Goal: Task Accomplishment & Management: Use online tool/utility

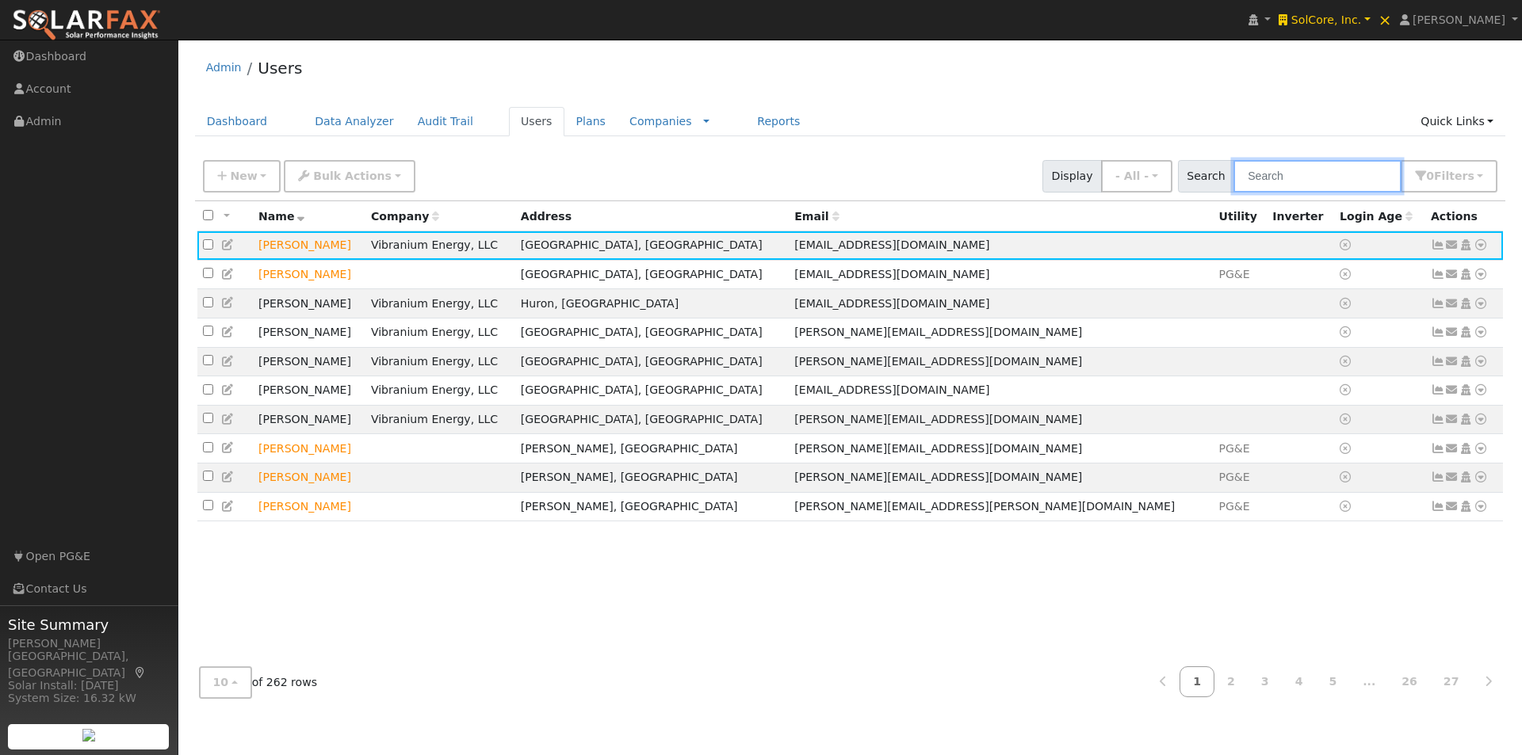
click at [1328, 168] on input "text" at bounding box center [1317, 176] width 168 height 32
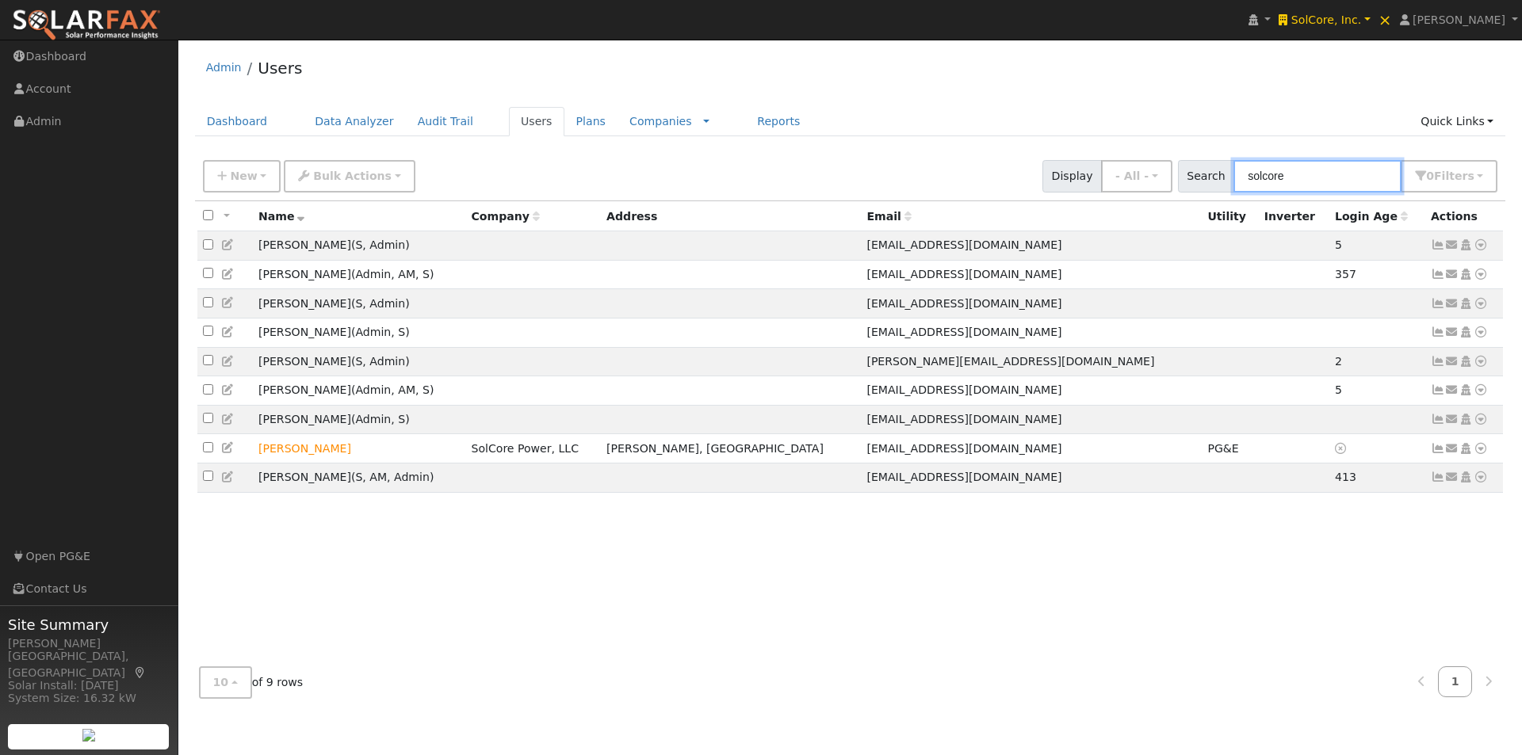
type input "solcore"
click at [211, 216] on input "checkbox" at bounding box center [208, 215] width 10 height 10
checkbox input "true"
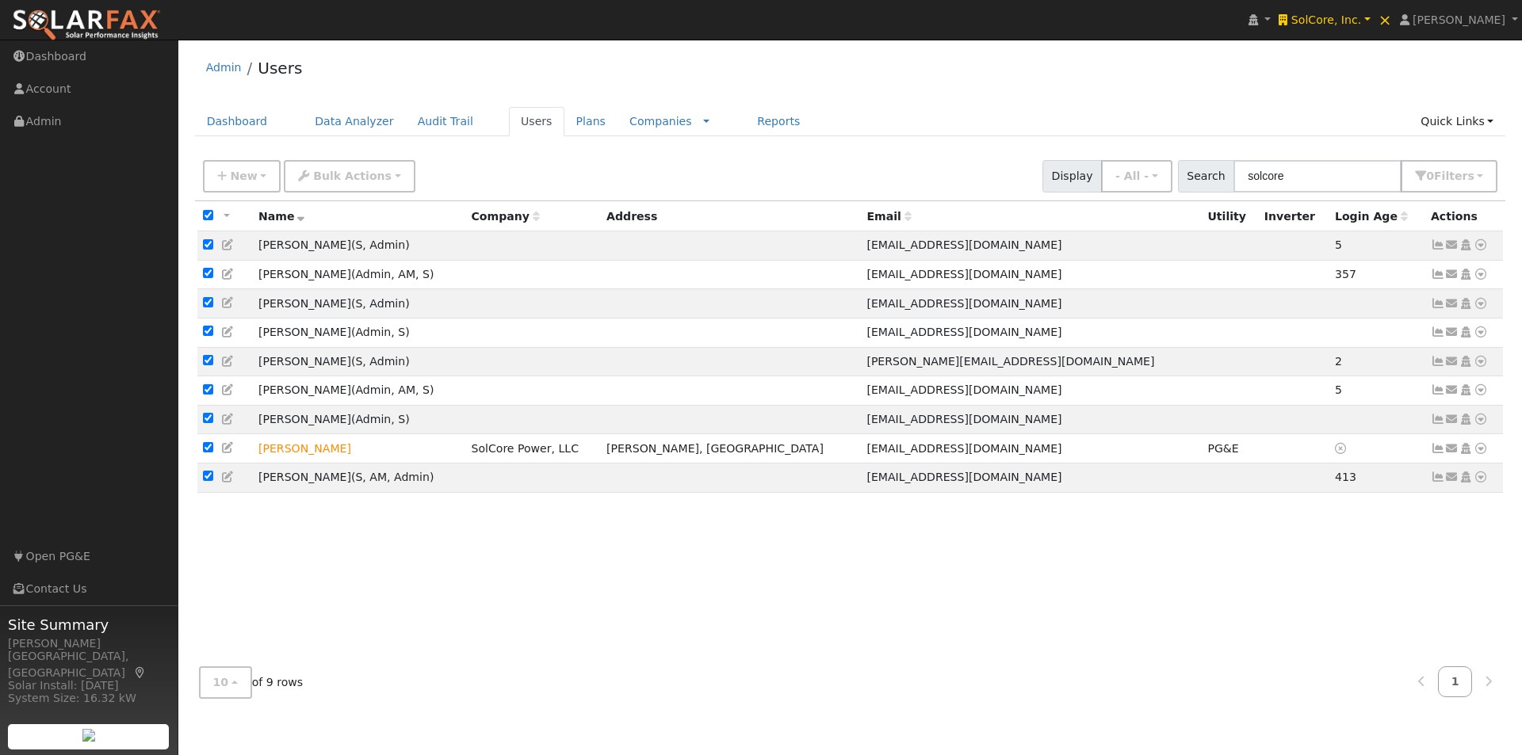
checkbox input "true"
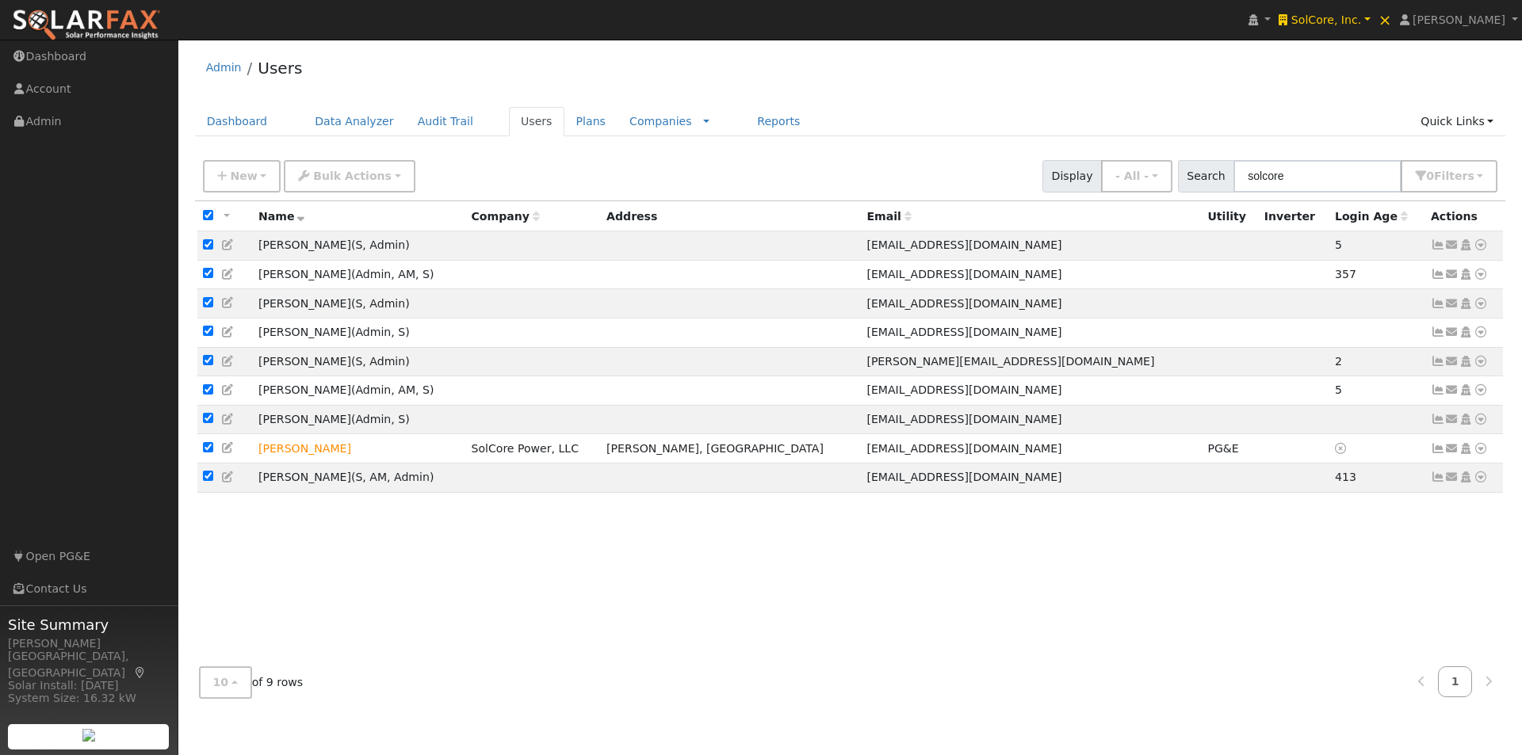
checkbox input "true"
click at [348, 172] on span "Bulk Actions" at bounding box center [352, 176] width 78 height 13
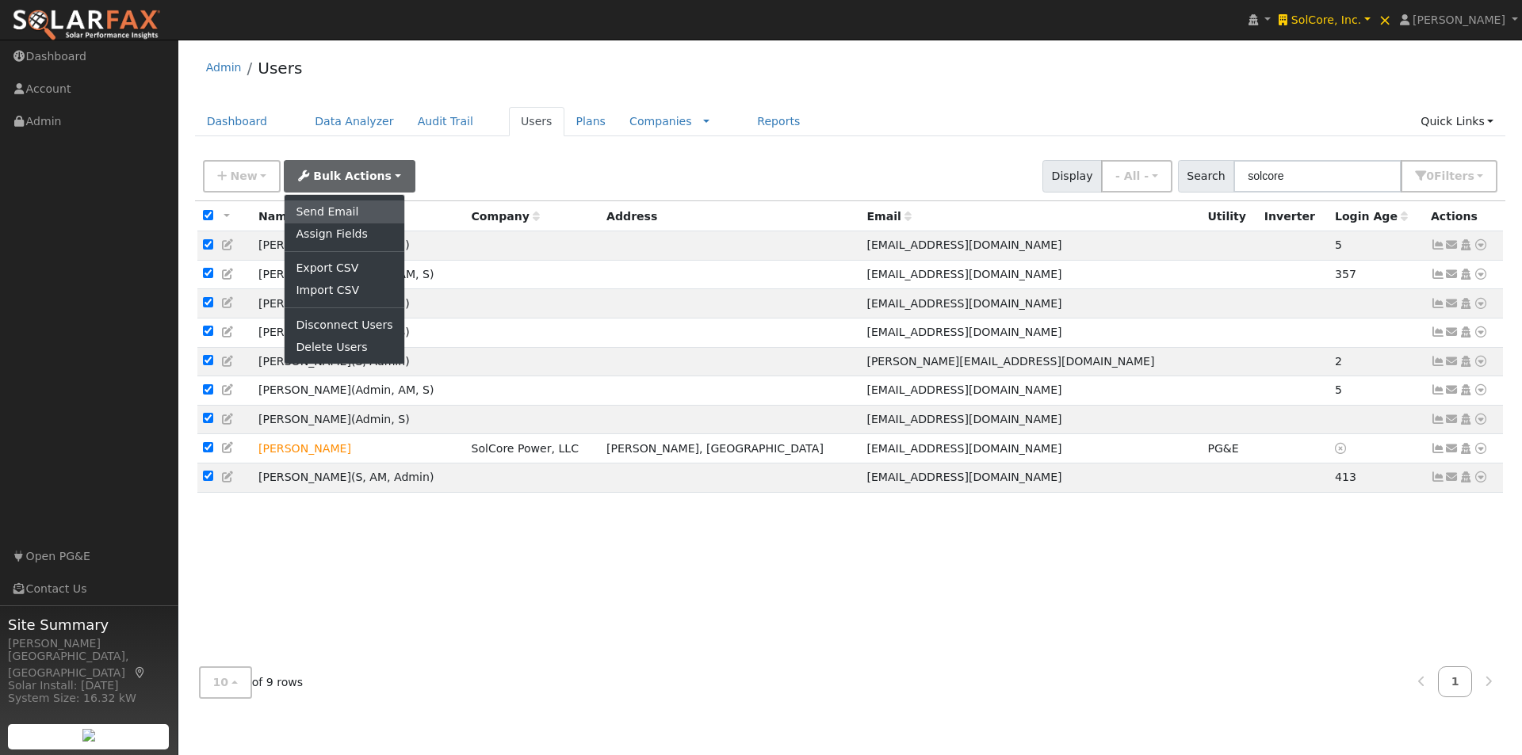
click at [304, 210] on link "Send Email" at bounding box center [344, 212] width 119 height 22
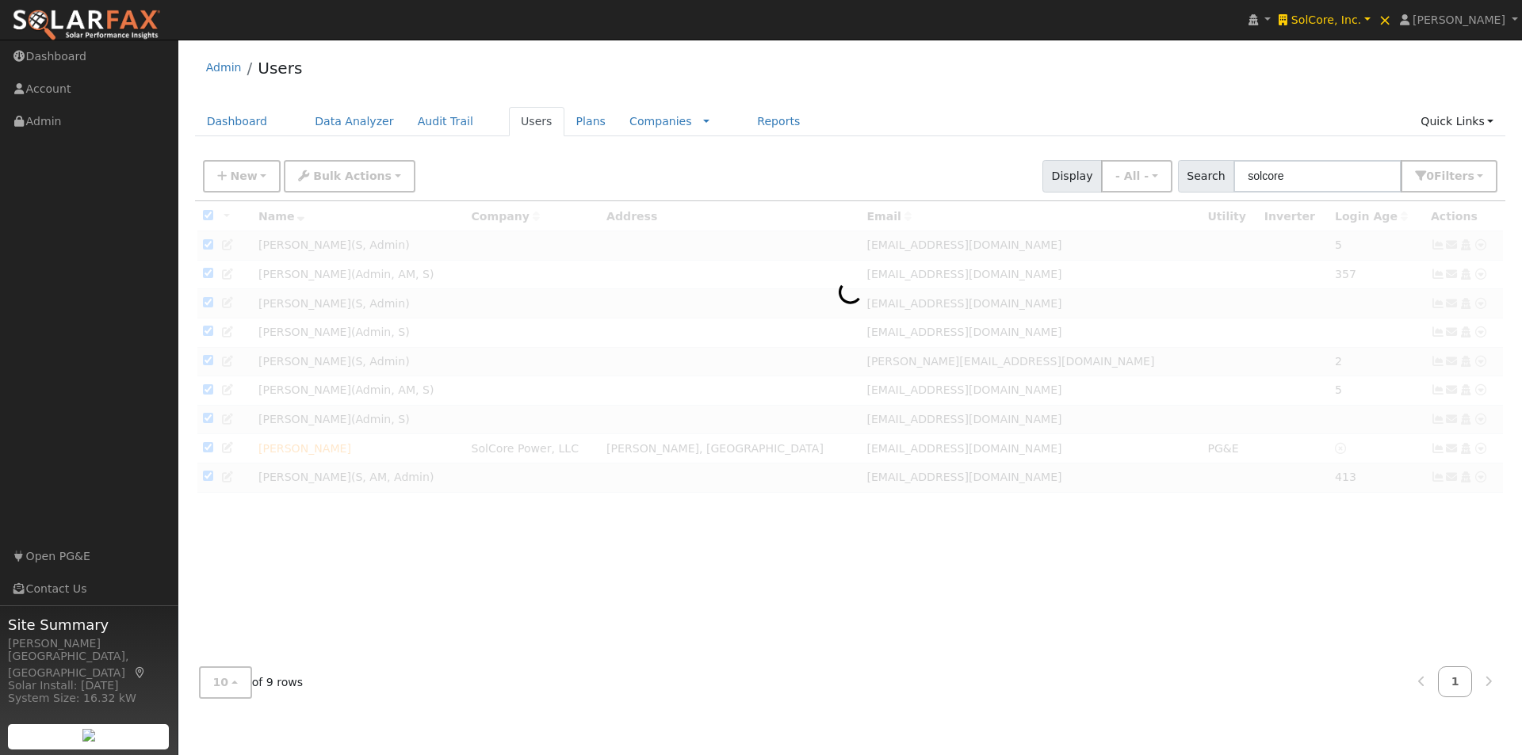
checkbox input "false"
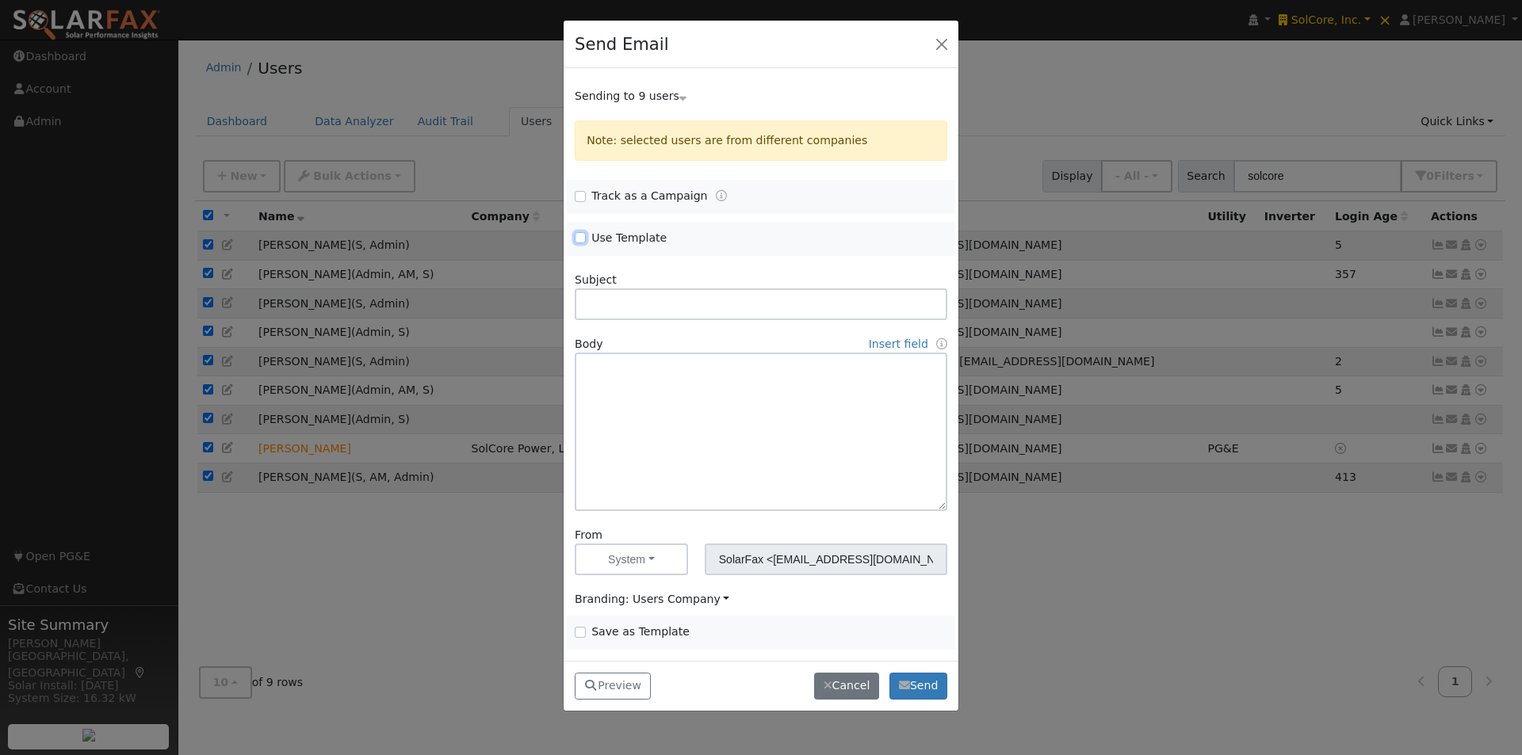
click at [582, 233] on input "Use Template" at bounding box center [580, 237] width 11 height 11
checkbox input "true"
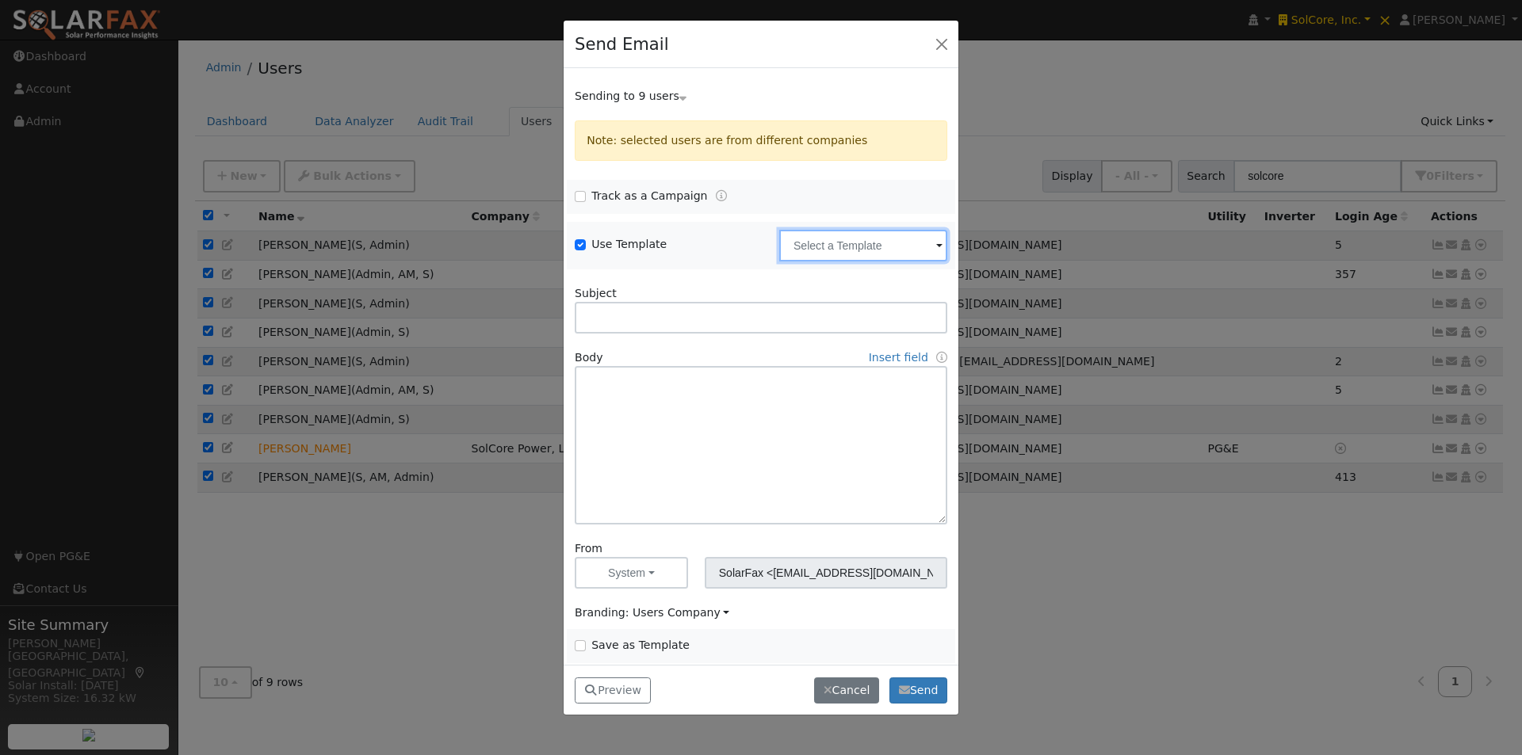
click at [837, 245] on input "text" at bounding box center [863, 246] width 168 height 32
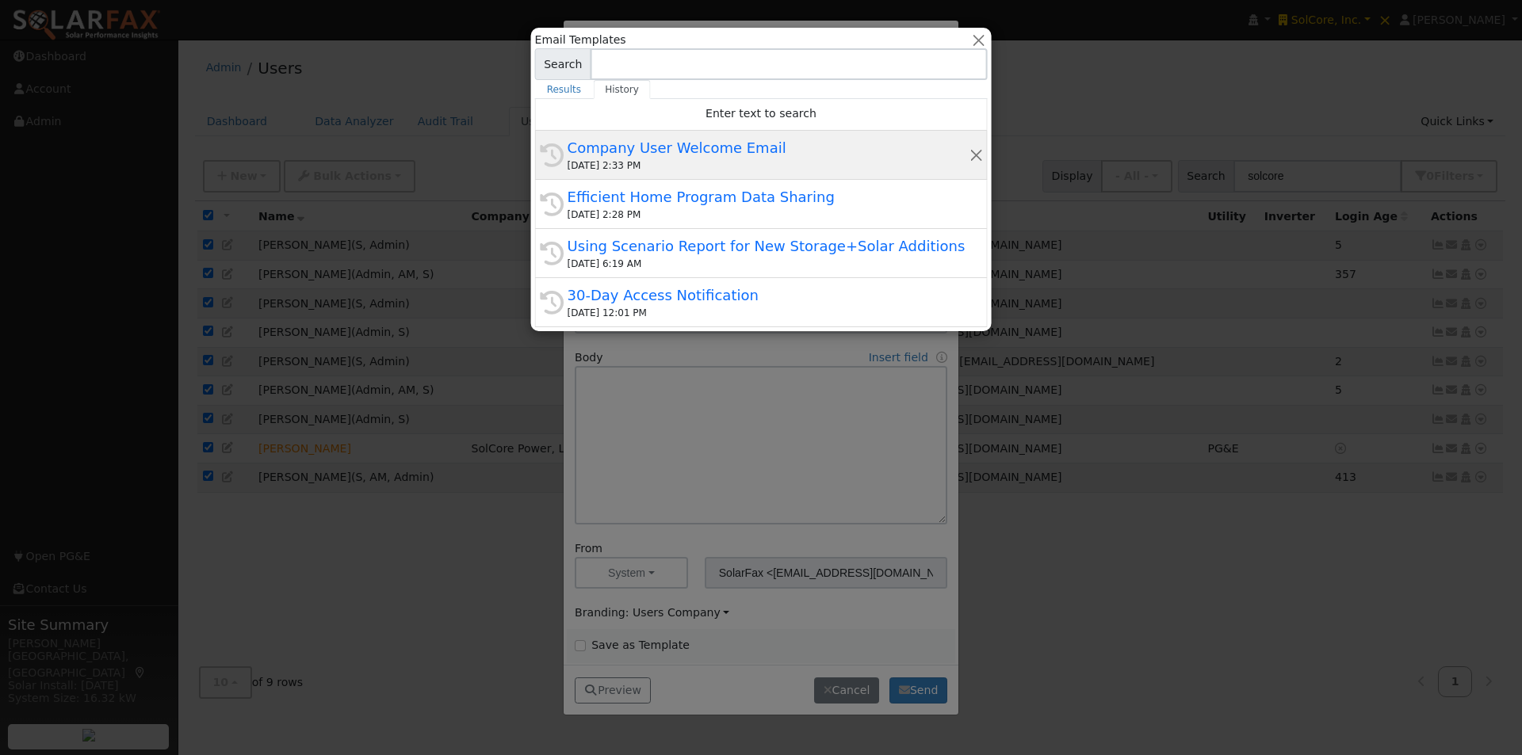
click at [690, 143] on div "Company User Welcome Email" at bounding box center [767, 147] width 401 height 21
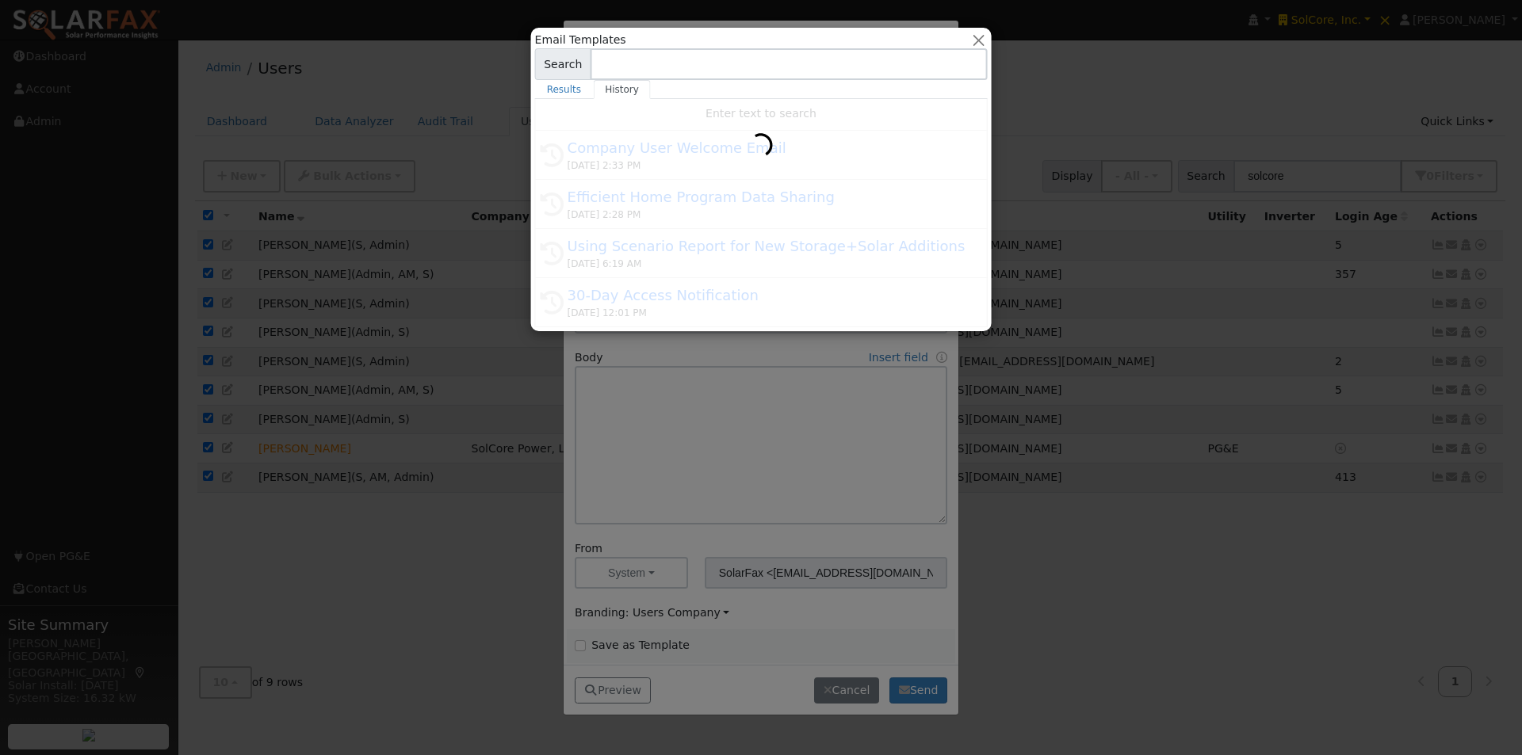
type input "Company User Welcome Email"
type input "WattsTrue Program Access"
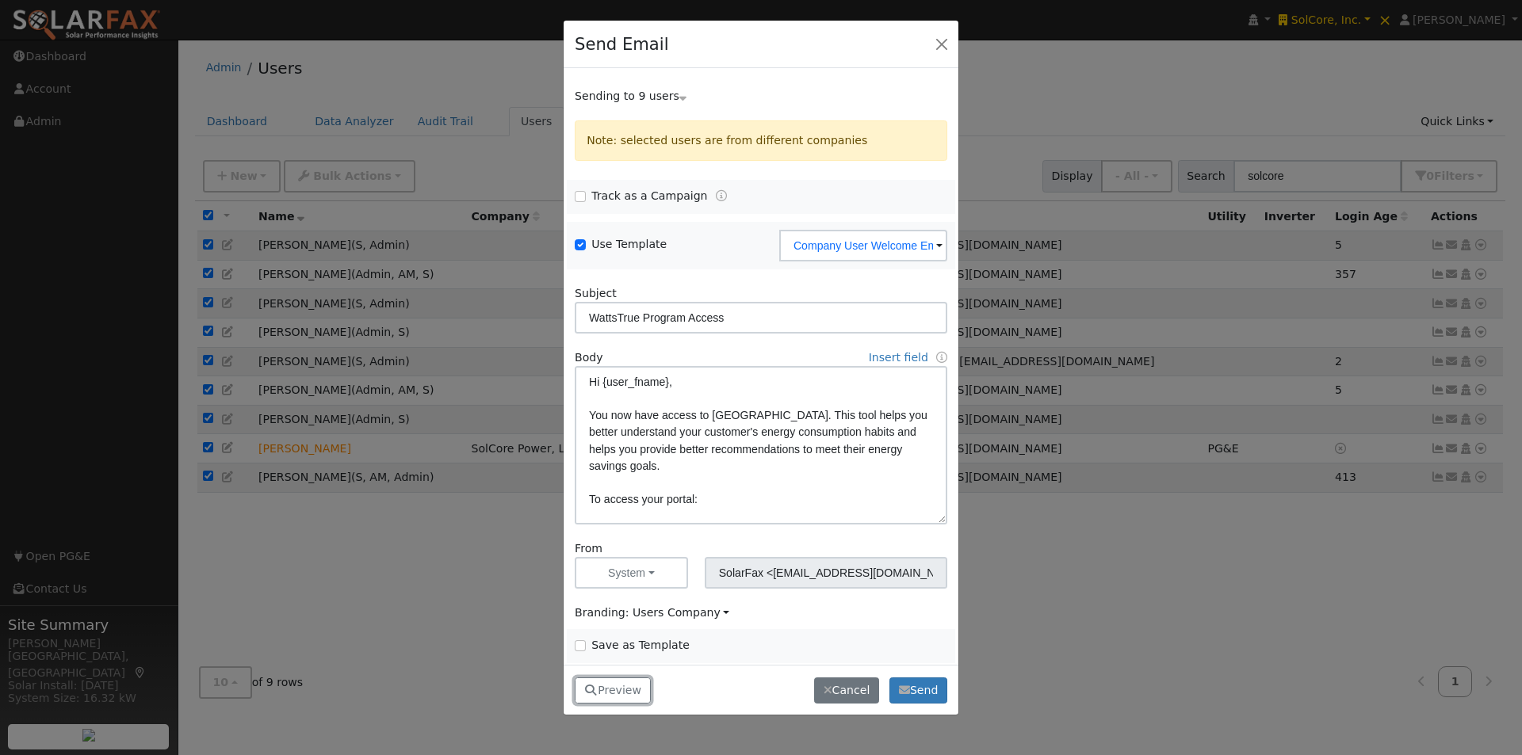
drag, startPoint x: 607, startPoint y: 688, endPoint x: 627, endPoint y: 669, distance: 27.5
click at [609, 688] on button "Preview" at bounding box center [613, 691] width 76 height 27
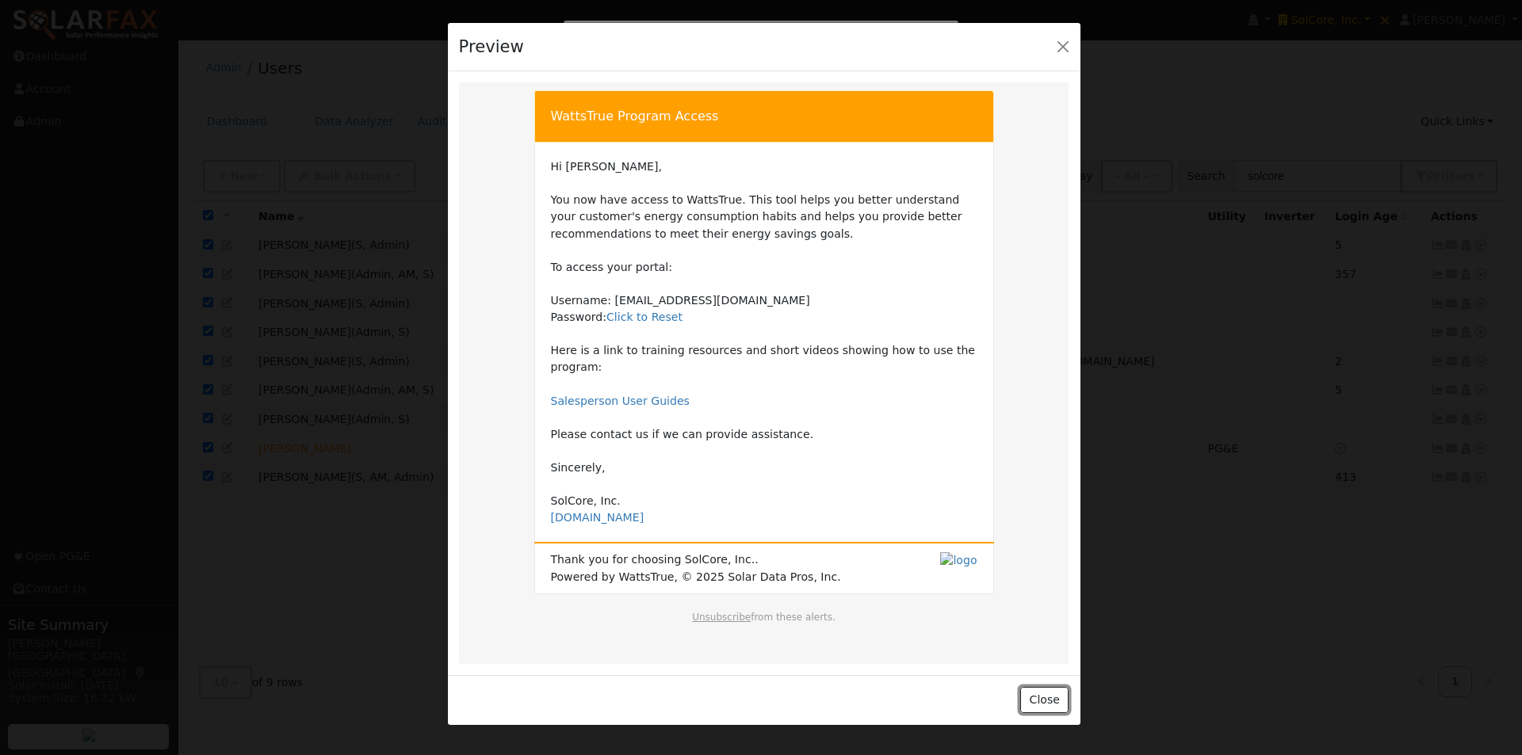
click at [1046, 687] on button "Close" at bounding box center [1044, 700] width 48 height 27
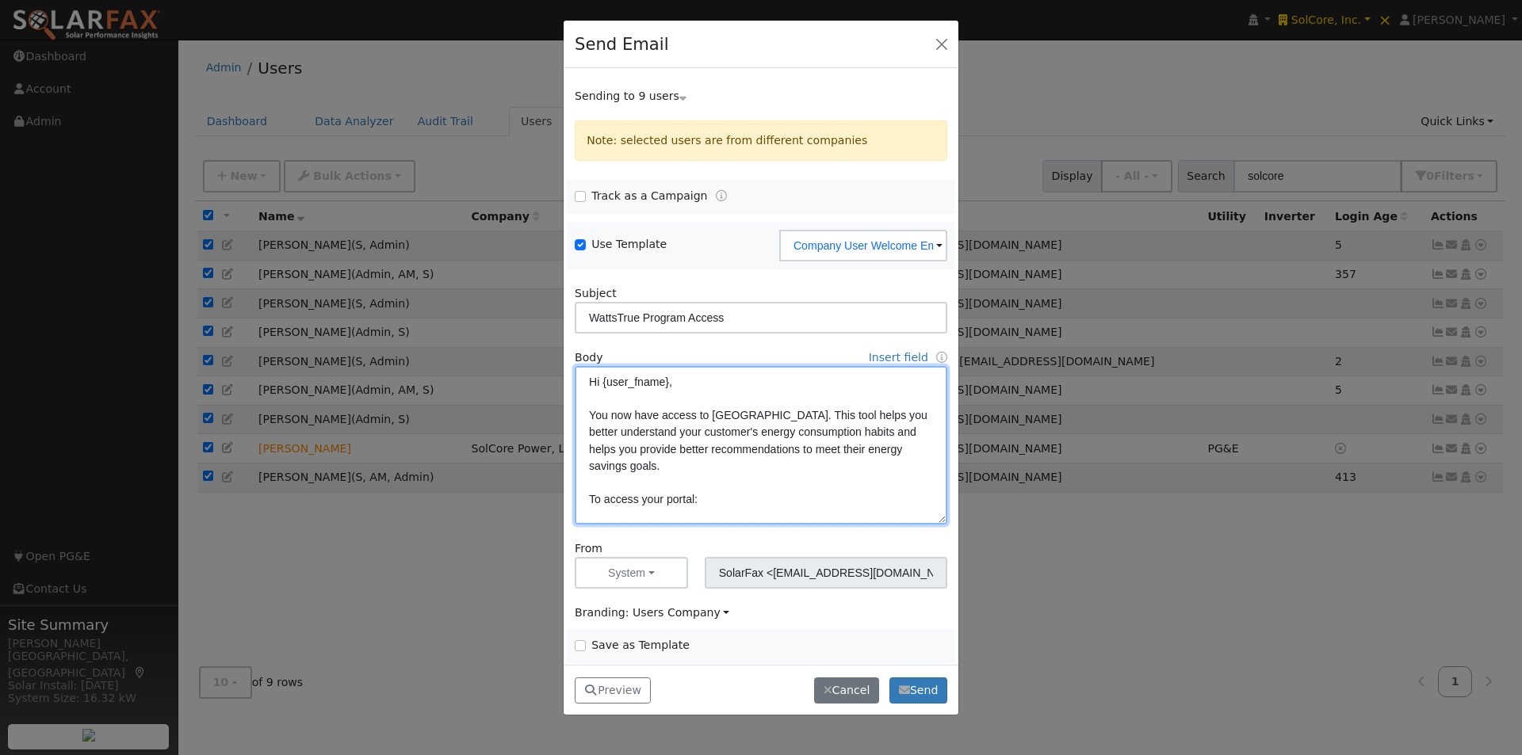
click at [713, 385] on textarea "Hi {user_fname}, You now have access to WattsTrue. This tool helps you better u…" at bounding box center [761, 445] width 372 height 159
click at [712, 397] on textarea "Hi {user_fname}, You now have access to WattsTrue. This tool helps you better u…" at bounding box center [761, 445] width 372 height 159
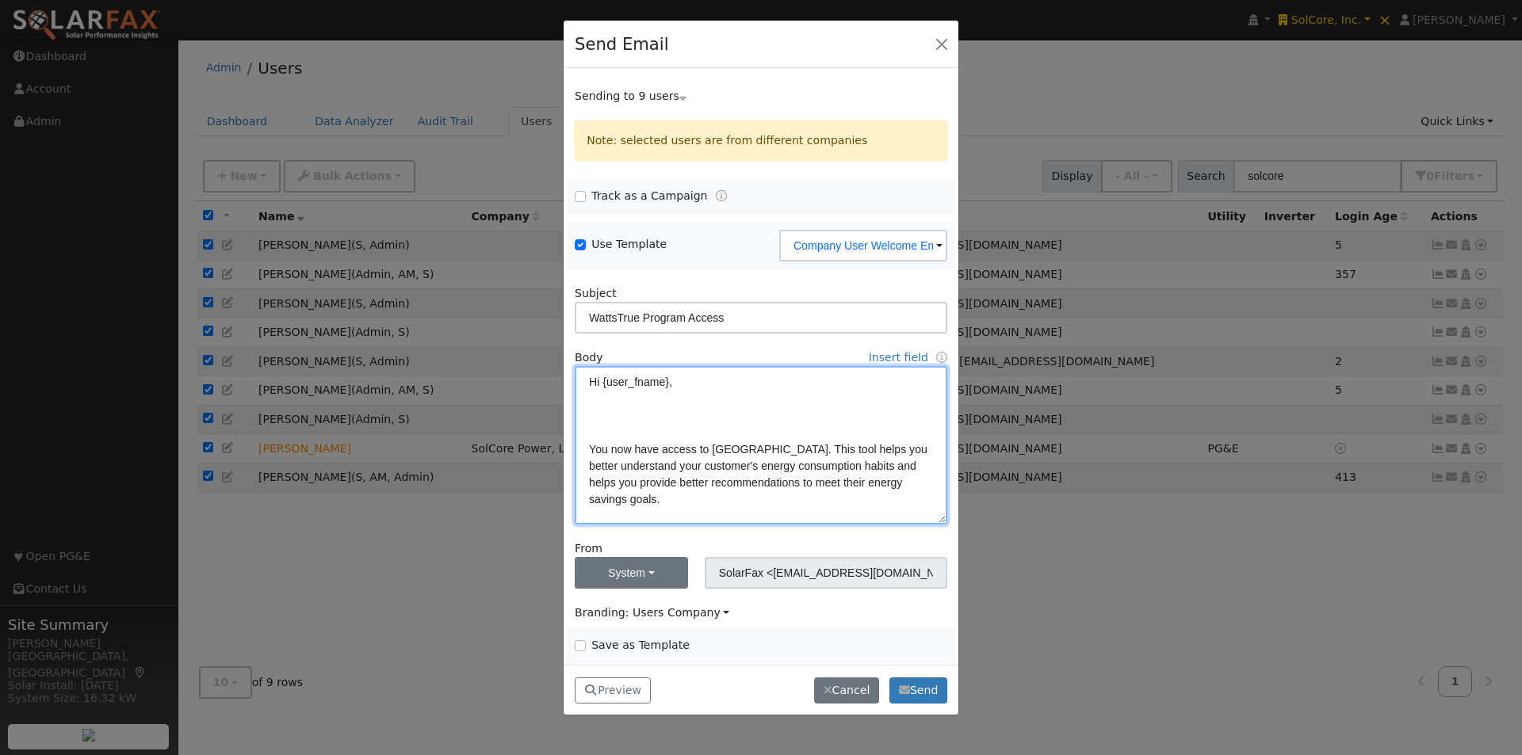
type textarea "Hi {user_fname}, You now have access to WattsTrue. This tool helps you better u…"
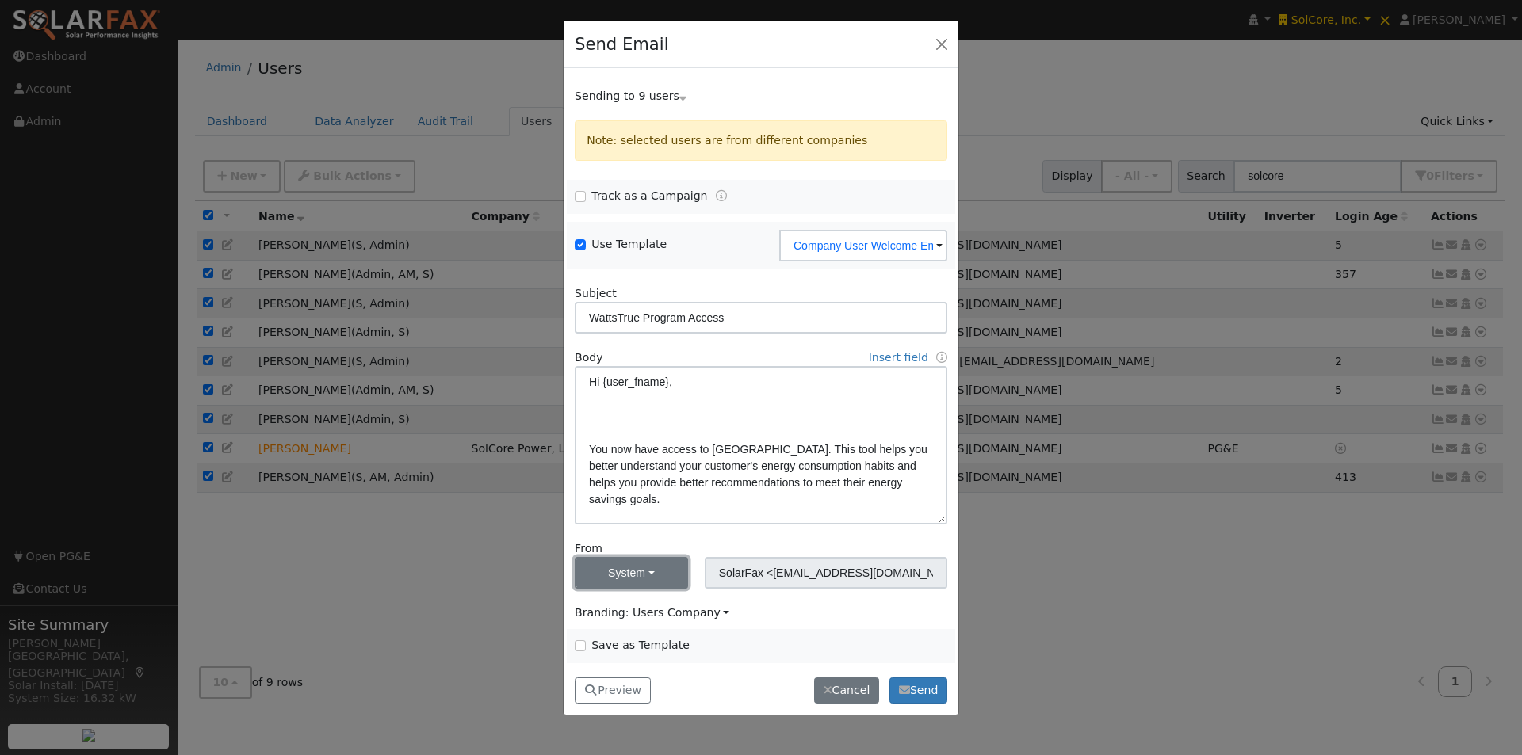
click at [642, 576] on button "System" at bounding box center [631, 573] width 113 height 32
click at [598, 518] on link "System" at bounding box center [630, 516] width 110 height 22
click at [639, 569] on button "System" at bounding box center [631, 573] width 113 height 32
click at [604, 518] on link "System" at bounding box center [630, 516] width 110 height 22
click at [668, 608] on span "Branding: Users Company" at bounding box center [652, 612] width 155 height 13
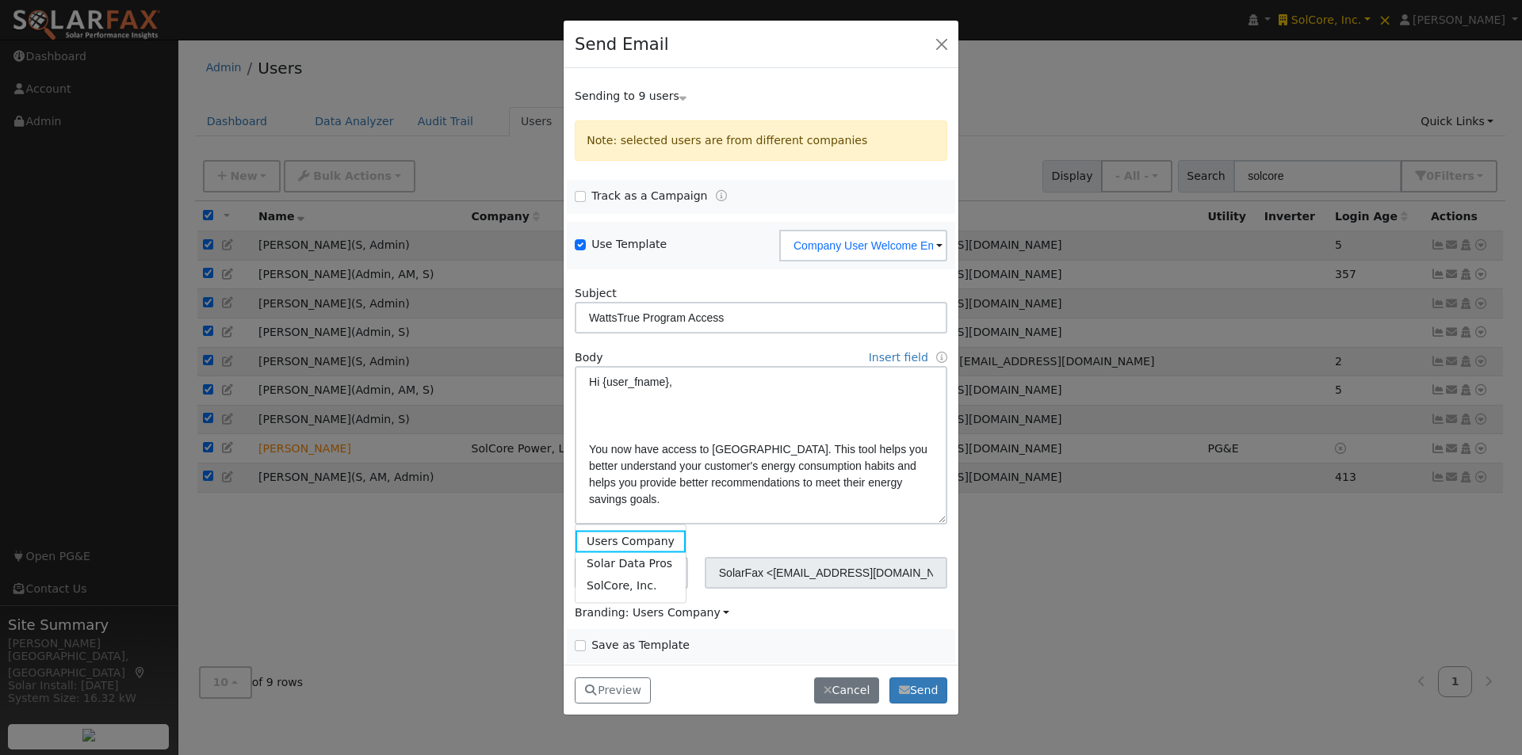
click at [744, 637] on span "Save as Template" at bounding box center [664, 645] width 178 height 17
click at [622, 567] on button "System" at bounding box center [631, 573] width 113 height 32
click at [586, 494] on link "Me" at bounding box center [630, 493] width 110 height 22
type input "Leroy Coffman <leroy@solardatapros.com>"
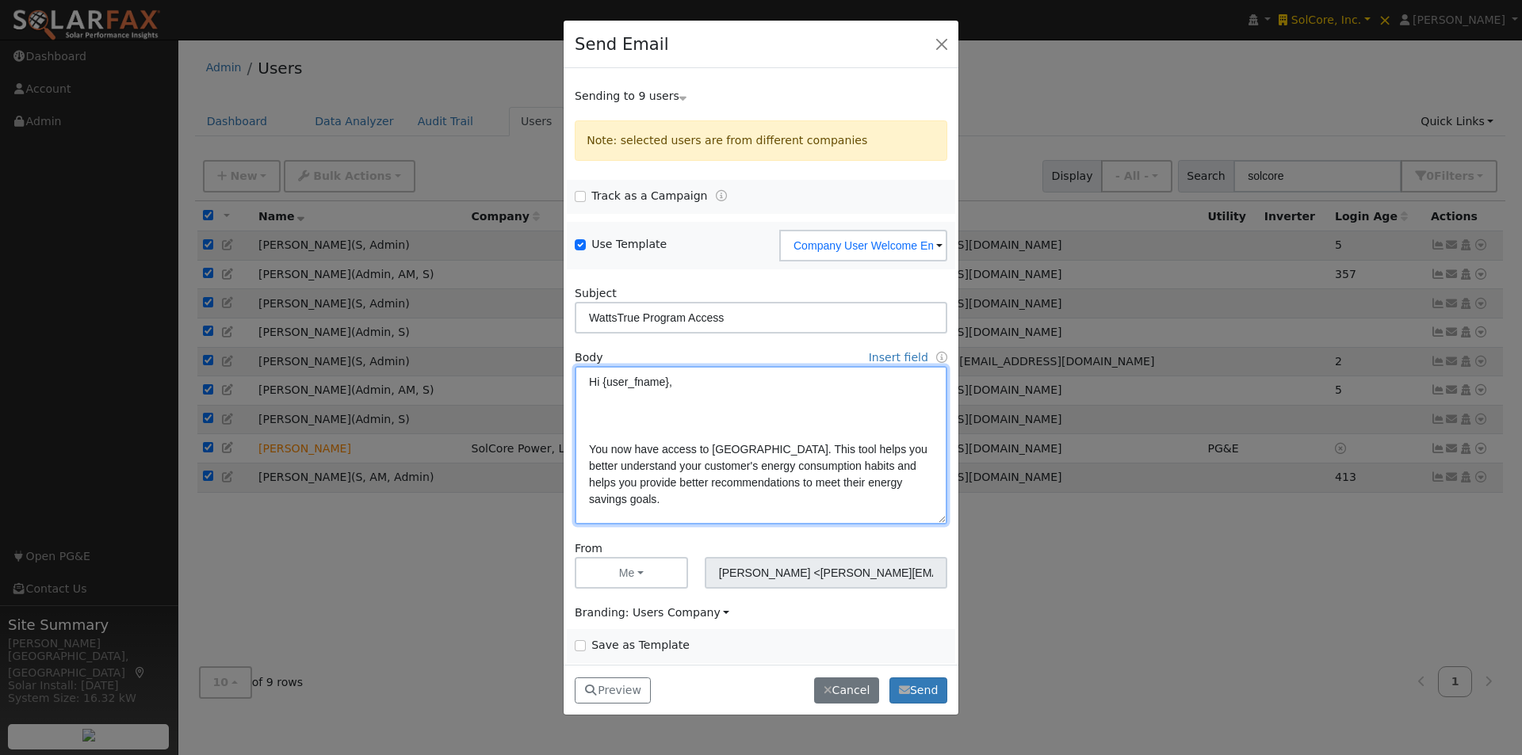
click at [673, 416] on textarea "Hi {user_fname}, You now have access to WattsTrue. This tool helps you better u…" at bounding box center [761, 445] width 372 height 159
type textarea "Hi {user_fname}, I am writing t You now have access to WattsTrue. This tool hel…"
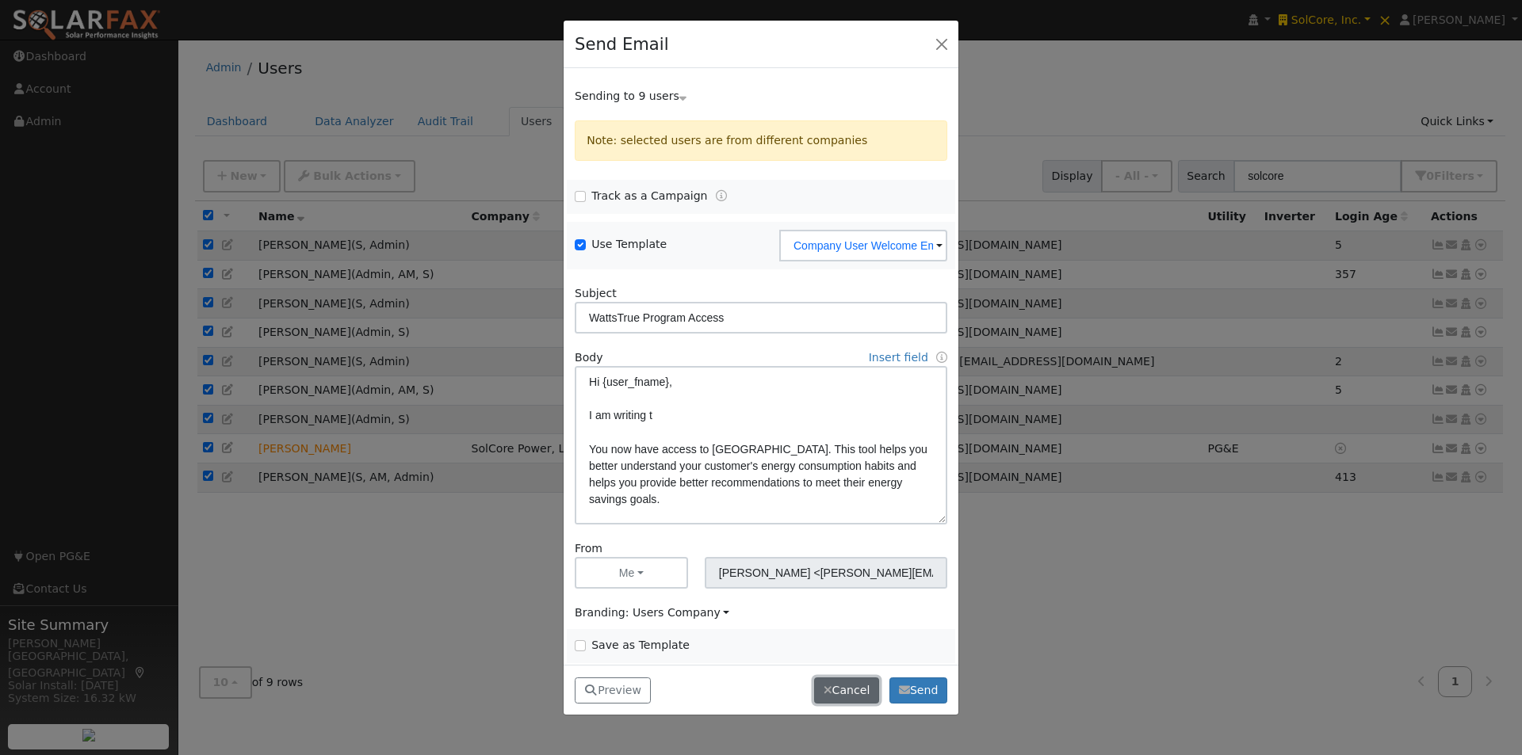
drag, startPoint x: 838, startPoint y: 693, endPoint x: 839, endPoint y: 681, distance: 12.0
click at [837, 692] on button "Cancel" at bounding box center [846, 691] width 65 height 27
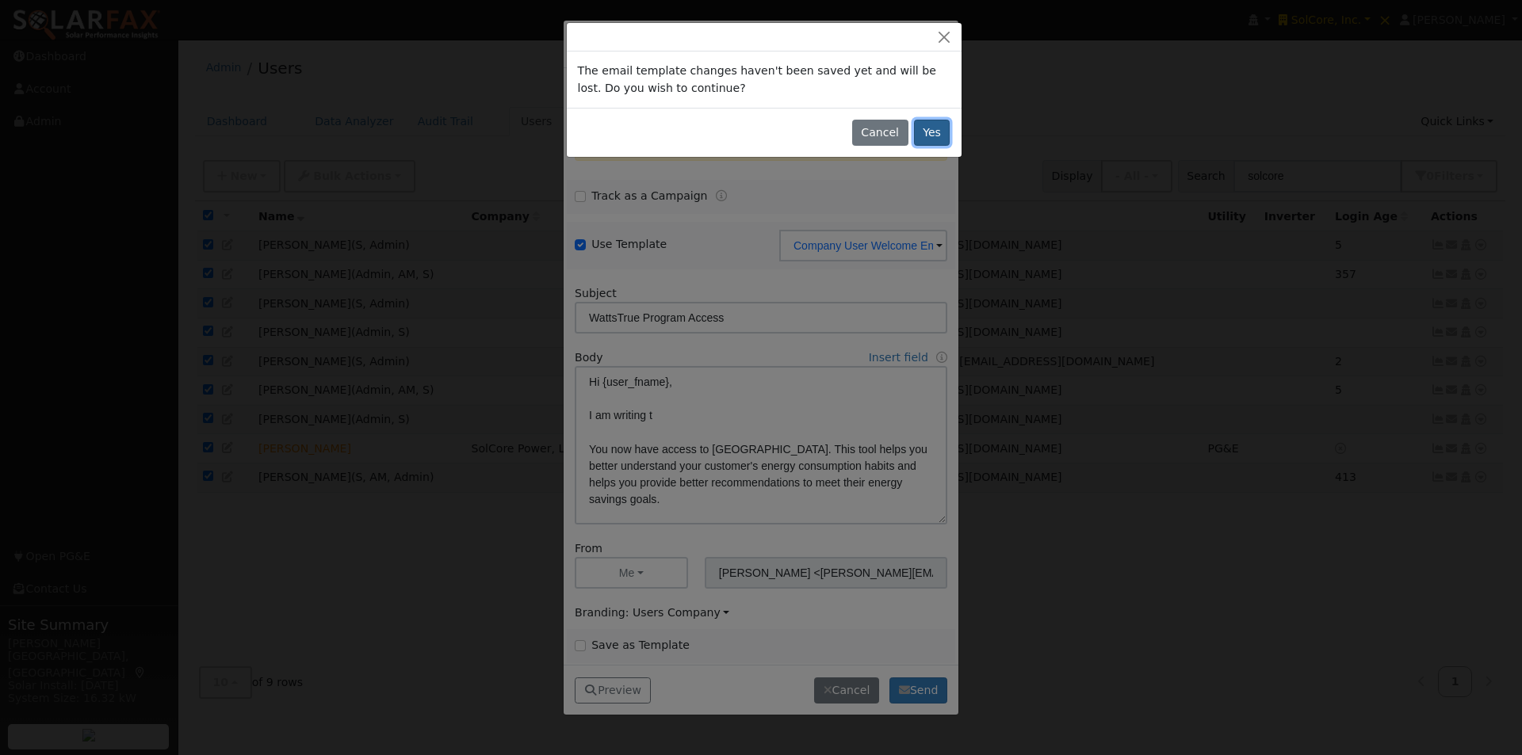
click at [930, 126] on button "Yes" at bounding box center [932, 133] width 36 height 27
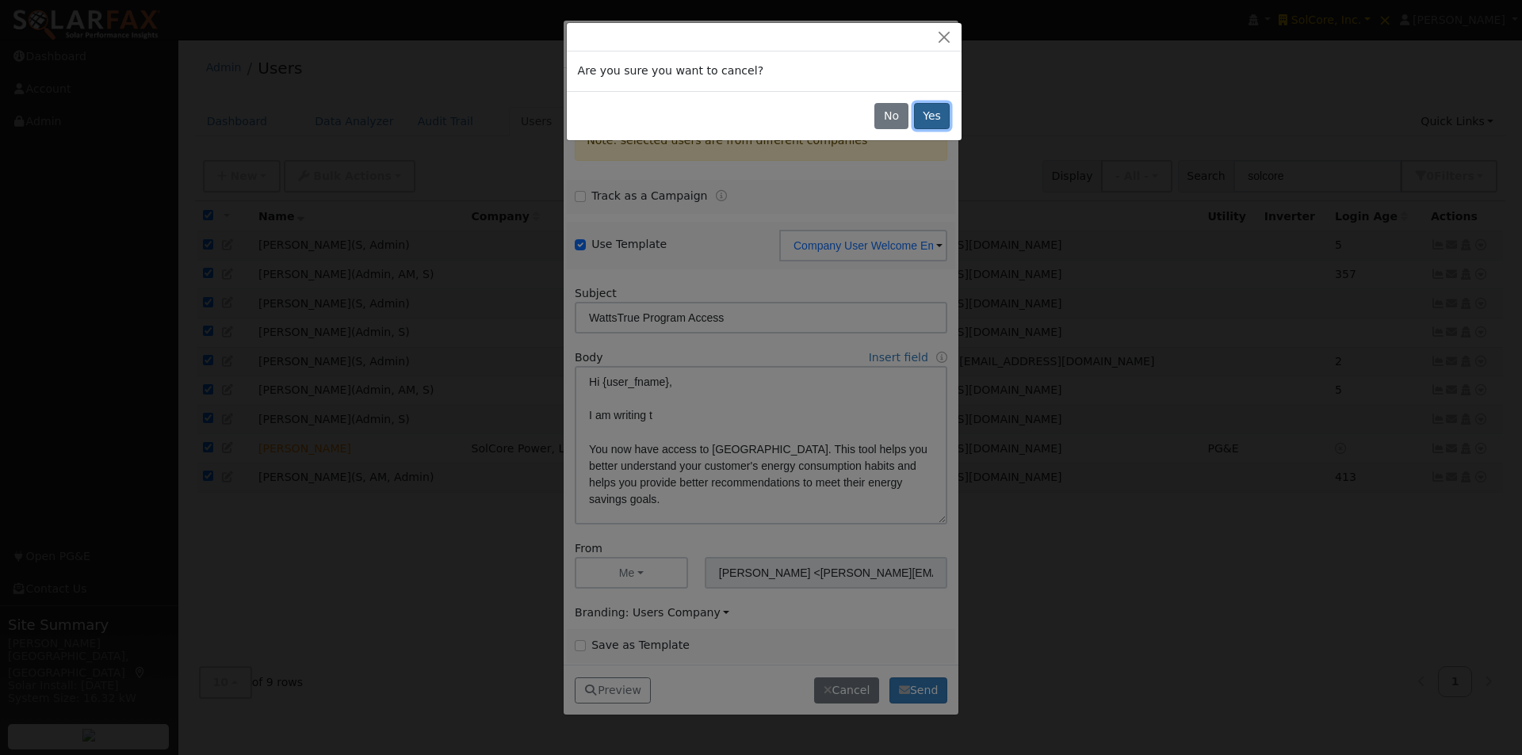
click at [928, 116] on button "Yes" at bounding box center [932, 116] width 36 height 27
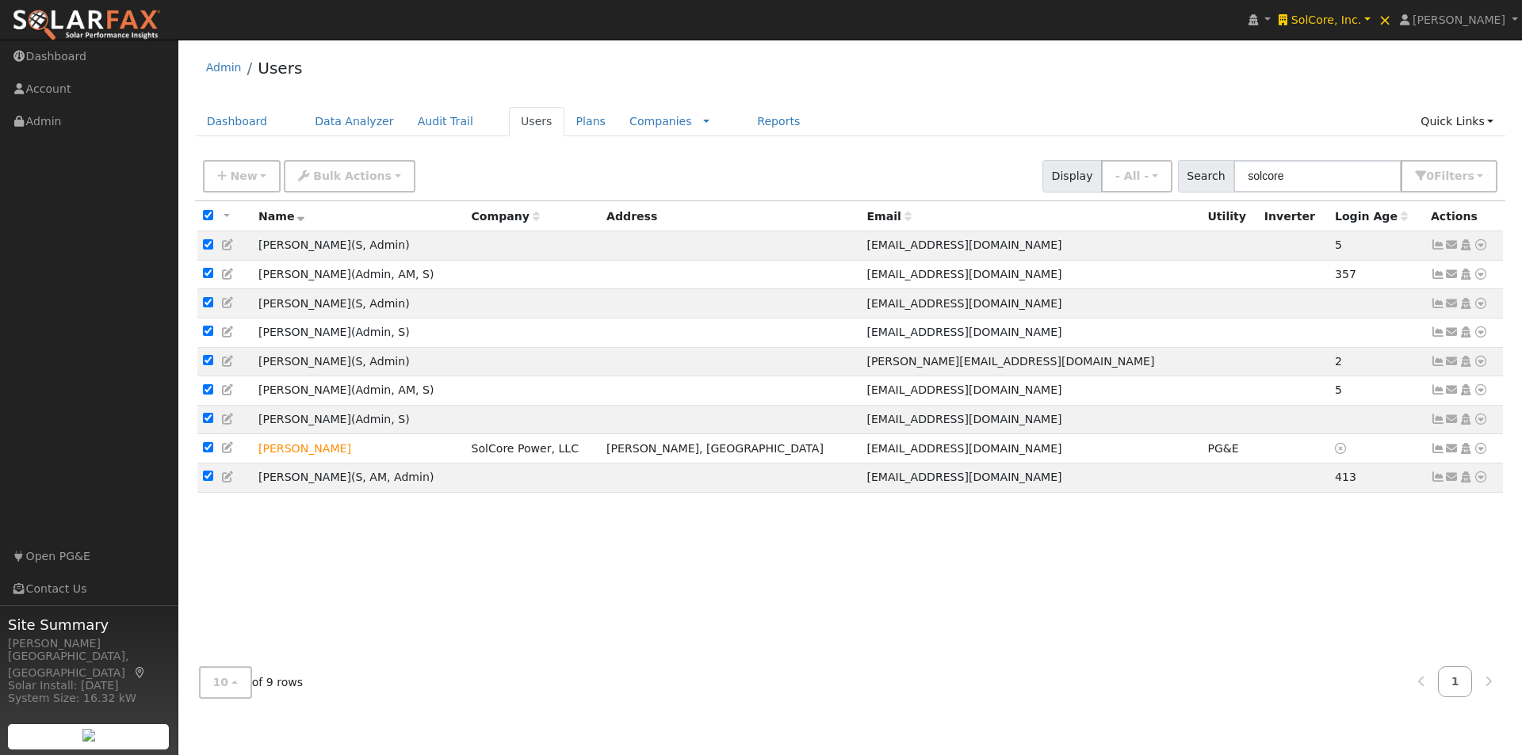
click at [209, 214] on input "checkbox" at bounding box center [208, 215] width 10 height 10
checkbox input "false"
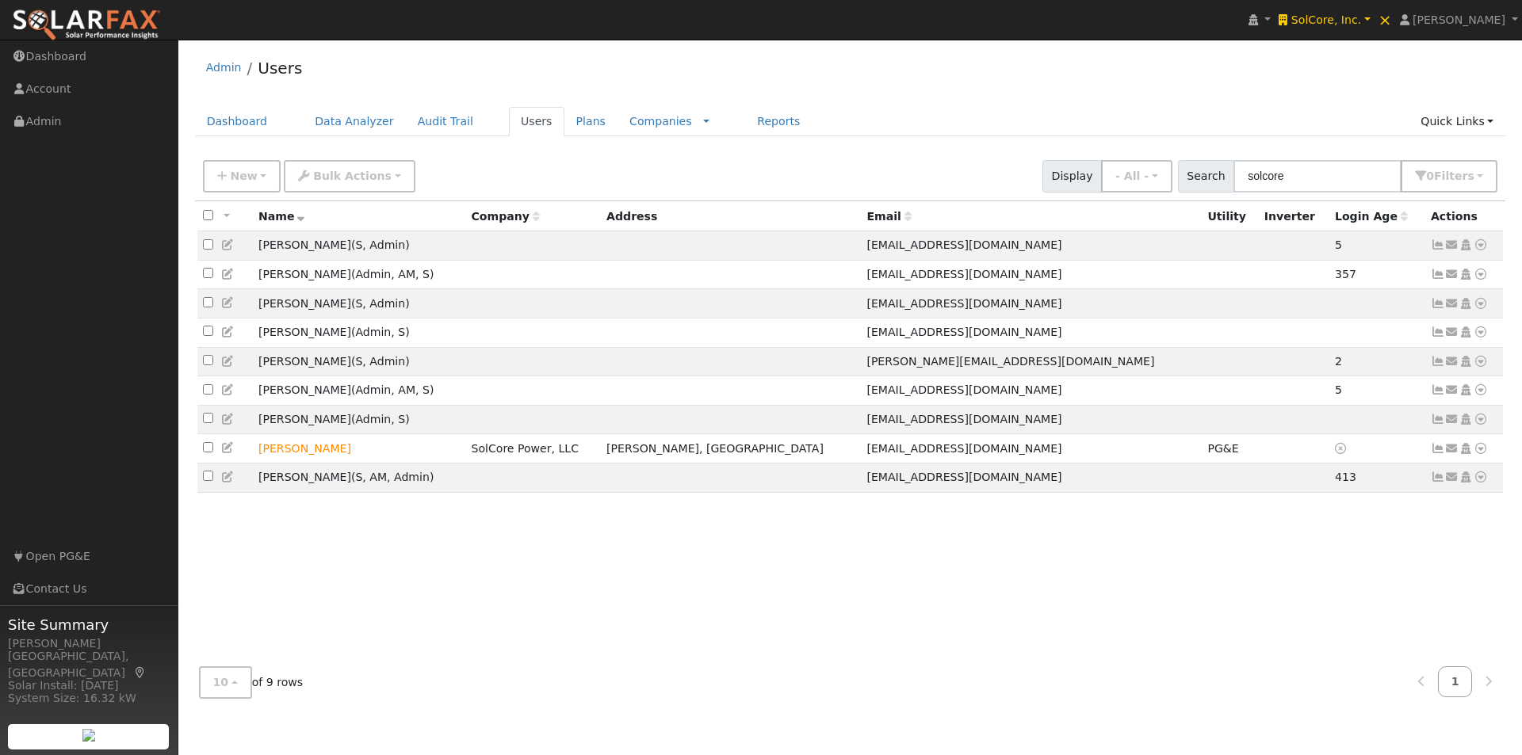
checkbox input "false"
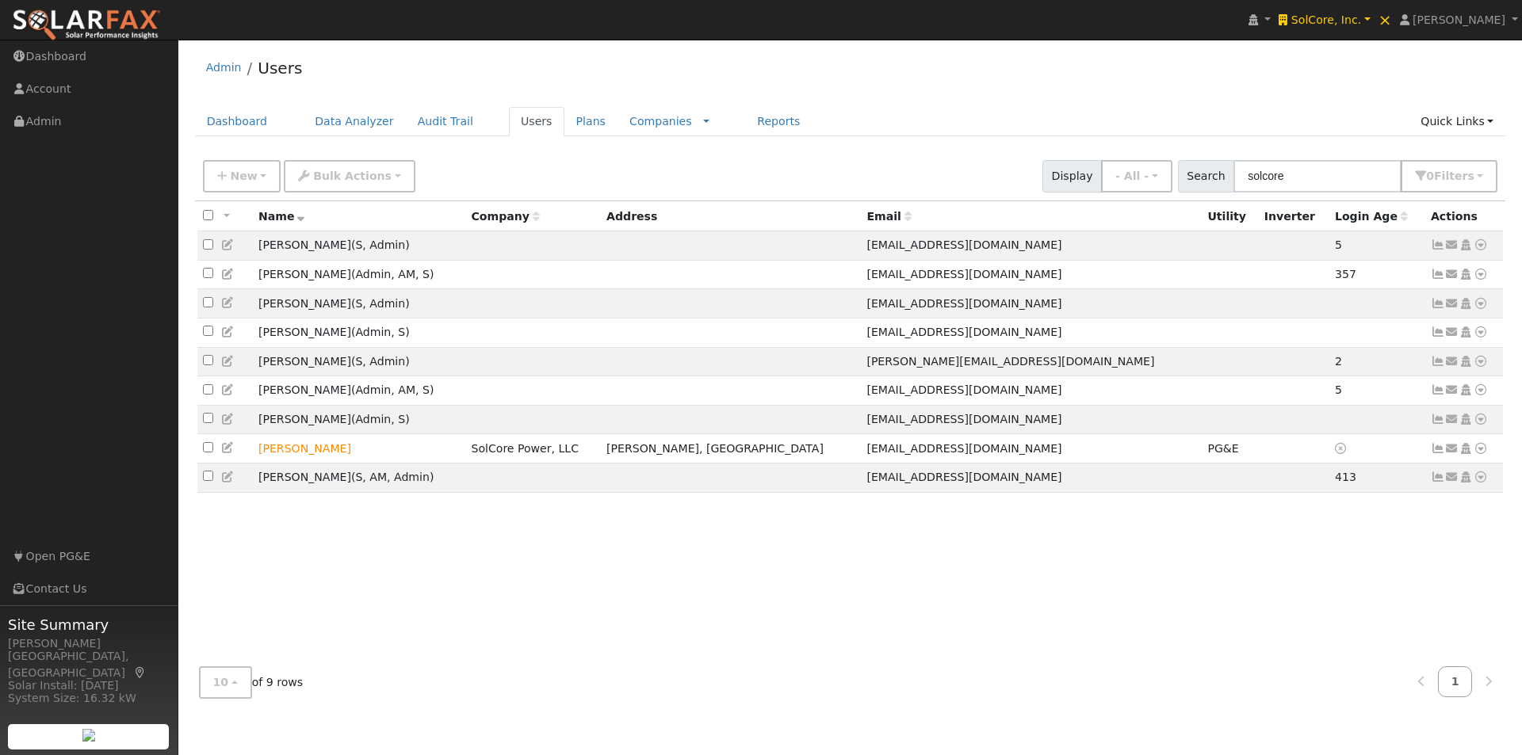
checkbox input "false"
click at [225, 166] on button "New" at bounding box center [242, 176] width 78 height 32
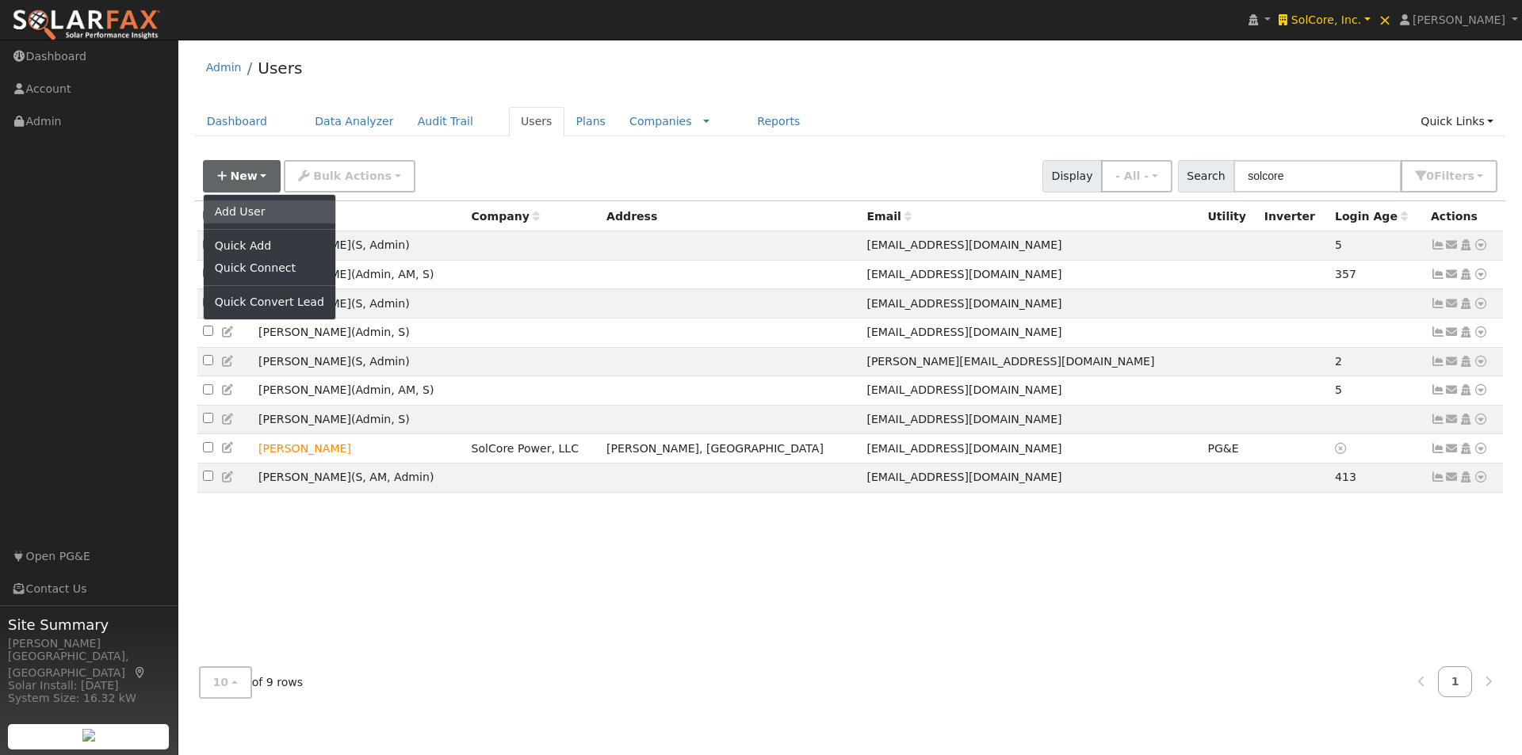
click at [247, 203] on link "Add User" at bounding box center [270, 212] width 132 height 22
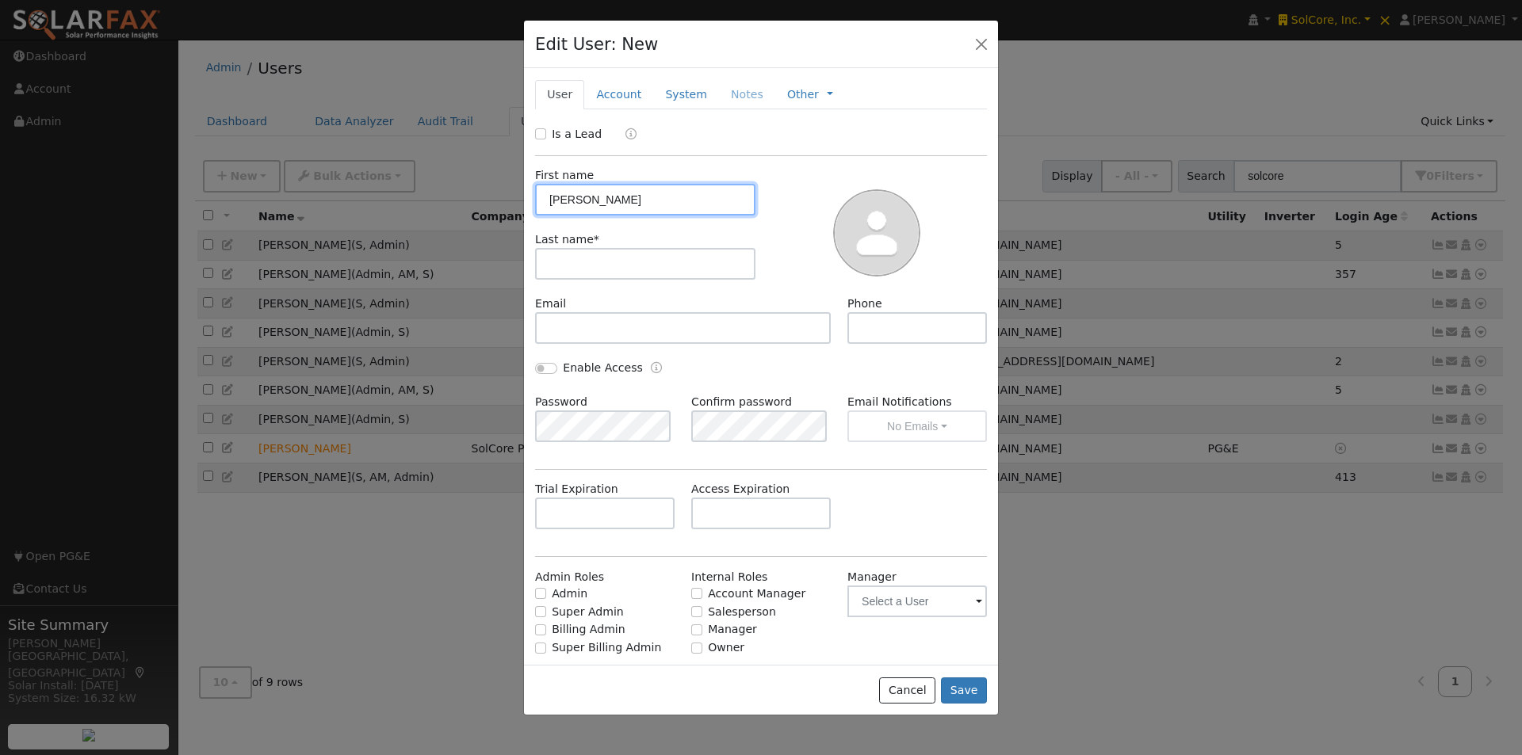
type input "Leroy"
type input "q"
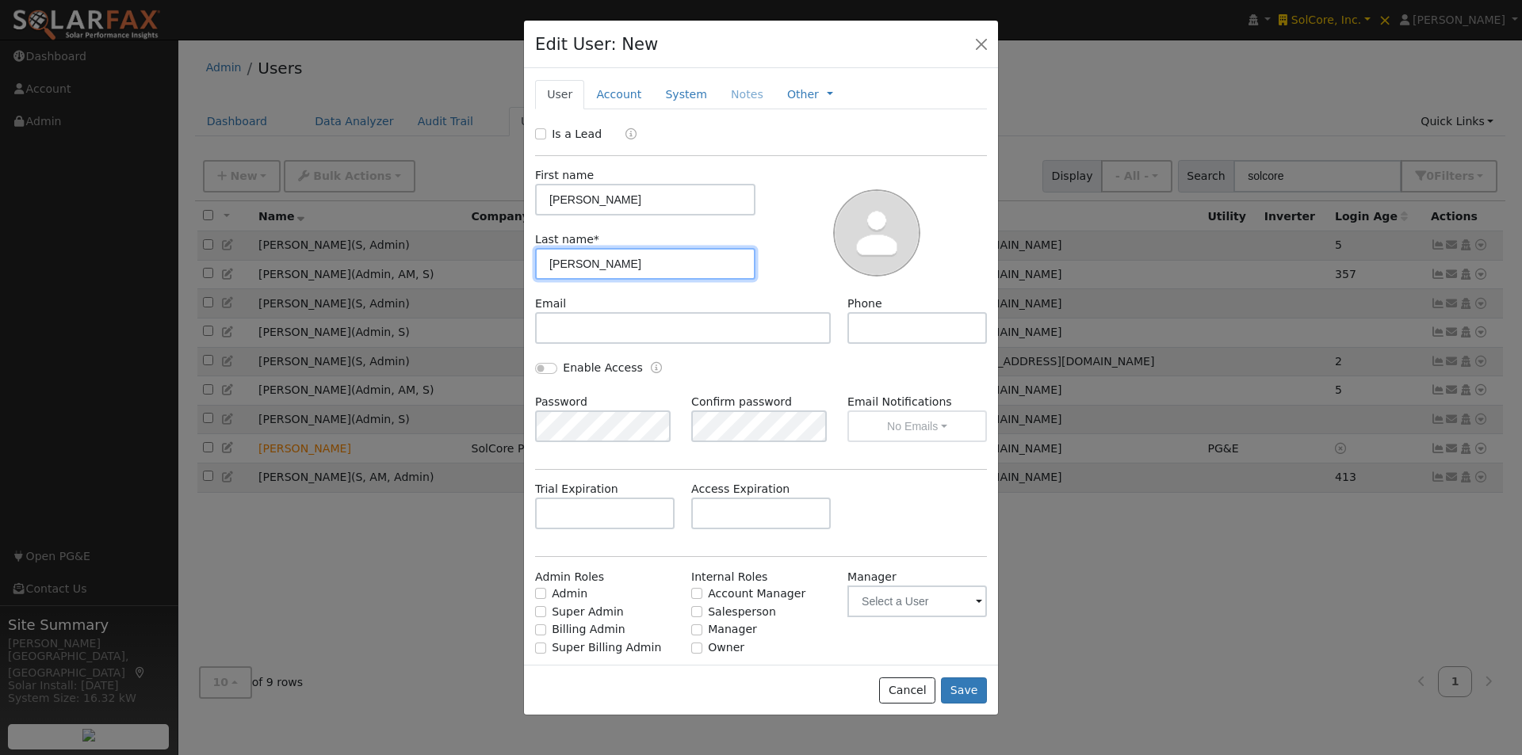
type input "Coffman"
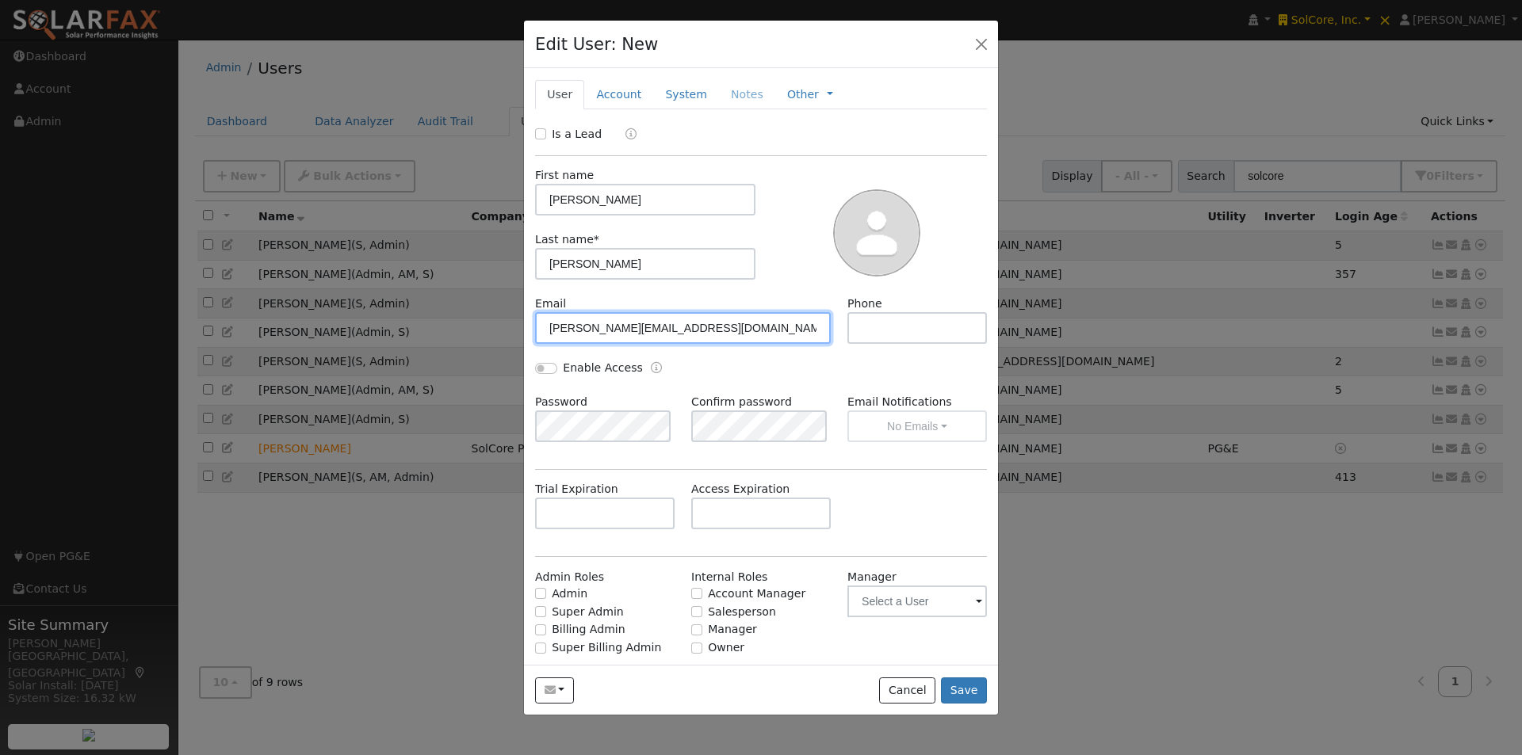
type input "leroy+solcoredemo@solardatapros.com"
click at [542, 361] on div "Enable Access" at bounding box center [589, 368] width 108 height 17
click at [547, 370] on input "Enable Access" at bounding box center [546, 368] width 22 height 11
checkbox input "true"
click at [537, 593] on input "Admin" at bounding box center [540, 593] width 11 height 11
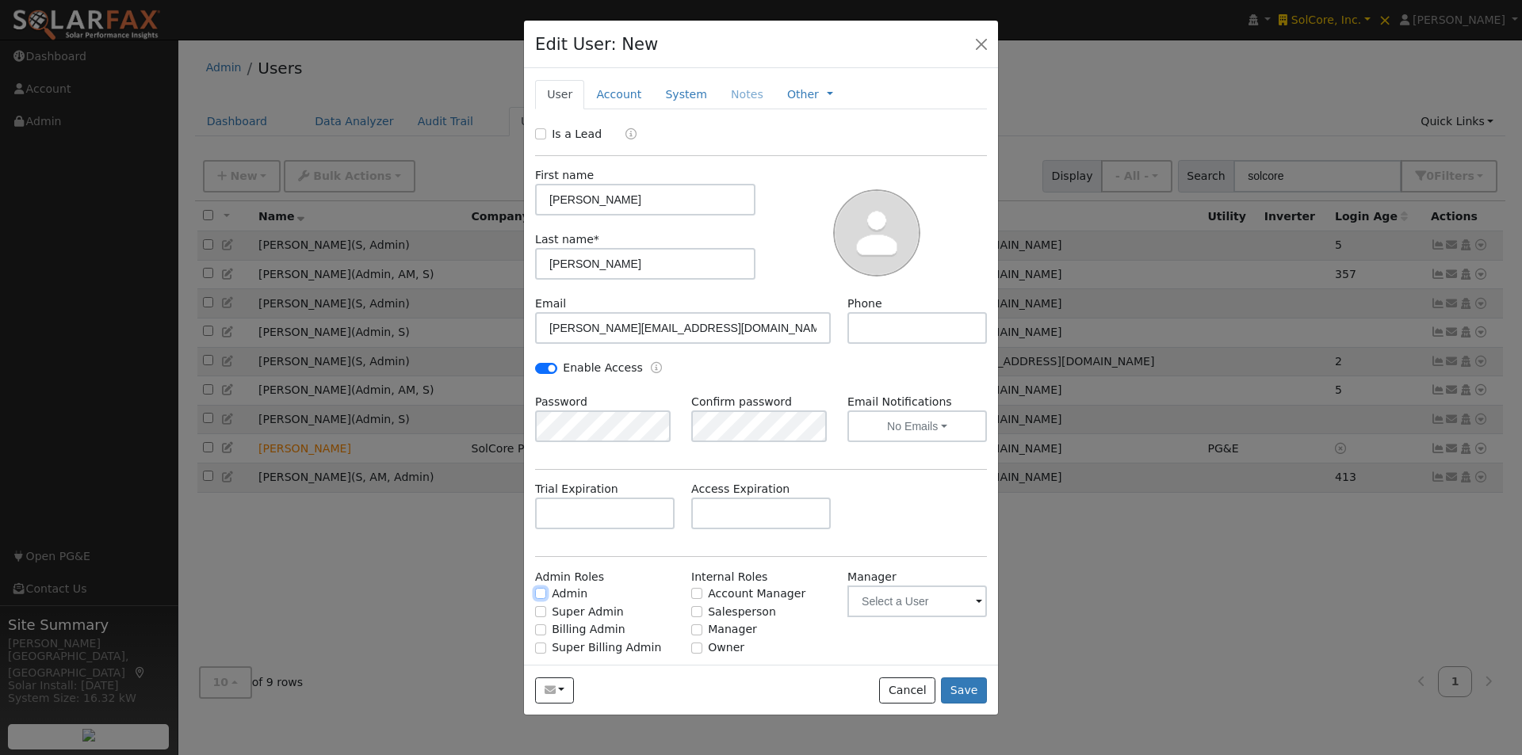
checkbox input "true"
click at [958, 684] on button "Save" at bounding box center [964, 691] width 46 height 27
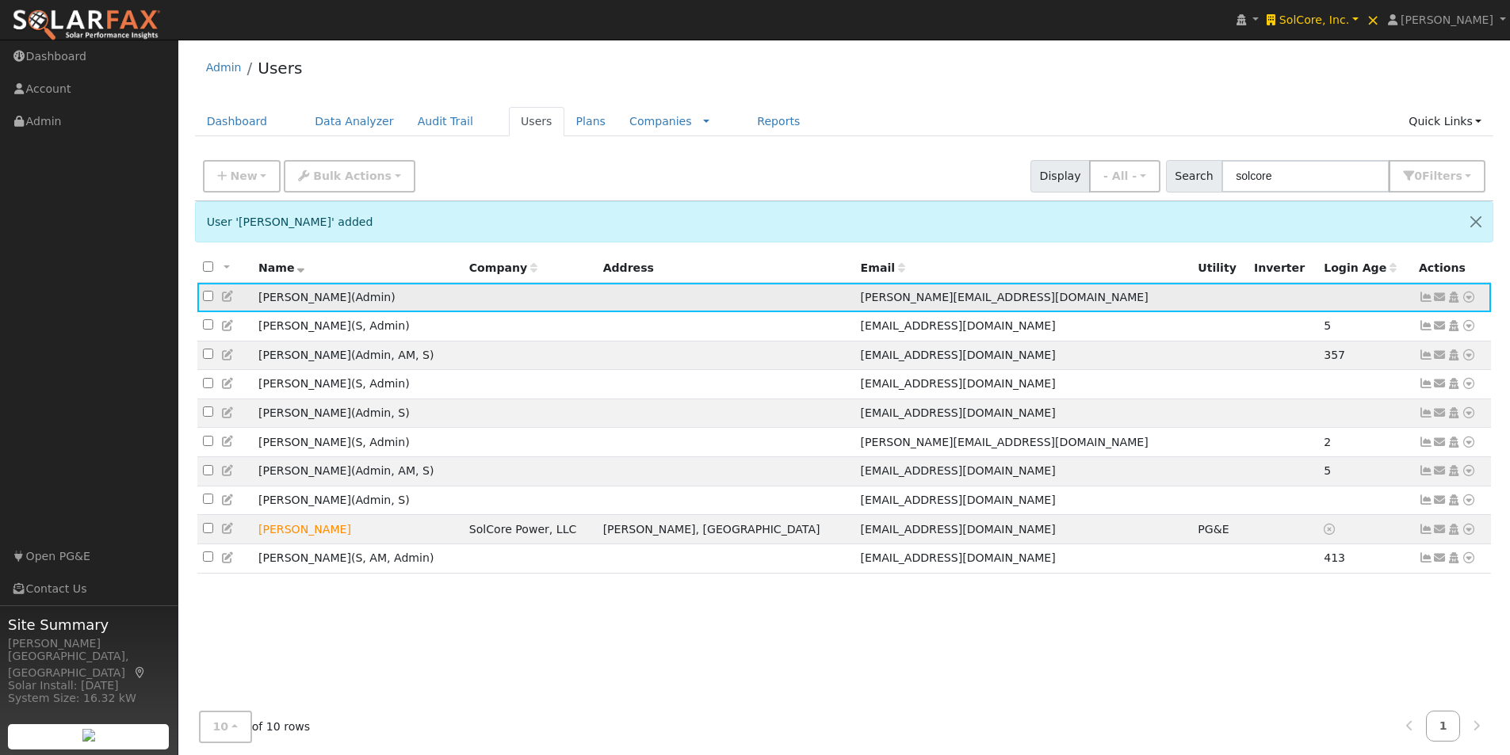
click at [204, 300] on input "checkbox" at bounding box center [208, 296] width 10 height 10
checkbox input "true"
click at [298, 178] on icon "button" at bounding box center [303, 175] width 11 height 11
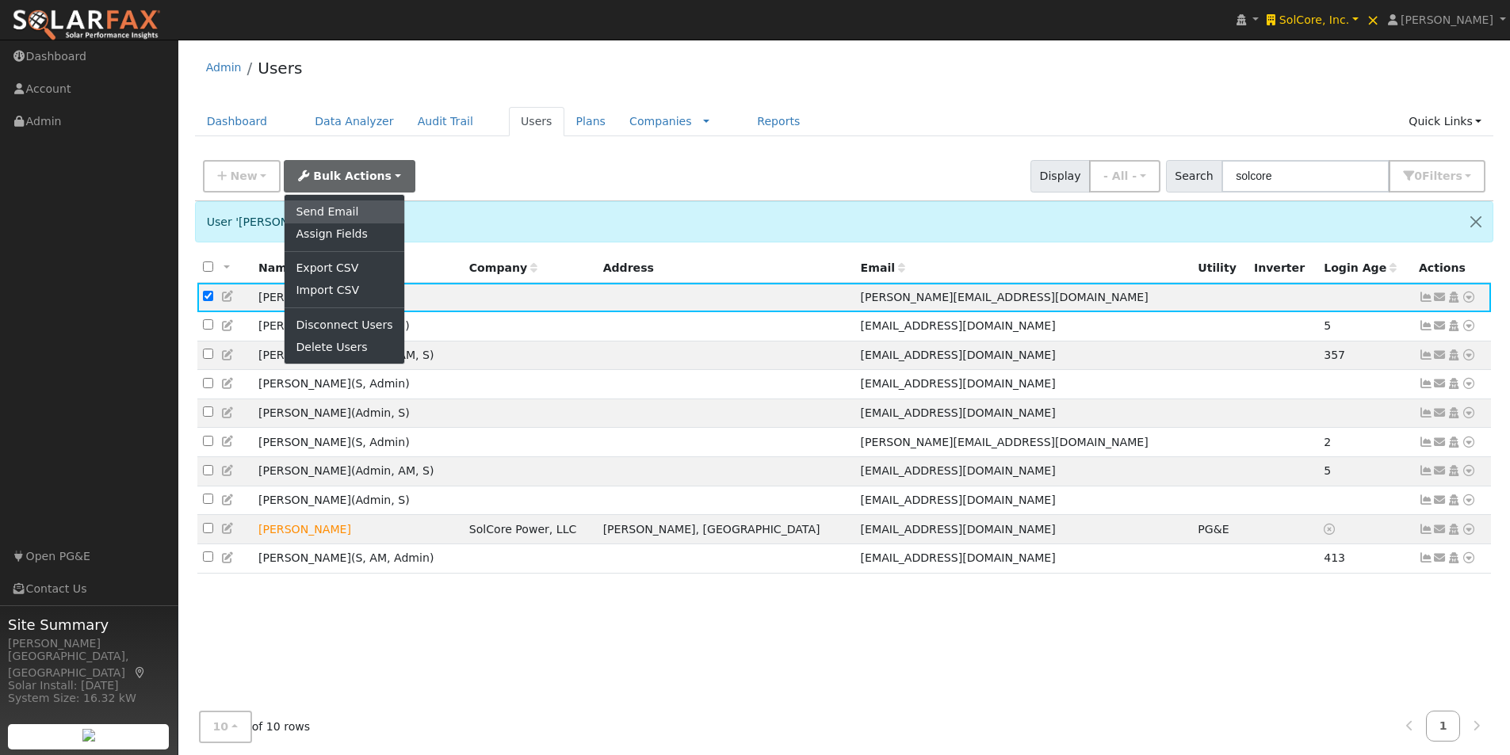
click at [323, 215] on link "Send Email" at bounding box center [344, 212] width 119 height 22
checkbox input "false"
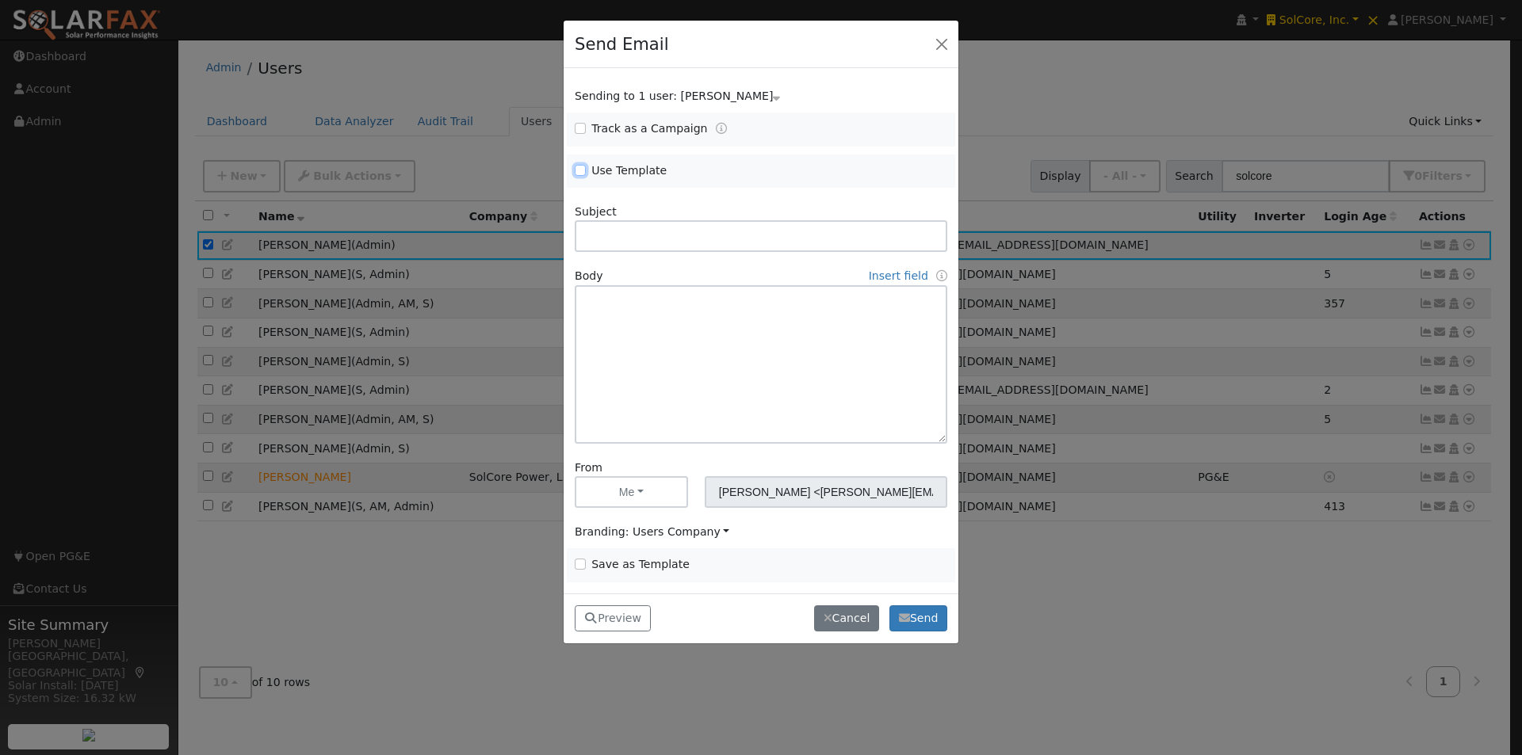
click at [582, 170] on input "Use Template" at bounding box center [580, 170] width 11 height 11
checkbox input "true"
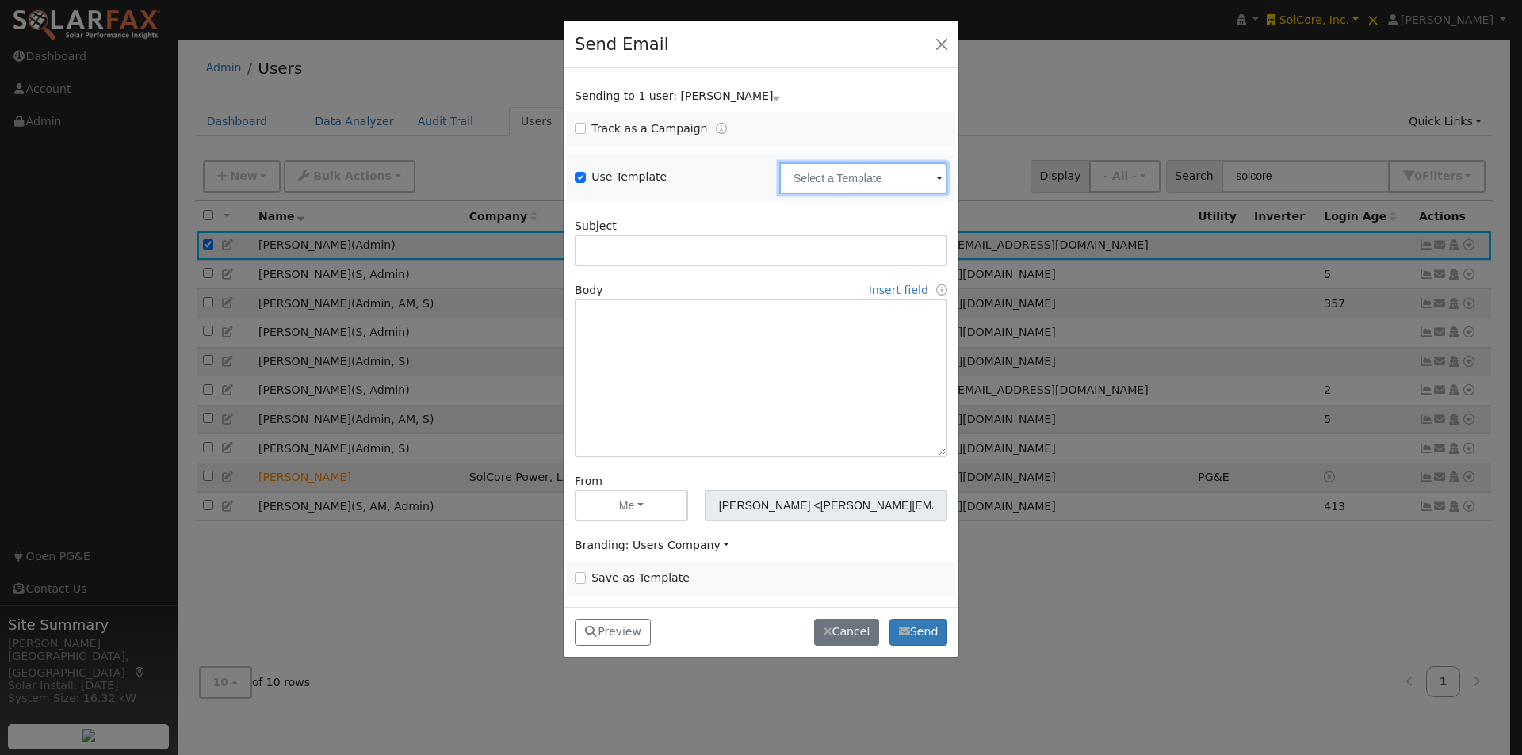
click at [907, 178] on input "text" at bounding box center [863, 178] width 168 height 32
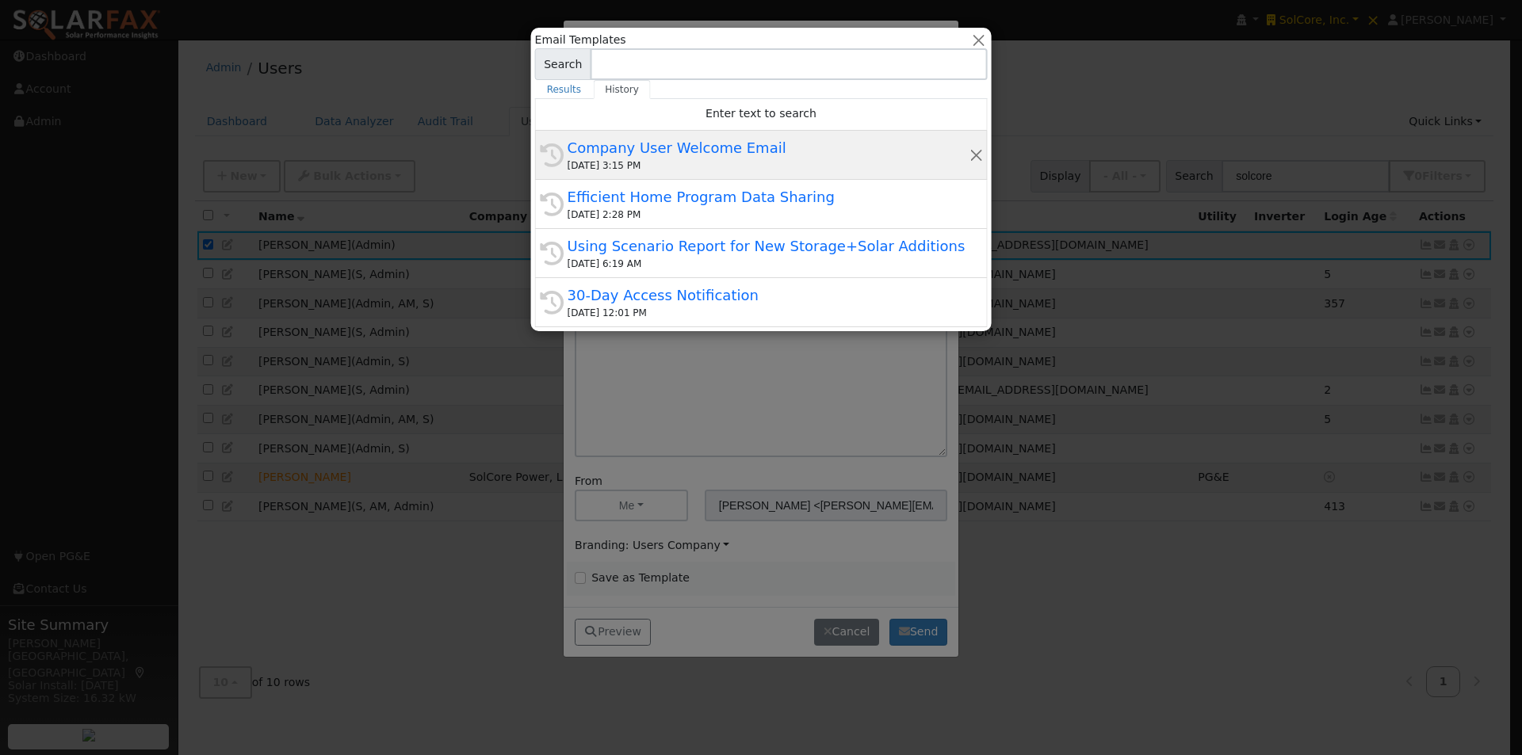
click at [627, 139] on div "Company User Welcome Email" at bounding box center [767, 147] width 401 height 21
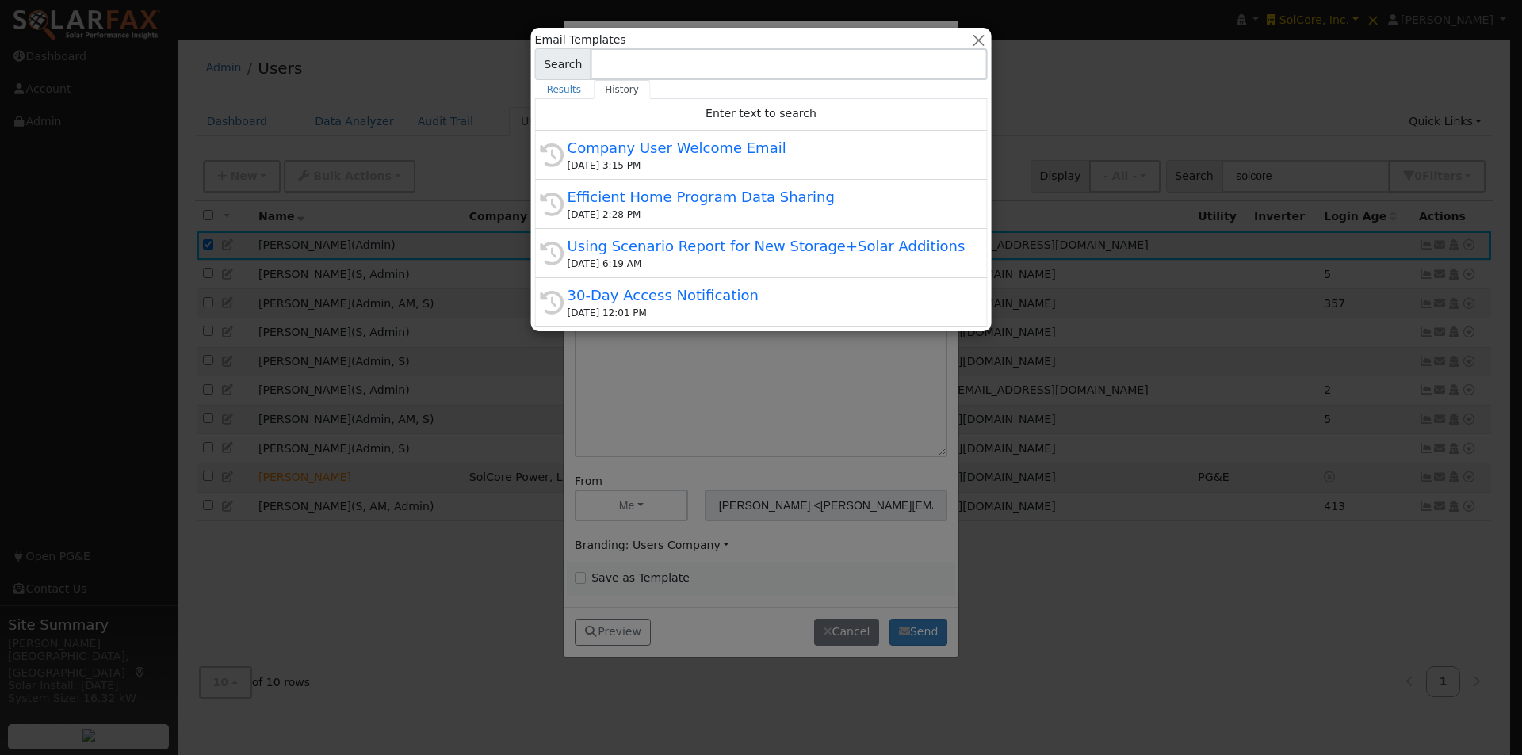
type input "Company User Welcome Email"
type input "WattsTrue Program Access"
type textarea "Hi {user_fname}, You now have access to WattsTrue. This tool helps you better u…"
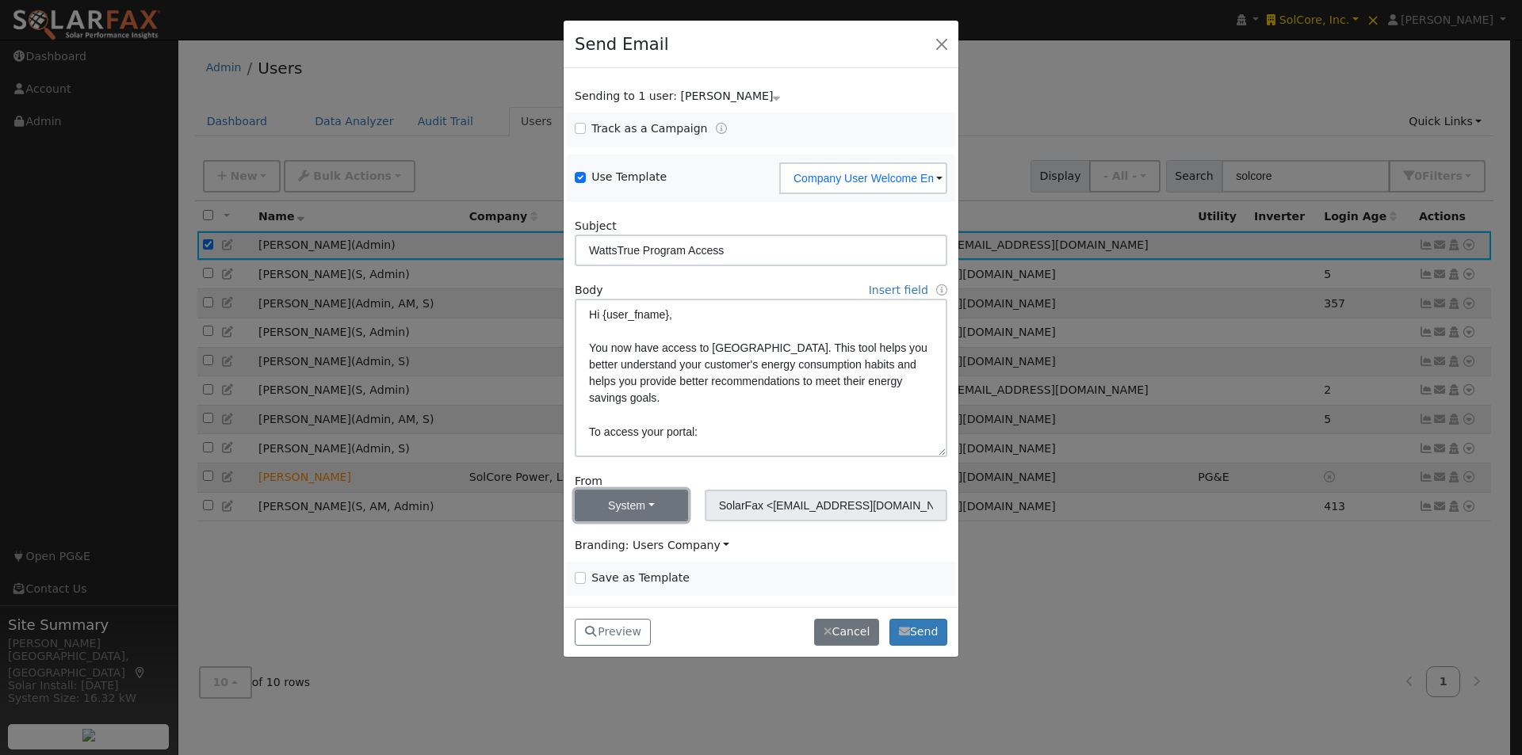
click at [632, 502] on button "System" at bounding box center [631, 506] width 113 height 32
drag, startPoint x: 598, startPoint y: 535, endPoint x: 612, endPoint y: 533, distance: 13.7
click at [599, 535] on link "Me" at bounding box center [630, 540] width 110 height 22
type input "Leroy Coffman <leroy@solardatapros.com>"
click at [919, 626] on button "Send" at bounding box center [918, 632] width 58 height 27
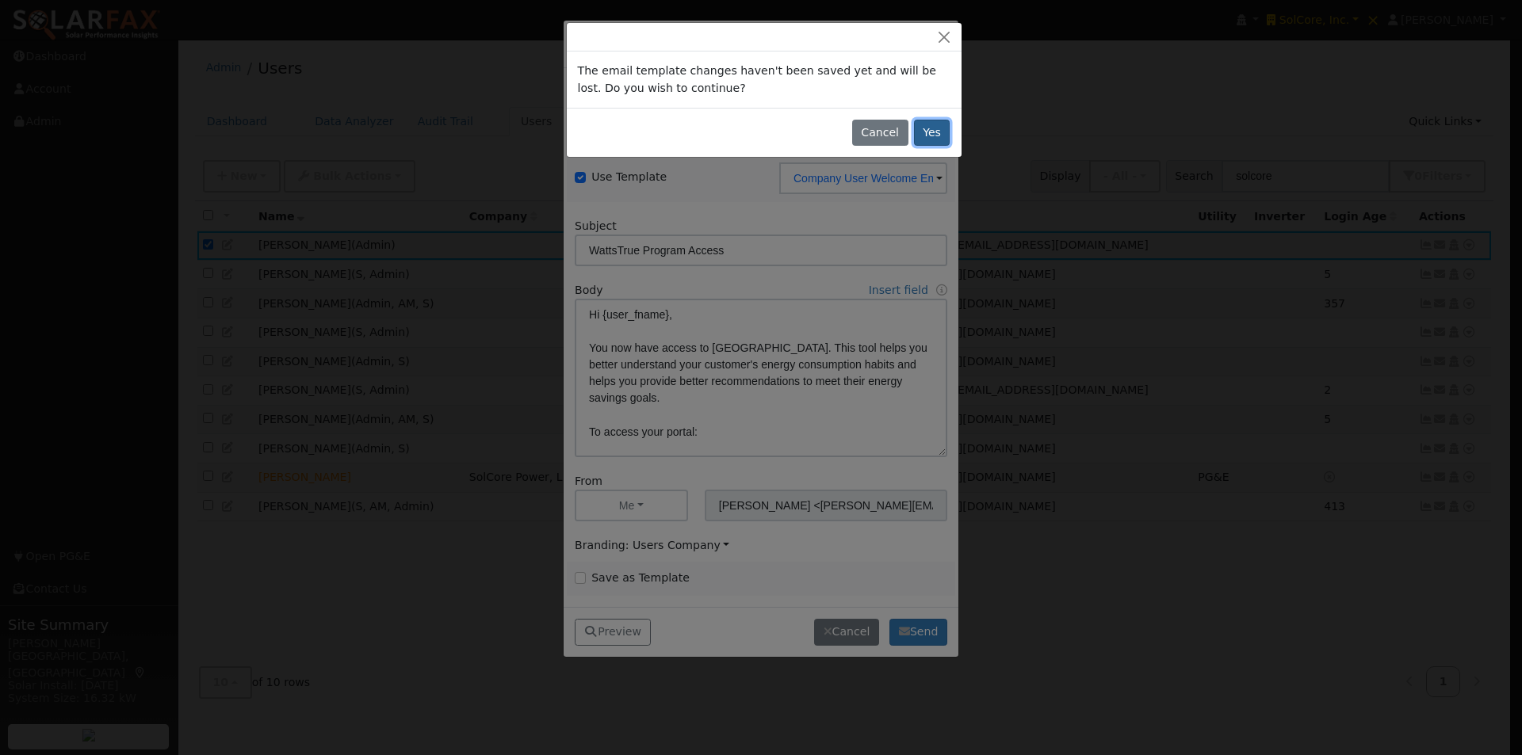
click at [928, 123] on button "Yes" at bounding box center [932, 133] width 36 height 27
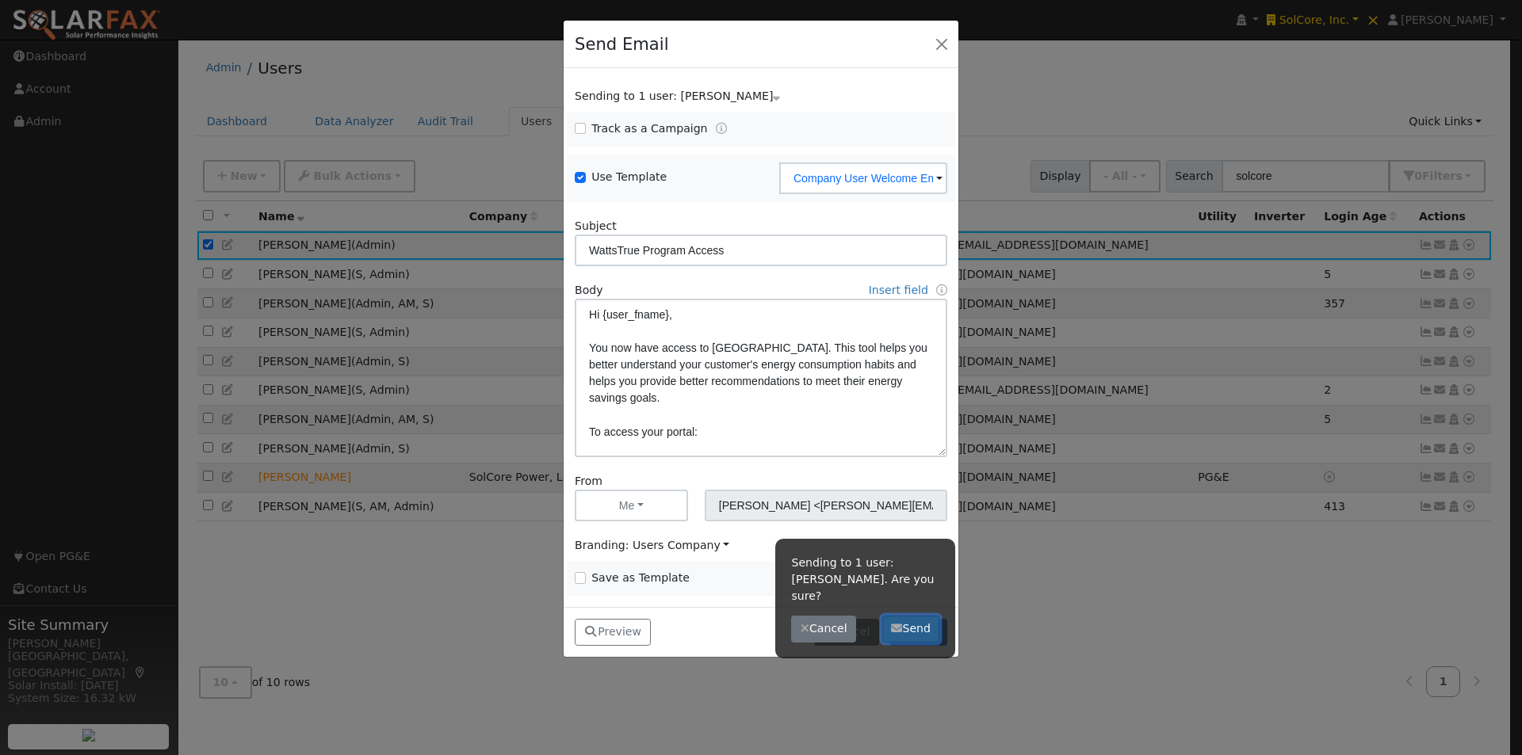
click at [911, 616] on button "Send" at bounding box center [911, 629] width 58 height 27
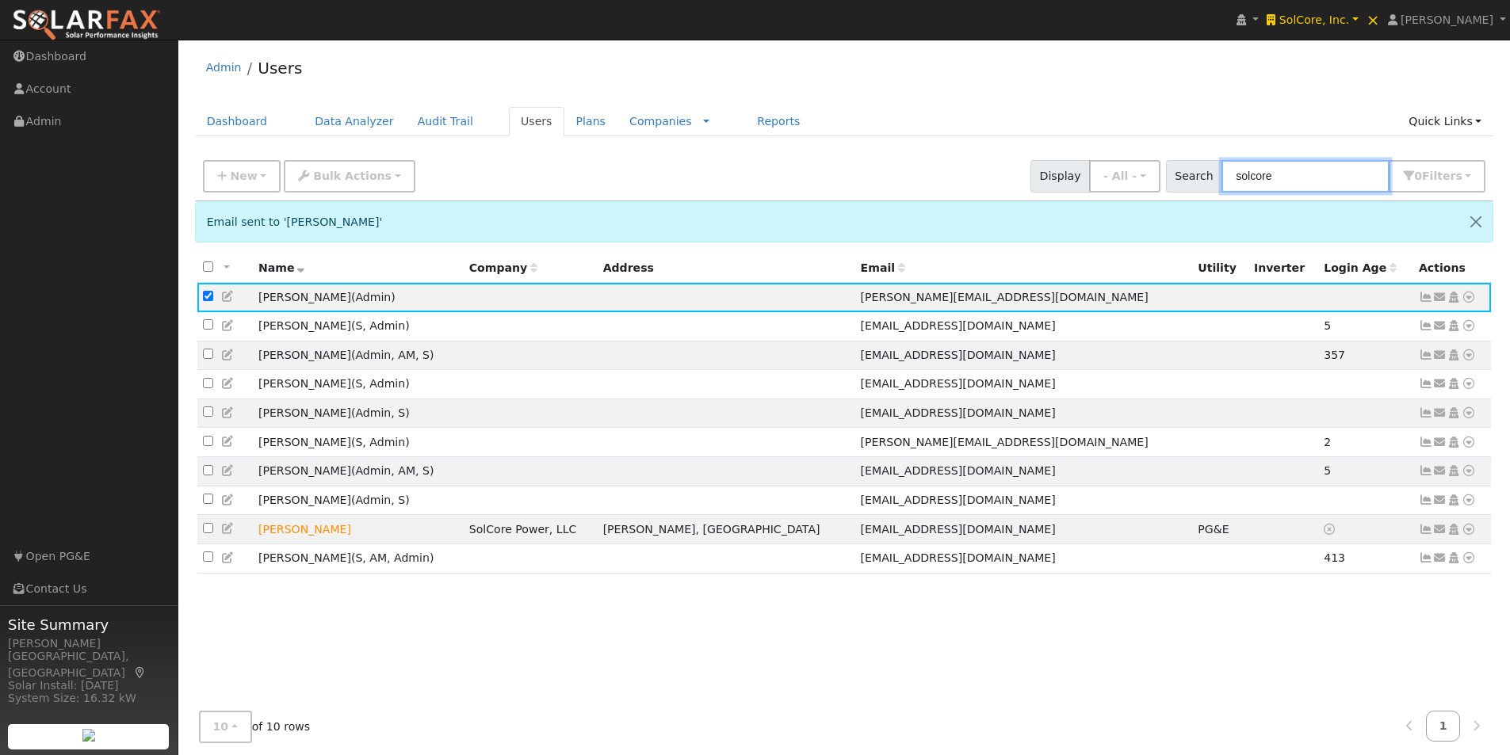
drag, startPoint x: 1322, startPoint y: 177, endPoint x: 1105, endPoint y: 170, distance: 217.3
click at [1104, 170] on div "New Add User Quick Add Quick Connect Quick Convert Lead Bulk Actions Send Email…" at bounding box center [844, 174] width 1289 height 38
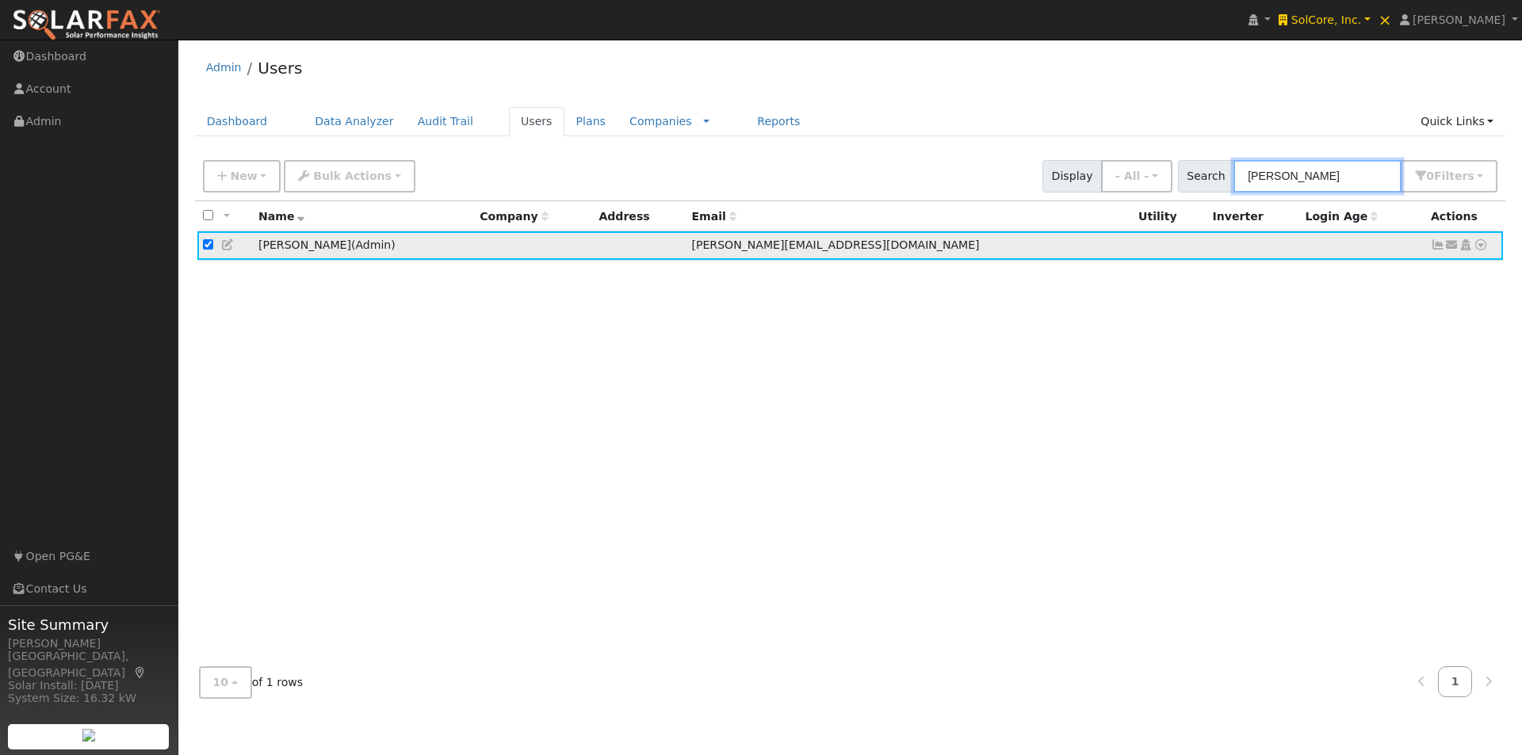
type input "leroy"
click at [211, 246] on td at bounding box center [224, 245] width 55 height 29
click at [210, 246] on input "checkbox" at bounding box center [208, 244] width 10 height 10
checkbox input "false"
click at [1482, 246] on icon at bounding box center [1480, 244] width 14 height 11
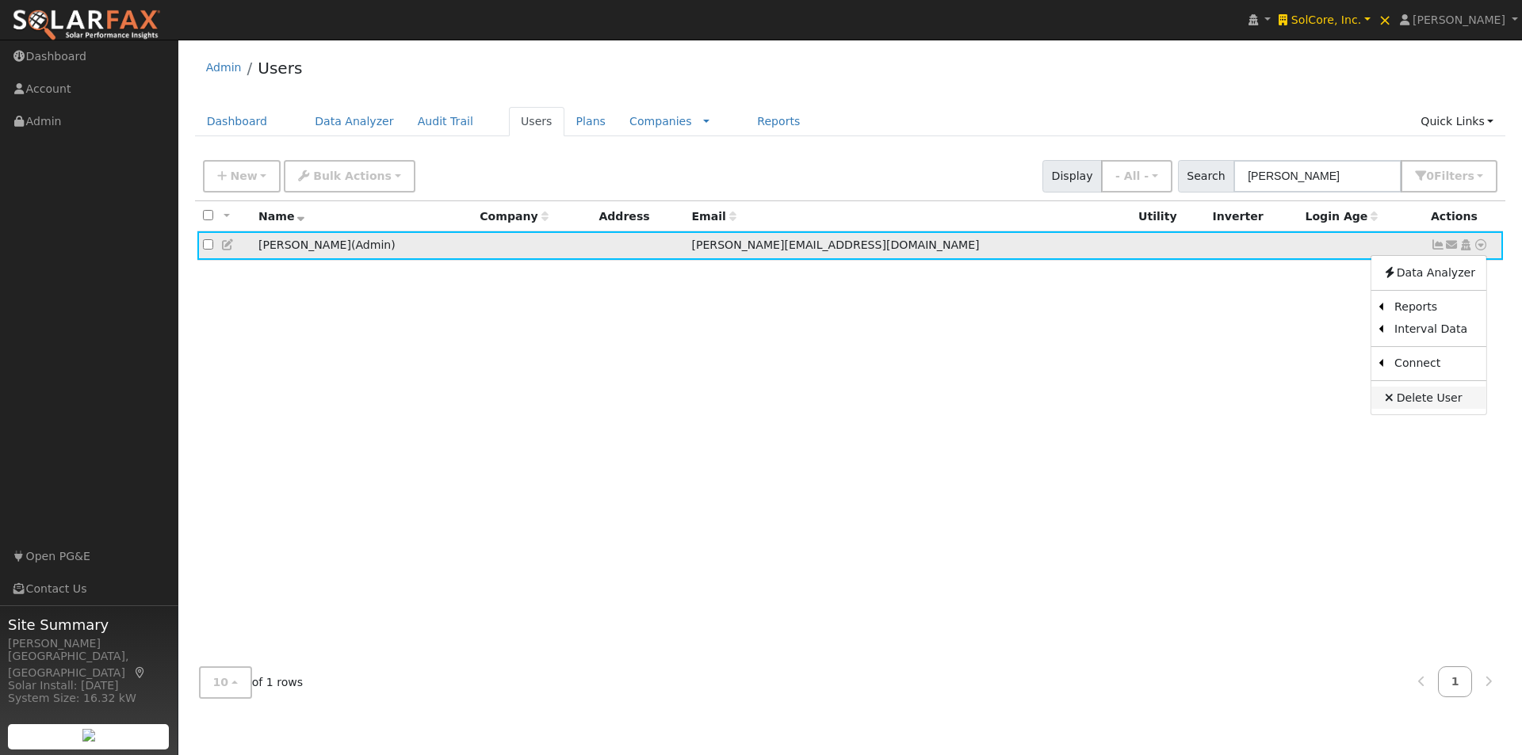
click at [1426, 407] on link "Delete User" at bounding box center [1428, 398] width 115 height 22
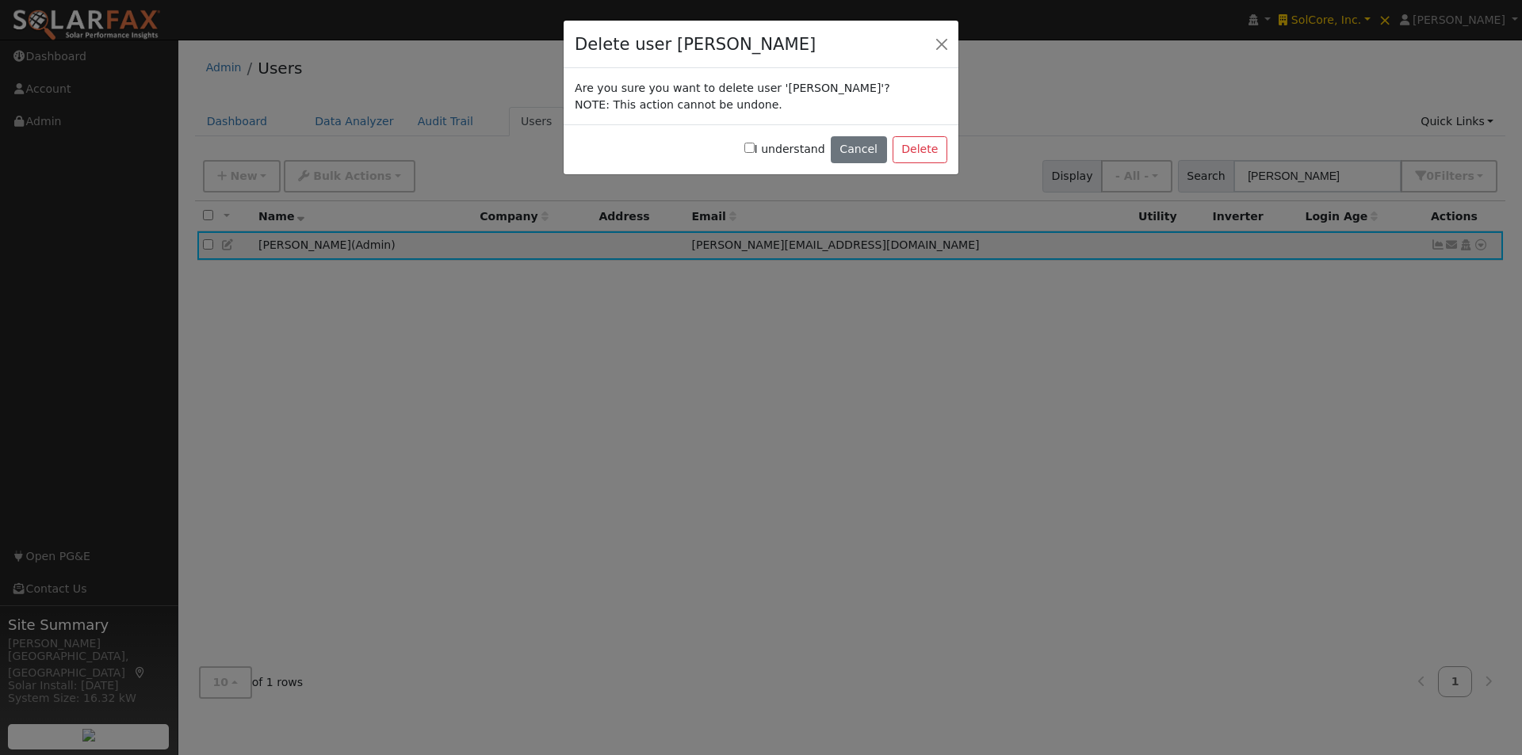
click at [754, 149] on input "I understand" at bounding box center [749, 148] width 10 height 10
checkbox input "true"
click at [940, 156] on button "Delete" at bounding box center [919, 149] width 55 height 27
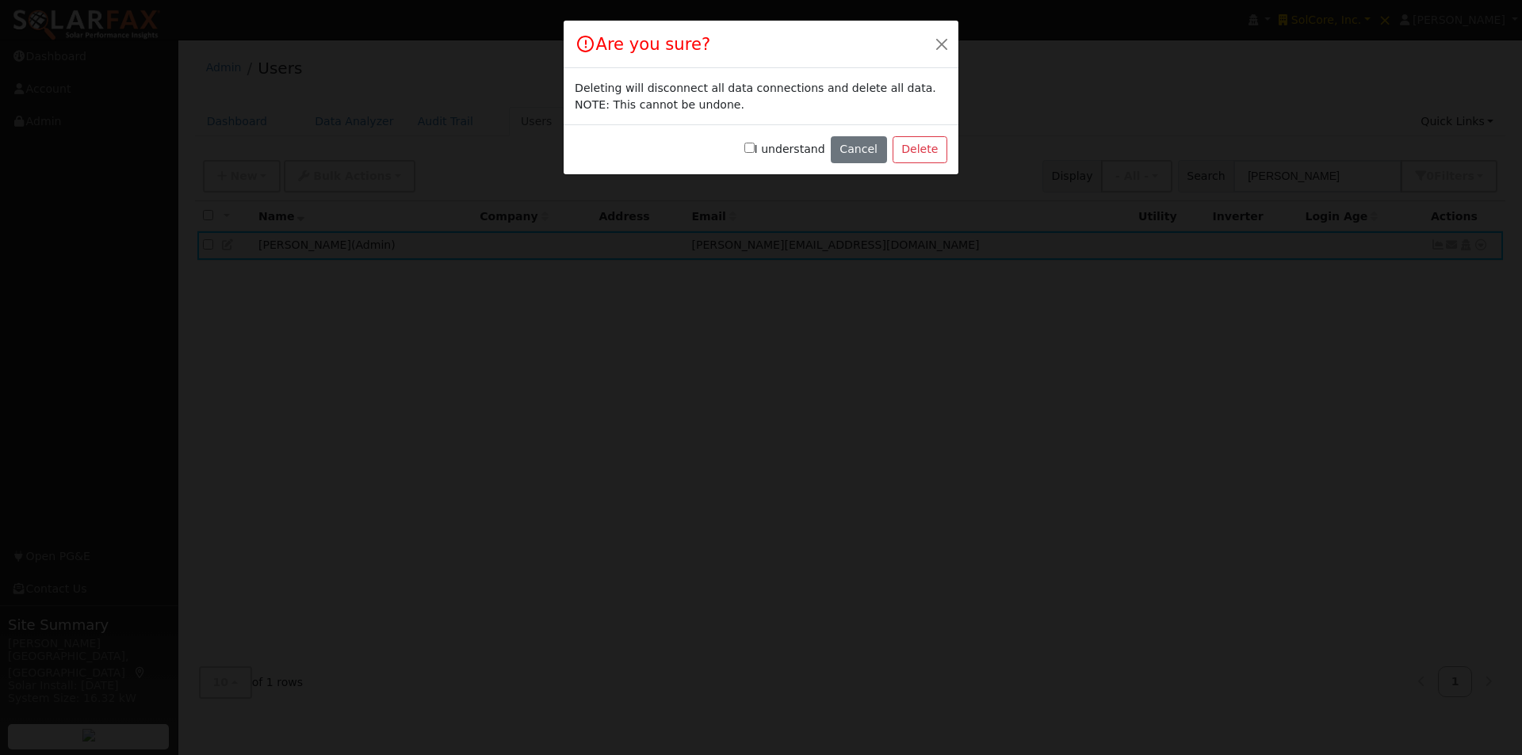
click at [754, 147] on input "I understand" at bounding box center [749, 148] width 10 height 10
checkbox input "true"
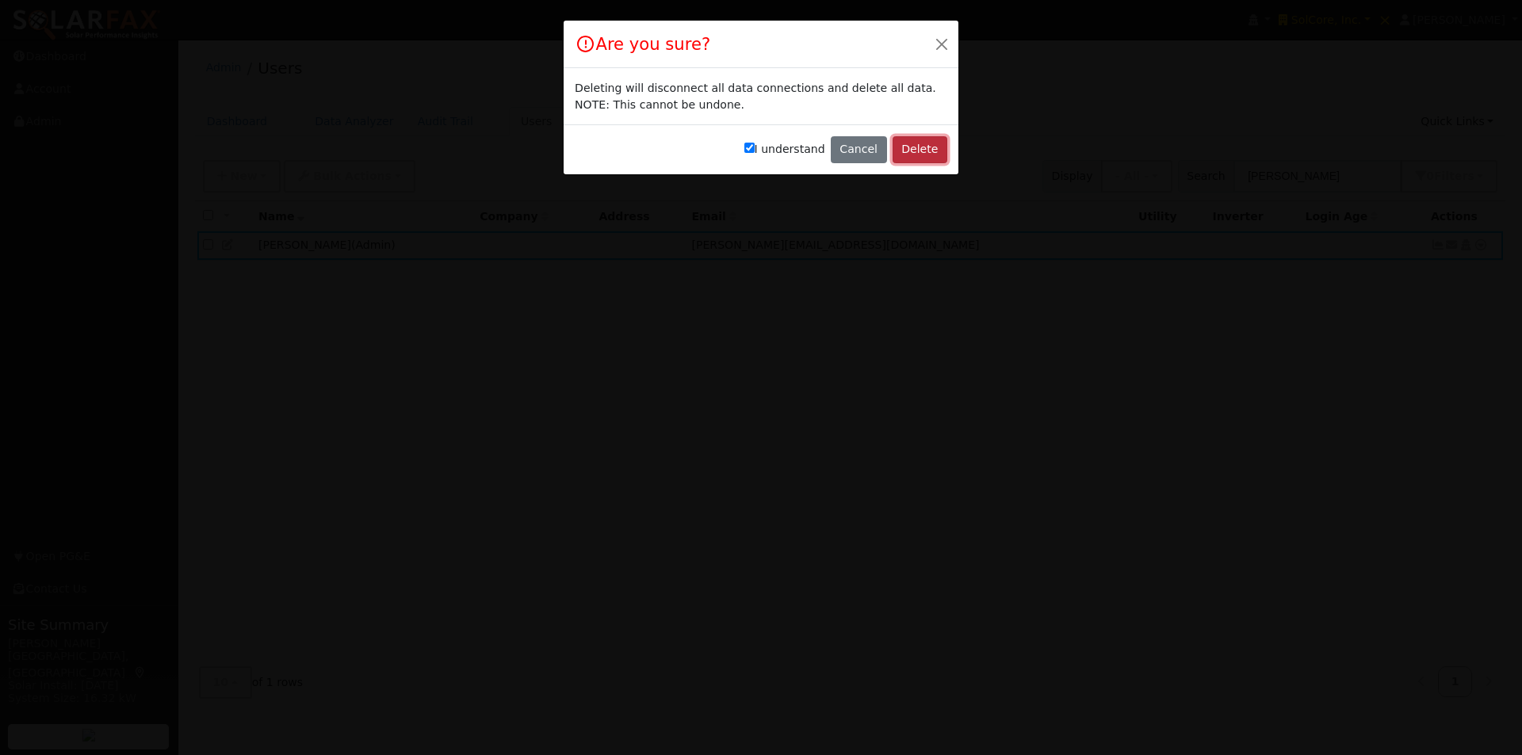
click at [914, 162] on button "Delete" at bounding box center [919, 149] width 55 height 27
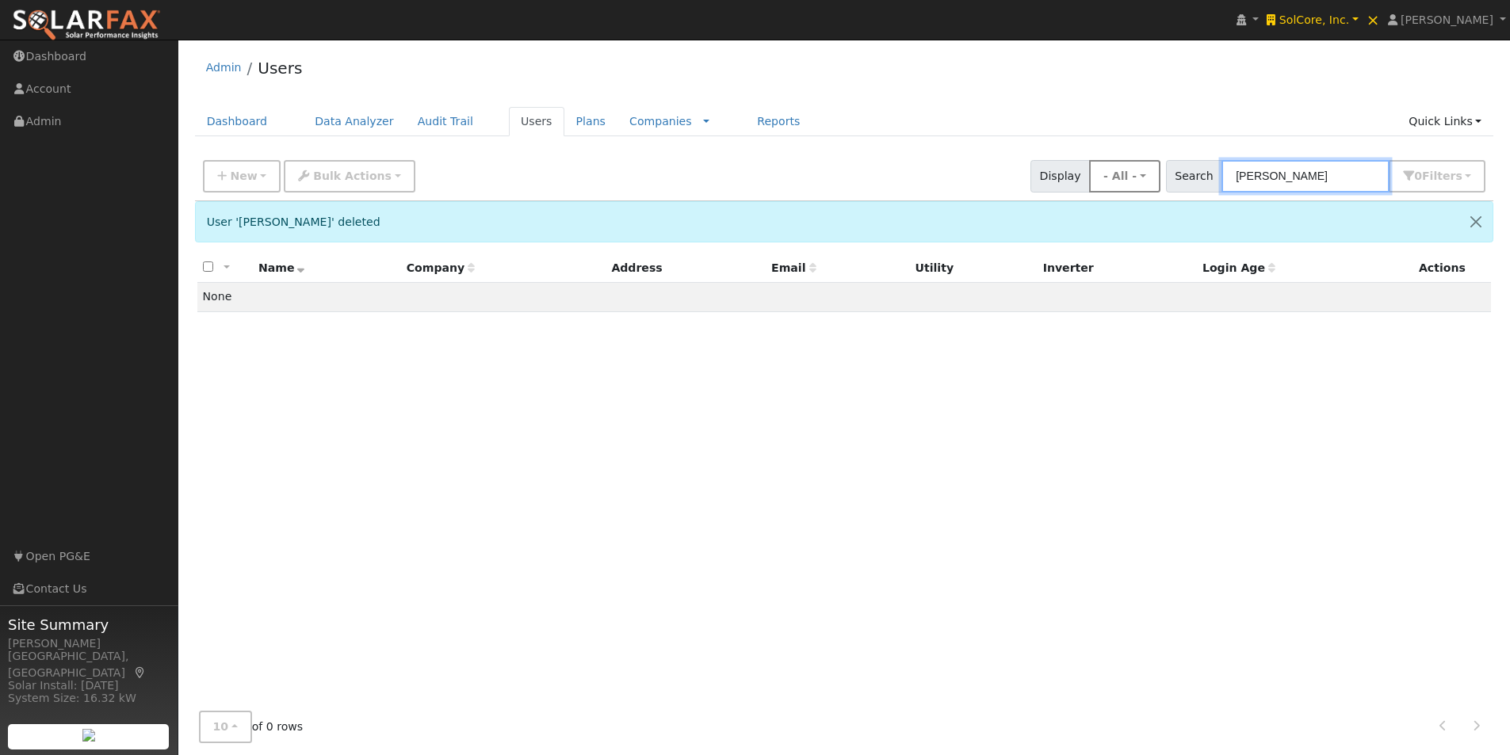
drag, startPoint x: 1201, startPoint y: 173, endPoint x: 1148, endPoint y: 173, distance: 53.1
click at [1148, 173] on div "New Add User Quick Add Quick Connect Quick Convert Lead Bulk Actions Send Email…" at bounding box center [844, 174] width 1289 height 38
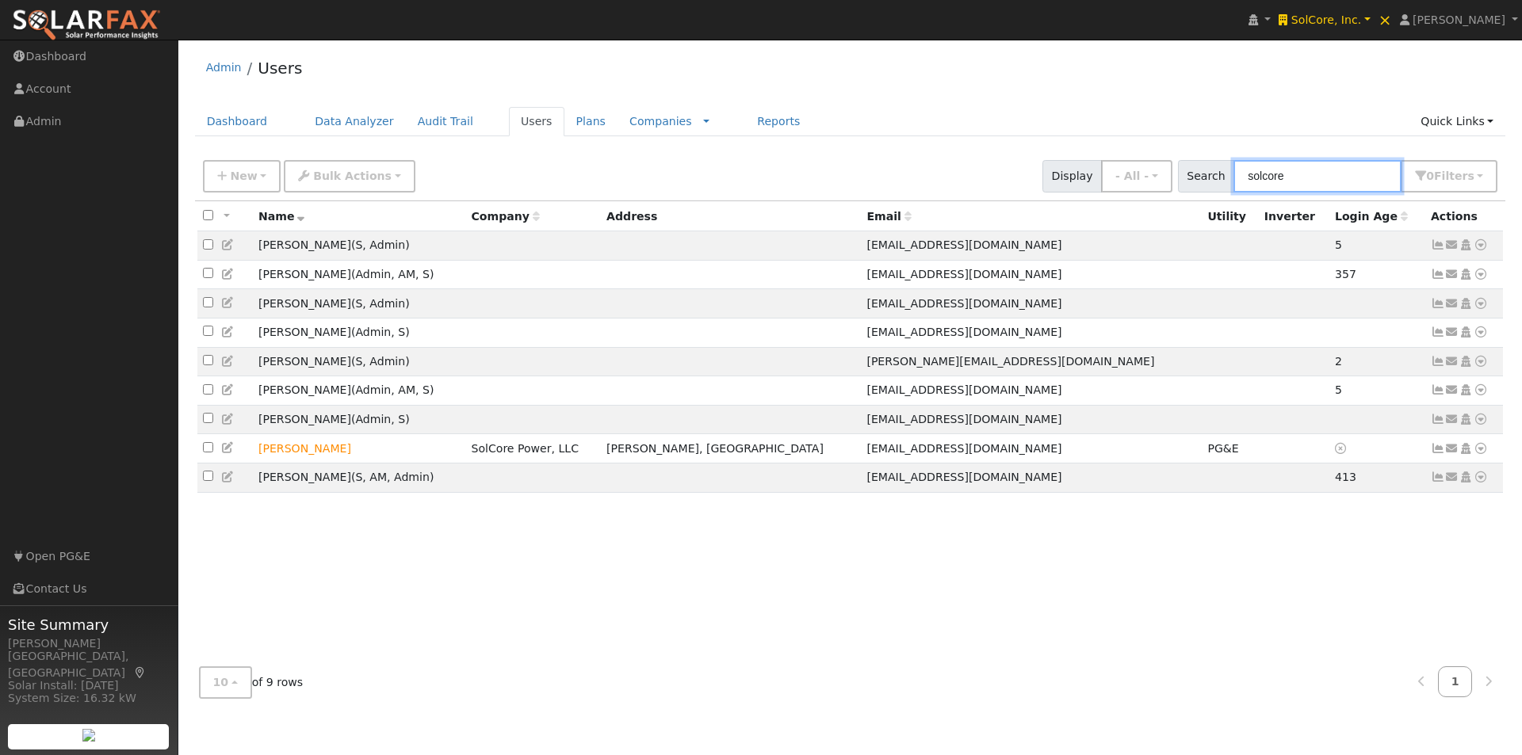
type input "solcore"
click at [209, 215] on input "checkbox" at bounding box center [208, 215] width 10 height 10
checkbox input "true"
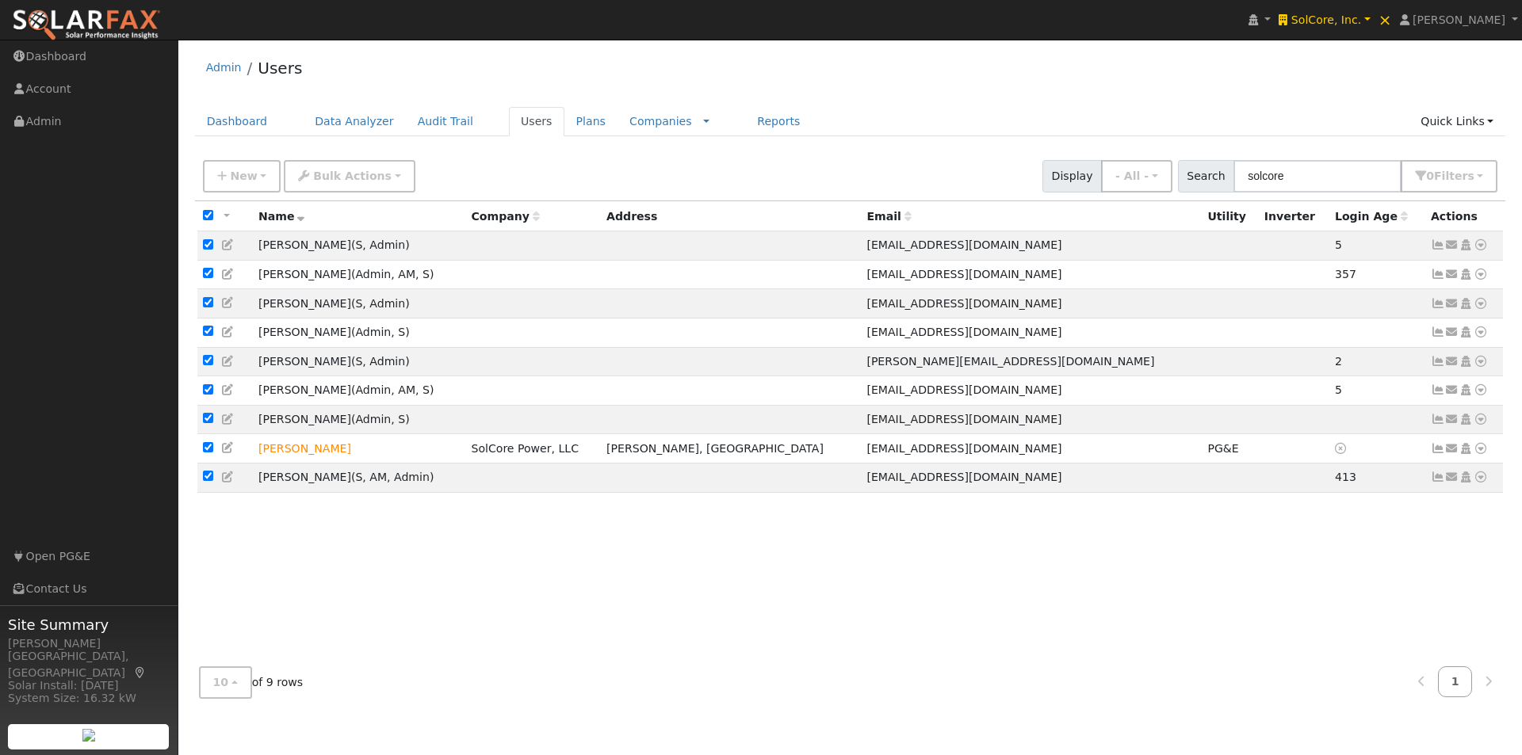
checkbox input "true"
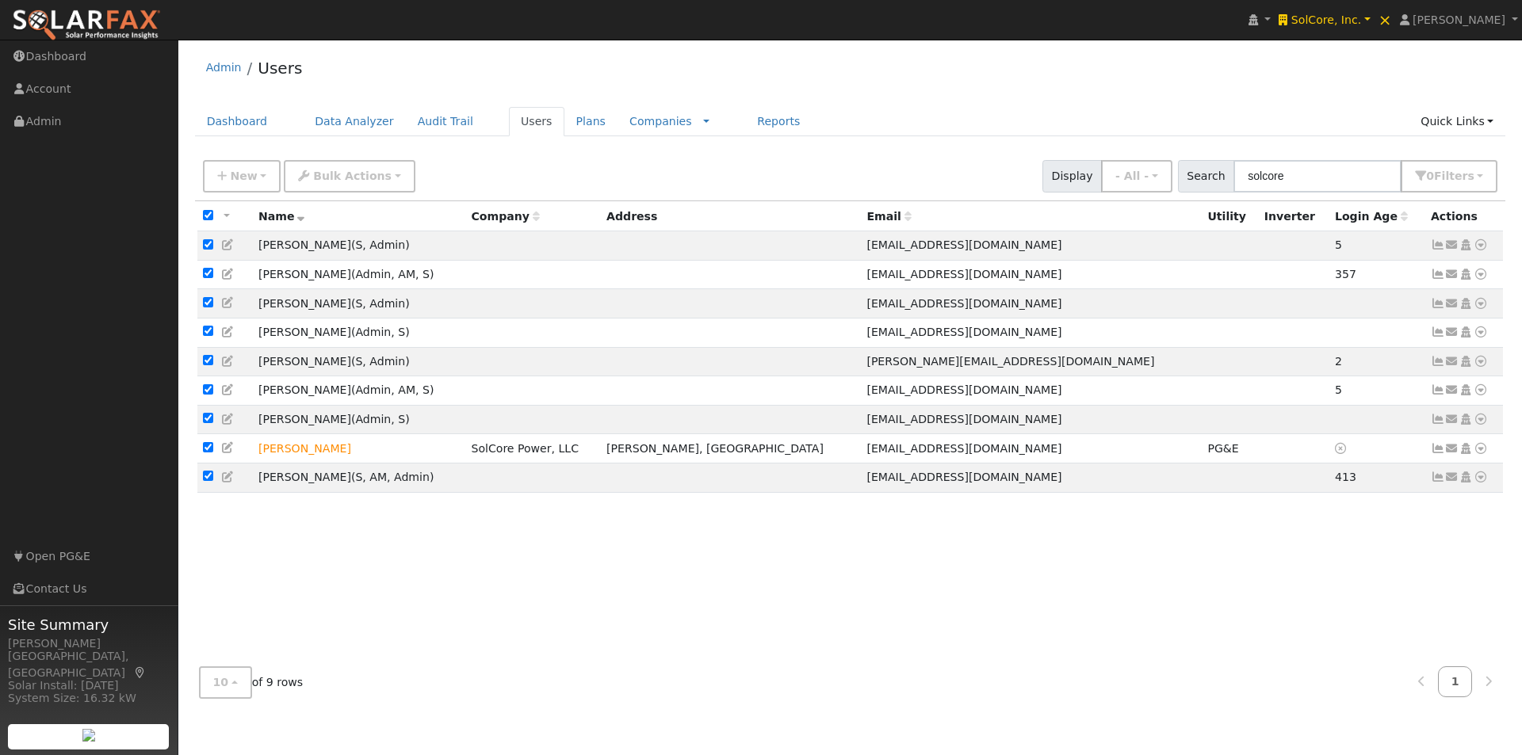
checkbox input "true"
click at [349, 186] on button "Bulk Actions" at bounding box center [349, 176] width 131 height 32
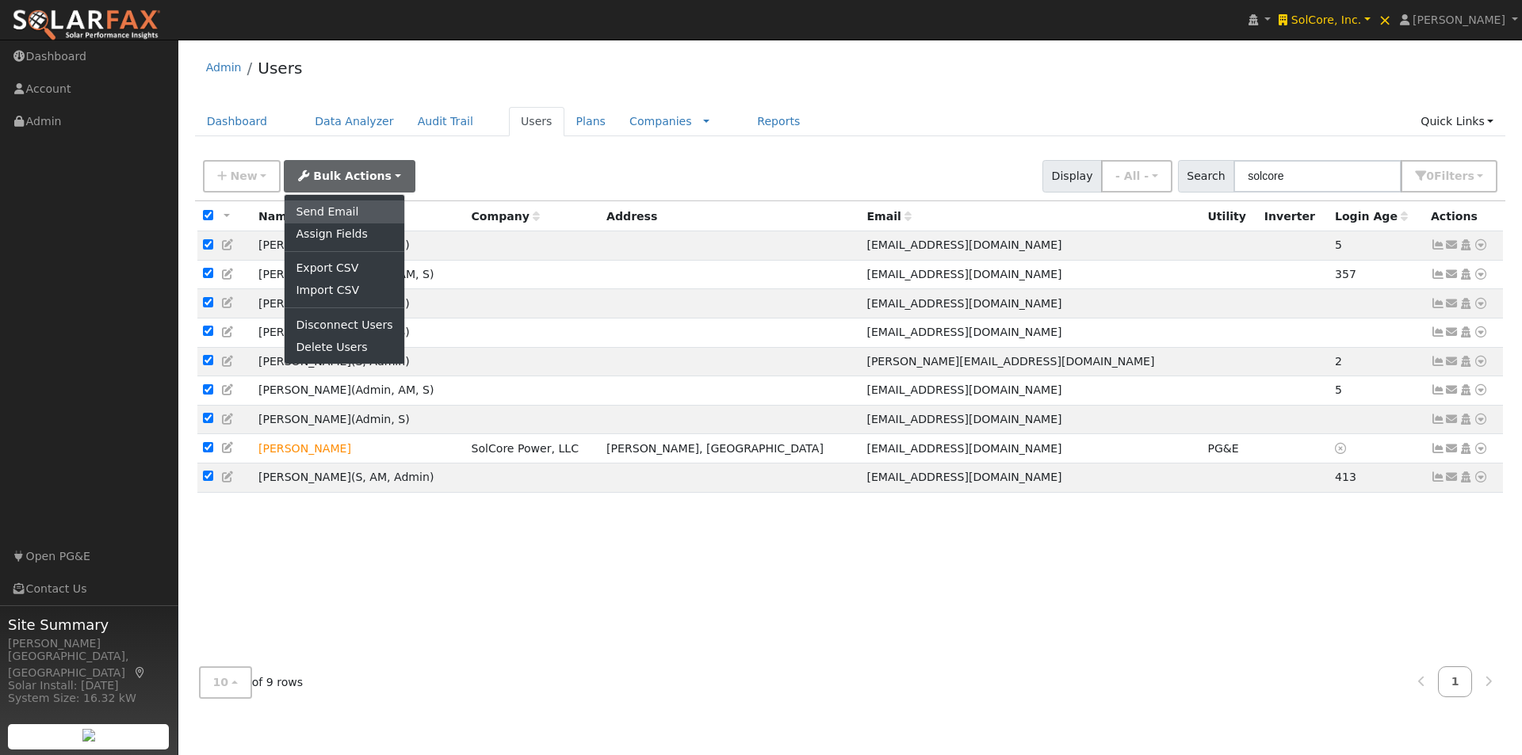
click at [346, 205] on link "Send Email" at bounding box center [344, 212] width 119 height 22
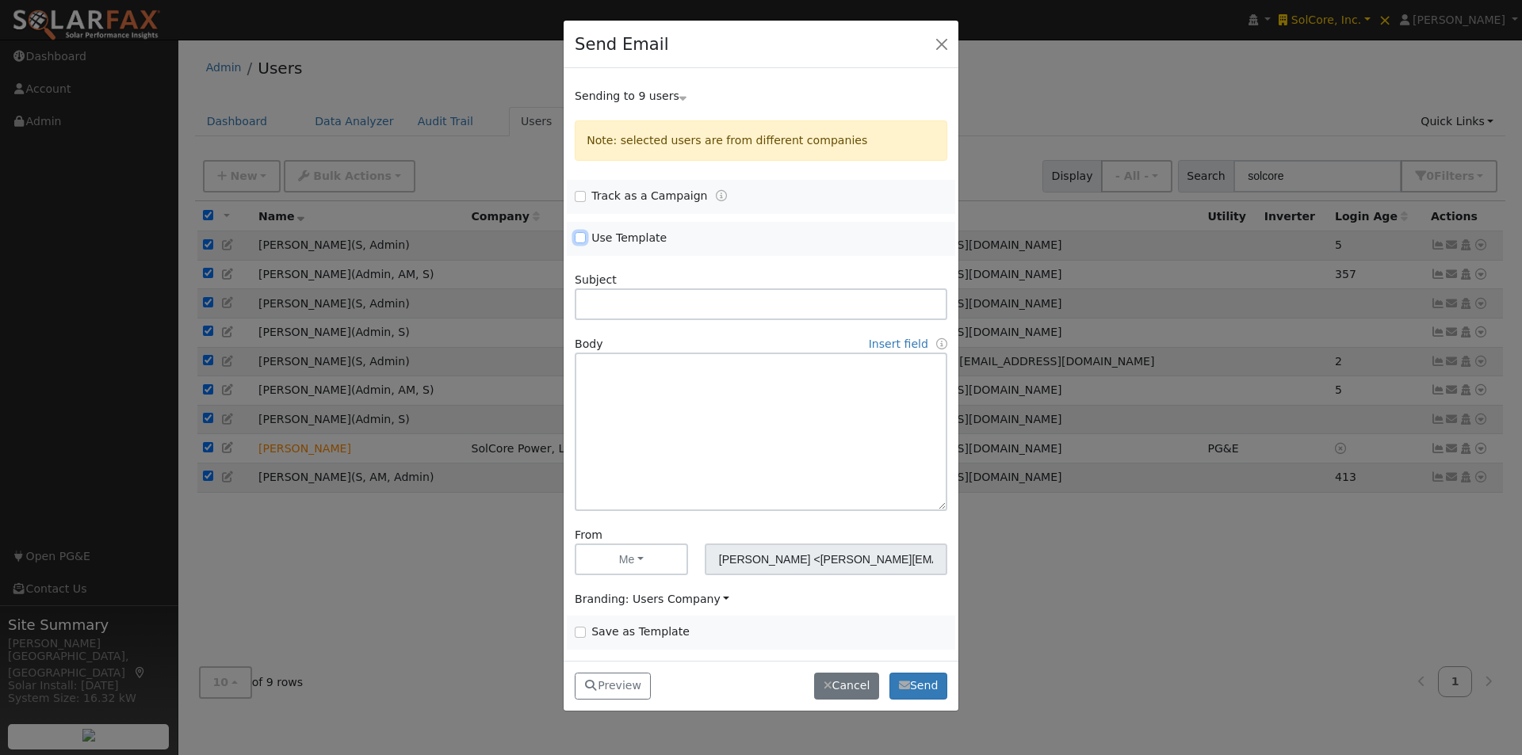
click at [575, 234] on input "Use Template" at bounding box center [580, 237] width 11 height 11
checkbox input "true"
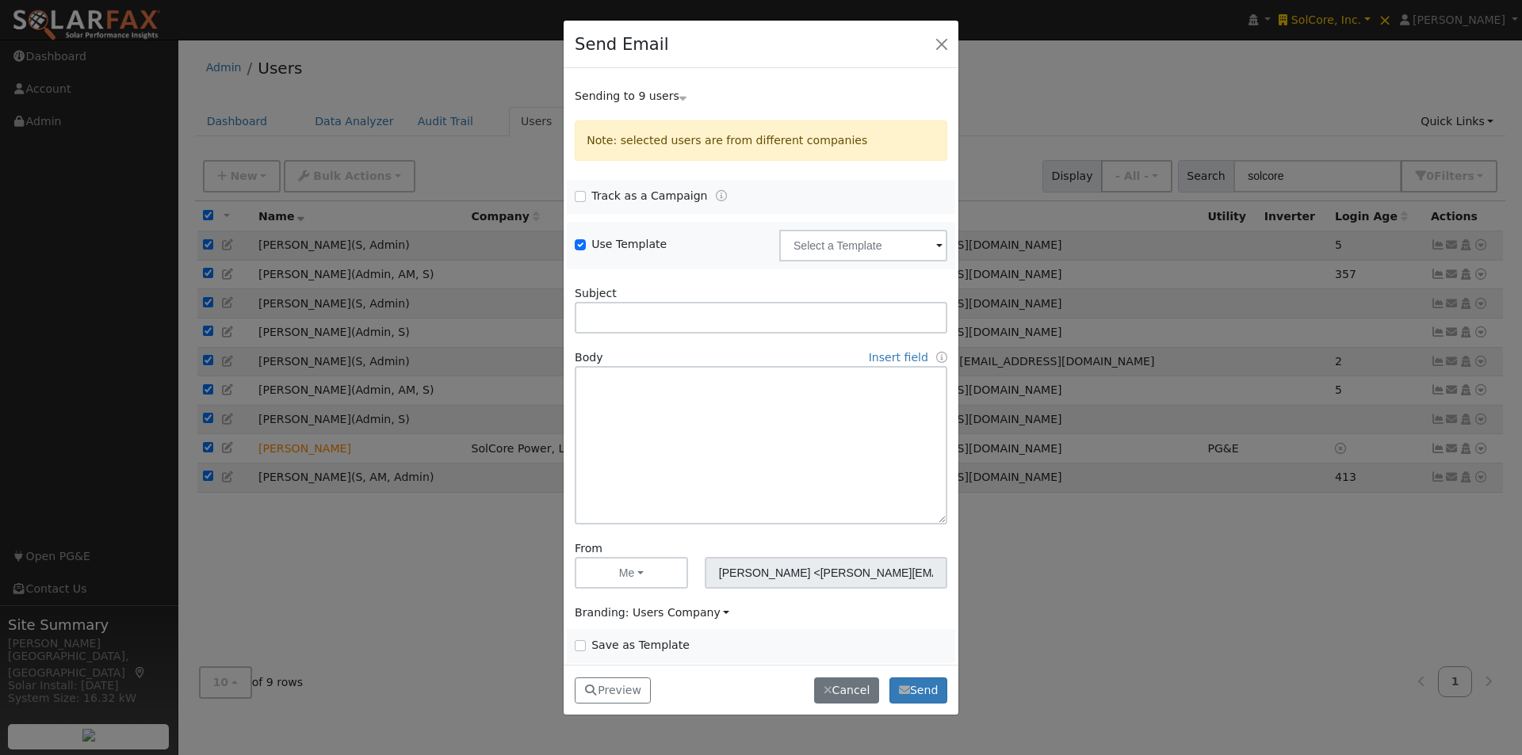
click at [812, 225] on div "Use Template Delete Email Template Are you sure you want to delete ? Cancel Del…" at bounding box center [761, 246] width 389 height 48
click at [800, 241] on input "text" at bounding box center [863, 246] width 168 height 32
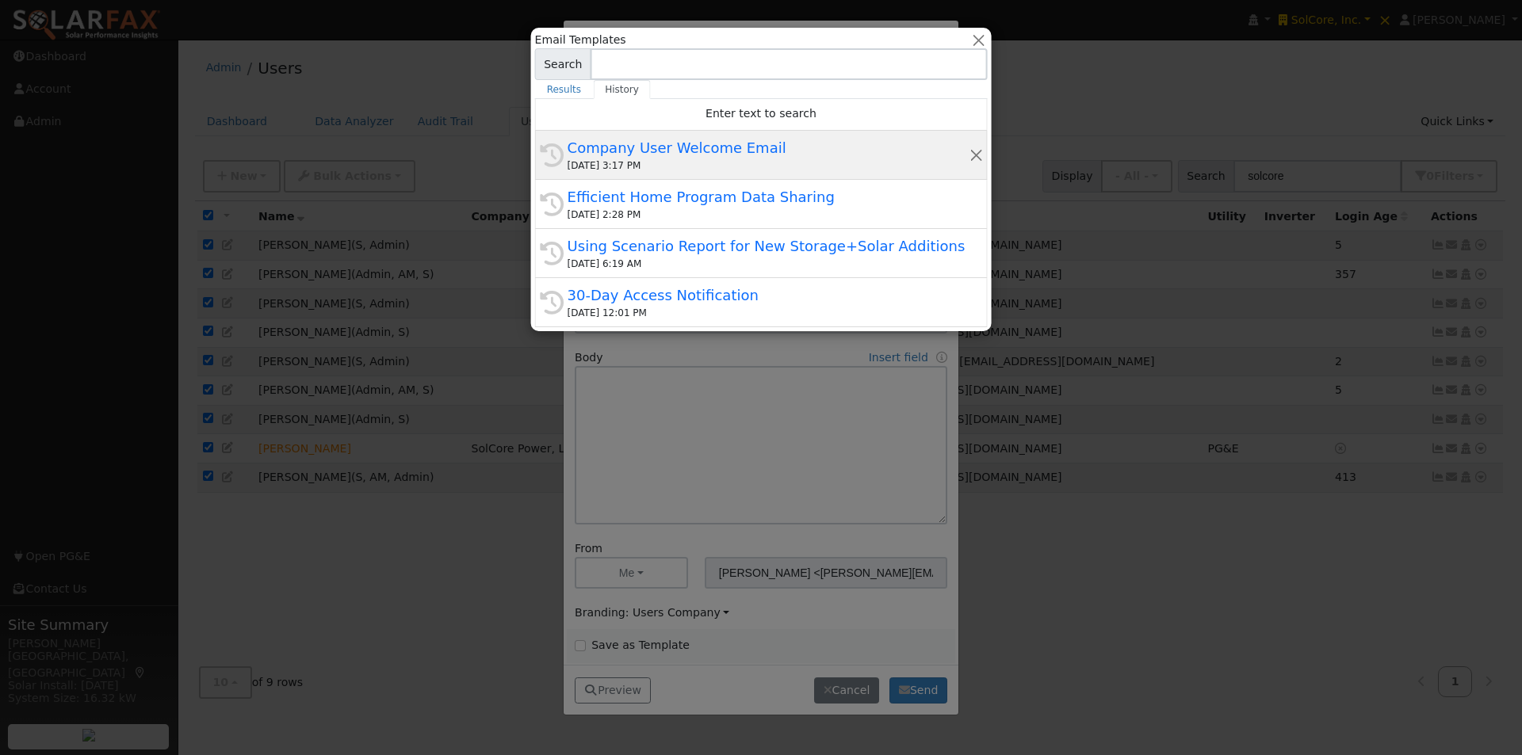
click at [638, 137] on div "Company User Welcome Email" at bounding box center [767, 147] width 401 height 21
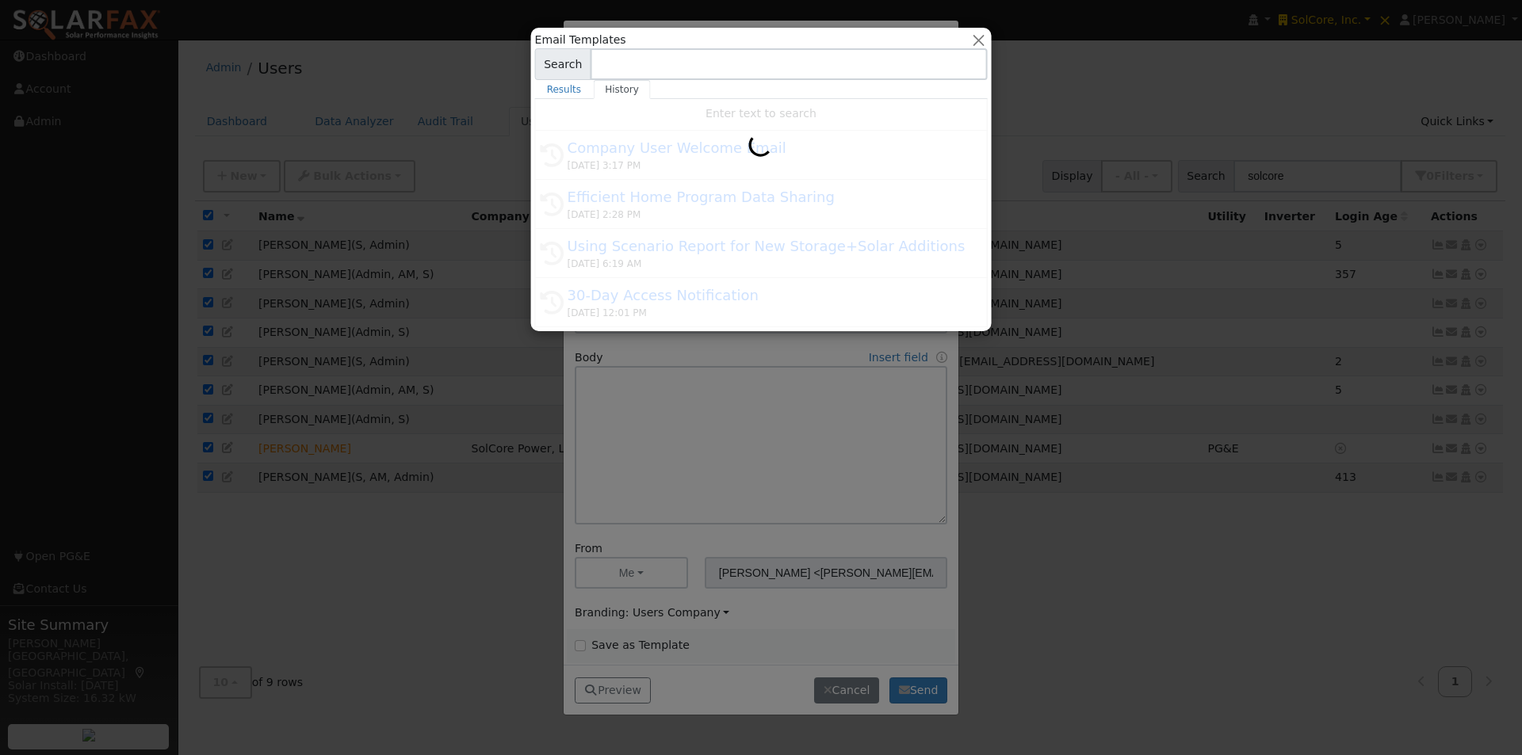
type input "Company User Welcome Email"
type input "WattsTrue Program Access"
type textarea "Hi {user_fname}, You now have access to WattsTrue. This tool helps you better u…"
type input "SolarFax <solarfax@solardatapros.com>"
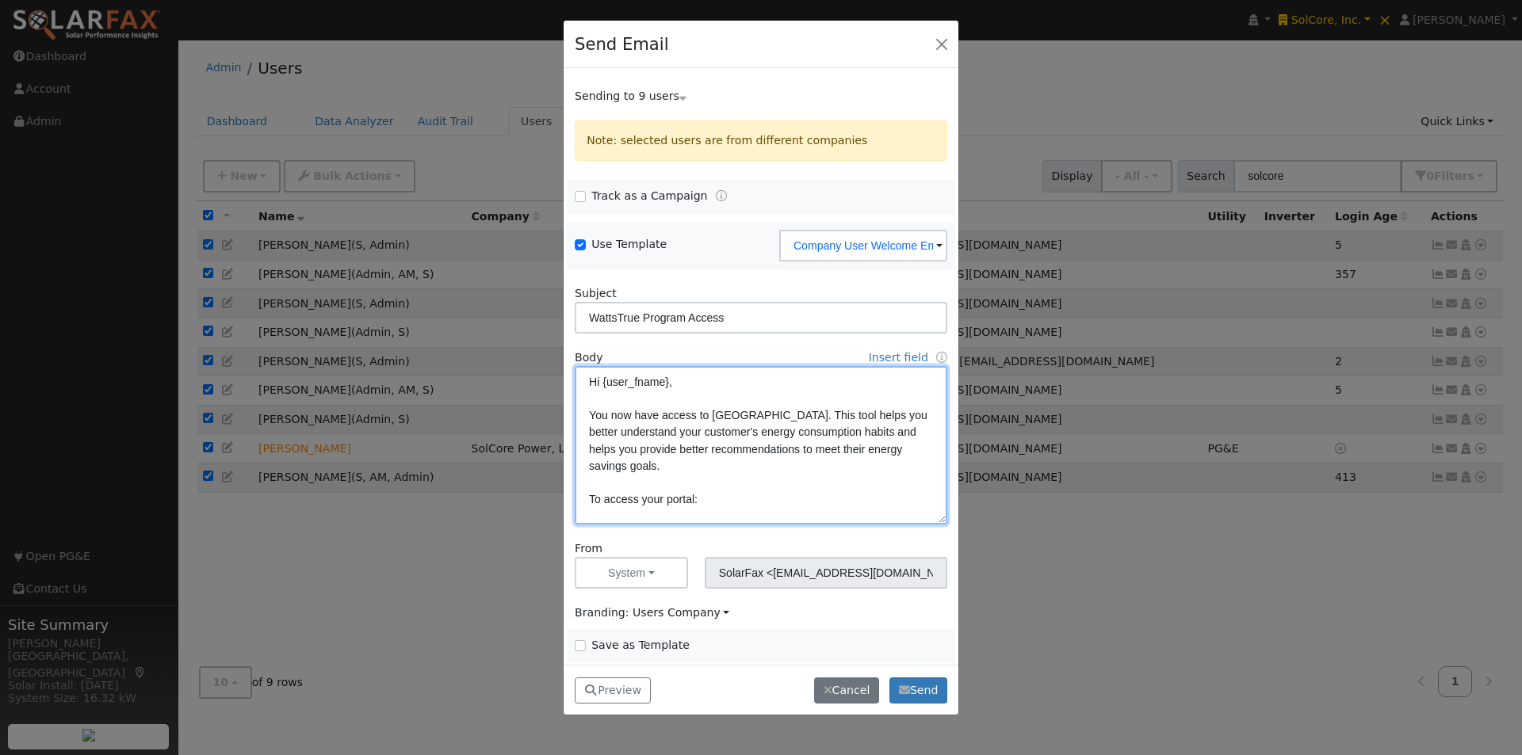
click at [681, 394] on textarea "Hi {user_fname}, You now have access to WattsTrue. This tool helps you better u…" at bounding box center [761, 445] width 372 height 159
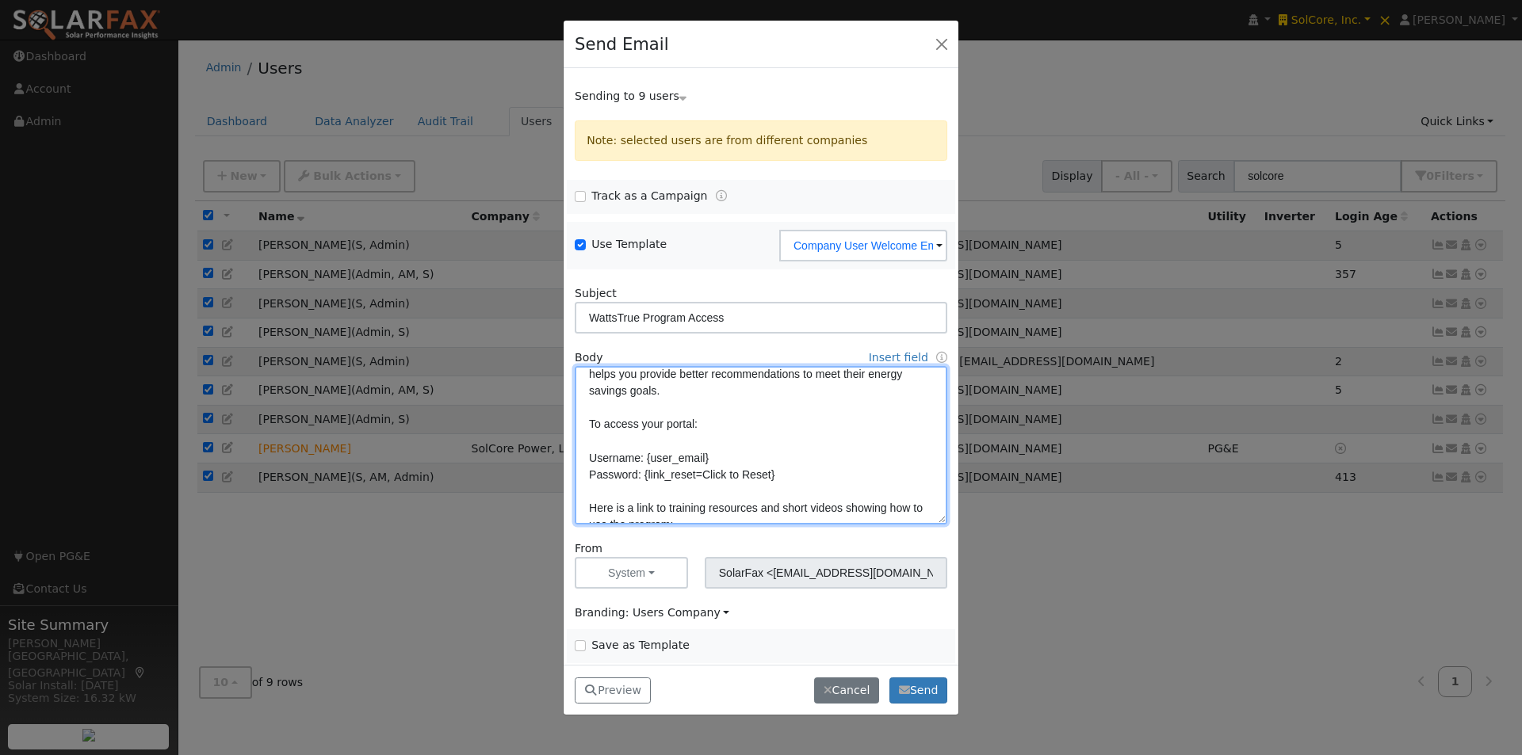
scroll to position [79, 0]
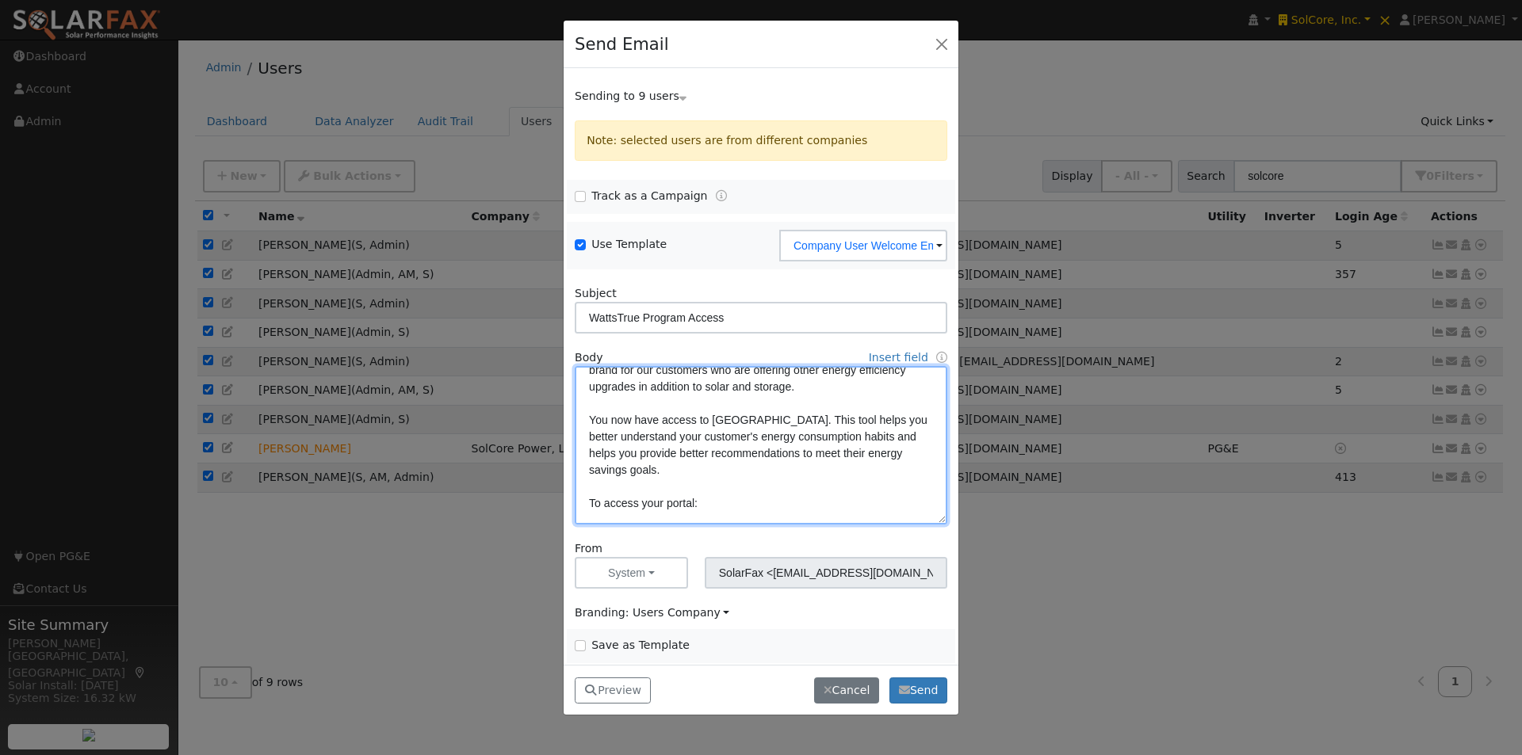
drag, startPoint x: 672, startPoint y: 470, endPoint x: 561, endPoint y: 406, distance: 128.2
click at [561, 406] on div "Send Email Sending to 9 users Name Issue David Barnes Reana Brenes Mark Crocket…" at bounding box center [761, 377] width 1522 height 755
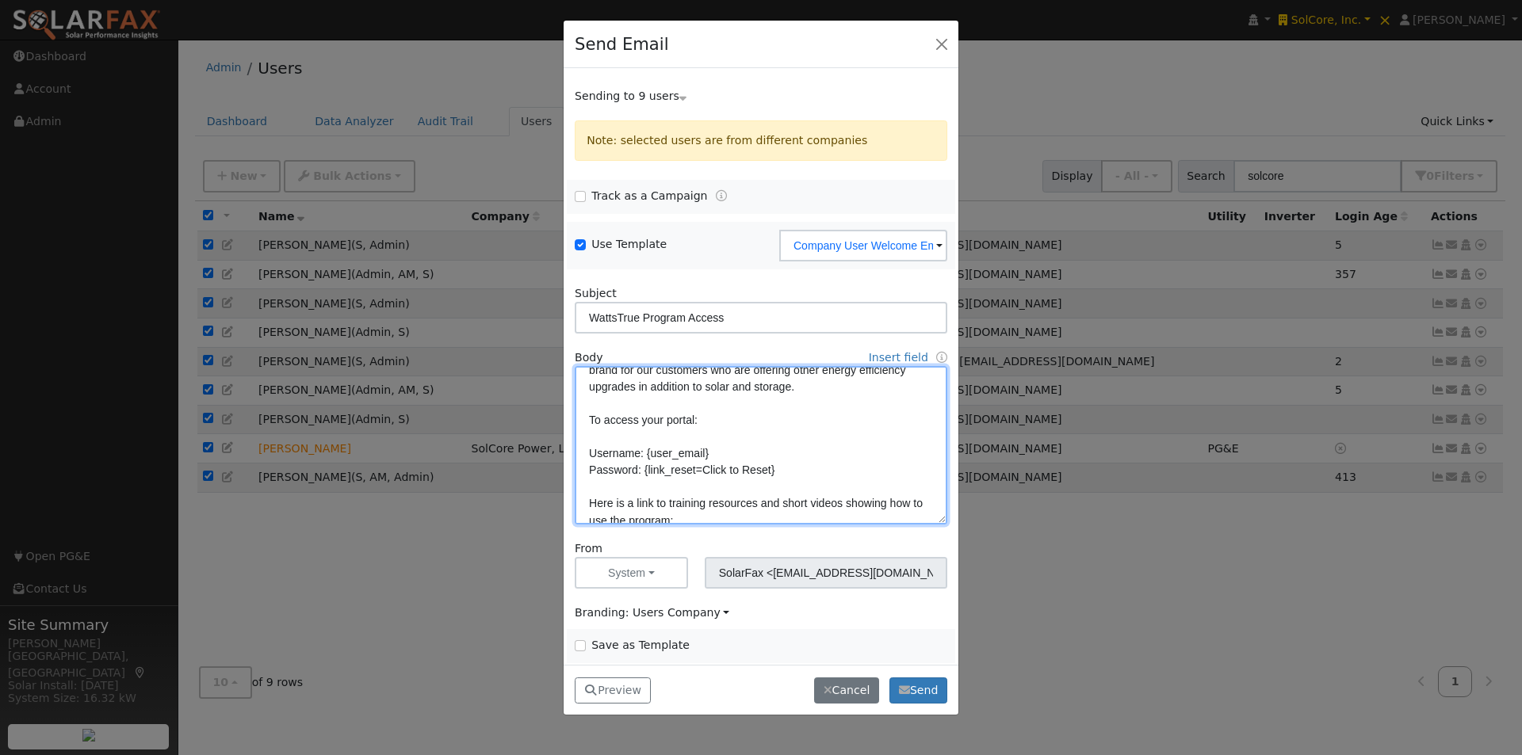
click at [820, 473] on textarea "Hi {user_fname}, Your SolarFax platform has been rebranded as WattsTrue. WattsT…" at bounding box center [761, 445] width 372 height 159
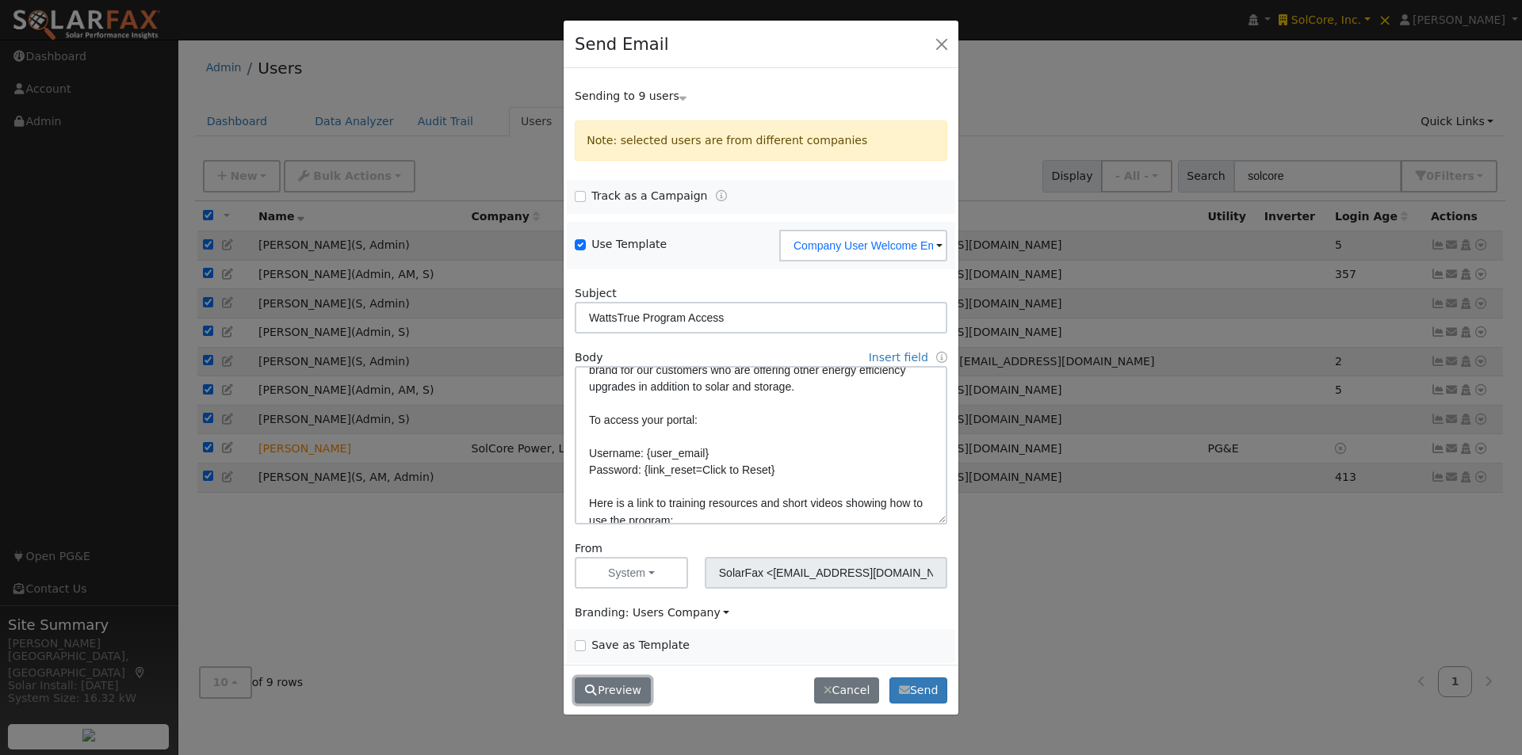
click at [617, 700] on button "Preview" at bounding box center [613, 691] width 76 height 27
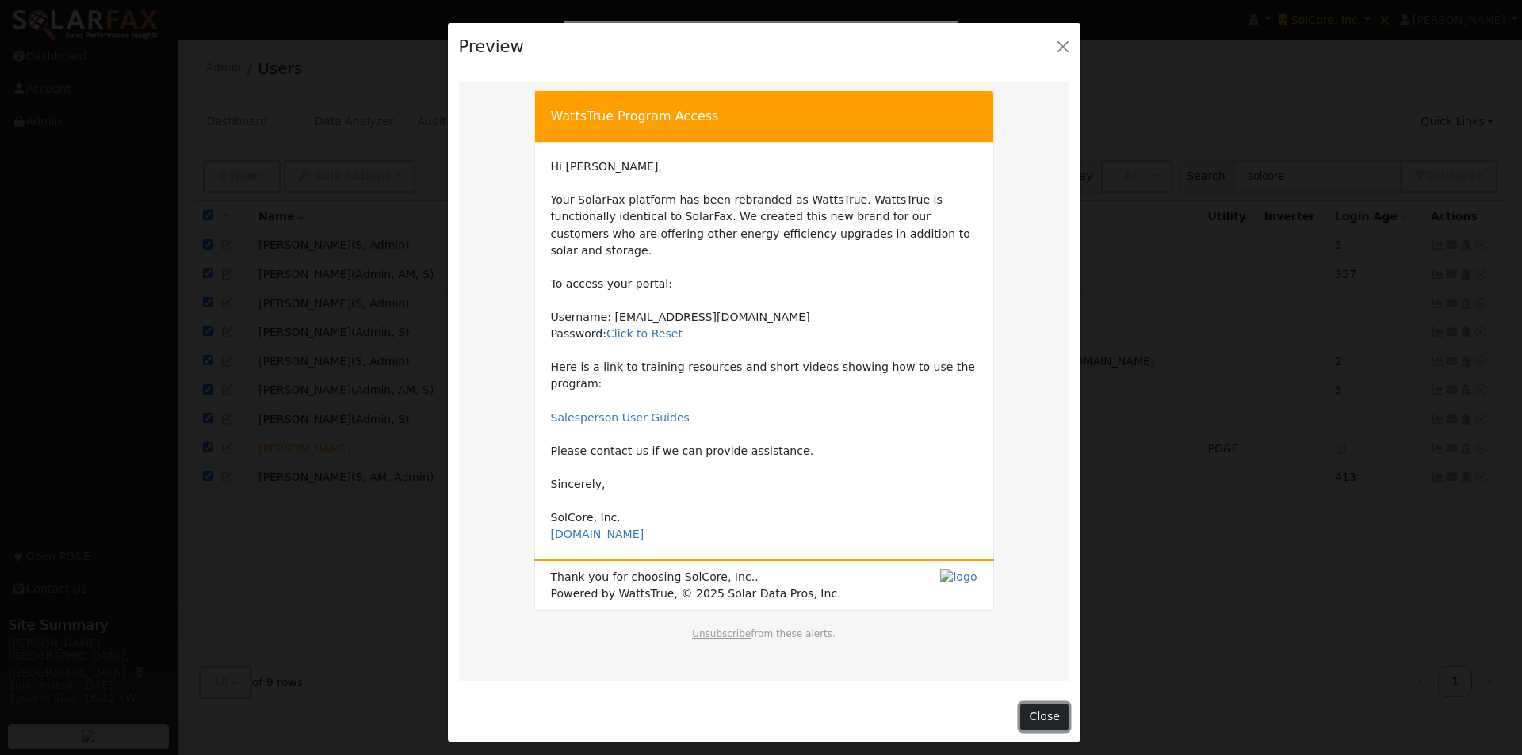
click at [1051, 704] on button "Close" at bounding box center [1044, 717] width 48 height 27
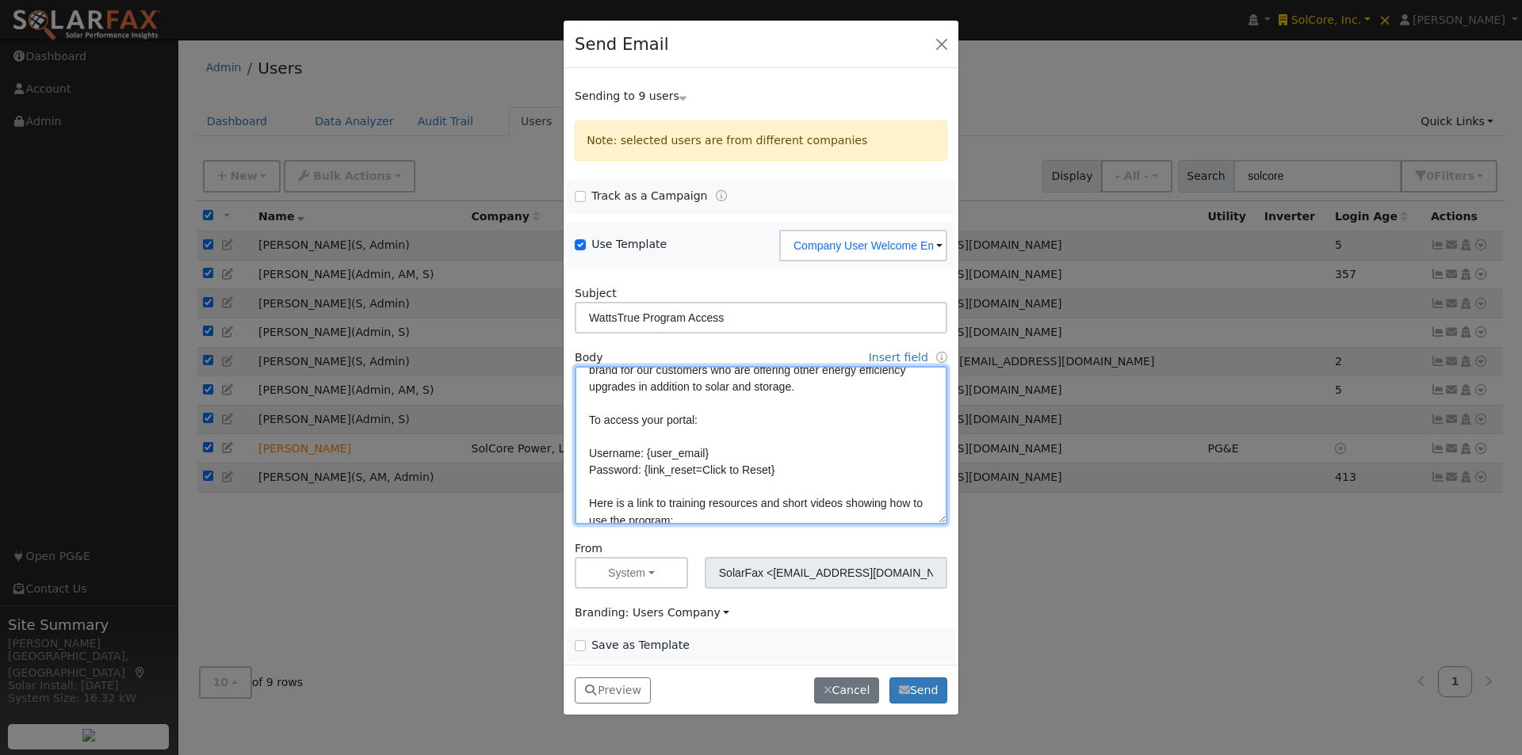
click at [814, 471] on textarea "Hi {user_fname}, Your SolarFax platform has been rebranded as WattsTrue. WattsT…" at bounding box center [761, 445] width 372 height 159
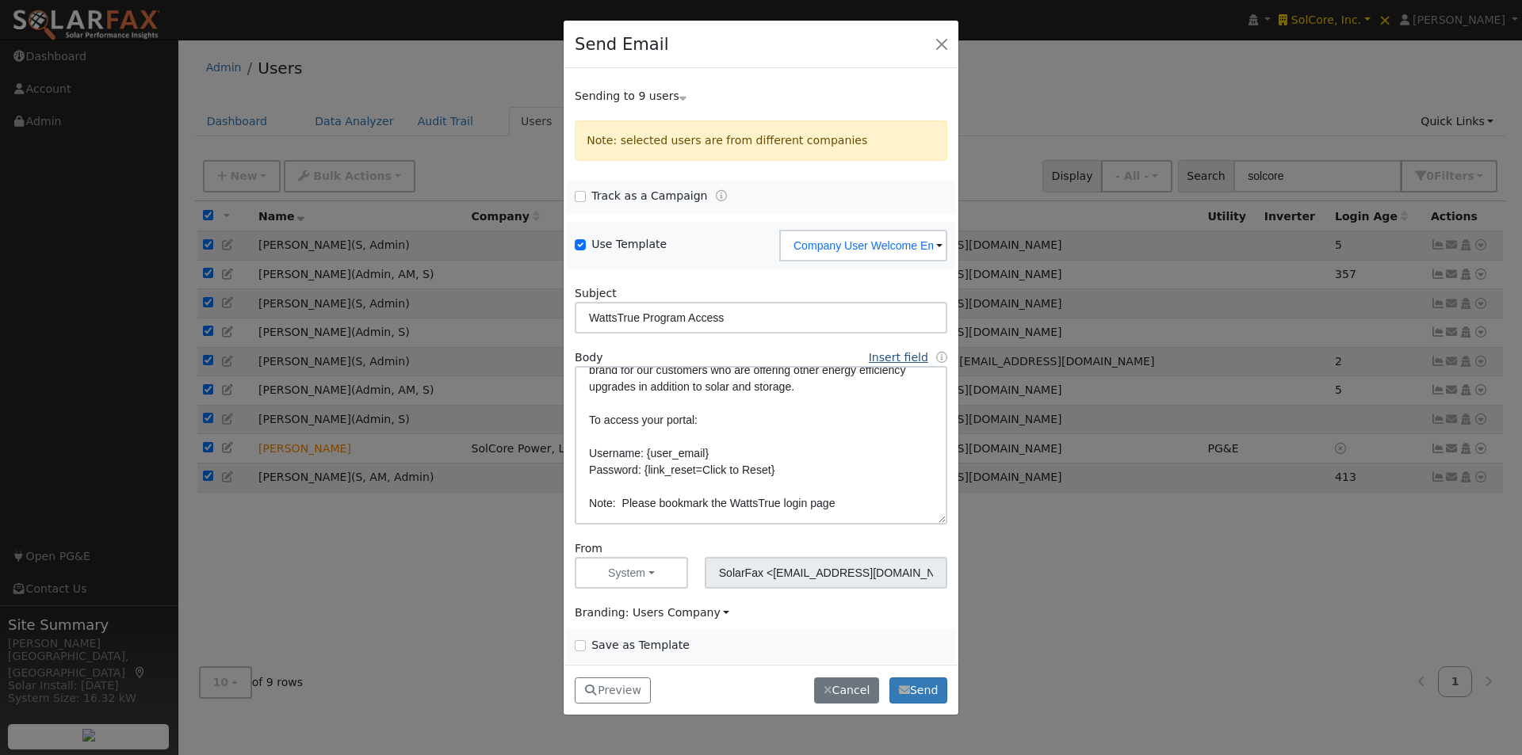
click at [887, 356] on link "Insert field" at bounding box center [898, 357] width 59 height 13
click at [722, 531] on link "Custom Link" at bounding box center [762, 534] width 110 height 22
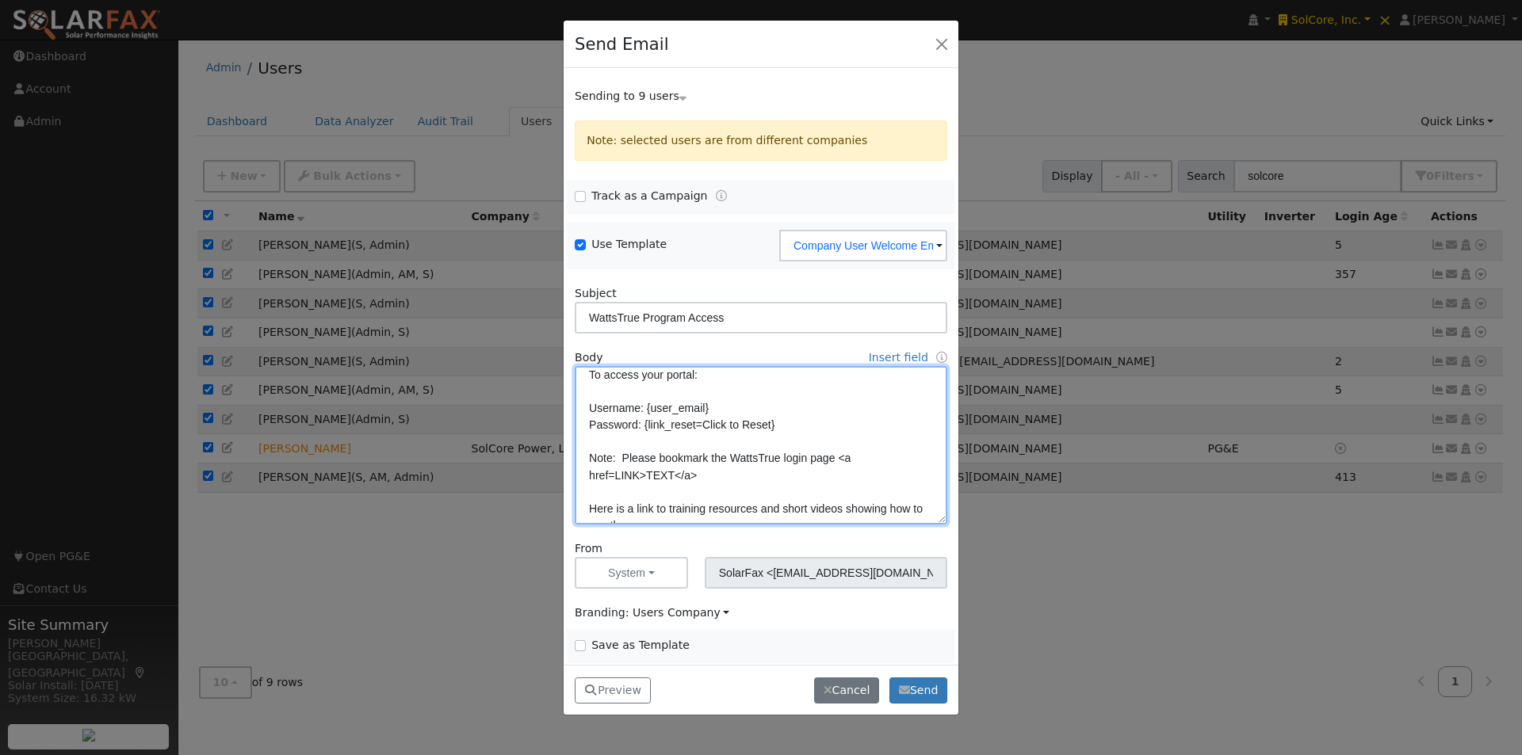
scroll to position [162, 0]
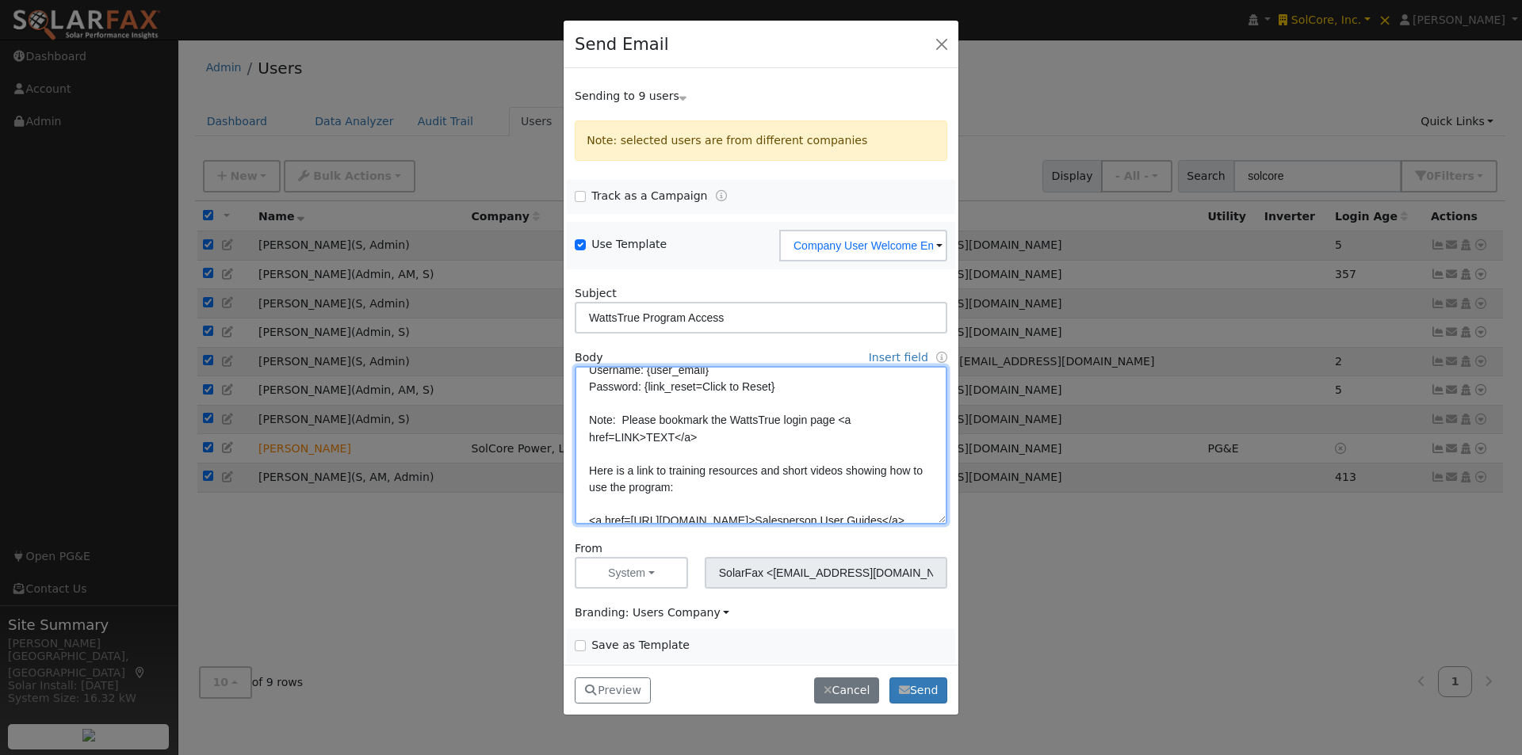
click at [620, 431] on textarea "Hi {user_fname}, Your SolarFax platform has been rebranded as WattsTrue. WattsT…" at bounding box center [761, 445] width 372 height 159
click at [621, 431] on textarea "Hi {user_fname}, Your SolarFax platform has been rebranded as WattsTrue. WattsT…" at bounding box center [761, 445] width 372 height 159
paste textarea "https://wattstrue.solardatapros.com/"
click at [812, 437] on textarea "Hi {user_fname}, Your SolarFax platform has been rebranded as WattsTrue. WattsT…" at bounding box center [761, 445] width 372 height 159
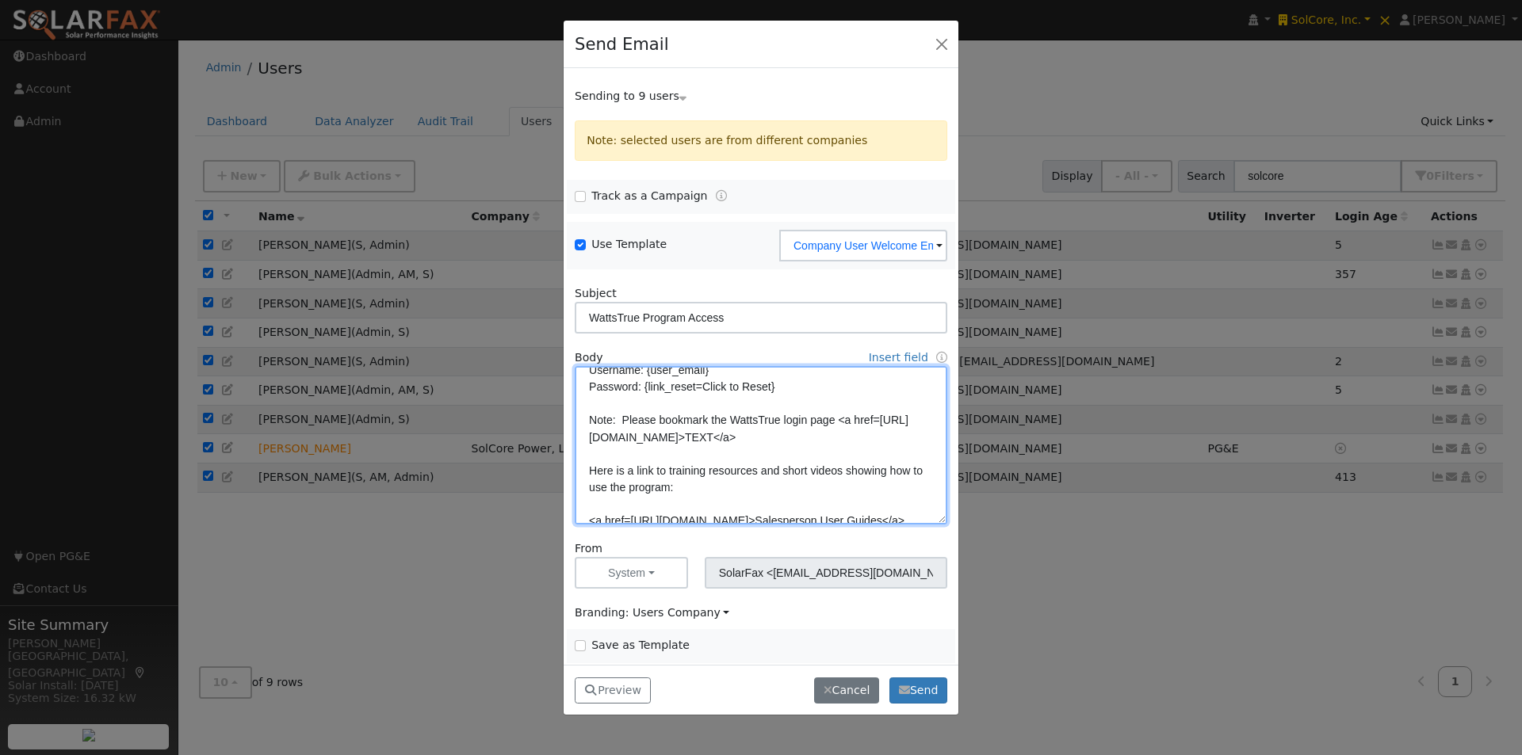
click at [812, 437] on textarea "Hi {user_fname}, Your SolarFax platform has been rebranded as WattsTrue. WattsT…" at bounding box center [761, 445] width 372 height 159
click at [832, 422] on textarea "Hi {user_fname}, Your SolarFax platform has been rebranded as WattsTrue. WattsT…" at bounding box center [761, 445] width 372 height 159
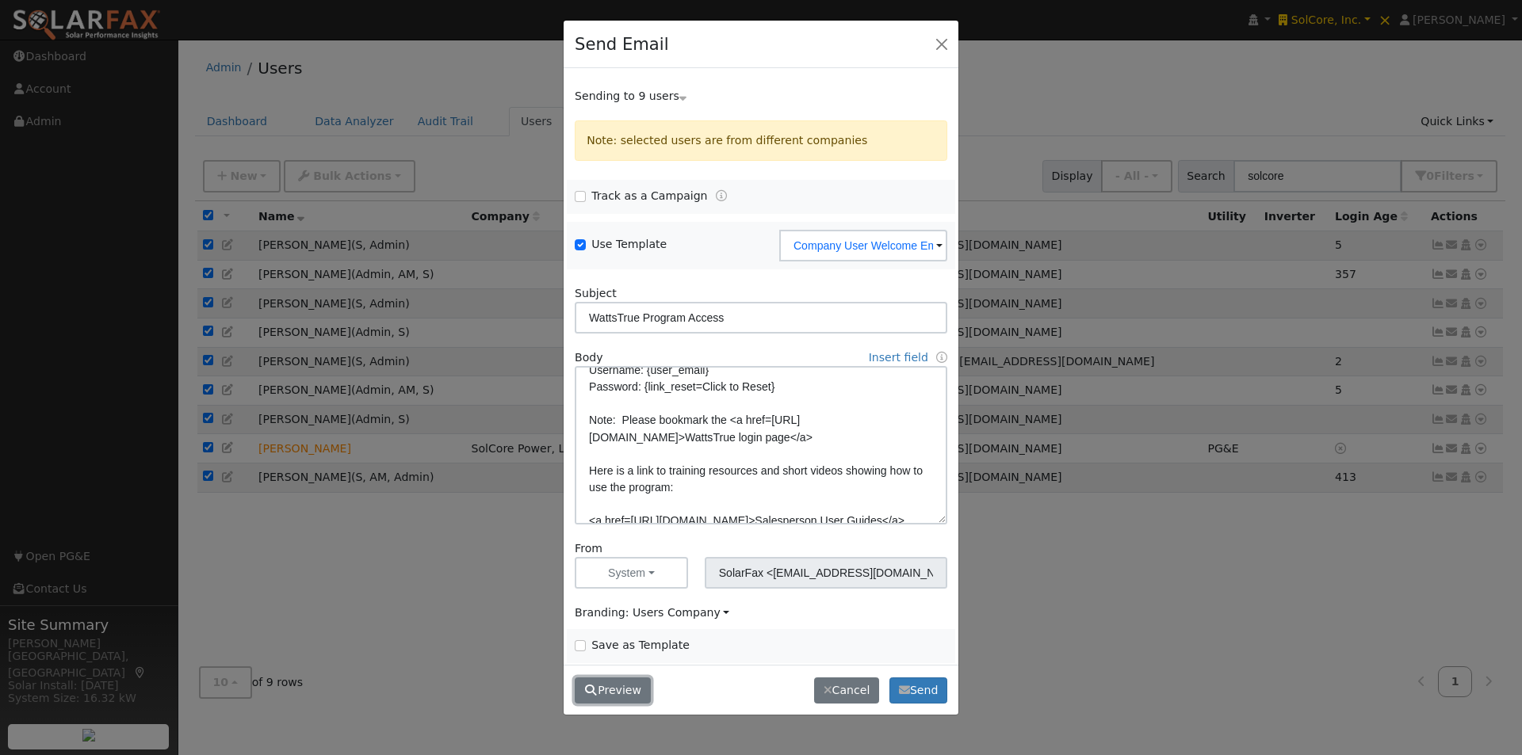
drag, startPoint x: 630, startPoint y: 688, endPoint x: 735, endPoint y: 590, distance: 143.6
click at [629, 687] on button "Preview" at bounding box center [613, 691] width 76 height 27
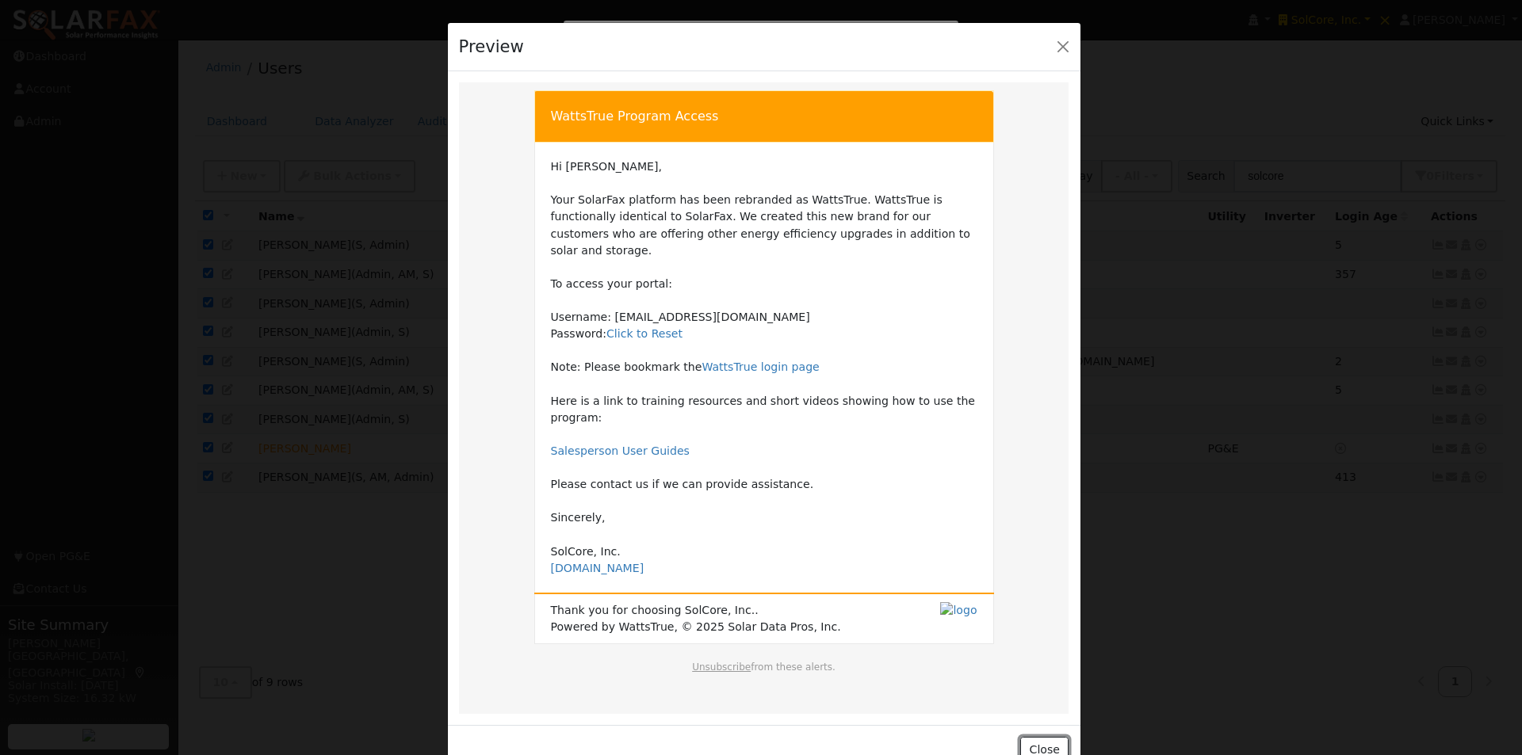
drag, startPoint x: 1039, startPoint y: 716, endPoint x: 927, endPoint y: 495, distance: 248.5
click at [1039, 737] on button "Close" at bounding box center [1044, 750] width 48 height 27
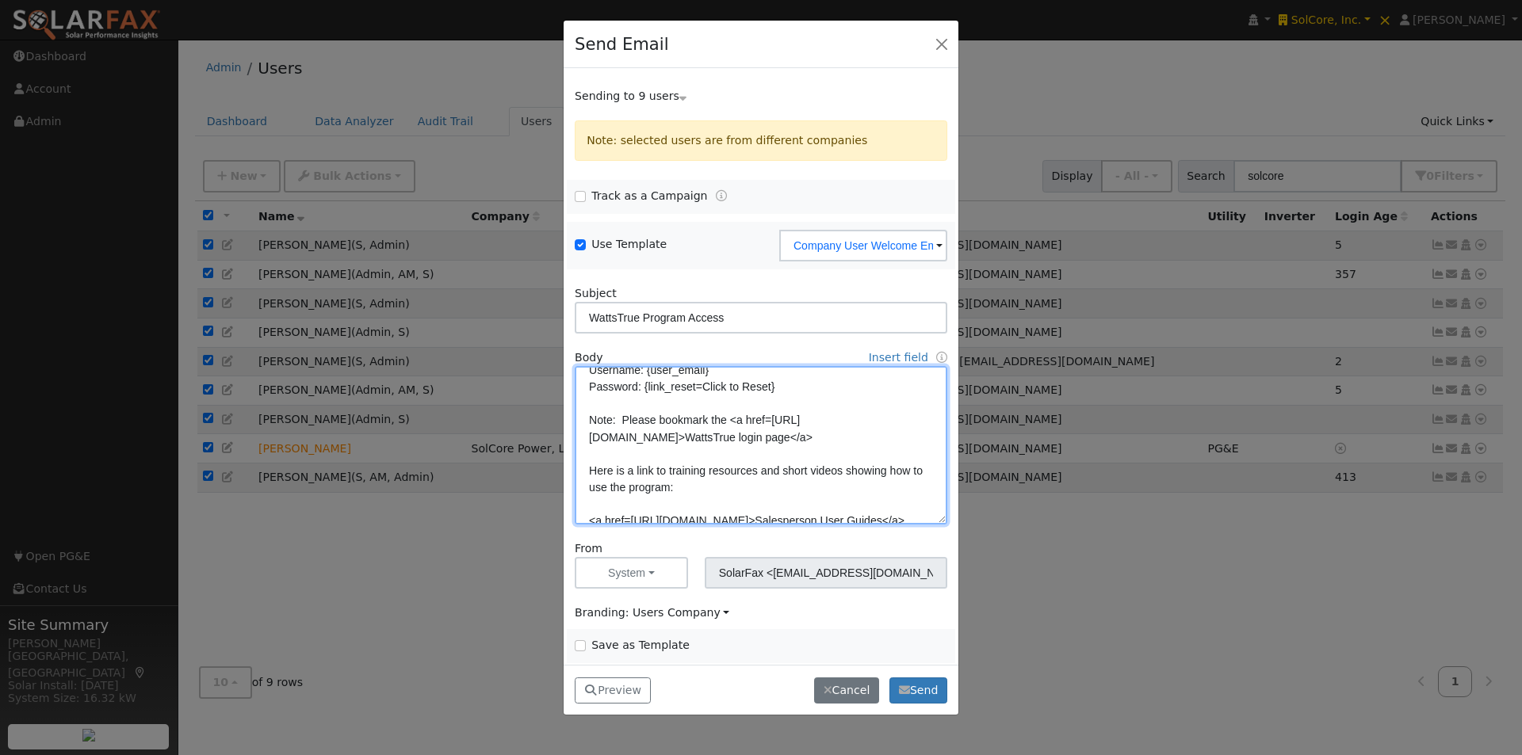
click at [613, 455] on textarea "Hi {user_fname}, Your SolarFax platform has been rebranded as WattsTrue. WattsT…" at bounding box center [761, 445] width 372 height 159
click at [653, 456] on textarea "Hi {user_fname}, Your SolarFax platform has been rebranded as WattsTrue. WattsT…" at bounding box center [761, 445] width 372 height 159
click at [587, 419] on textarea "Hi {user_fname}, Your SolarFax platform has been rebranded as WattsTrue. WattsT…" at bounding box center [761, 445] width 372 height 159
paste textarea "<b>"
type textarea "Hi {user_fname}, Your SolarFax platform has been rebranded as WattsTrue. WattsT…"
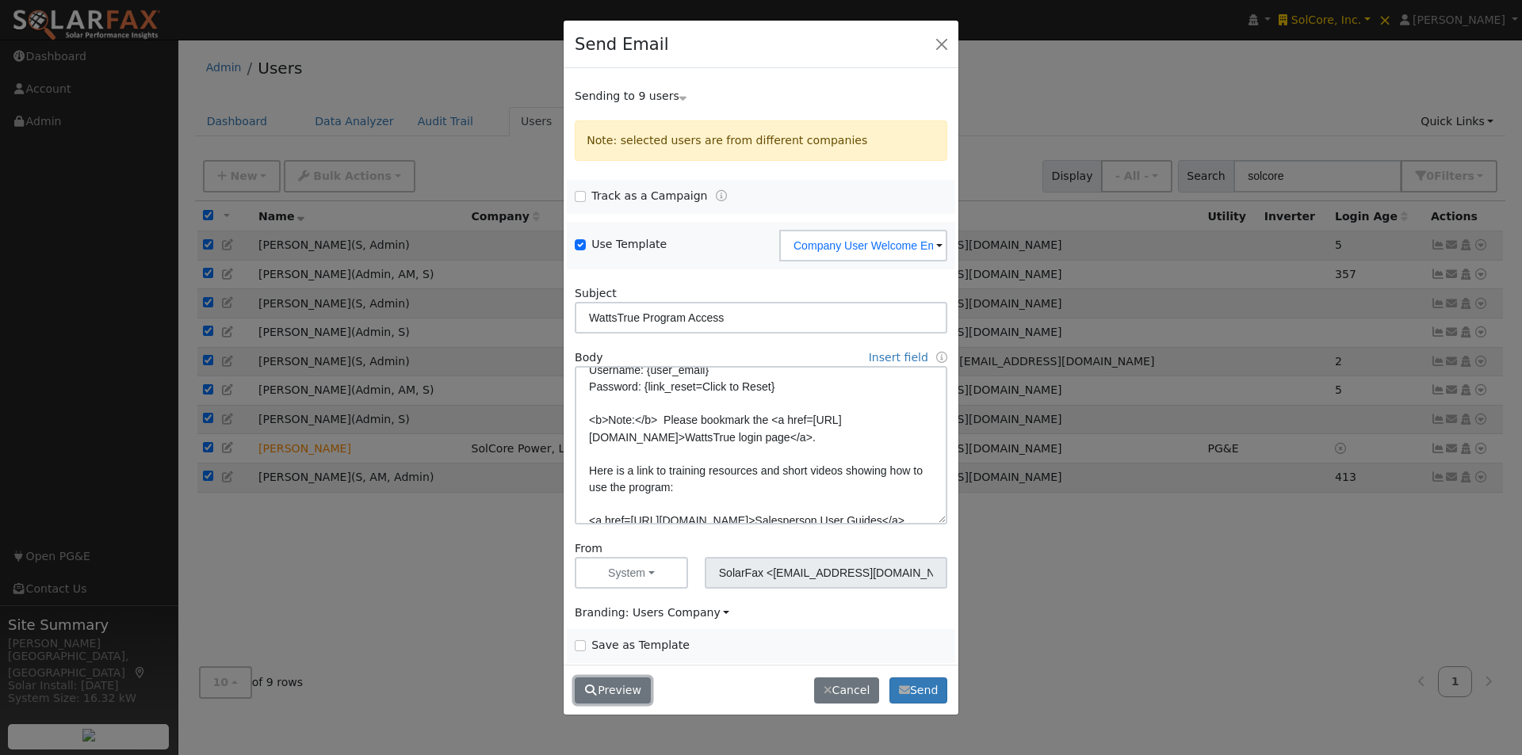
click at [622, 684] on button "Preview" at bounding box center [613, 691] width 76 height 27
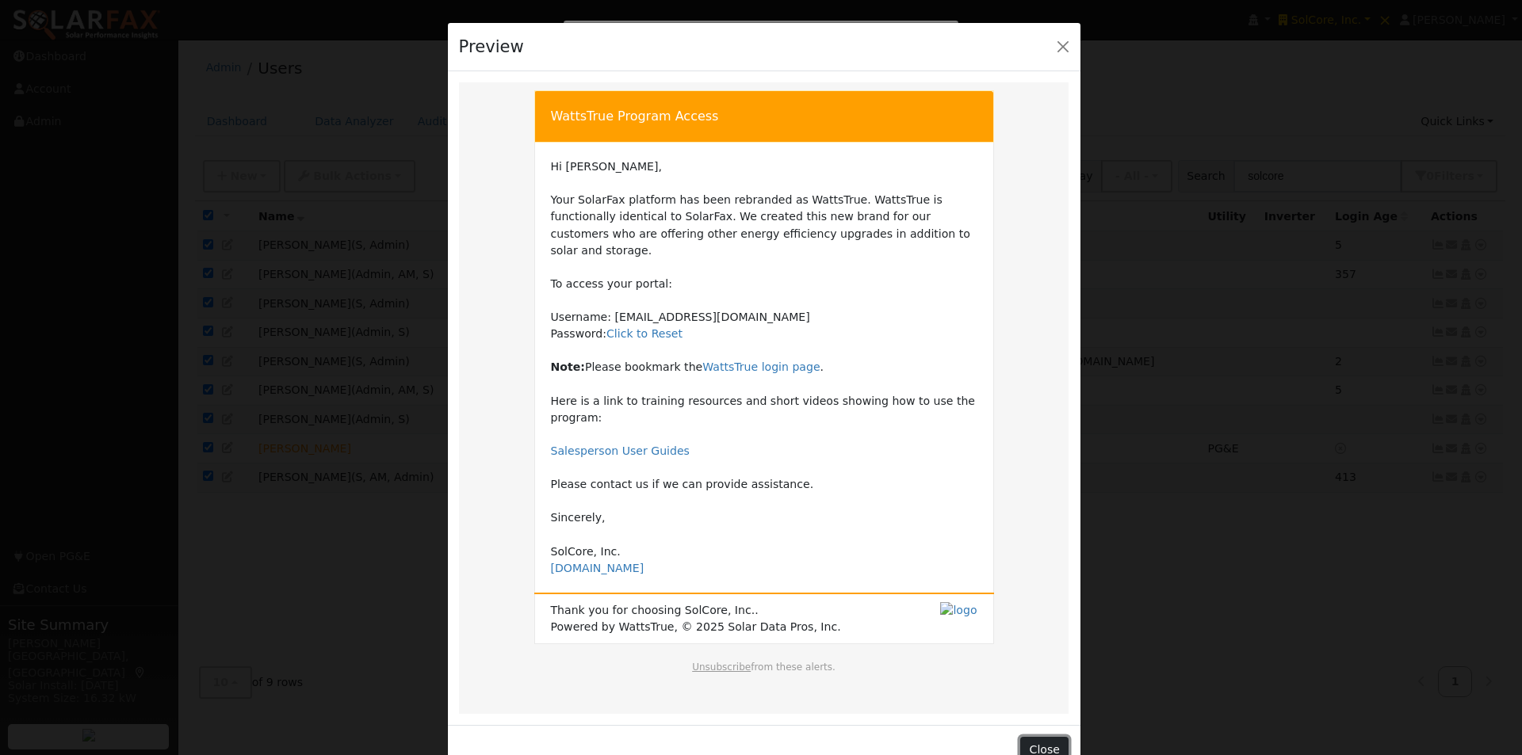
click at [1039, 737] on button "Close" at bounding box center [1044, 750] width 48 height 27
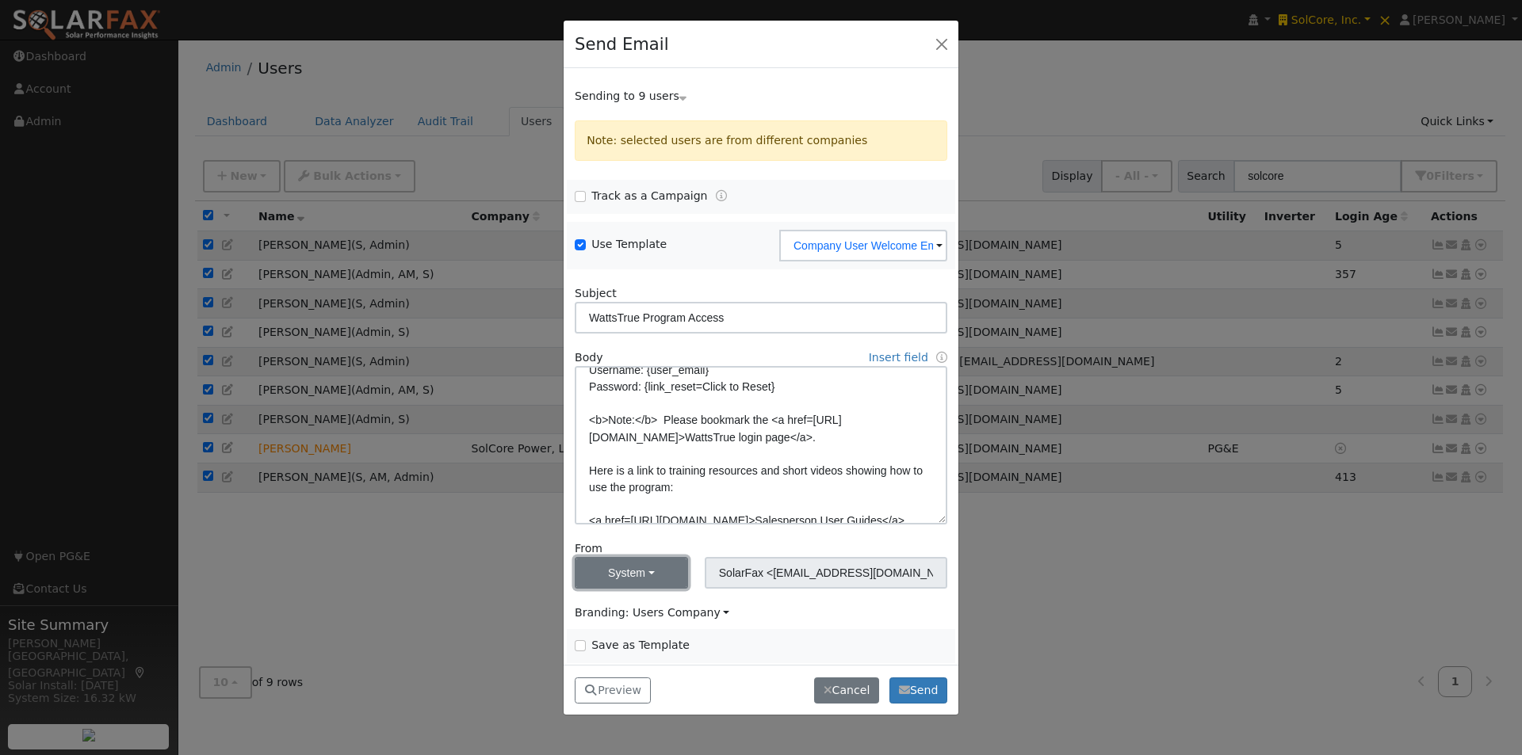
click at [654, 568] on button "System" at bounding box center [631, 573] width 113 height 32
click at [600, 491] on link "Me" at bounding box center [630, 493] width 110 height 22
type input "Leroy Coffman <leroy@solardatapros.com>"
click at [617, 684] on button "Preview" at bounding box center [613, 691] width 76 height 27
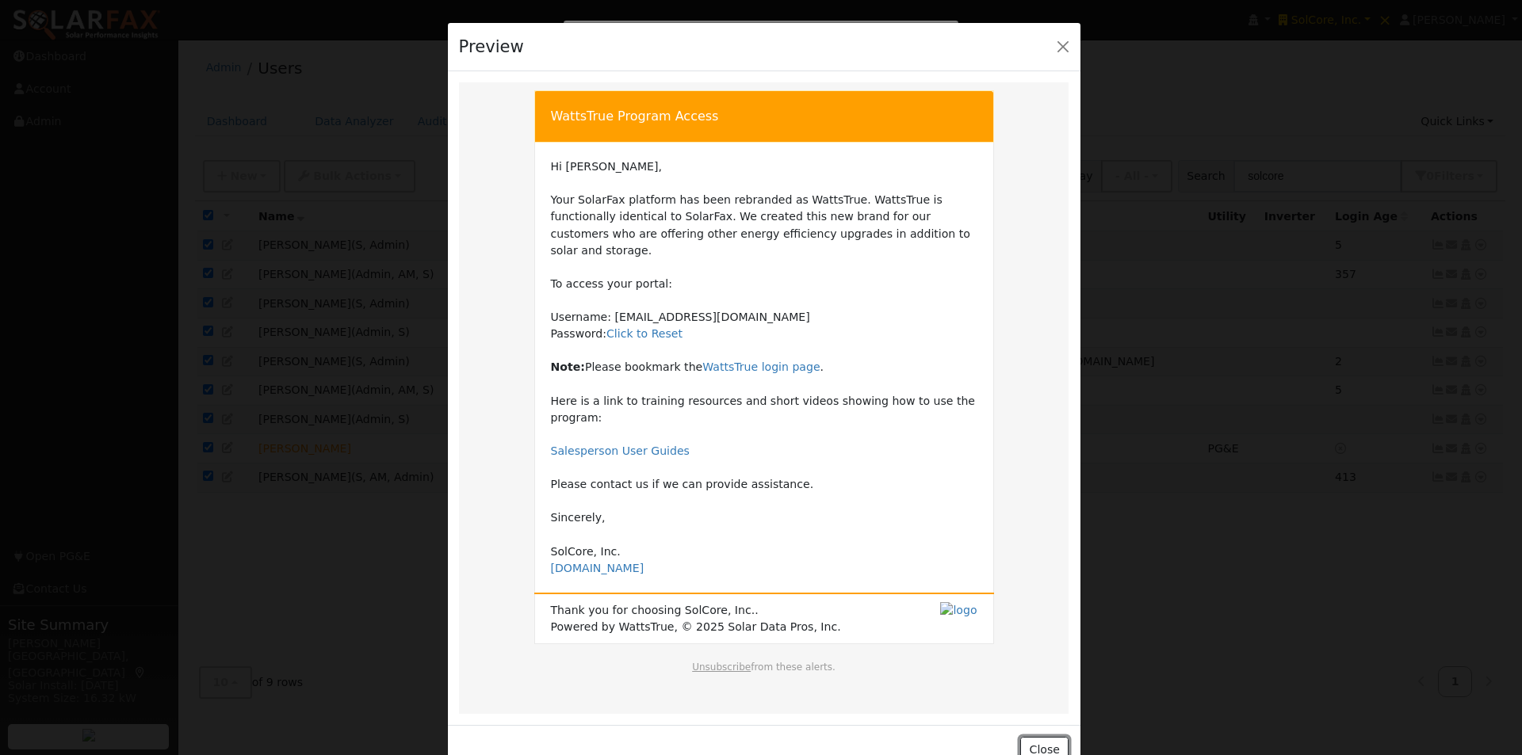
drag, startPoint x: 1034, startPoint y: 712, endPoint x: 1011, endPoint y: 685, distance: 35.4
click at [1031, 737] on button "Close" at bounding box center [1044, 750] width 48 height 27
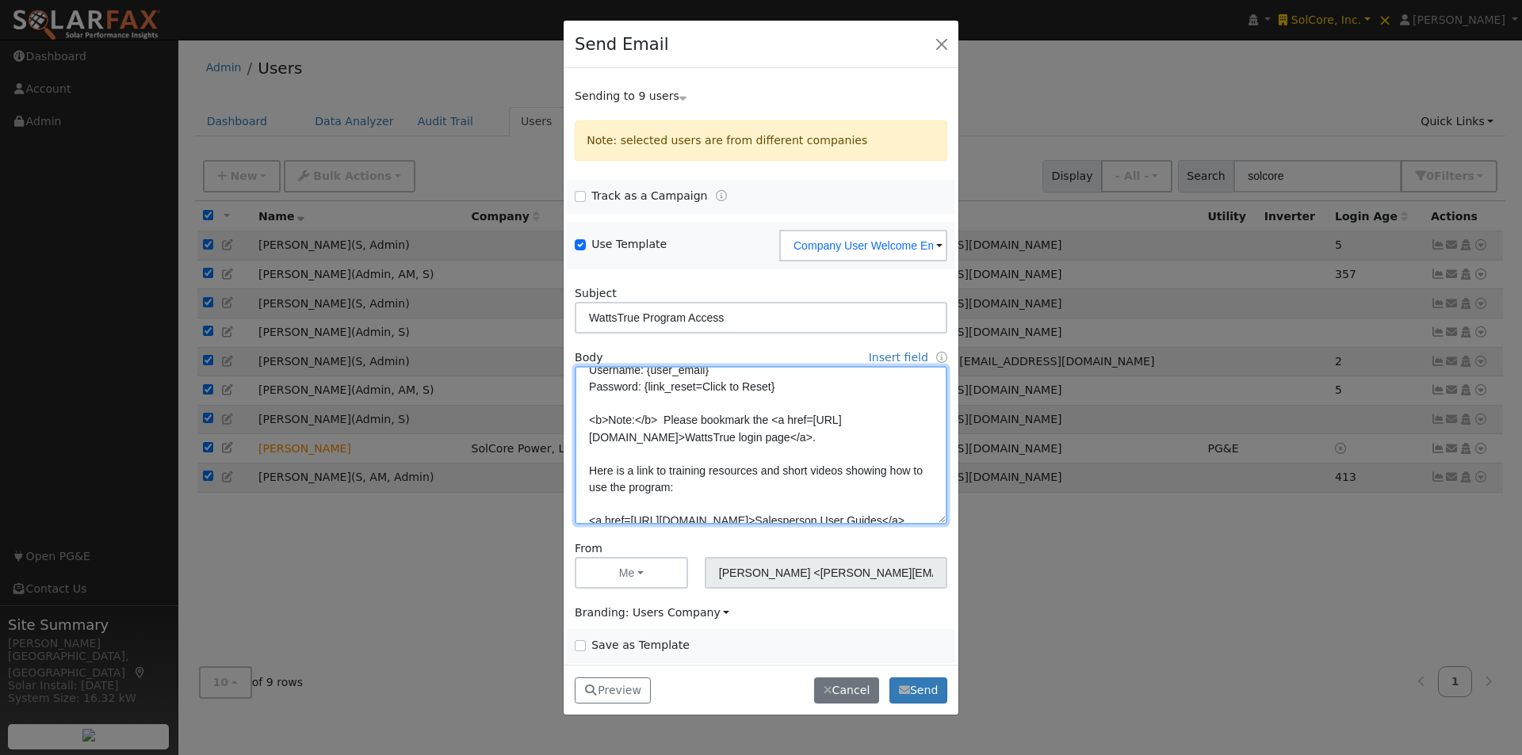
click at [693, 456] on textarea "Hi {user_fname}, Your SolarFax platform has been rebranded as WattsTrue. WattsT…" at bounding box center [761, 445] width 372 height 159
type textarea "Hi {user_fname}, Your SolarFax platform has been rebranded as WattsTrue. WattsT…"
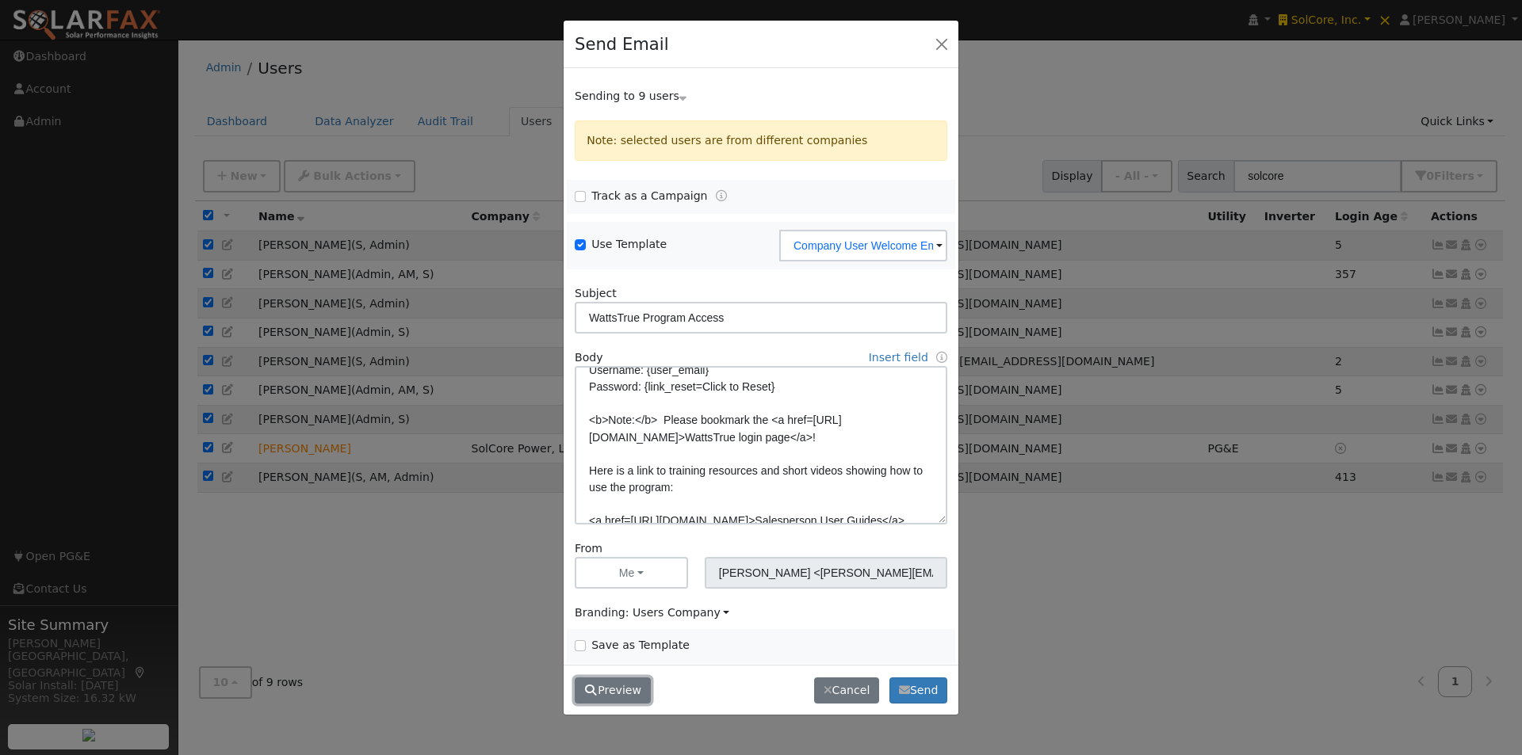
click at [609, 689] on button "Preview" at bounding box center [613, 691] width 76 height 27
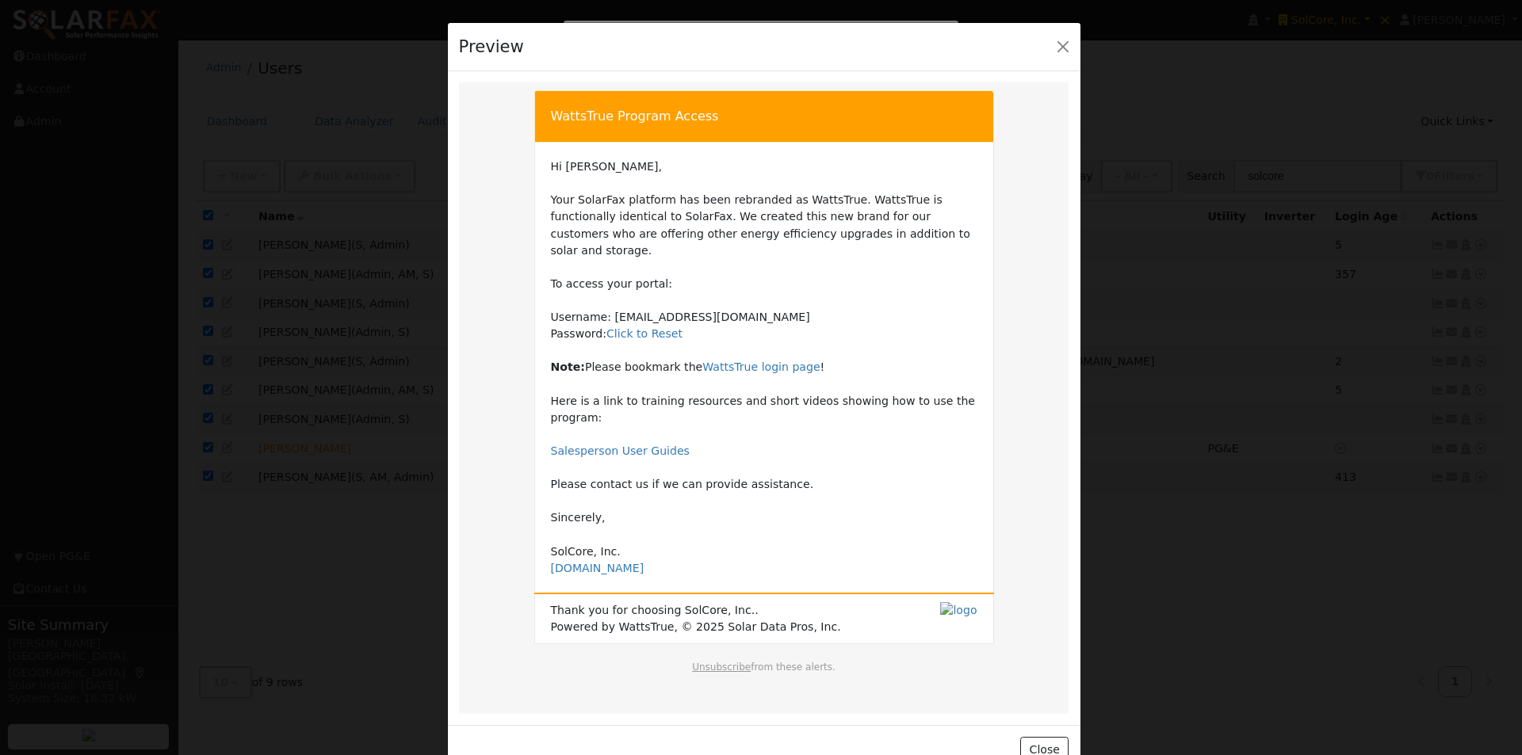
scroll to position [3, 0]
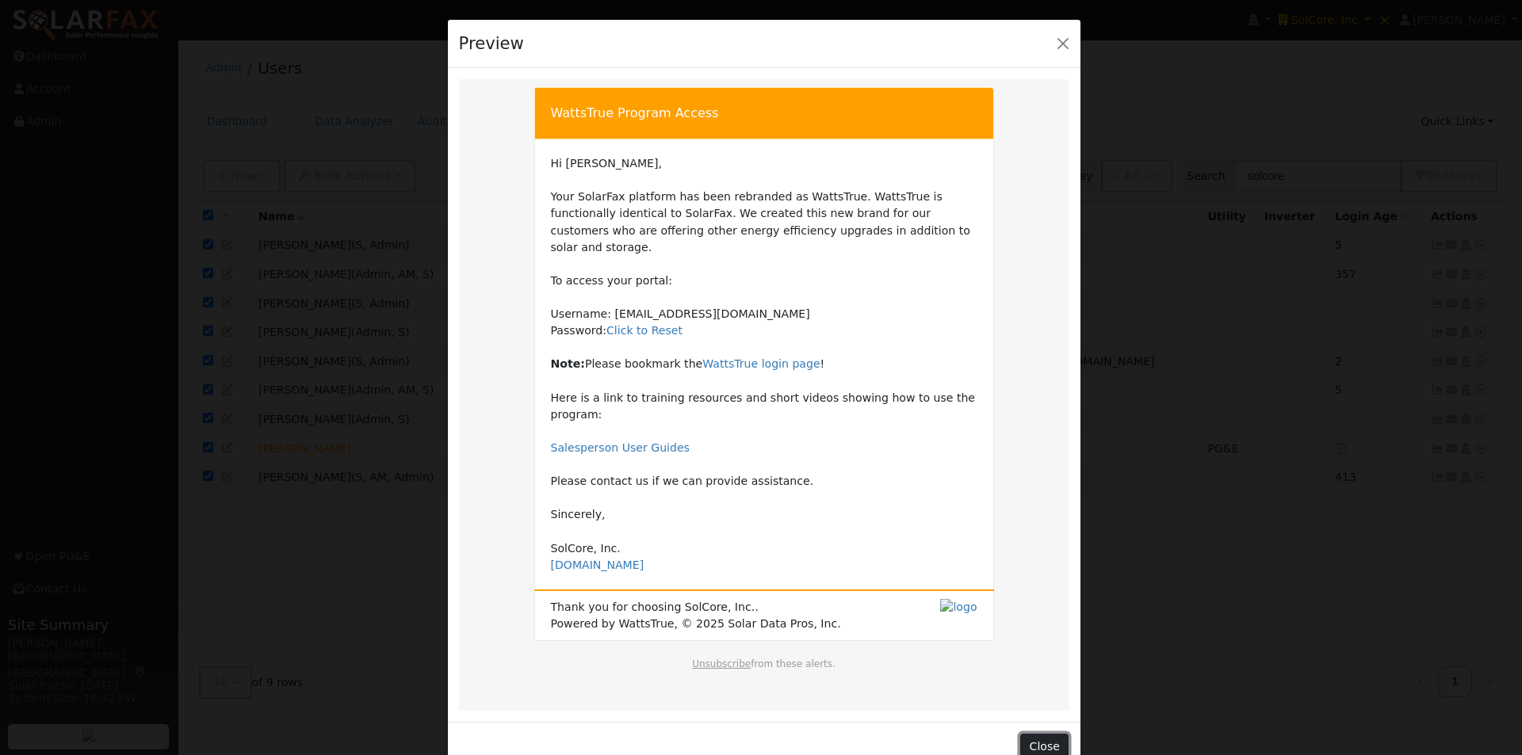
click at [1045, 734] on button "Close" at bounding box center [1044, 747] width 48 height 27
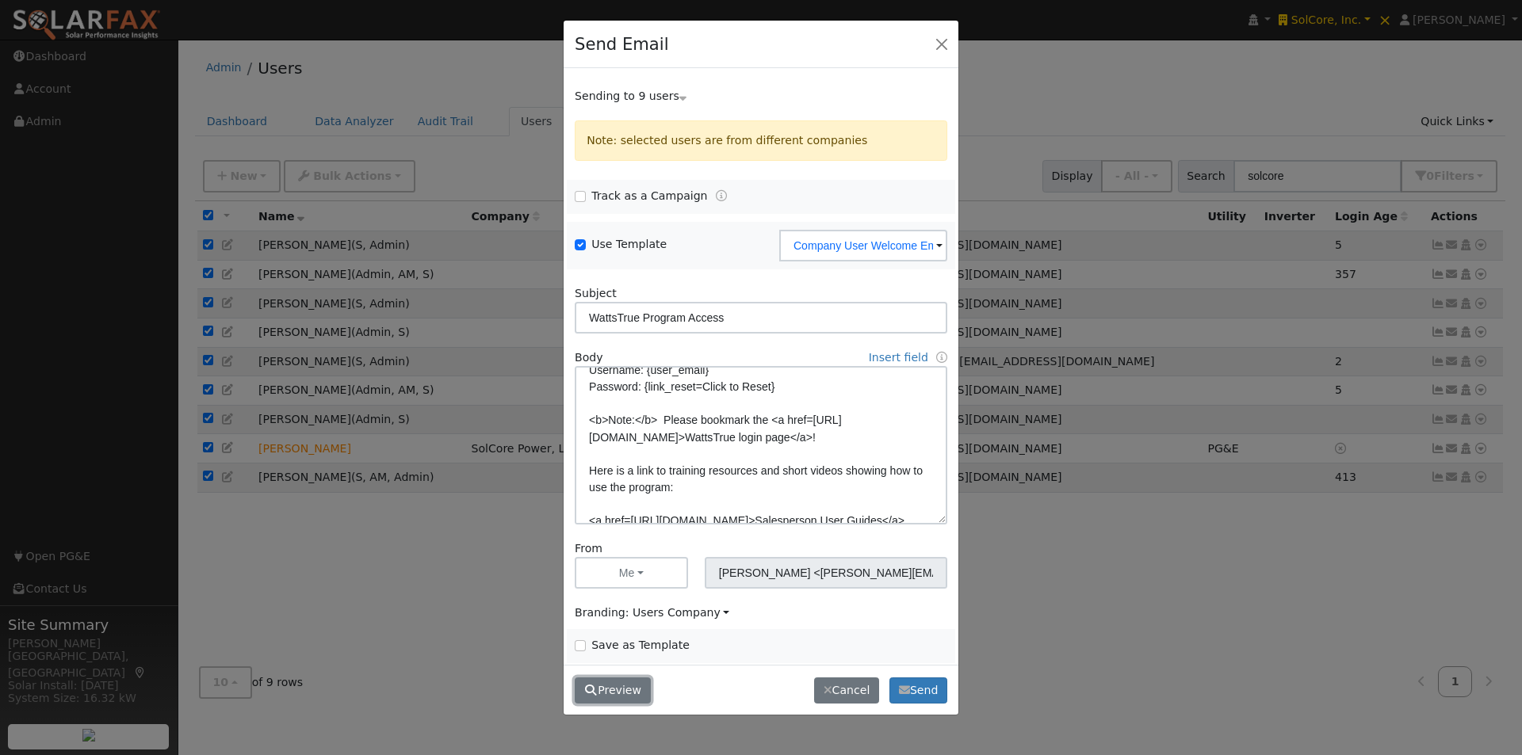
click at [618, 687] on button "Preview" at bounding box center [613, 691] width 76 height 27
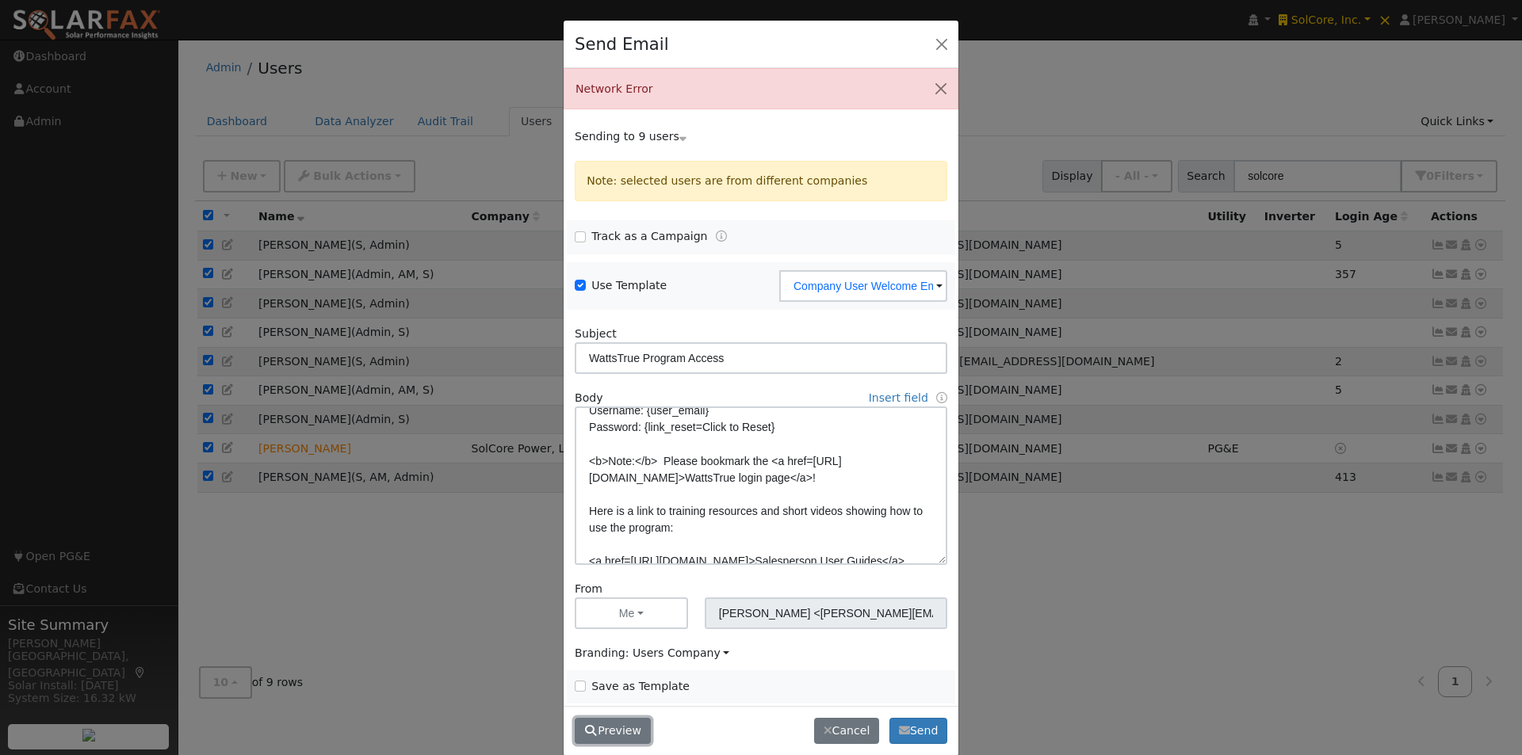
click at [612, 733] on button "Preview" at bounding box center [613, 731] width 76 height 27
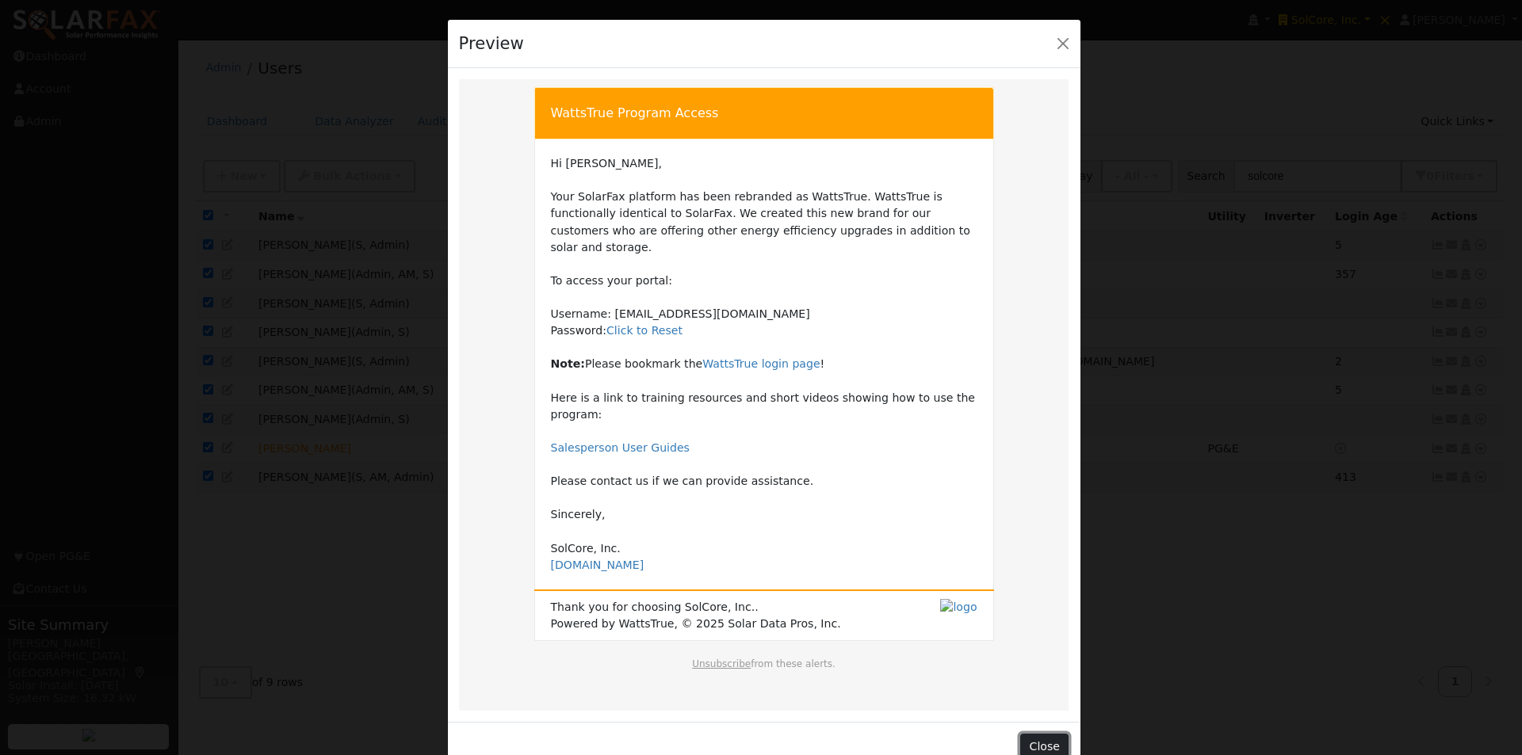
drag, startPoint x: 1029, startPoint y: 714, endPoint x: 1039, endPoint y: 708, distance: 12.1
click at [1039, 734] on button "Close" at bounding box center [1044, 747] width 48 height 27
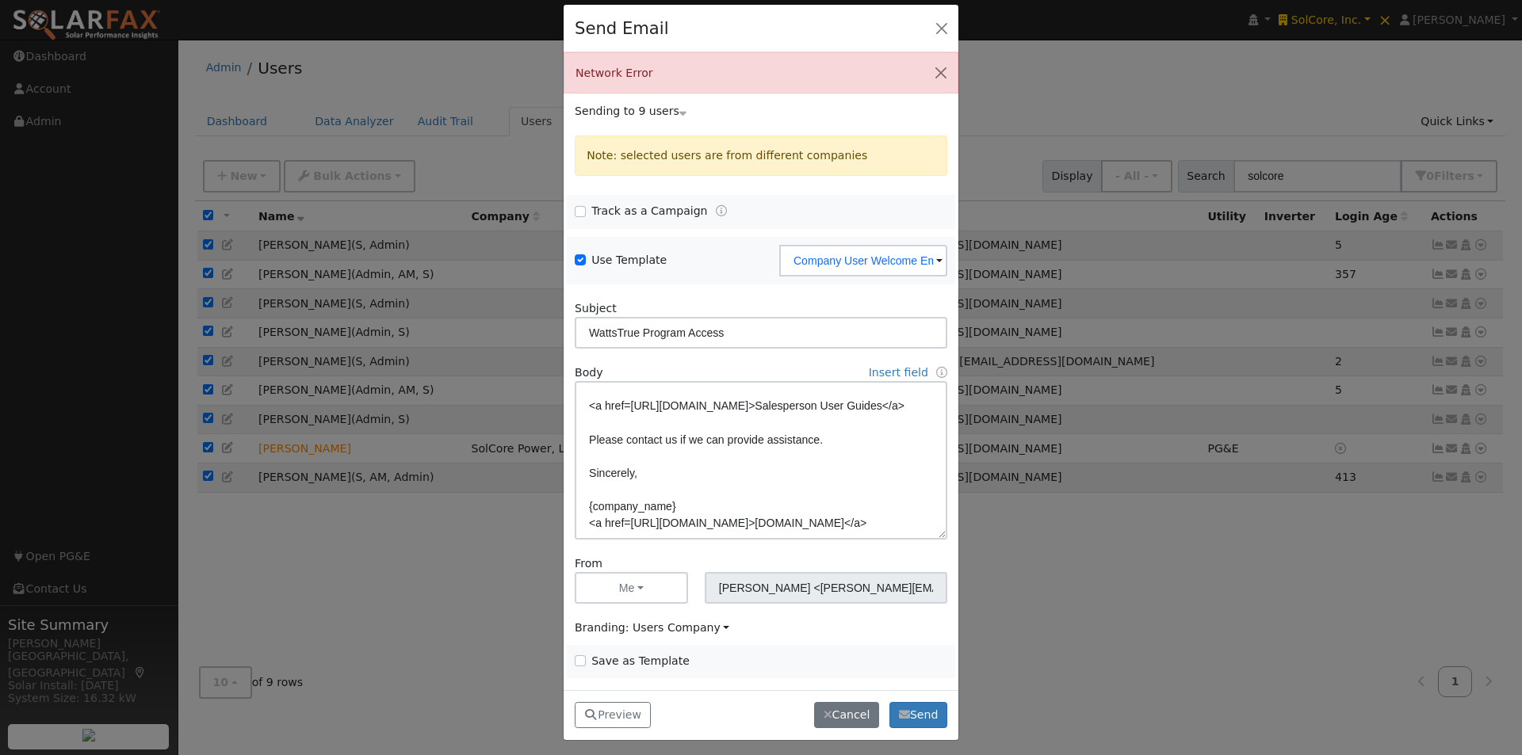
scroll to position [21, 0]
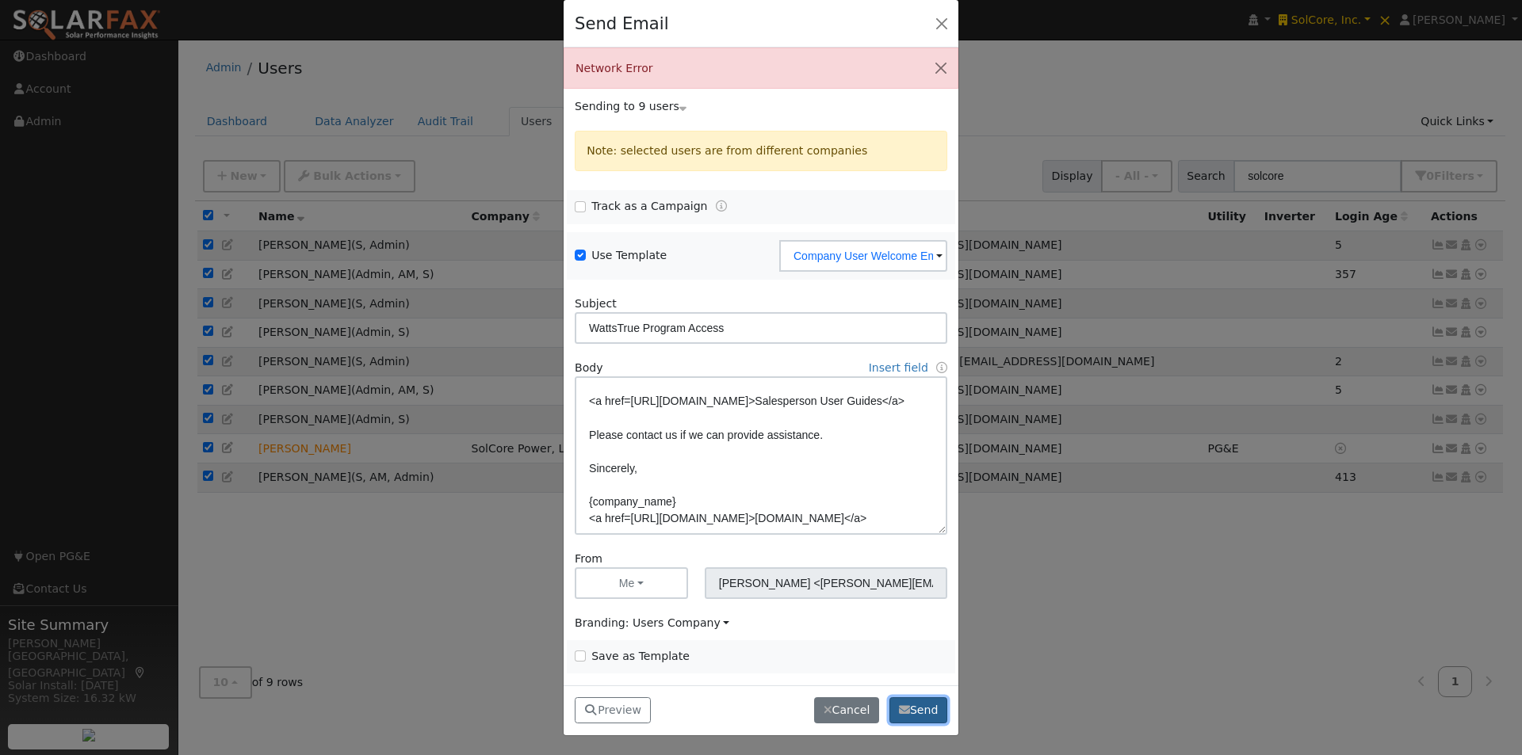
click at [919, 712] on button "Send" at bounding box center [918, 710] width 58 height 27
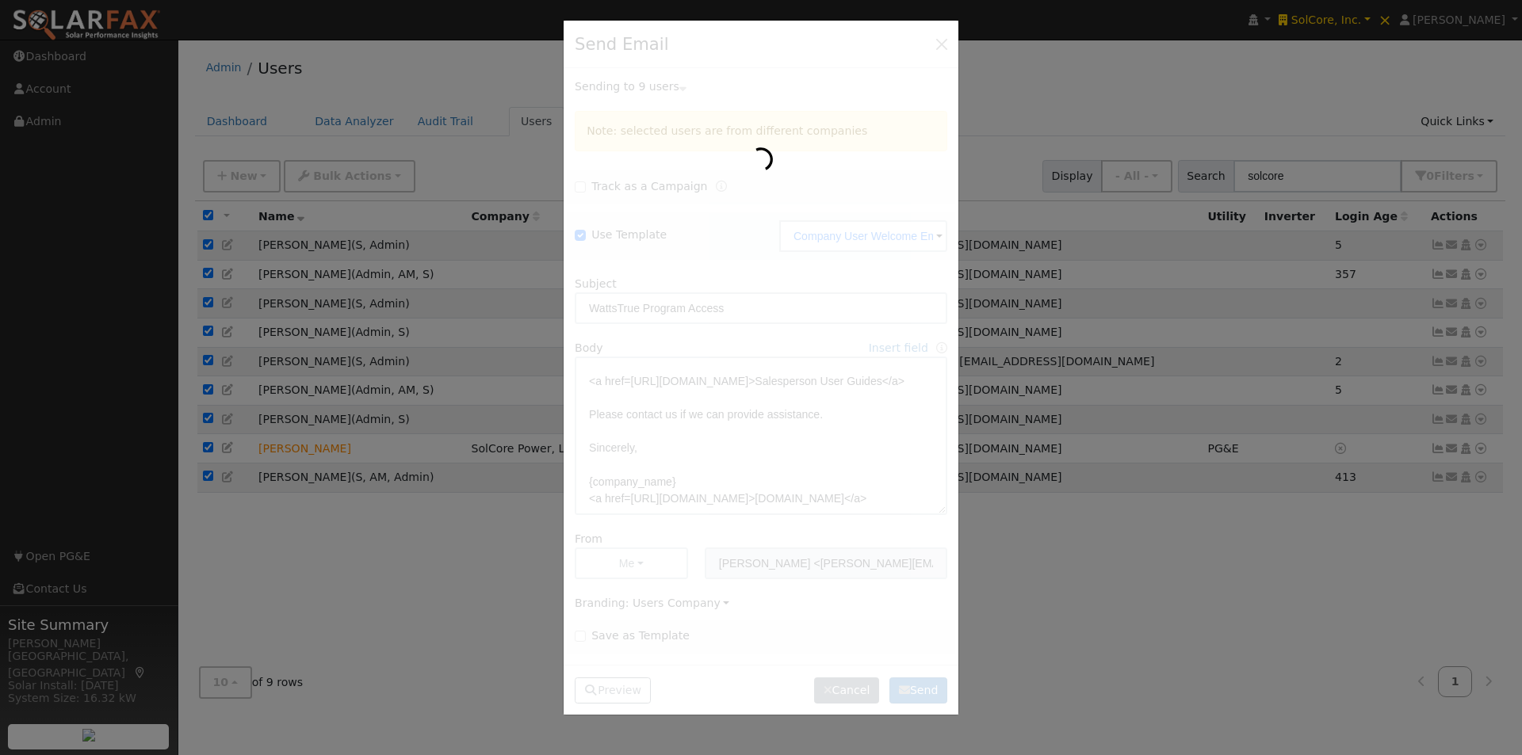
scroll to position [0, 0]
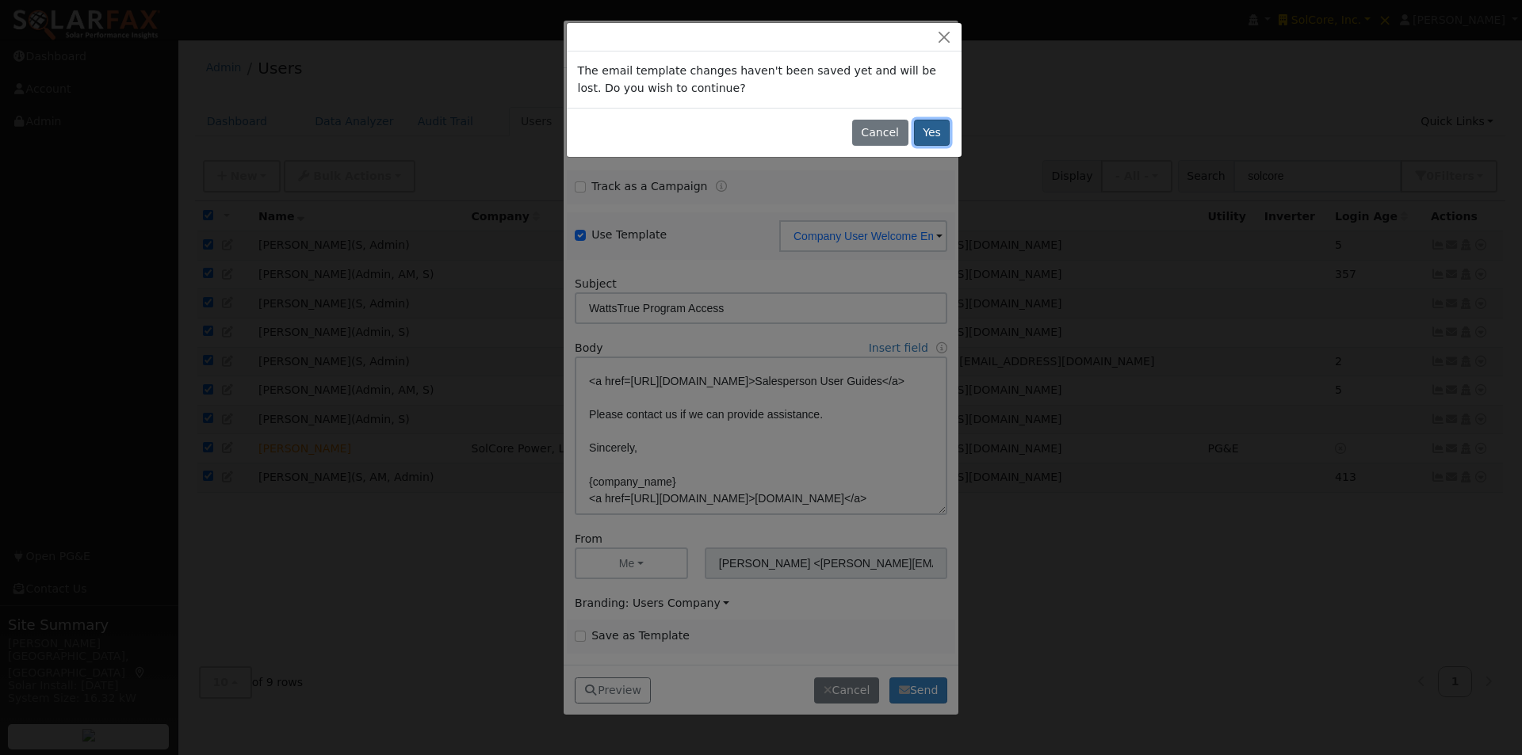
click at [938, 128] on button "Yes" at bounding box center [932, 133] width 36 height 27
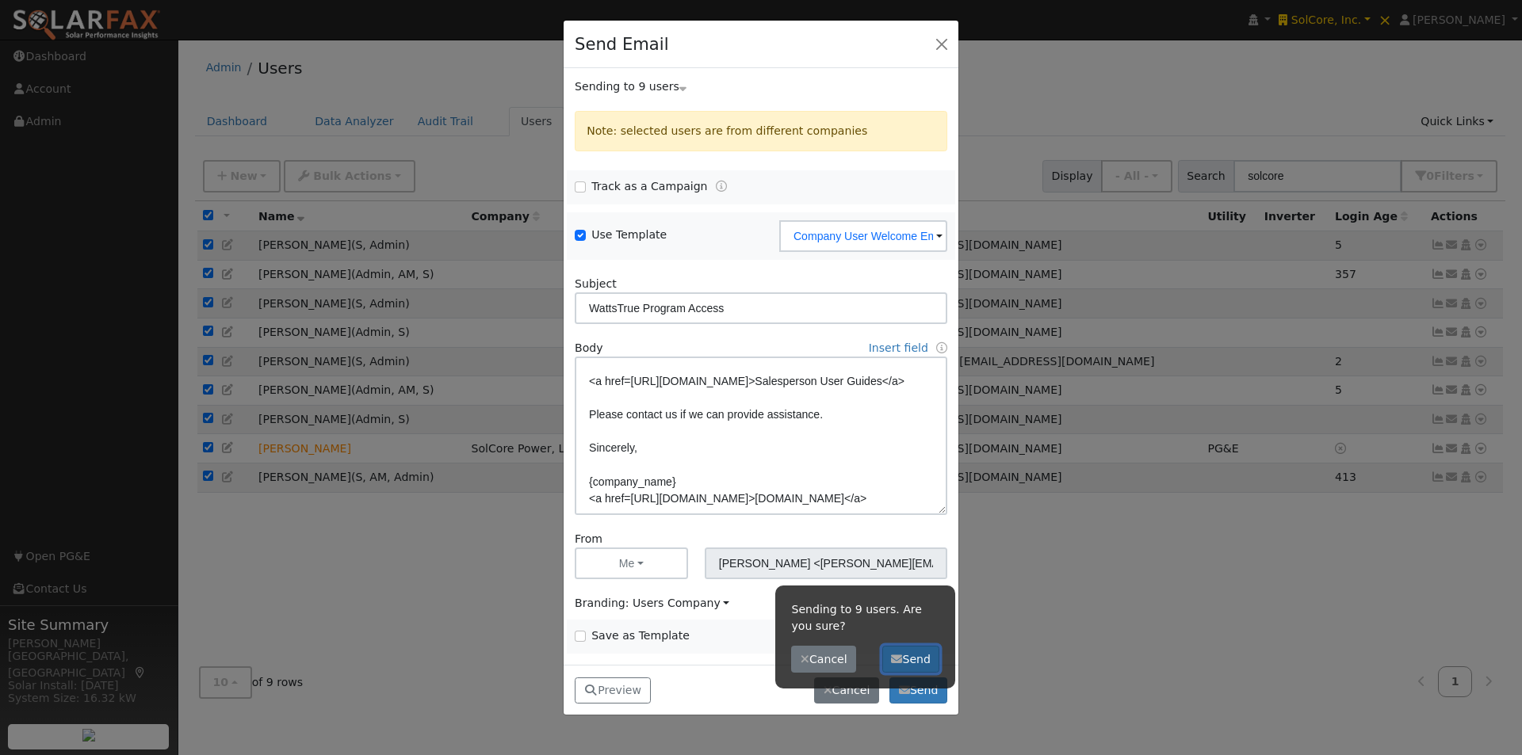
click at [915, 659] on button "Send" at bounding box center [911, 659] width 58 height 27
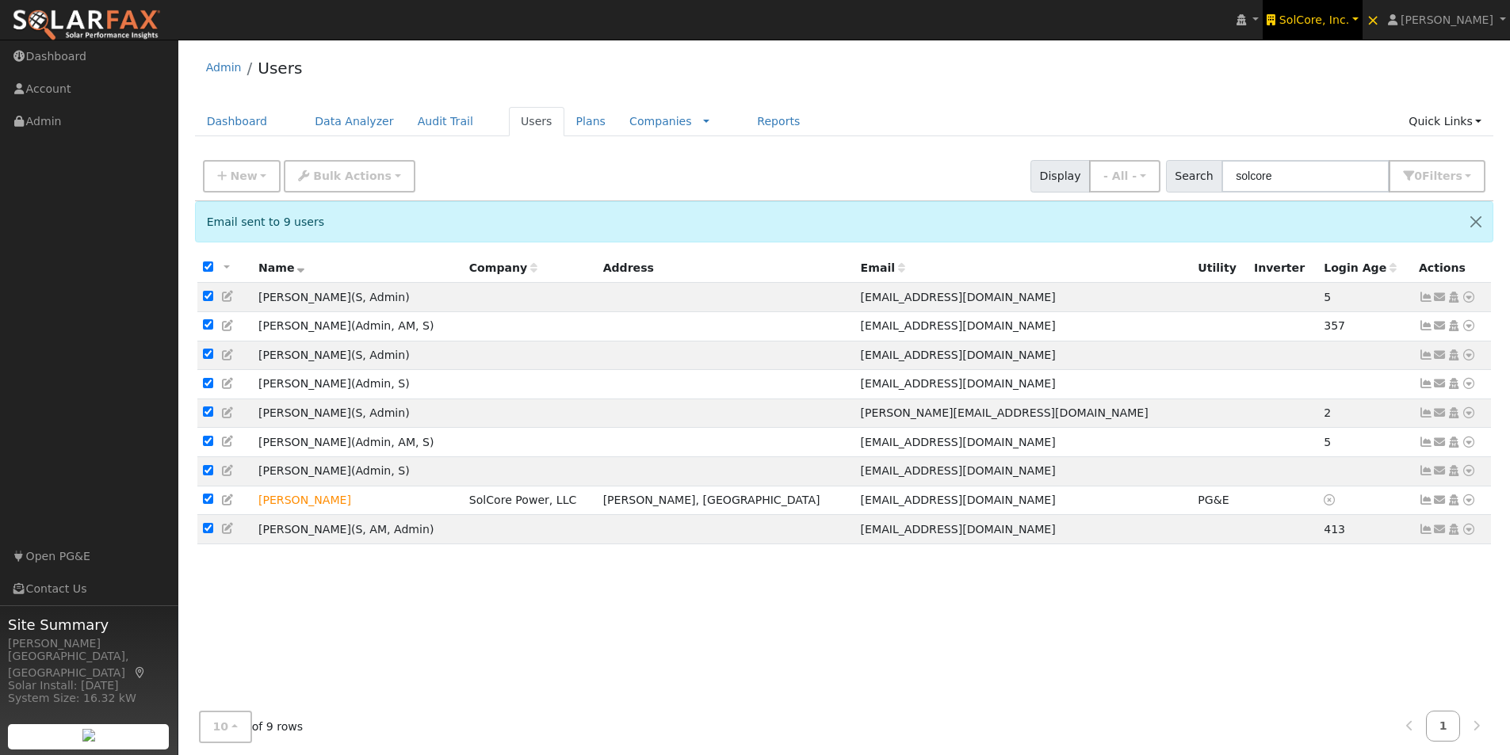
click at [1345, 25] on span "SolCore, Inc." at bounding box center [1314, 19] width 70 height 13
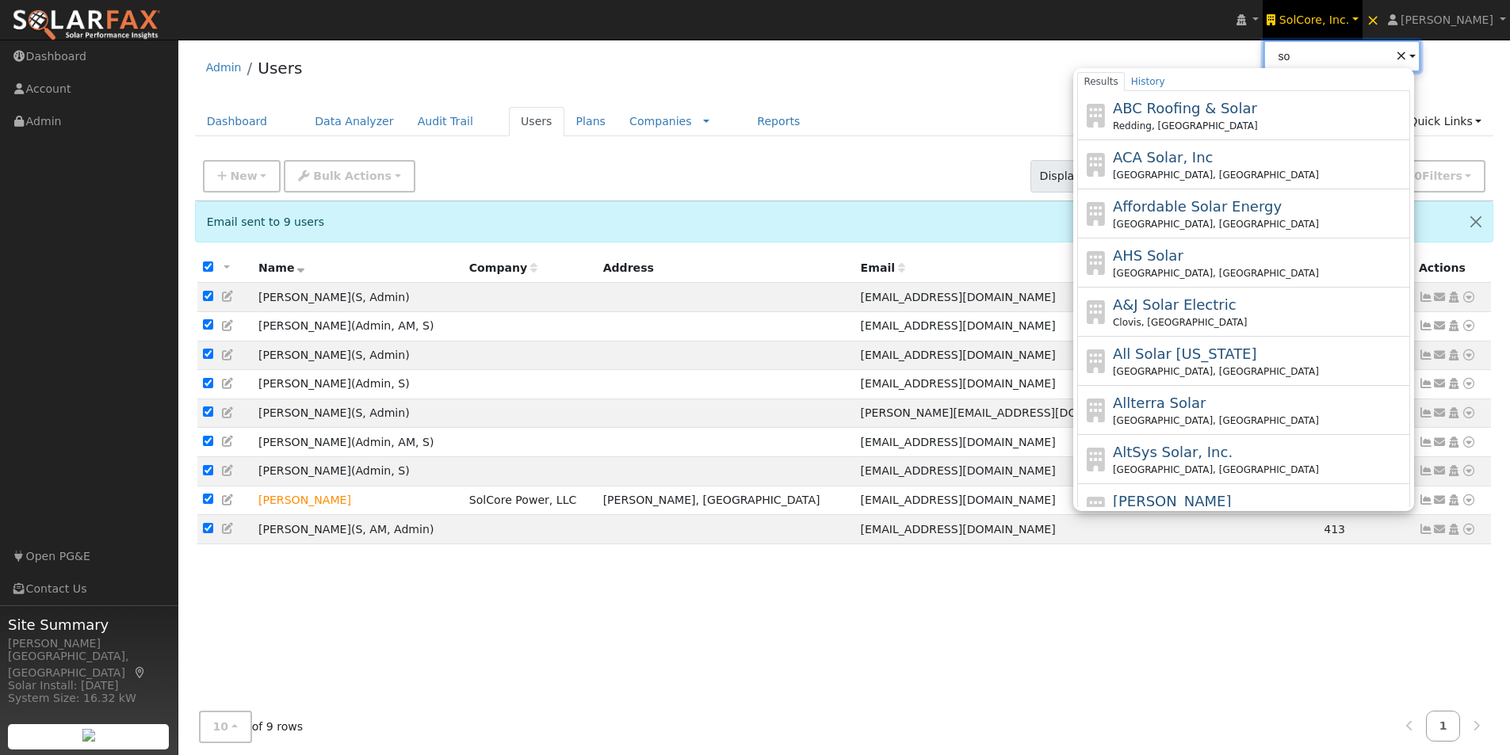
type input "s"
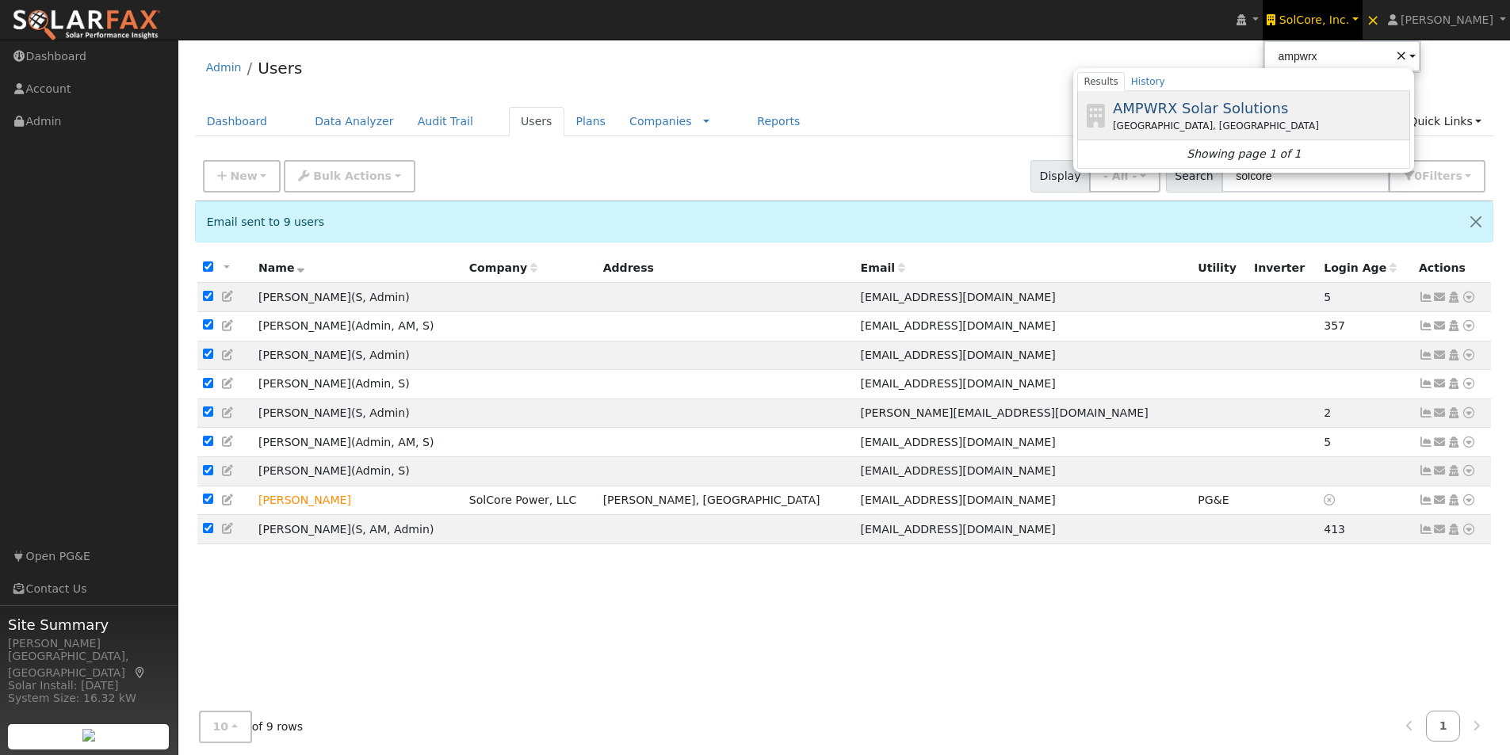
click at [1232, 110] on span "AMPWRX Solar Solutions" at bounding box center [1200, 108] width 175 height 17
type input "AMPWRX Solar Solutions"
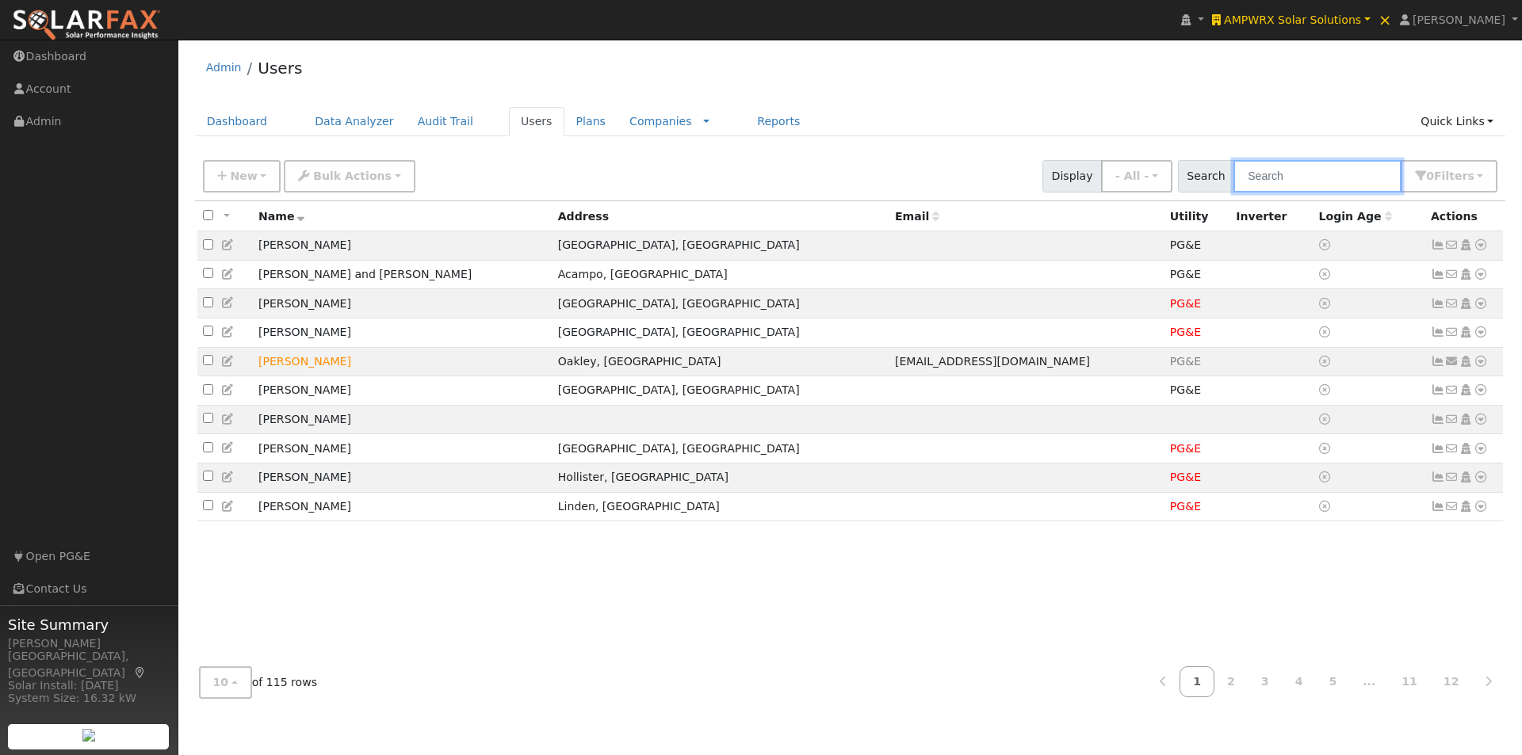
click at [1315, 191] on input "text" at bounding box center [1317, 176] width 168 height 32
click at [1323, 175] on input "text" at bounding box center [1317, 176] width 168 height 32
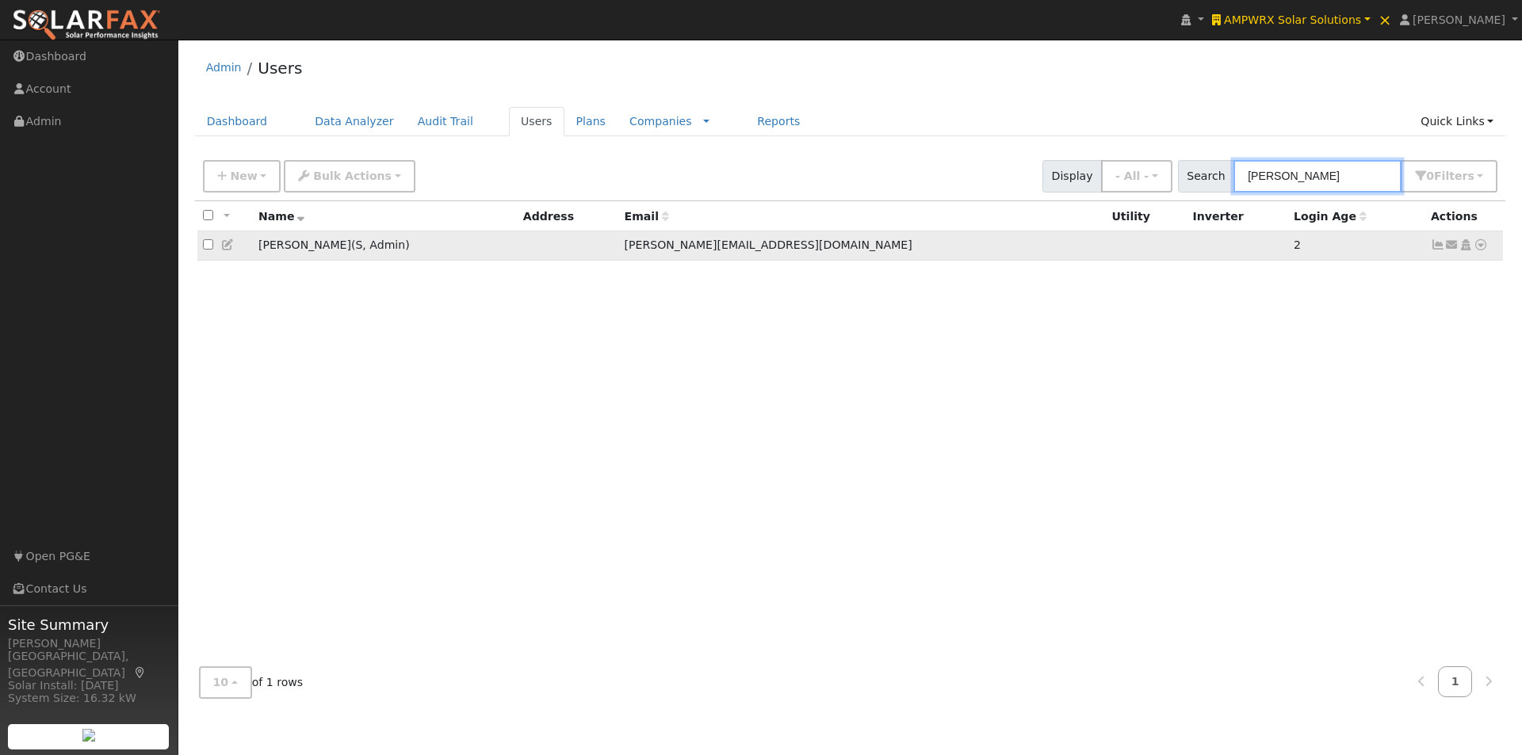
type input "marty"
click at [1452, 245] on icon at bounding box center [1452, 244] width 14 height 11
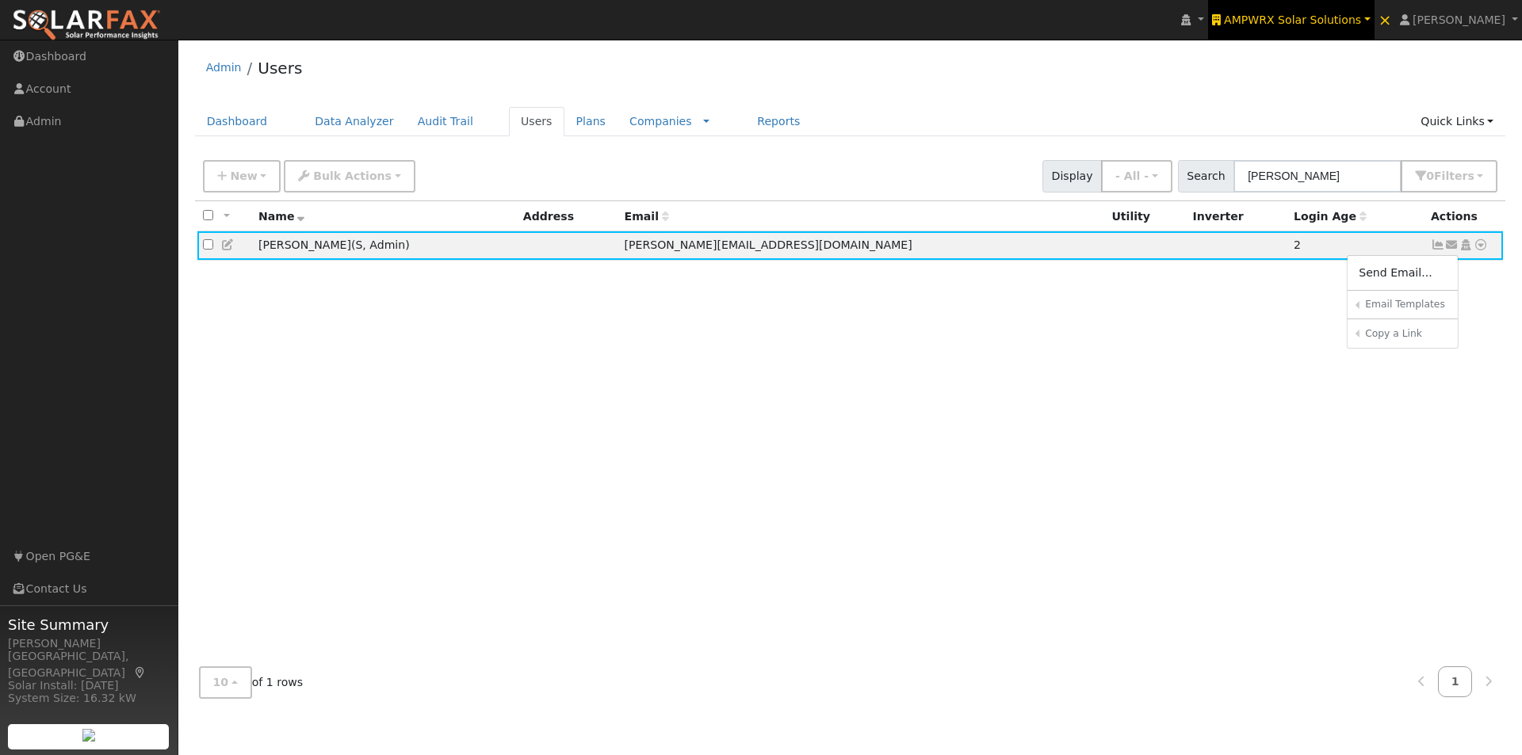
click at [1327, 22] on span "AMPWRX Solar Solutions" at bounding box center [1292, 19] width 137 height 13
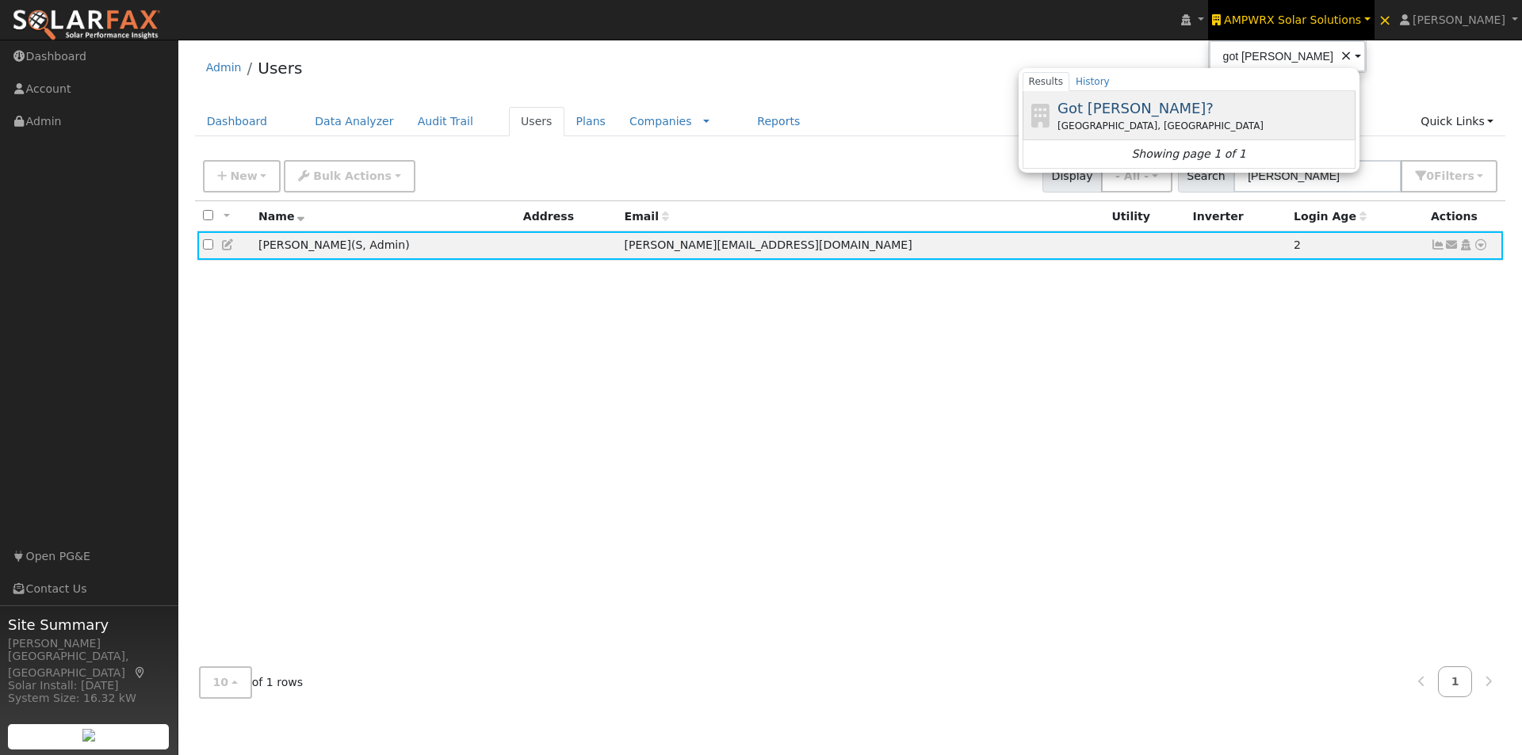
click at [1113, 105] on span "Got [PERSON_NAME]?" at bounding box center [1135, 108] width 156 height 17
type input "Got [PERSON_NAME]?"
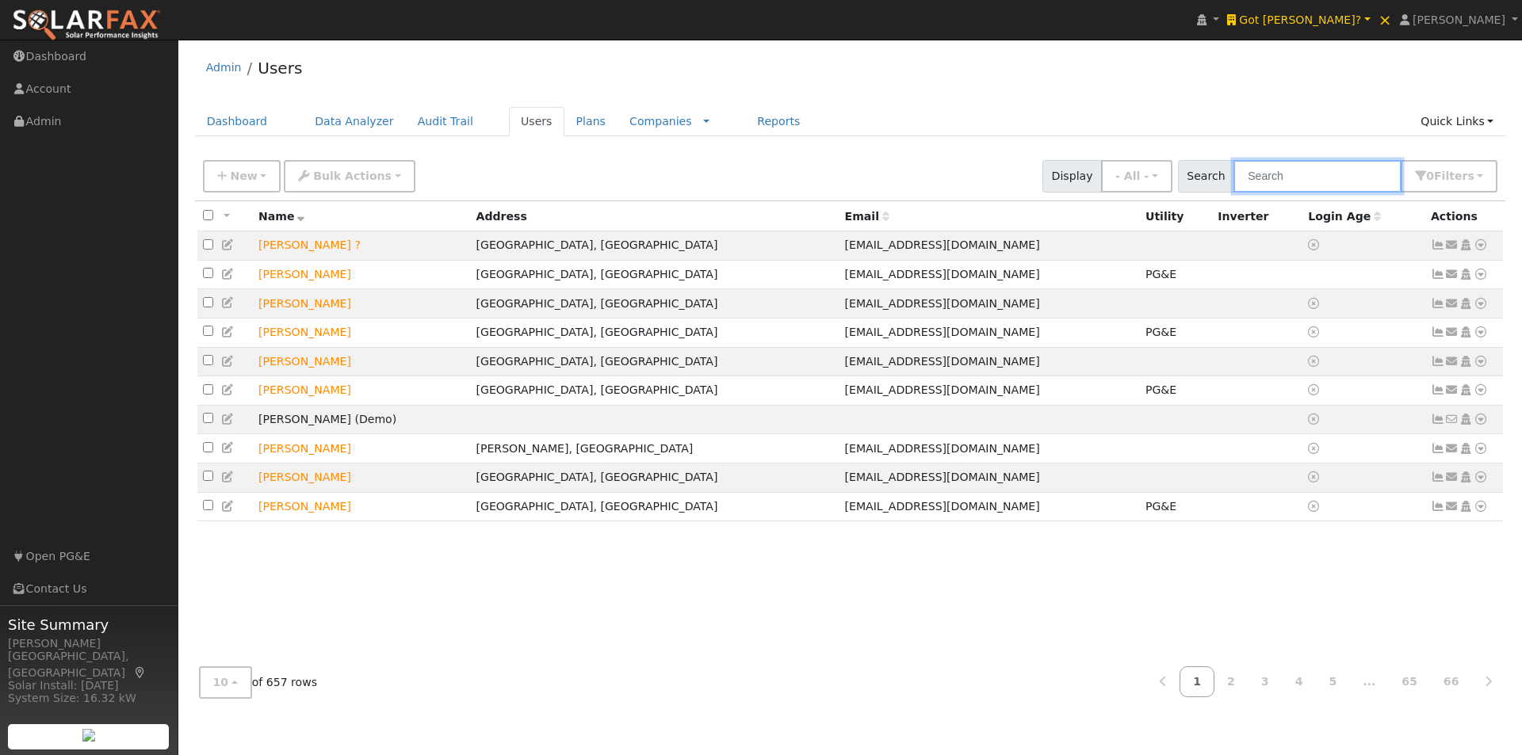
click at [1309, 178] on input "text" at bounding box center [1317, 176] width 168 height 32
paste input "Jeanette Santiago"
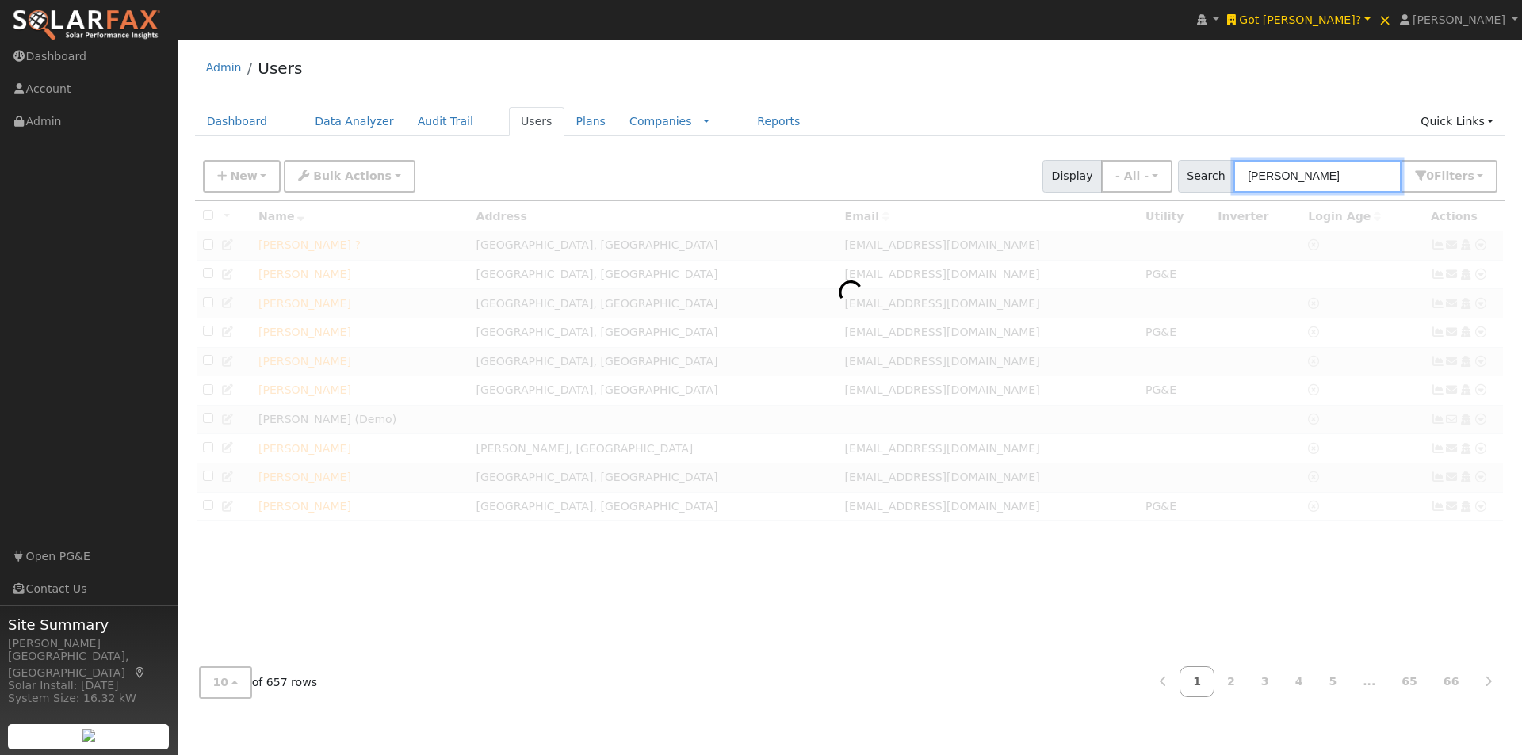
type input "Jeanette Santiago"
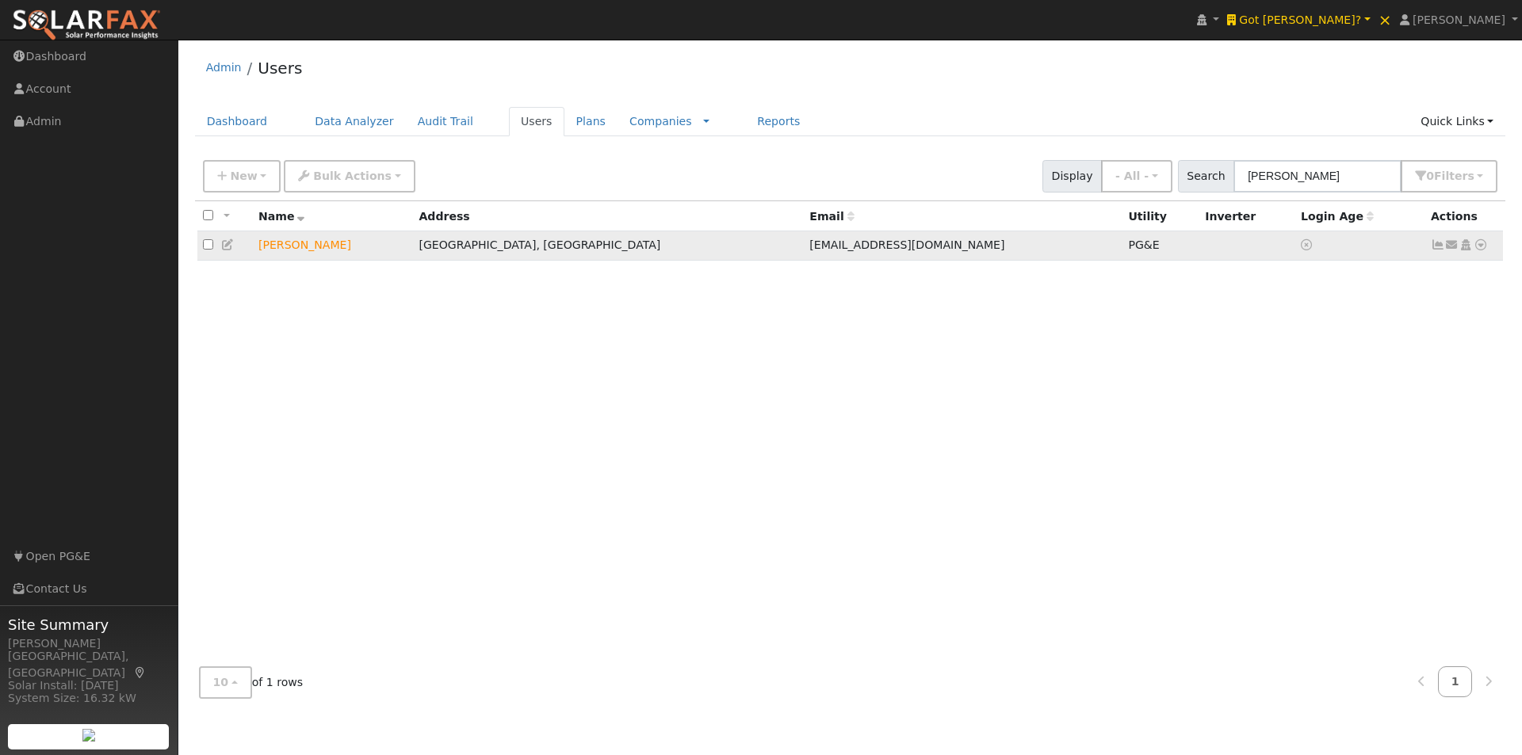
click at [1482, 246] on icon at bounding box center [1480, 244] width 14 height 11
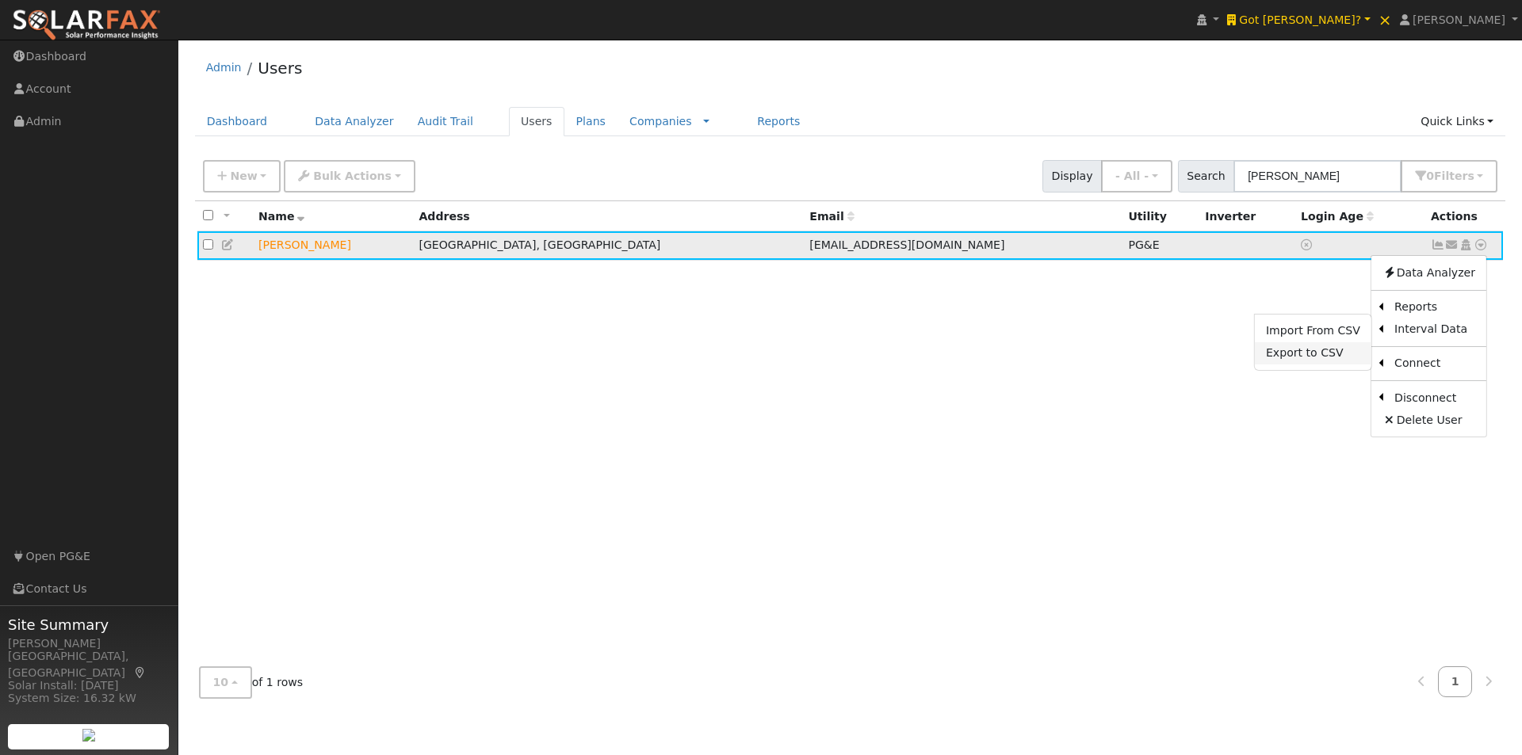
click at [1294, 354] on link "Export to CSV" at bounding box center [1313, 353] width 116 height 22
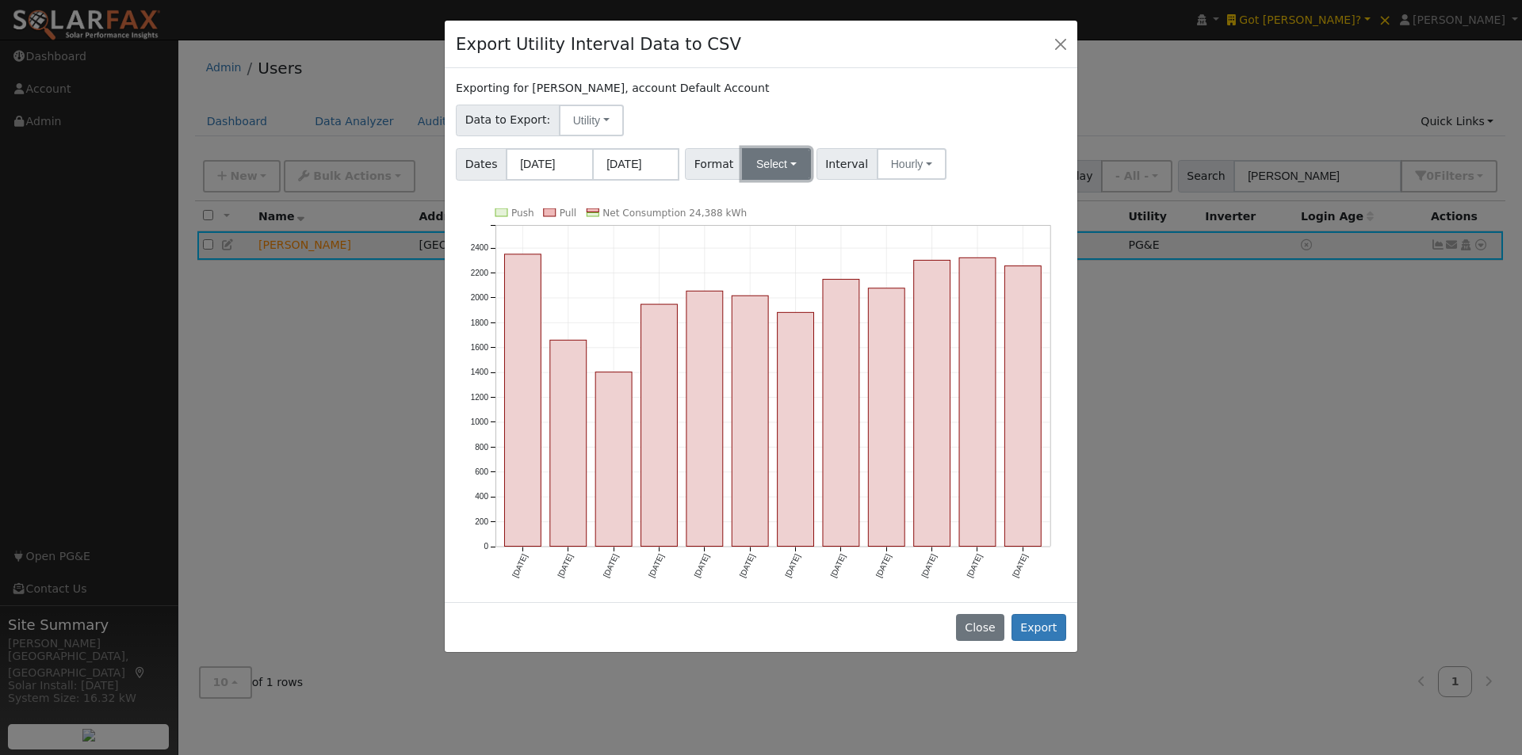
click at [786, 167] on button "Select" at bounding box center [776, 164] width 69 height 32
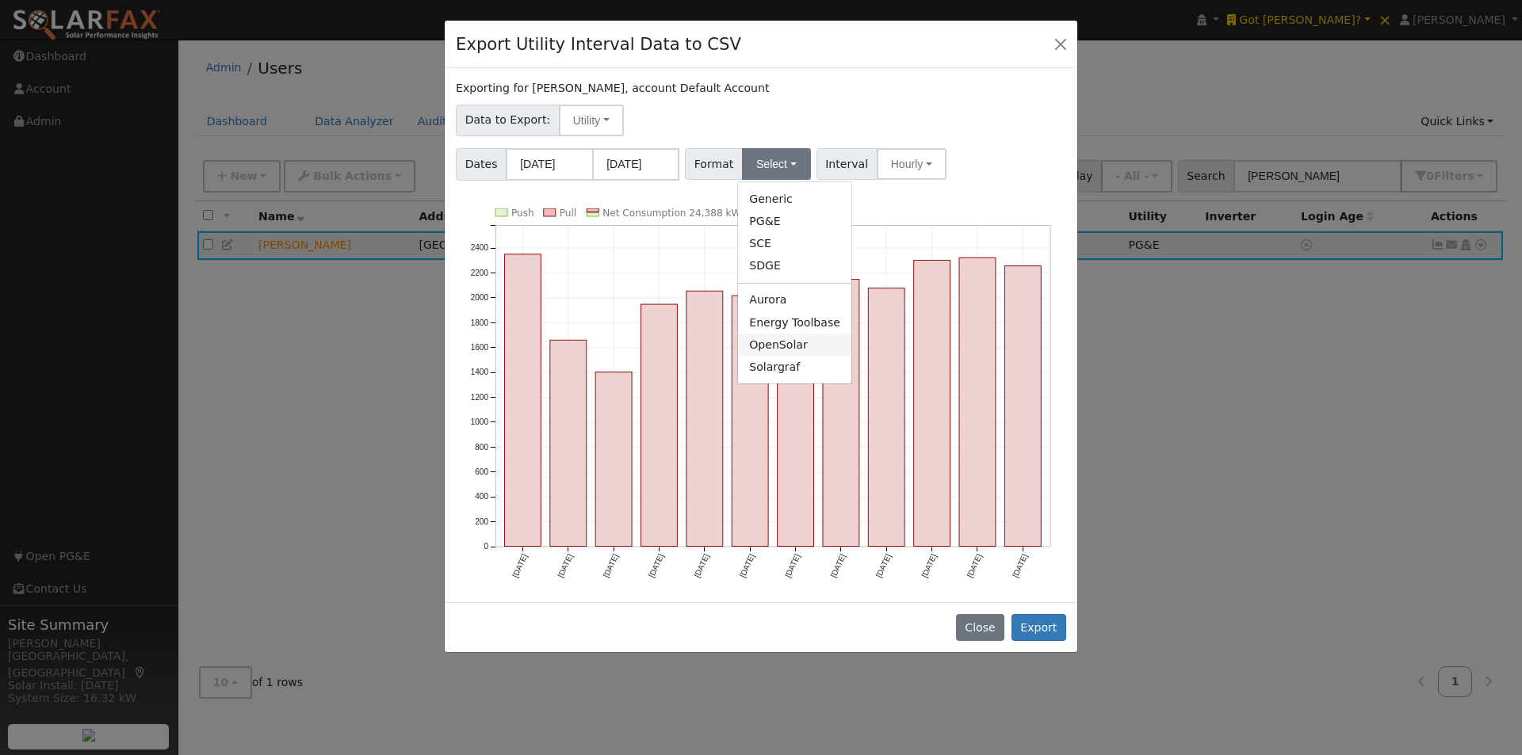
click at [761, 343] on link "OpenSolar" at bounding box center [794, 345] width 113 height 22
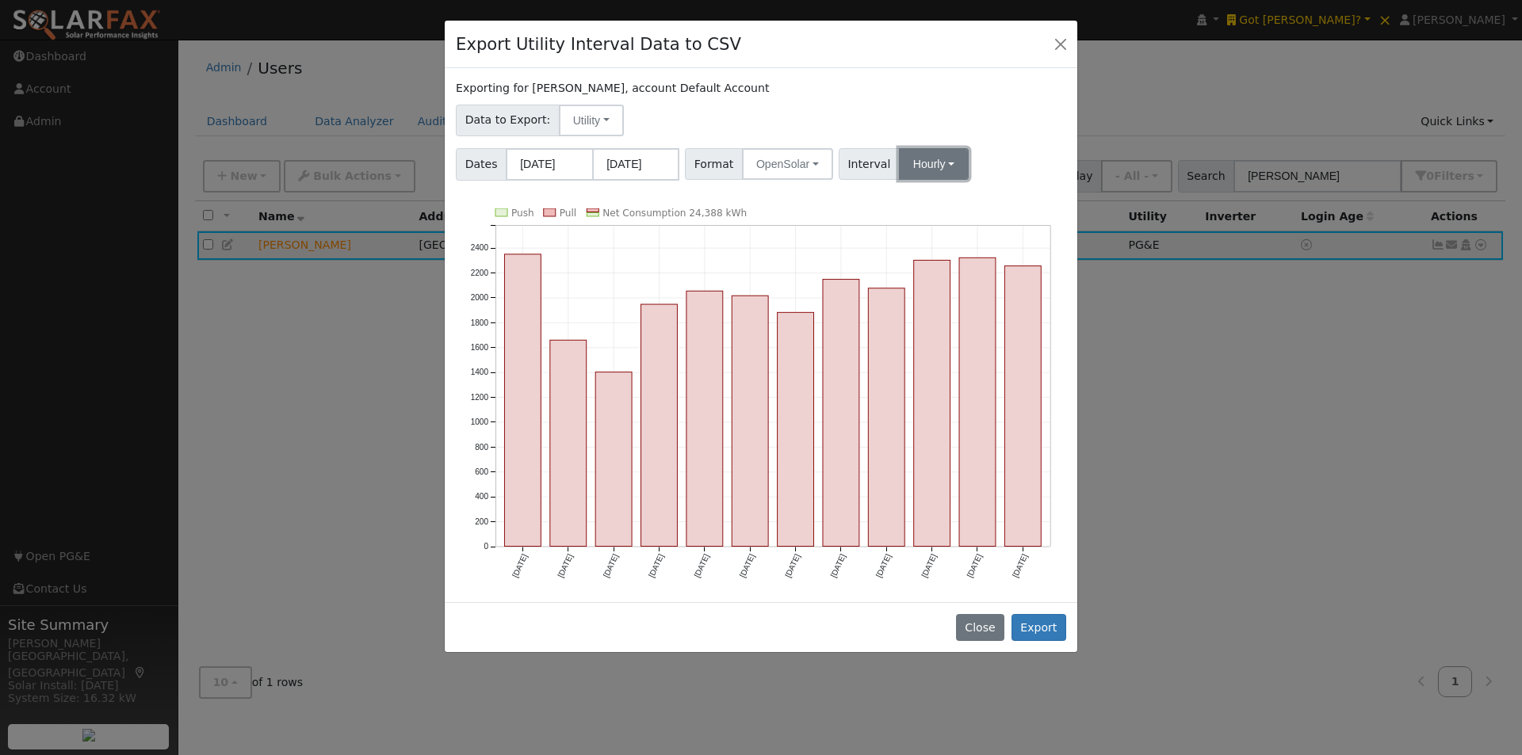
click at [925, 166] on button "Hourly" at bounding box center [934, 164] width 70 height 32
click at [903, 197] on link "15 Minute" at bounding box center [948, 199] width 110 height 22
click at [1035, 628] on button "Export" at bounding box center [1038, 627] width 55 height 27
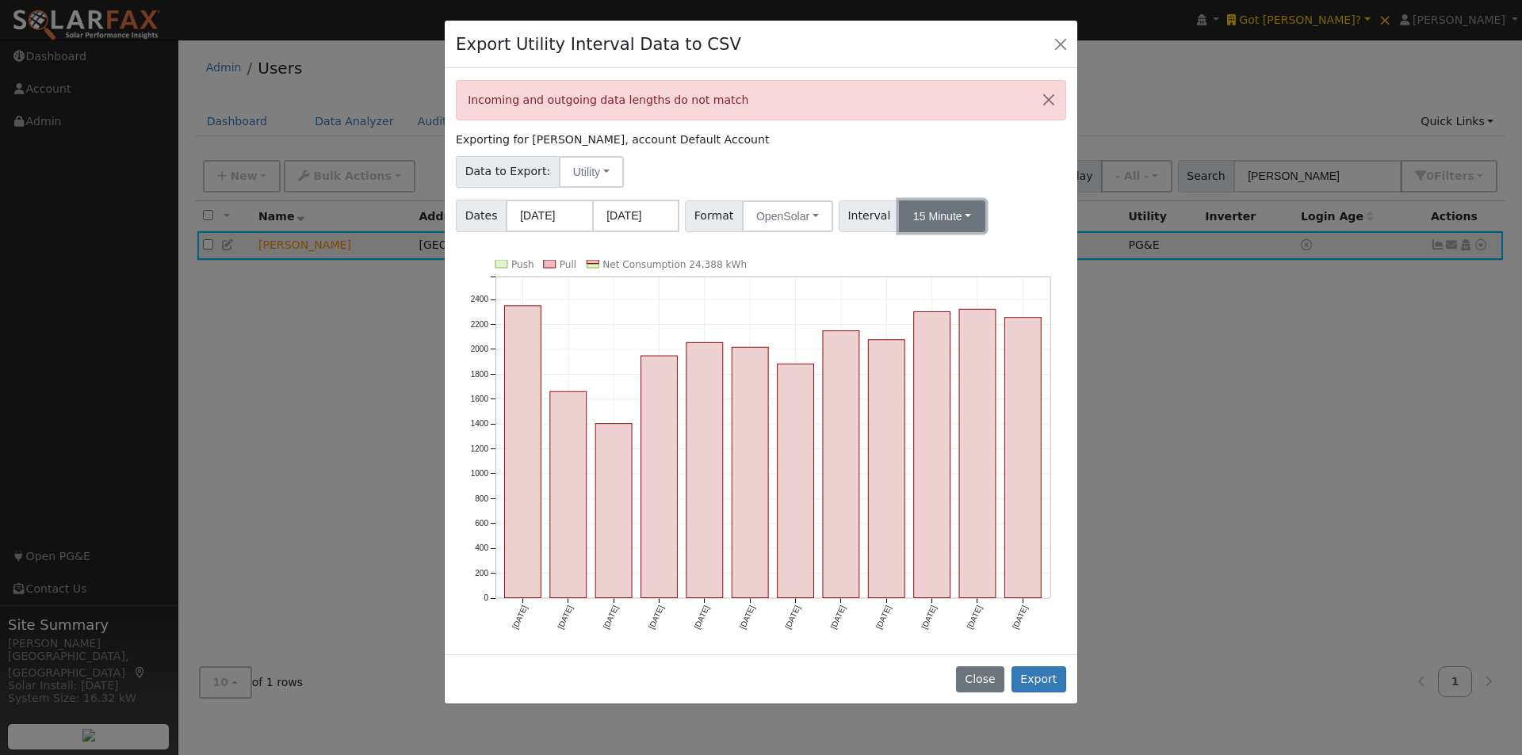
click at [921, 210] on button "15 Minute" at bounding box center [942, 217] width 86 height 32
click at [903, 296] on link "Hourly" at bounding box center [948, 296] width 110 height 22
click at [1039, 670] on button "Export" at bounding box center [1038, 680] width 55 height 27
drag, startPoint x: 987, startPoint y: 684, endPoint x: 1197, endPoint y: 376, distance: 373.0
click at [992, 667] on button "Close" at bounding box center [980, 680] width 48 height 27
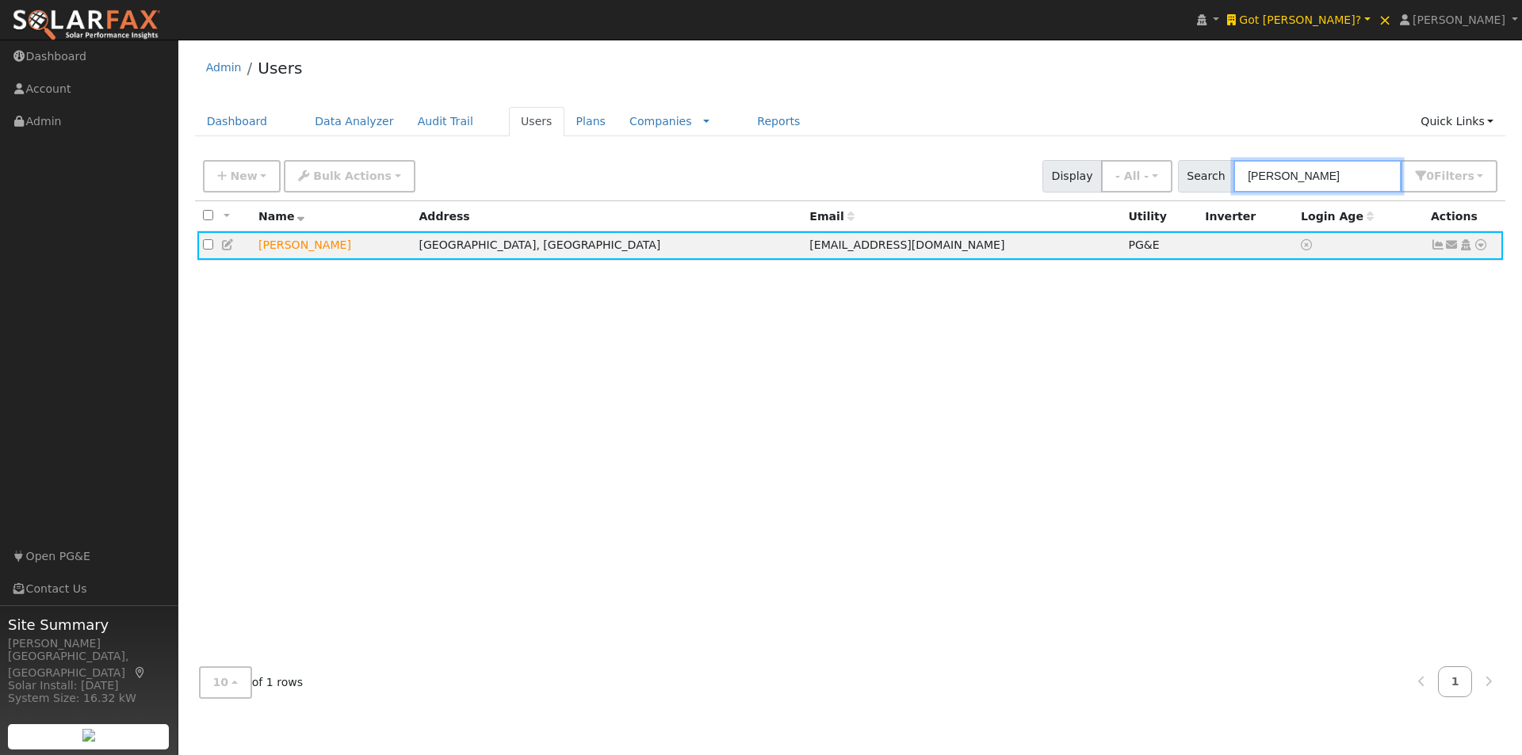
drag, startPoint x: 1365, startPoint y: 170, endPoint x: 1195, endPoint y: 171, distance: 170.4
click at [1195, 171] on div "Search Jeanette Santiago 0 Filter s All Companies My accounts Has Subscription …" at bounding box center [1338, 176] width 320 height 32
click at [1361, 17] on span "Got Watts?" at bounding box center [1300, 19] width 122 height 13
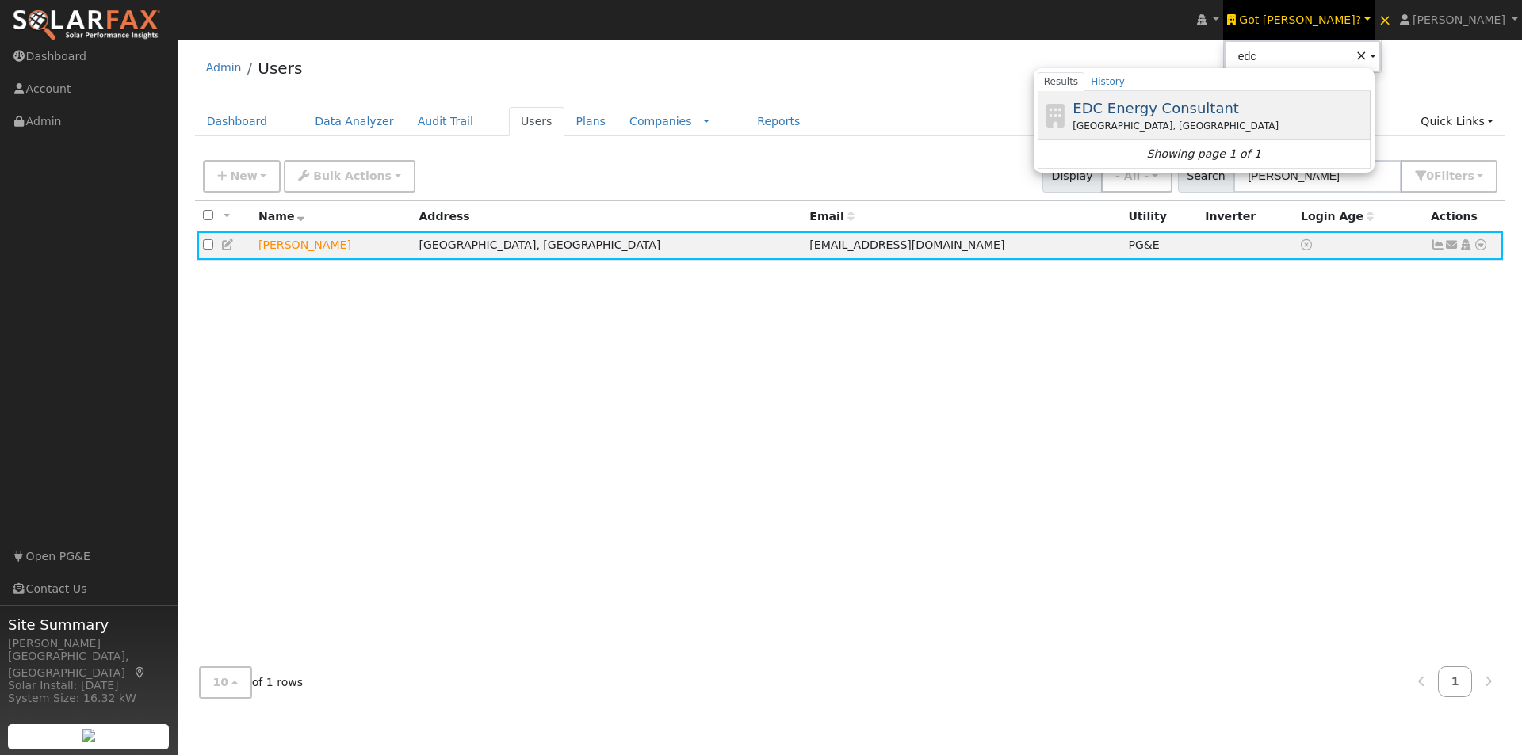
click at [1190, 111] on span "EDC Energy Consultant" at bounding box center [1155, 108] width 166 height 17
type input "EDC Energy Consultant"
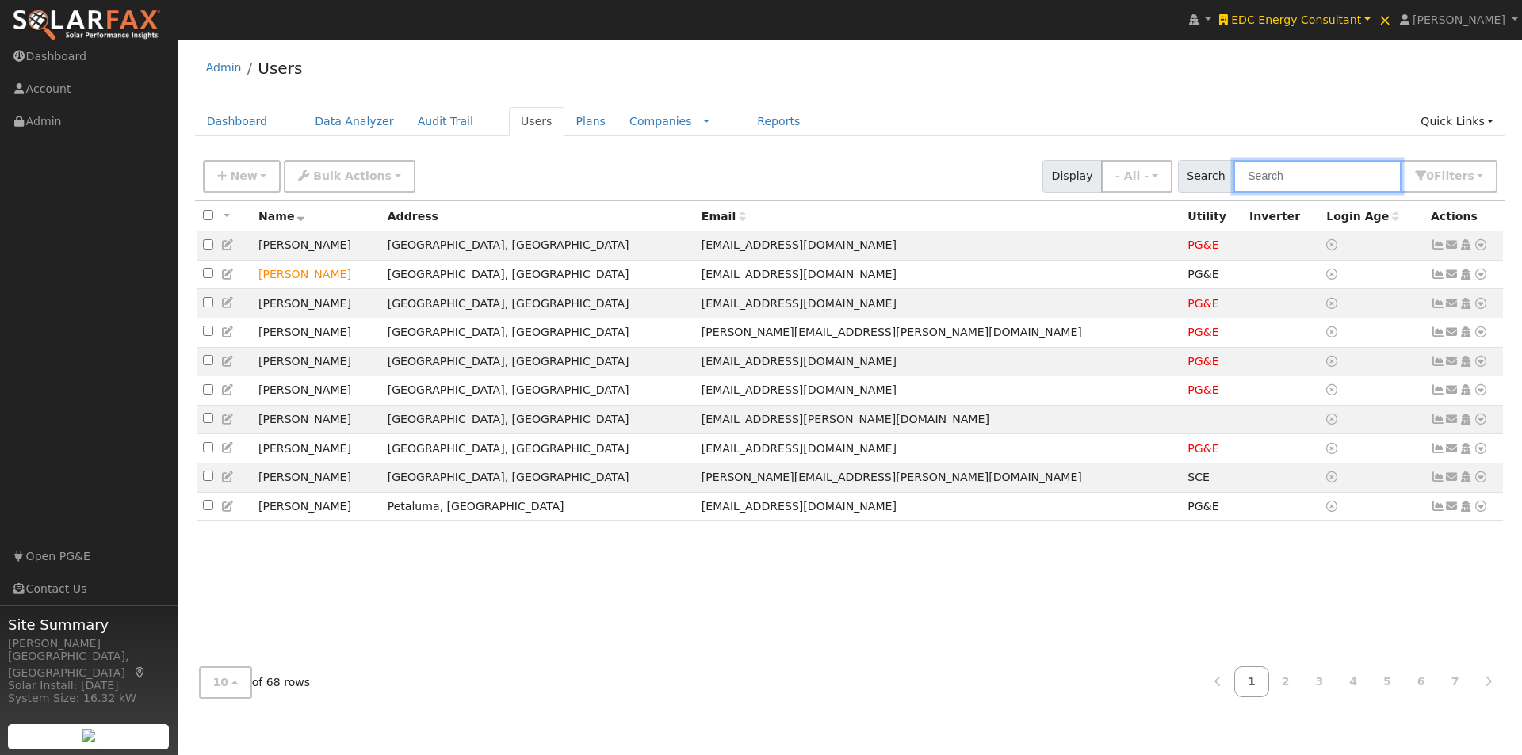
click at [1350, 186] on input "text" at bounding box center [1317, 176] width 168 height 32
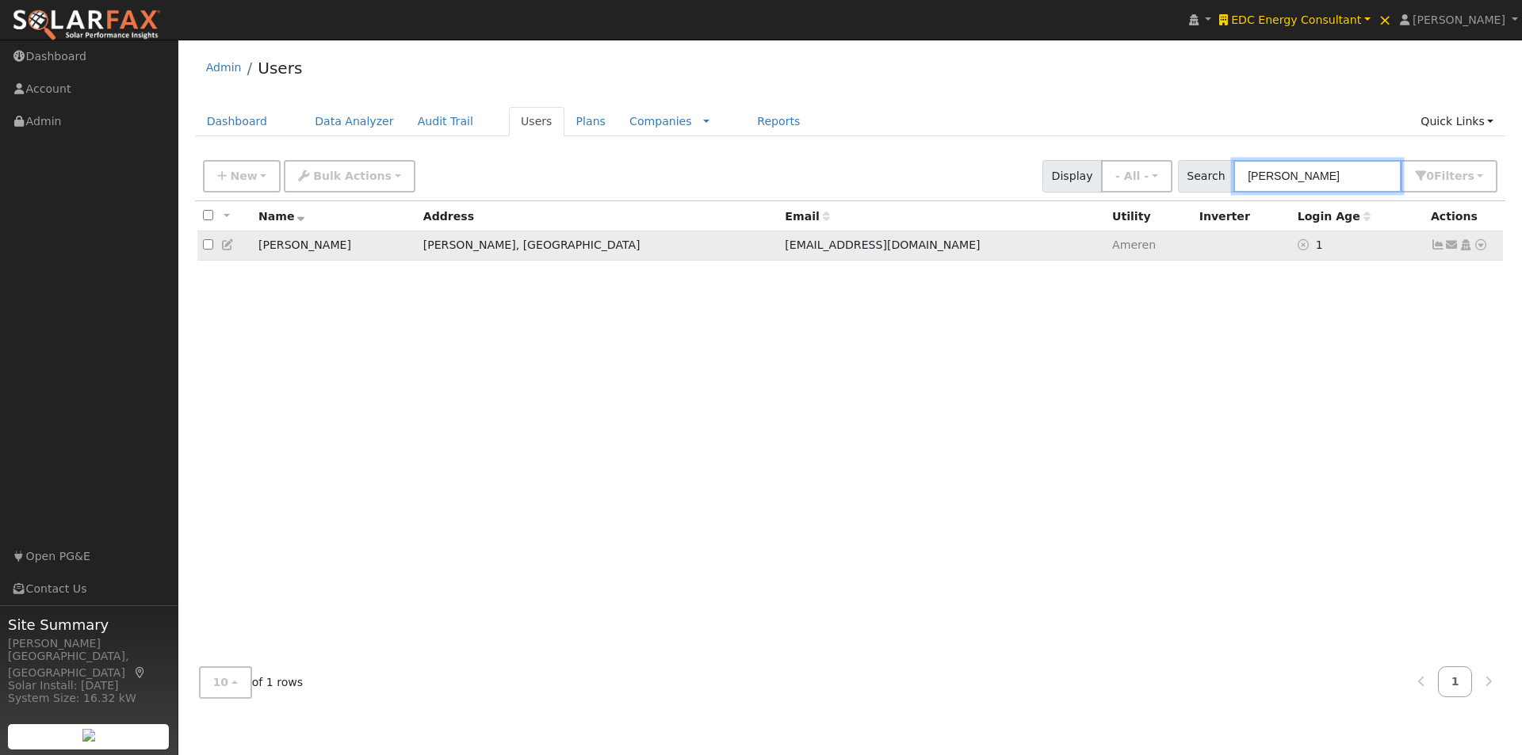
type input "roach"
click at [1480, 247] on icon at bounding box center [1480, 244] width 14 height 11
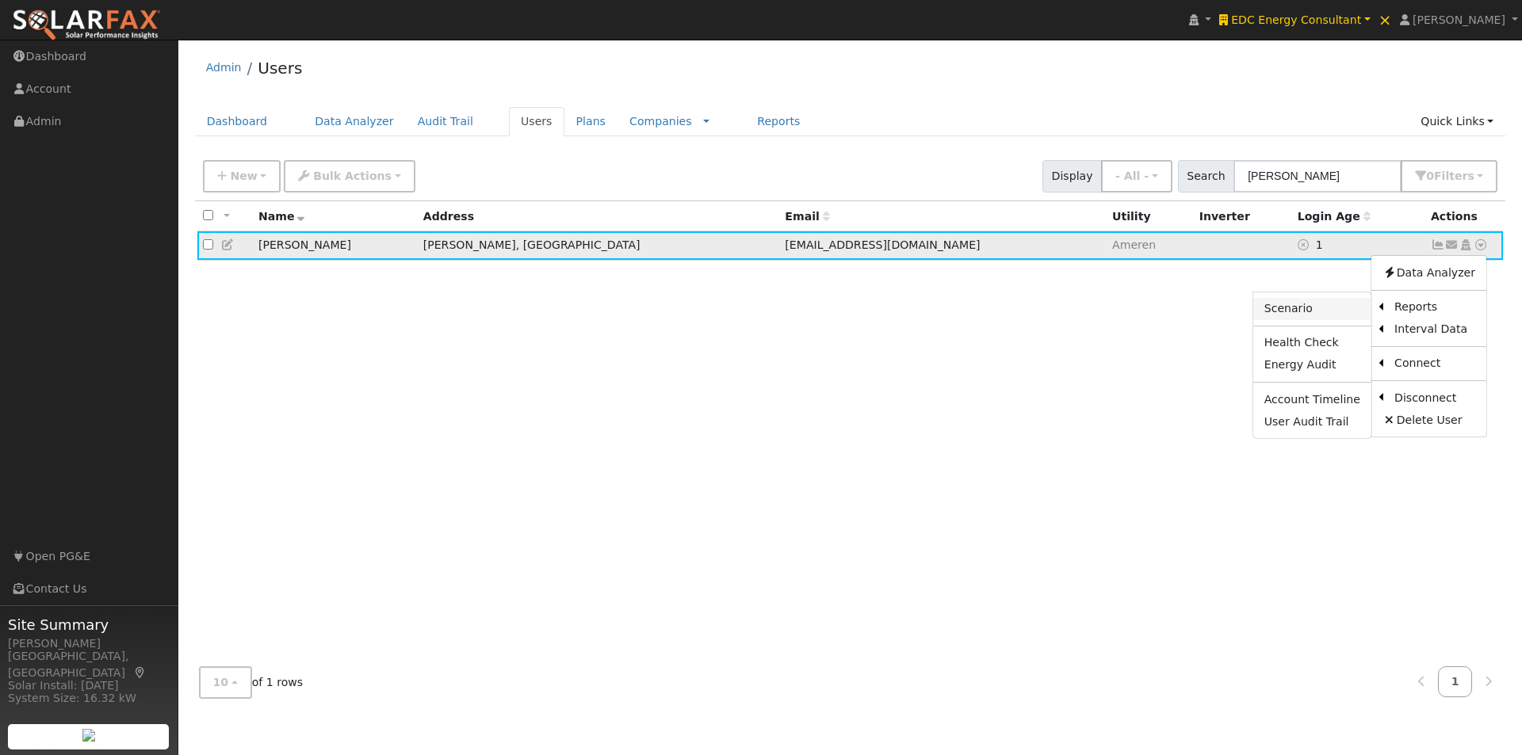
click at [1303, 310] on link "Scenario" at bounding box center [1312, 309] width 118 height 22
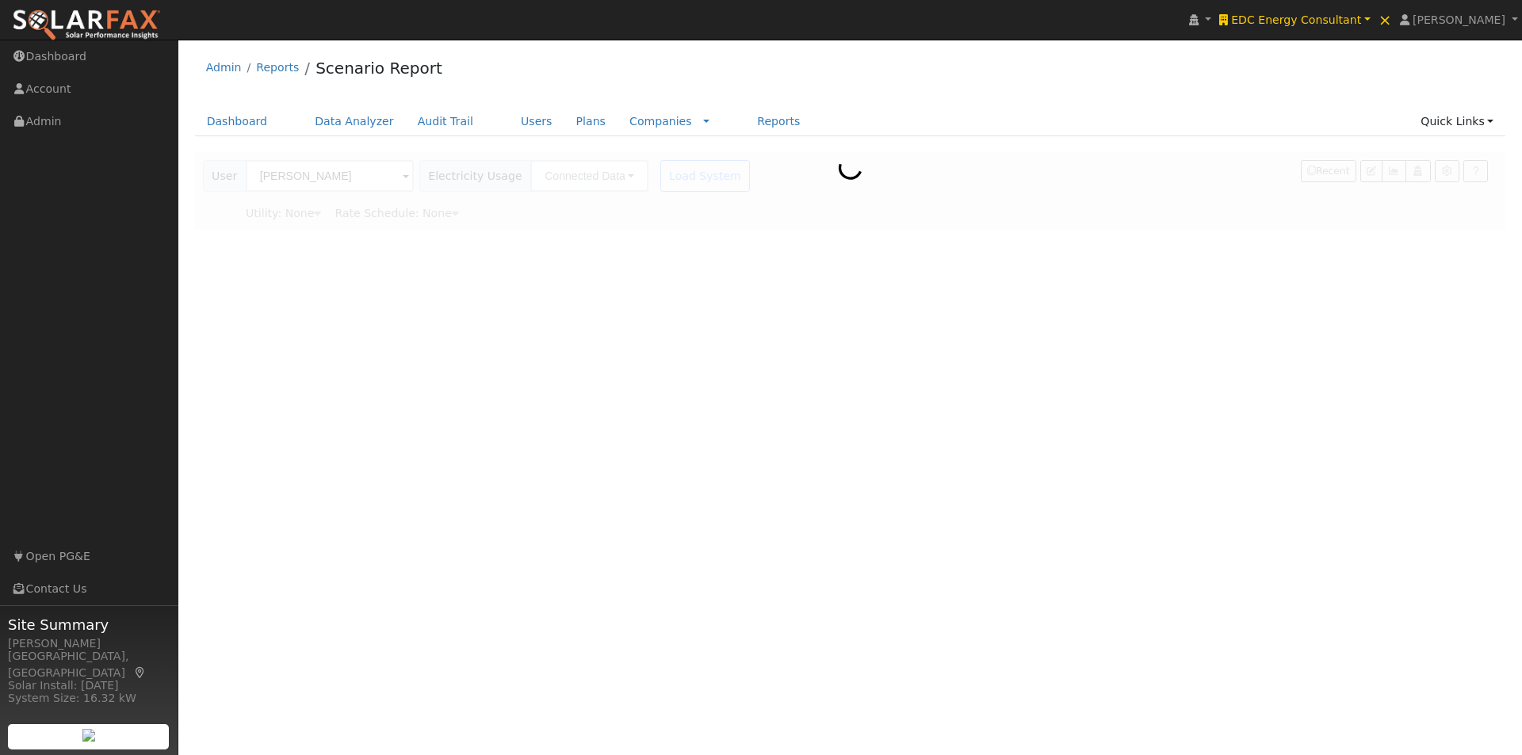
type input "Ameren"
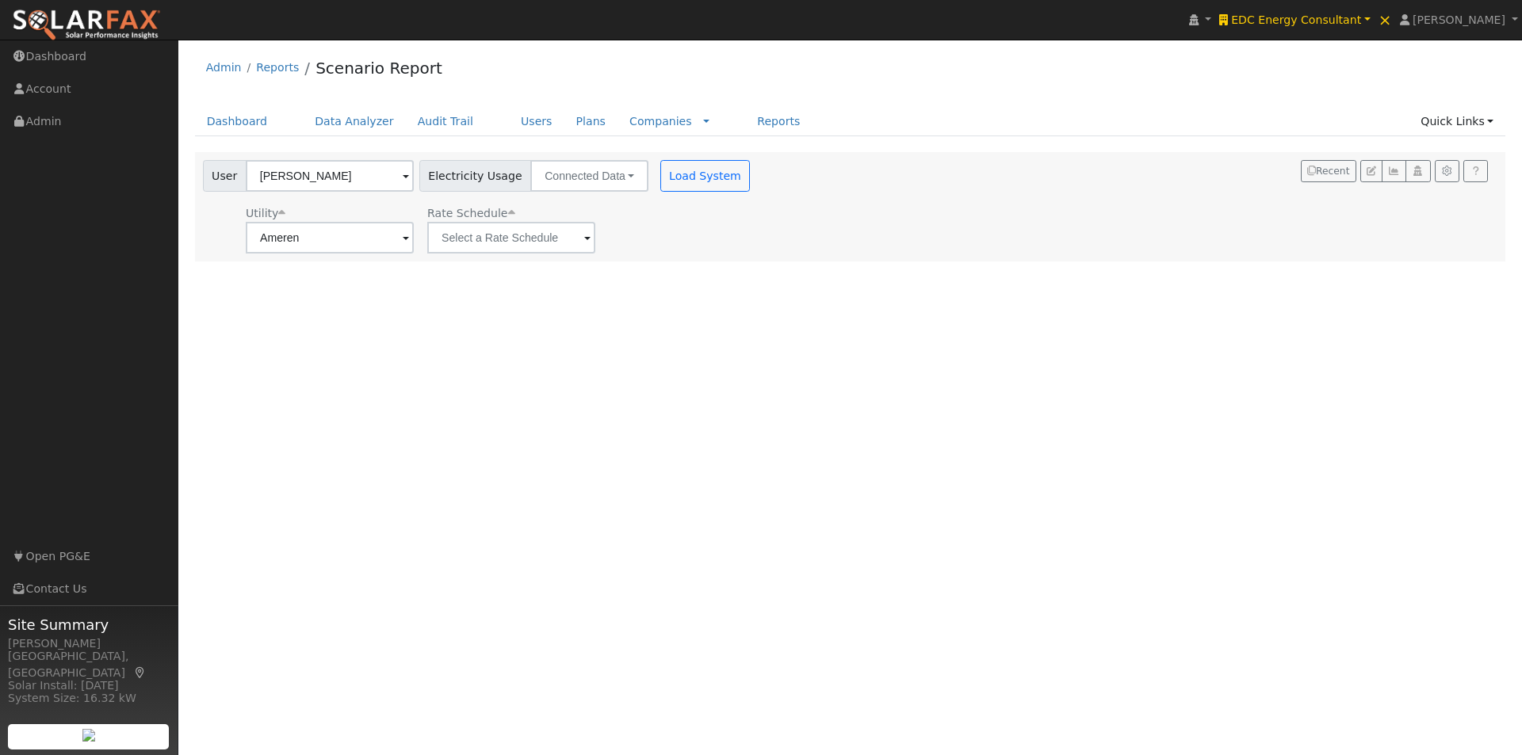
click at [409, 234] on span at bounding box center [406, 239] width 6 height 18
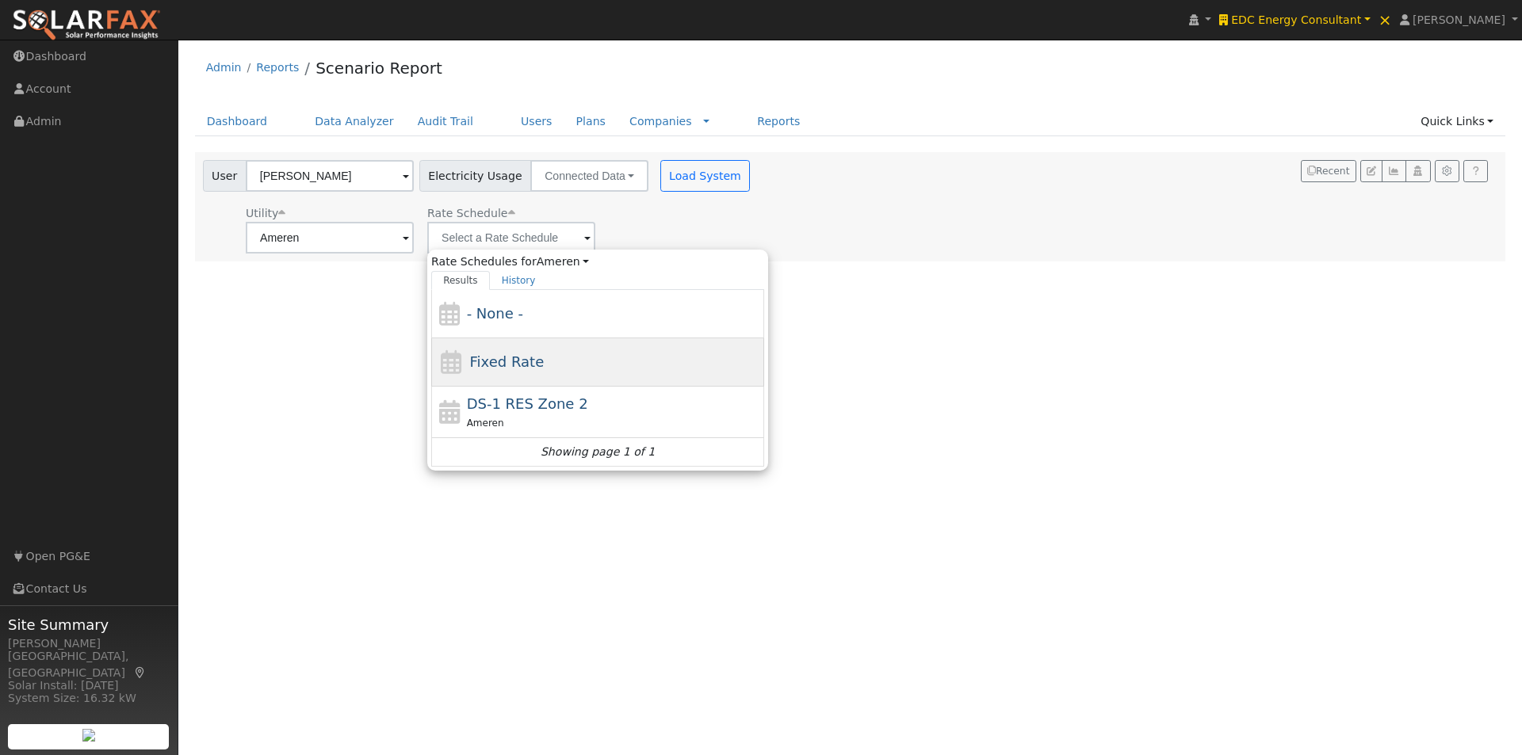
click at [491, 365] on span "Fixed Rate" at bounding box center [507, 361] width 74 height 17
type input "Fixed Rate"
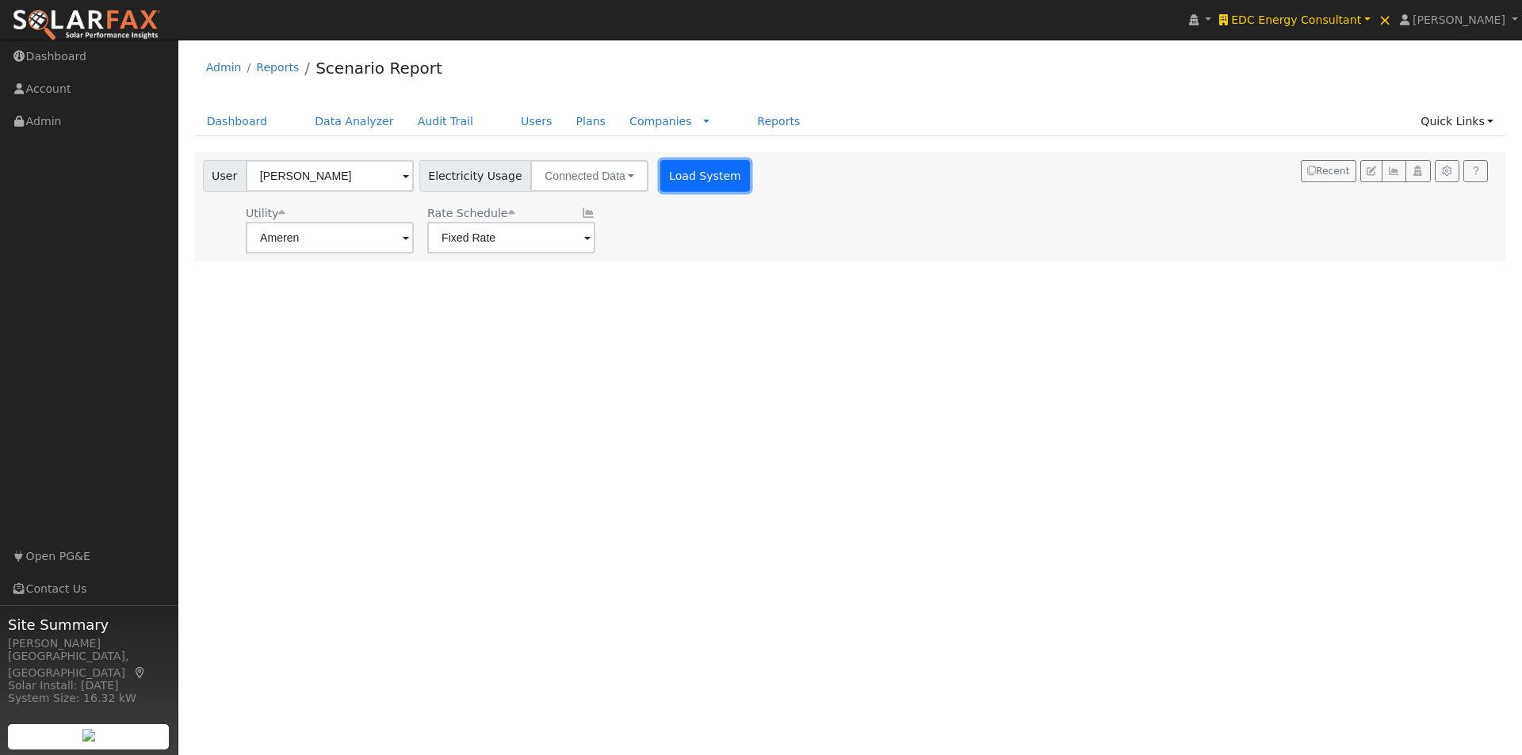
click at [672, 178] on button "Load System" at bounding box center [705, 176] width 90 height 32
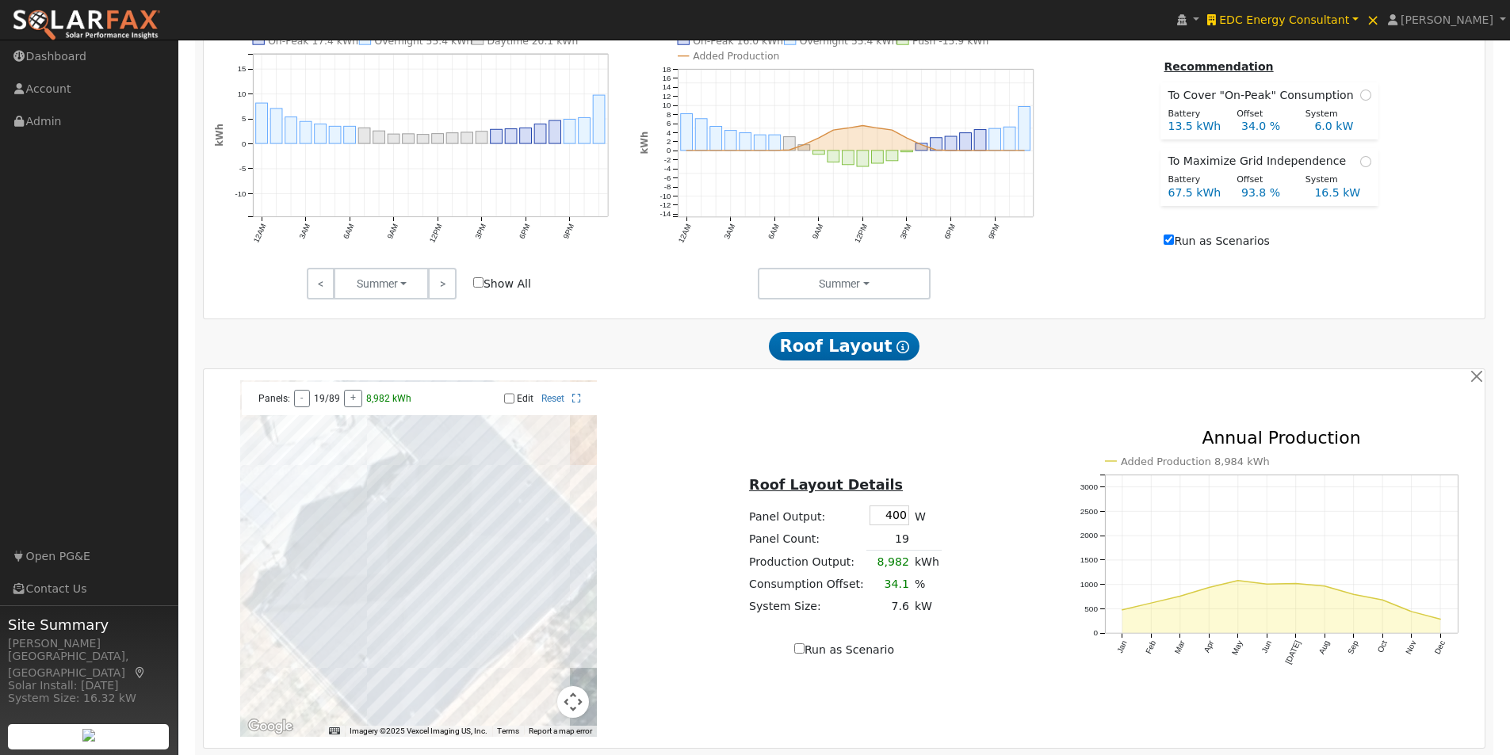
scroll to position [880, 0]
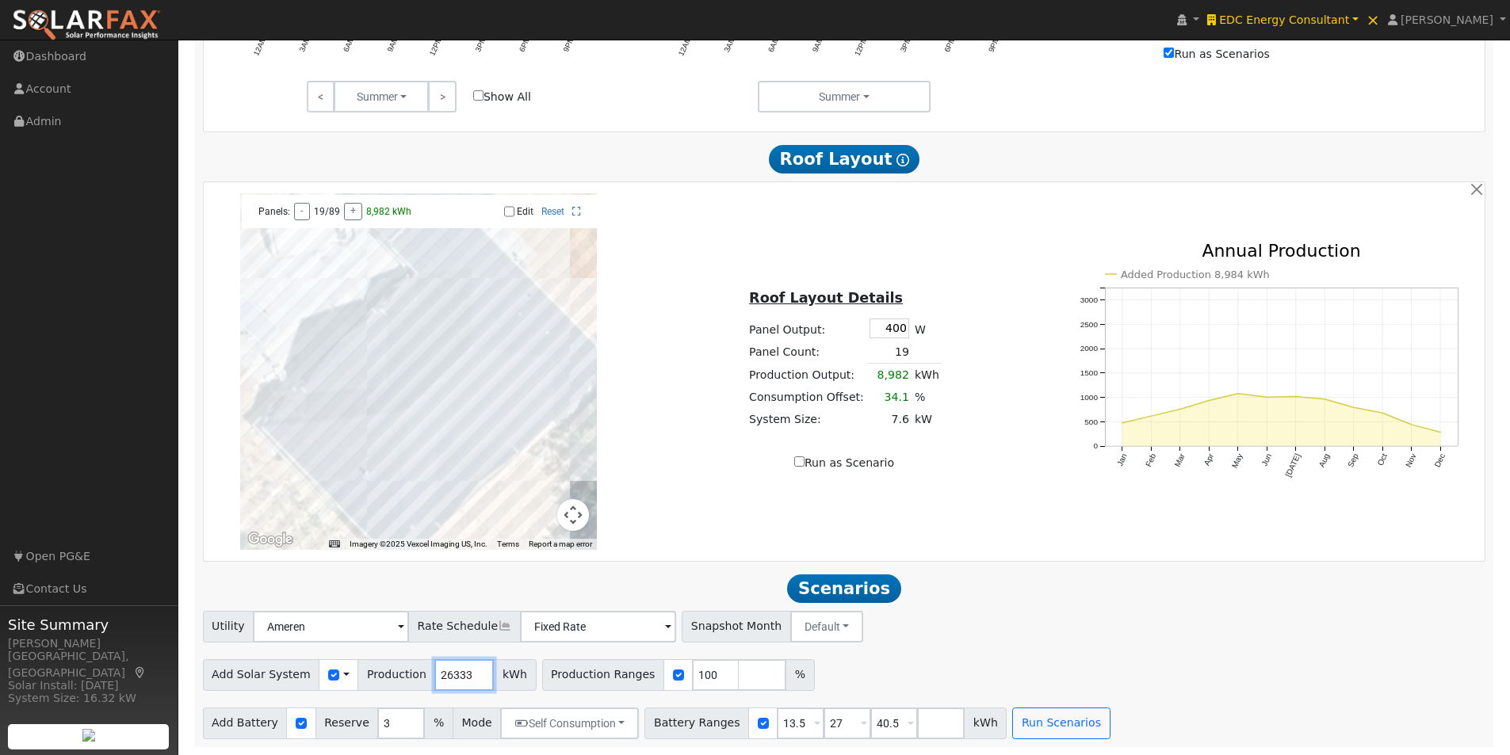
drag, startPoint x: 454, startPoint y: 673, endPoint x: 390, endPoint y: 667, distance: 64.5
click at [392, 671] on div "Add Solar System Use CSV Data Production 26333 kWh" at bounding box center [370, 675] width 334 height 32
type input "19742"
click at [296, 721] on input "checkbox" at bounding box center [301, 723] width 11 height 11
checkbox input "false"
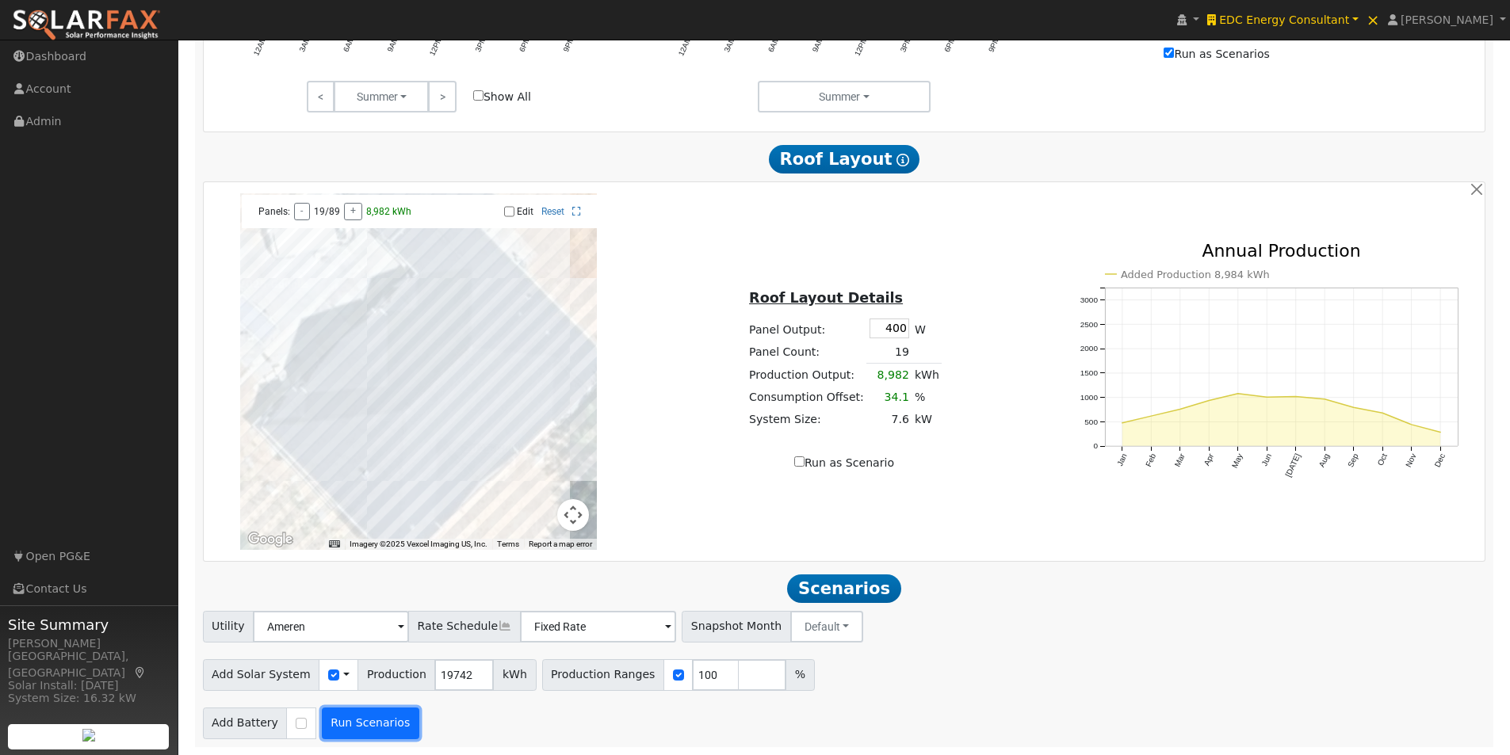
click at [357, 719] on button "Run Scenarios" at bounding box center [370, 724] width 97 height 32
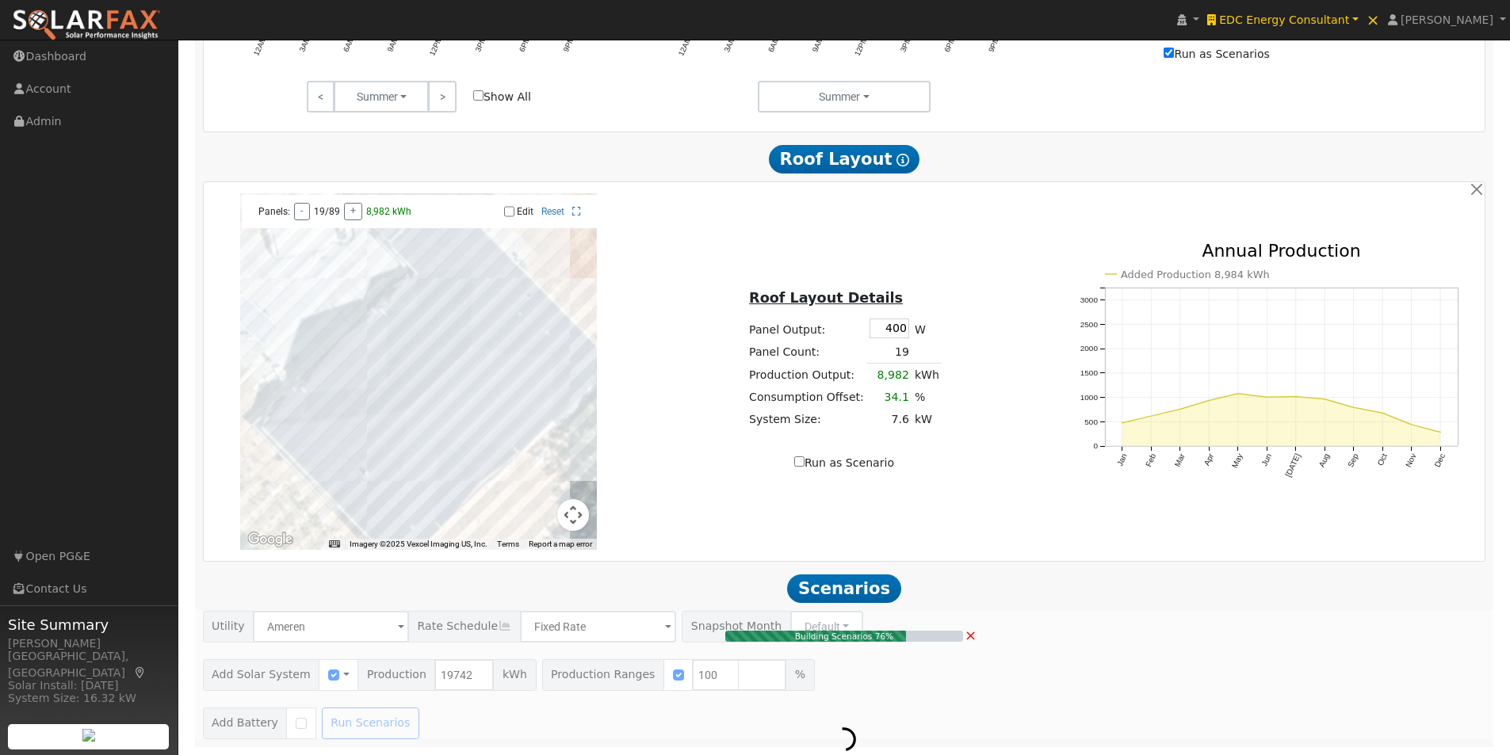
type input "13.2"
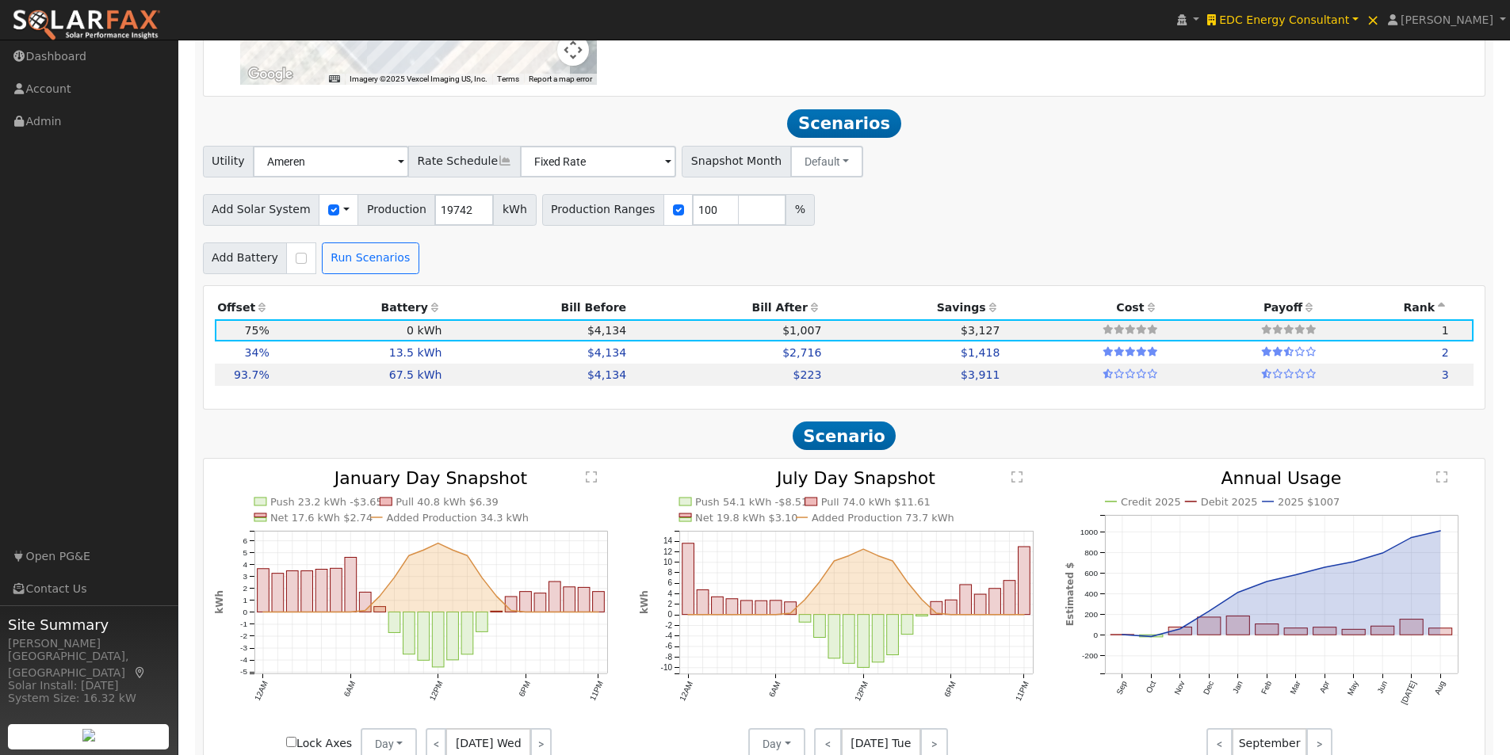
scroll to position [1247, 0]
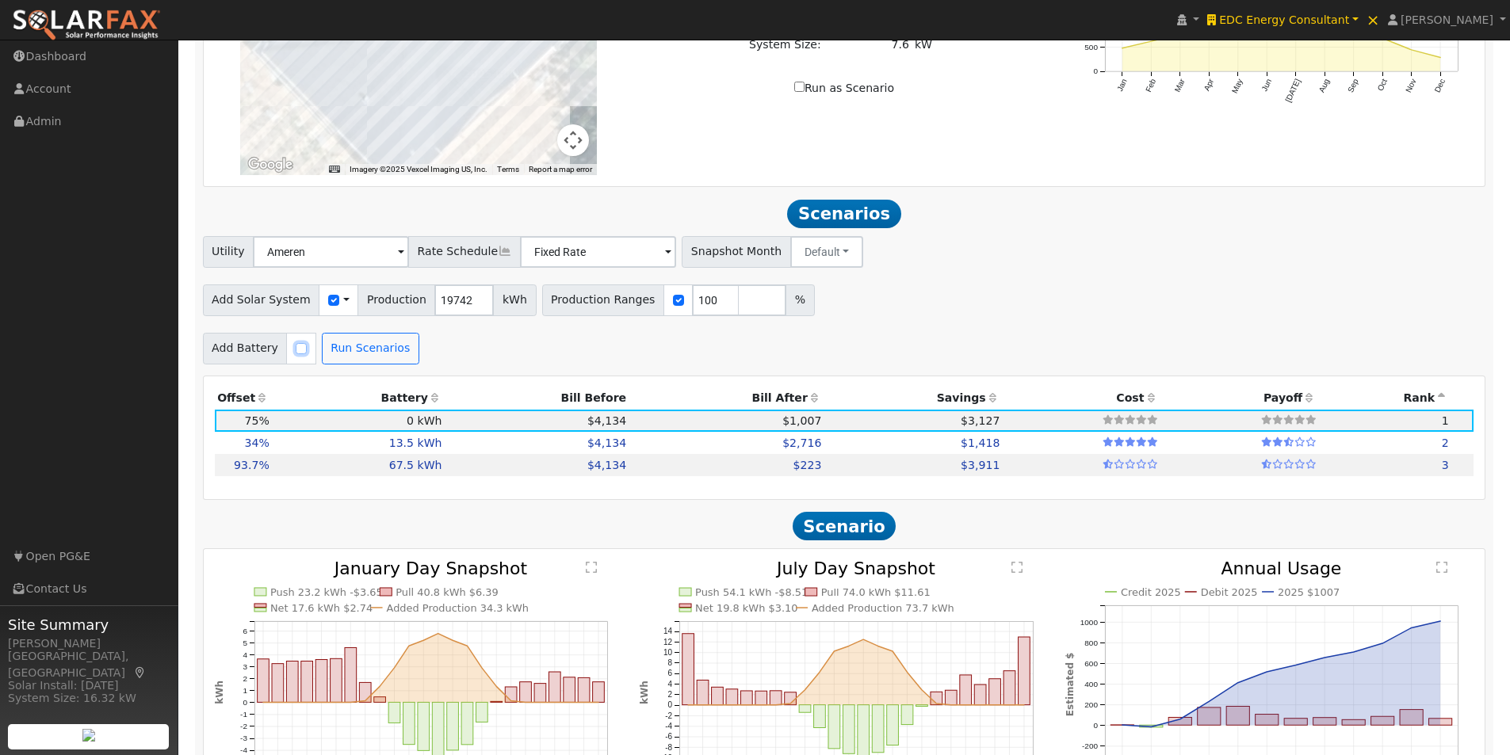
click at [296, 354] on input "checkbox" at bounding box center [301, 348] width 11 height 11
checkbox input "true"
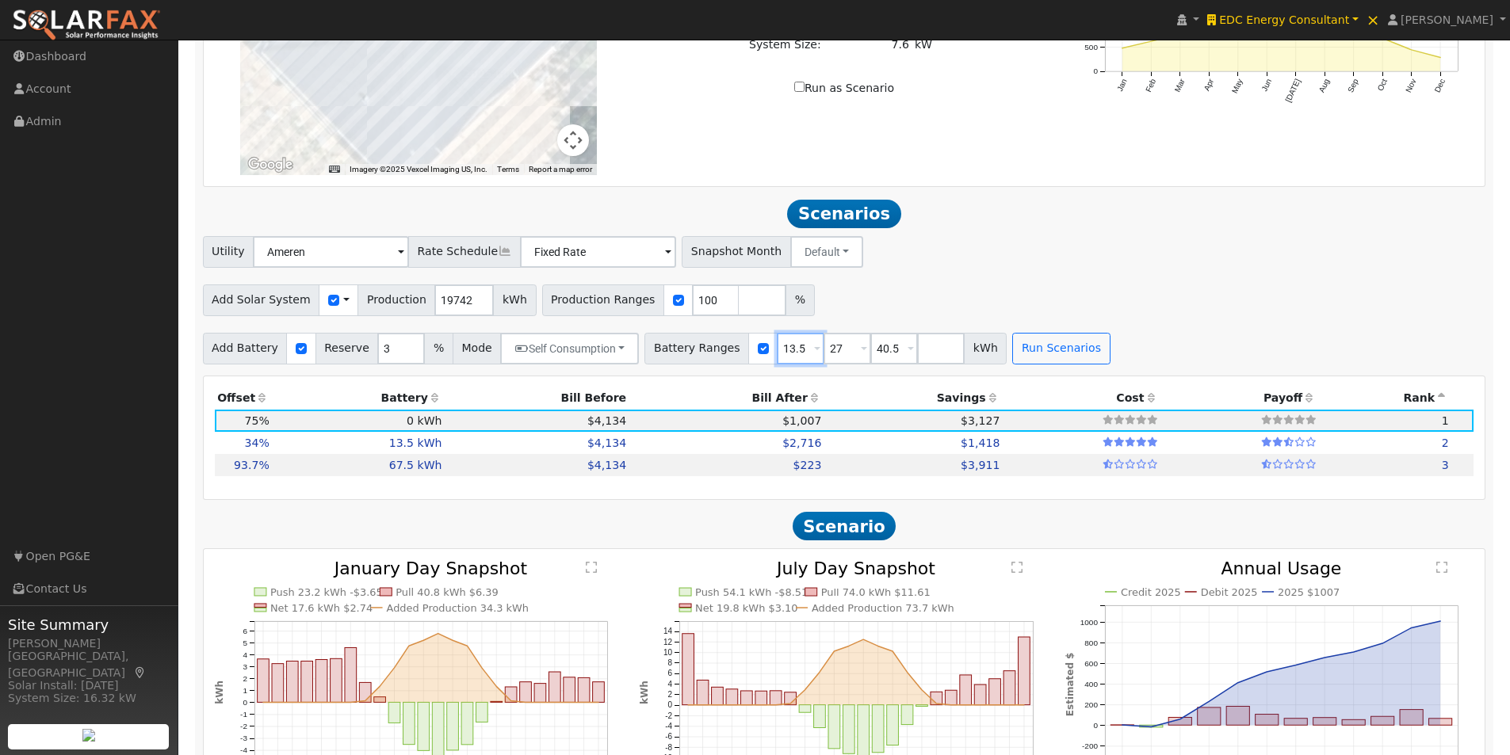
drag, startPoint x: 785, startPoint y: 356, endPoint x: 727, endPoint y: 355, distance: 58.7
click at [727, 355] on div "Battery Ranges 13.5 Overrides Reserve % Mode None None Self Consumption Peak Sa…" at bounding box center [825, 349] width 362 height 32
type input "27"
type input "40.5"
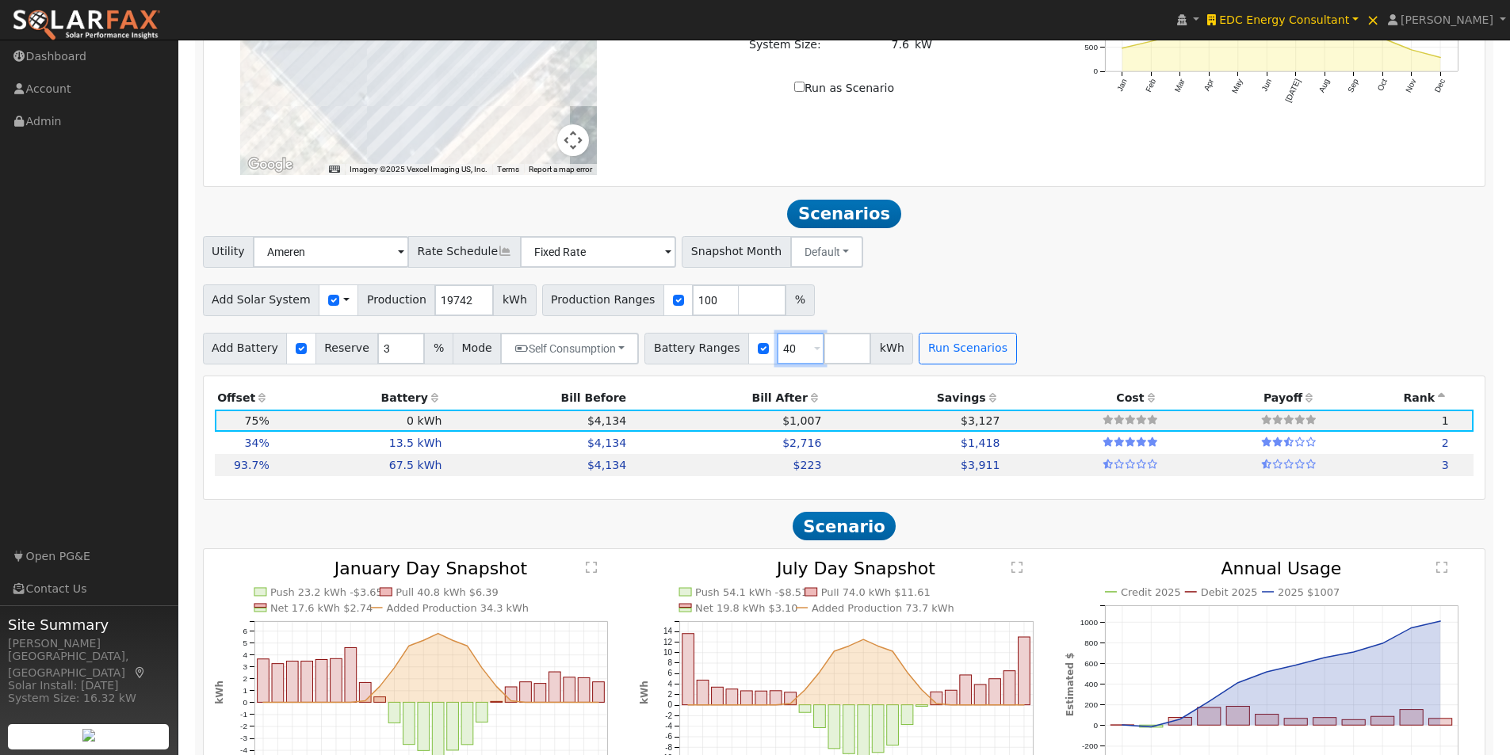
type input "4"
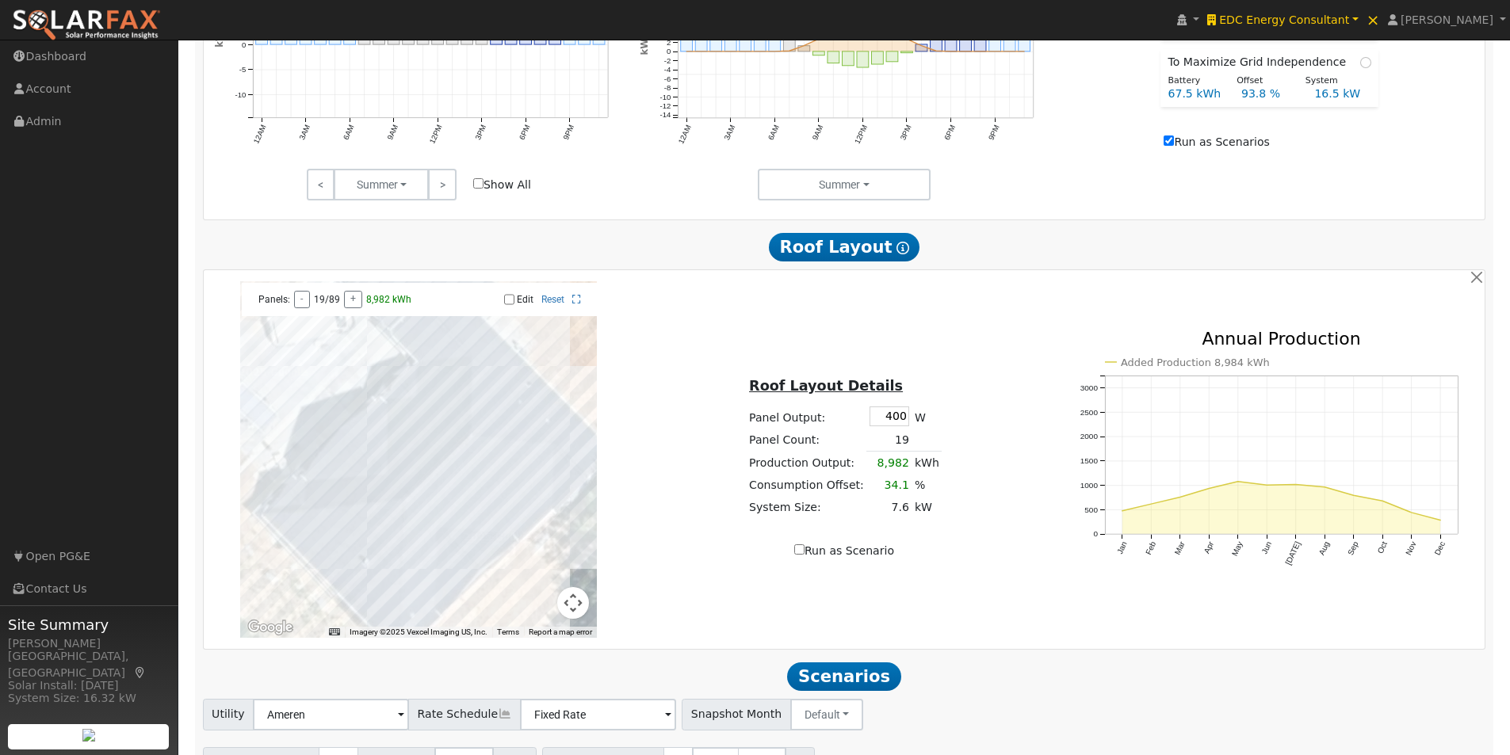
scroll to position [692, 0]
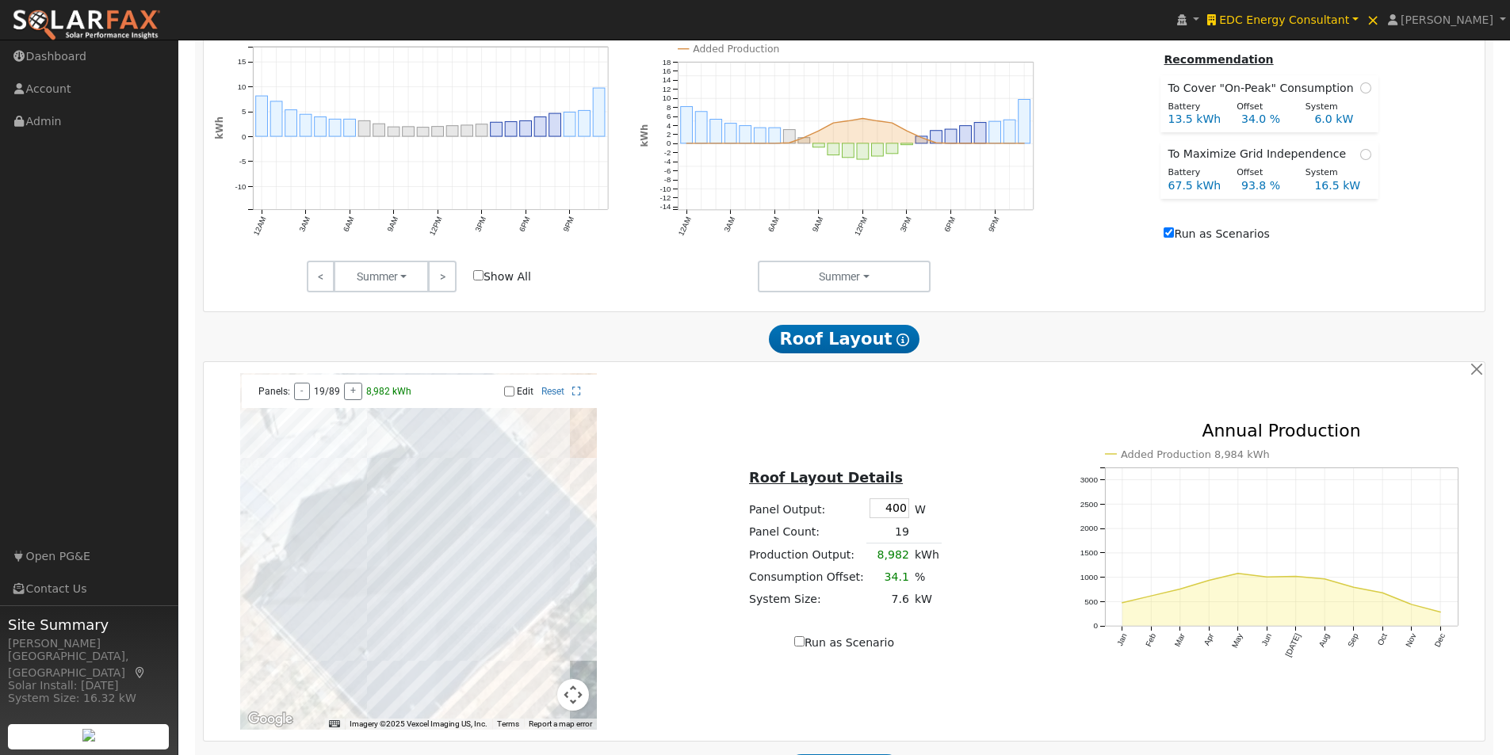
type input "15"
click at [1174, 238] on input "Run as Scenarios" at bounding box center [1168, 232] width 10 height 10
checkbox input "false"
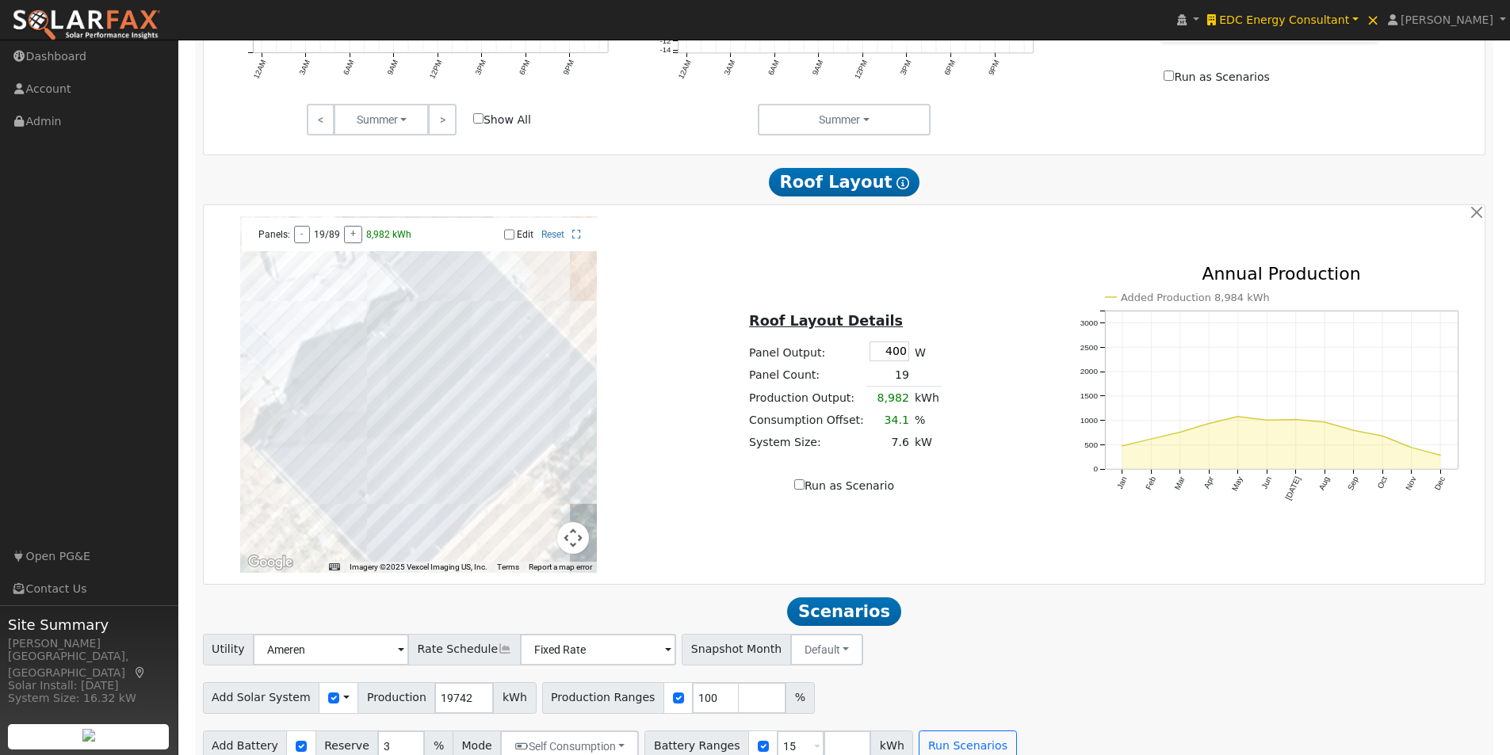
scroll to position [1247, 0]
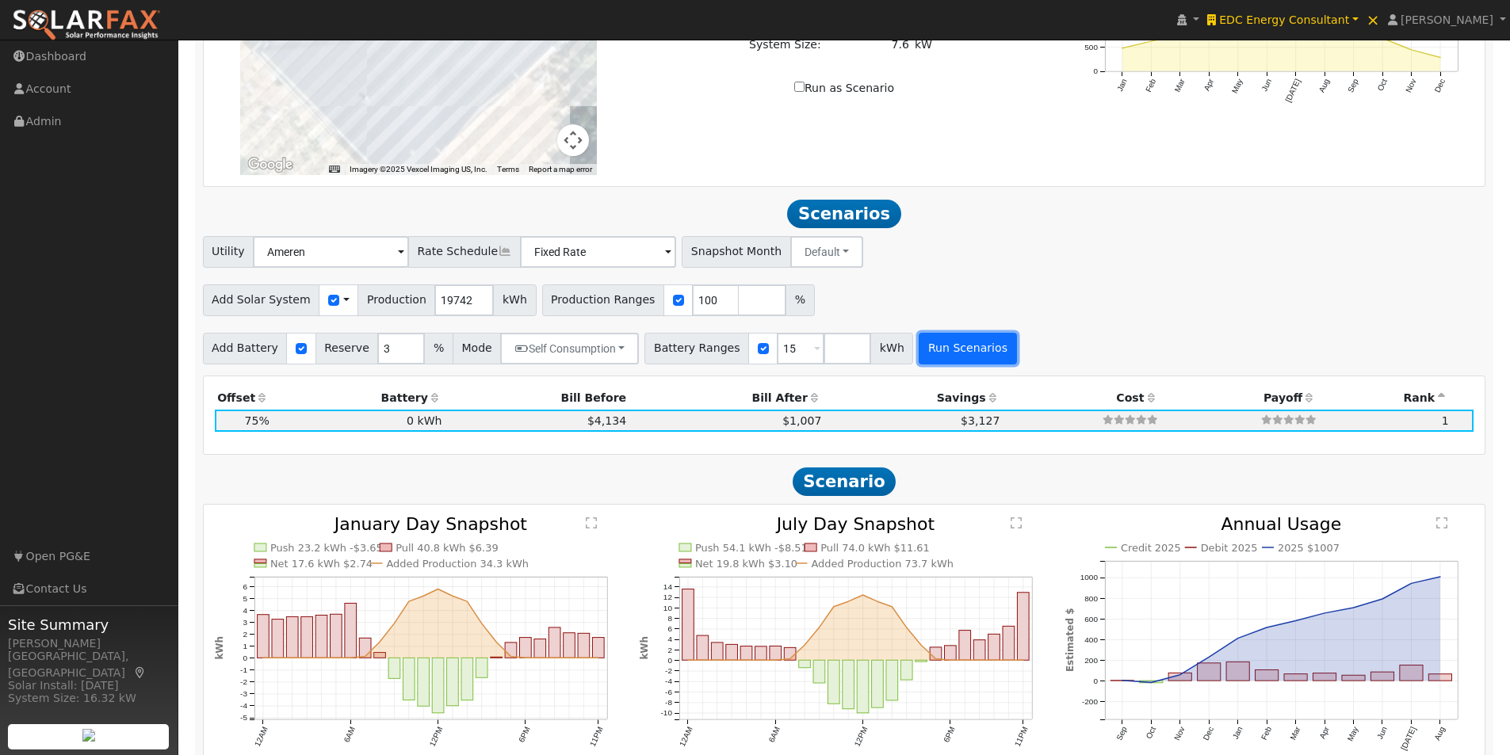
click at [925, 350] on button "Run Scenarios" at bounding box center [967, 349] width 97 height 32
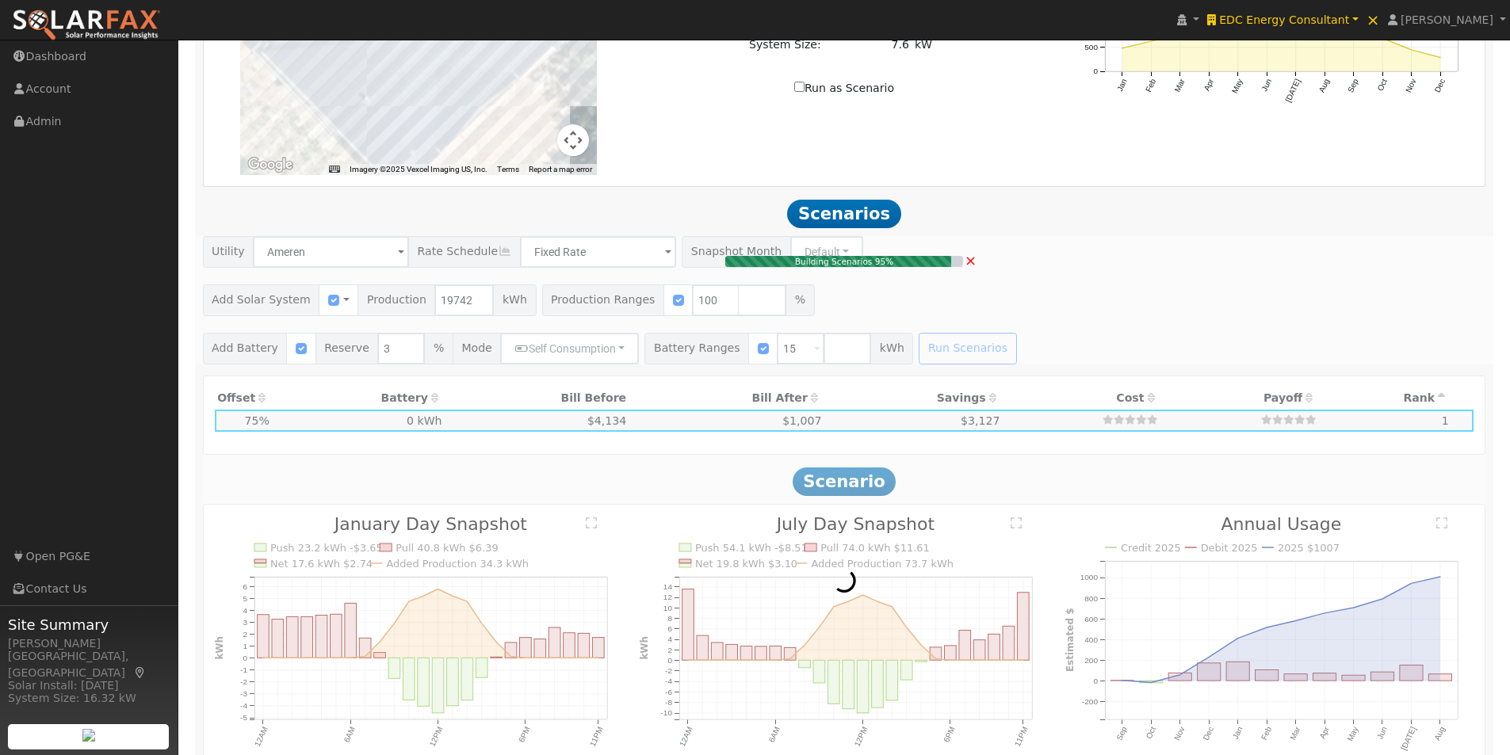
type input "$19,220"
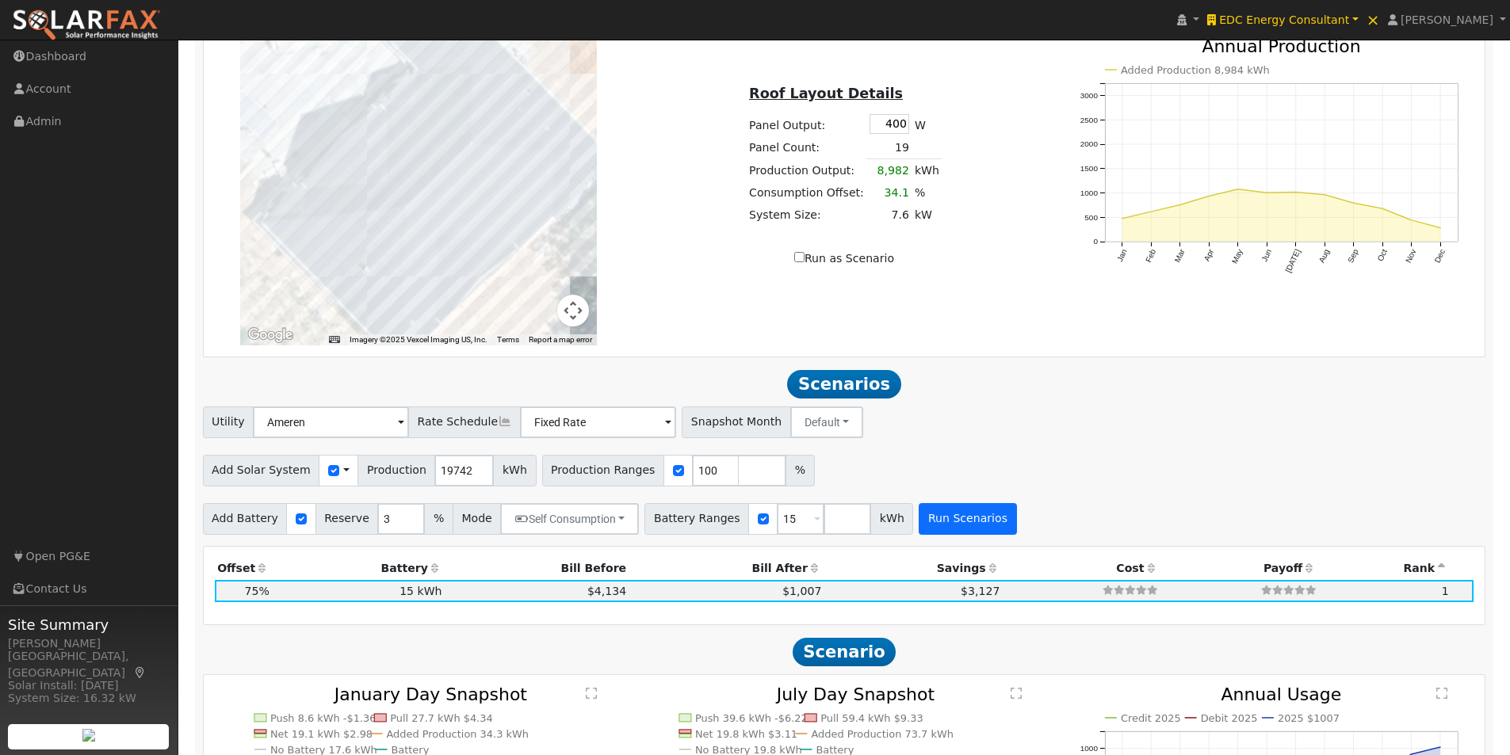
scroll to position [1088, 0]
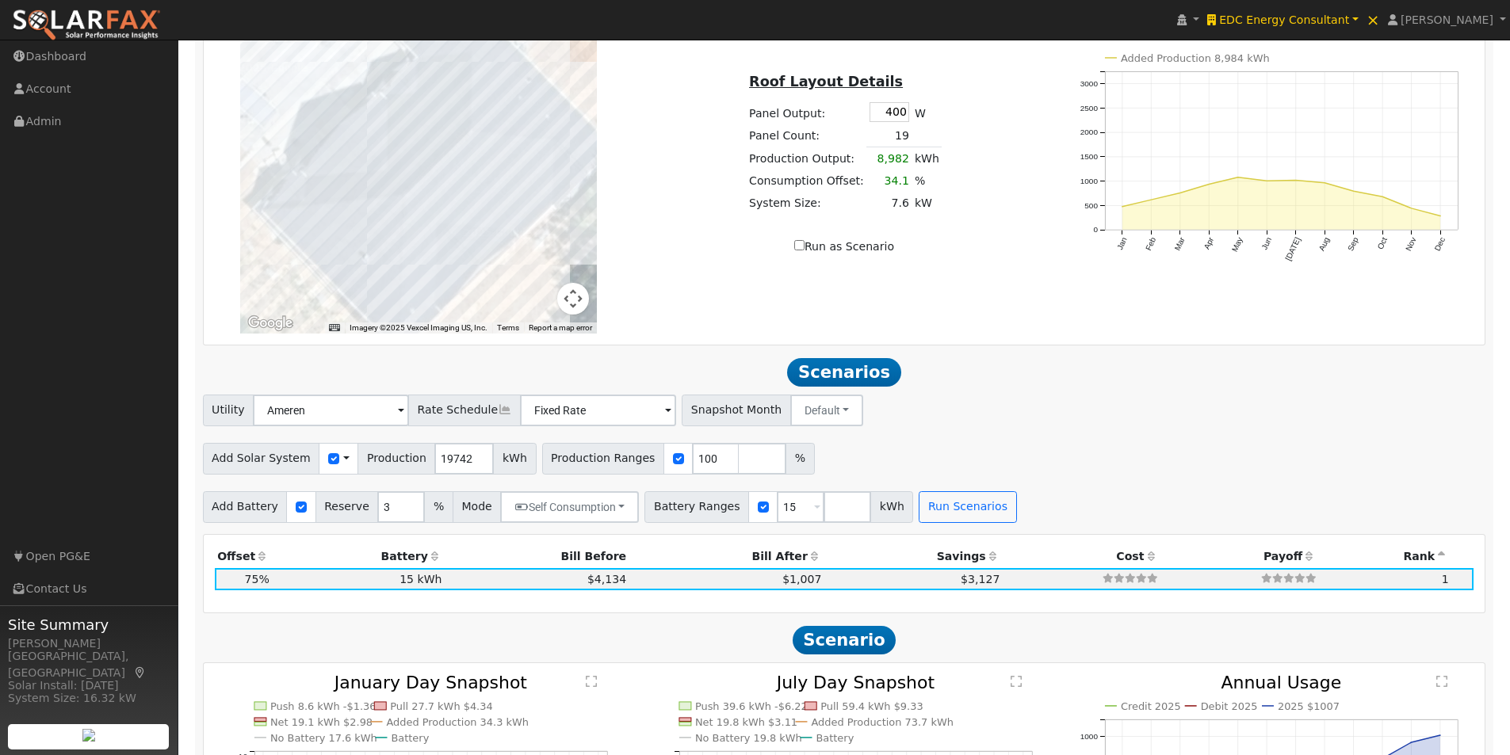
click at [498, 415] on icon at bounding box center [505, 409] width 14 height 11
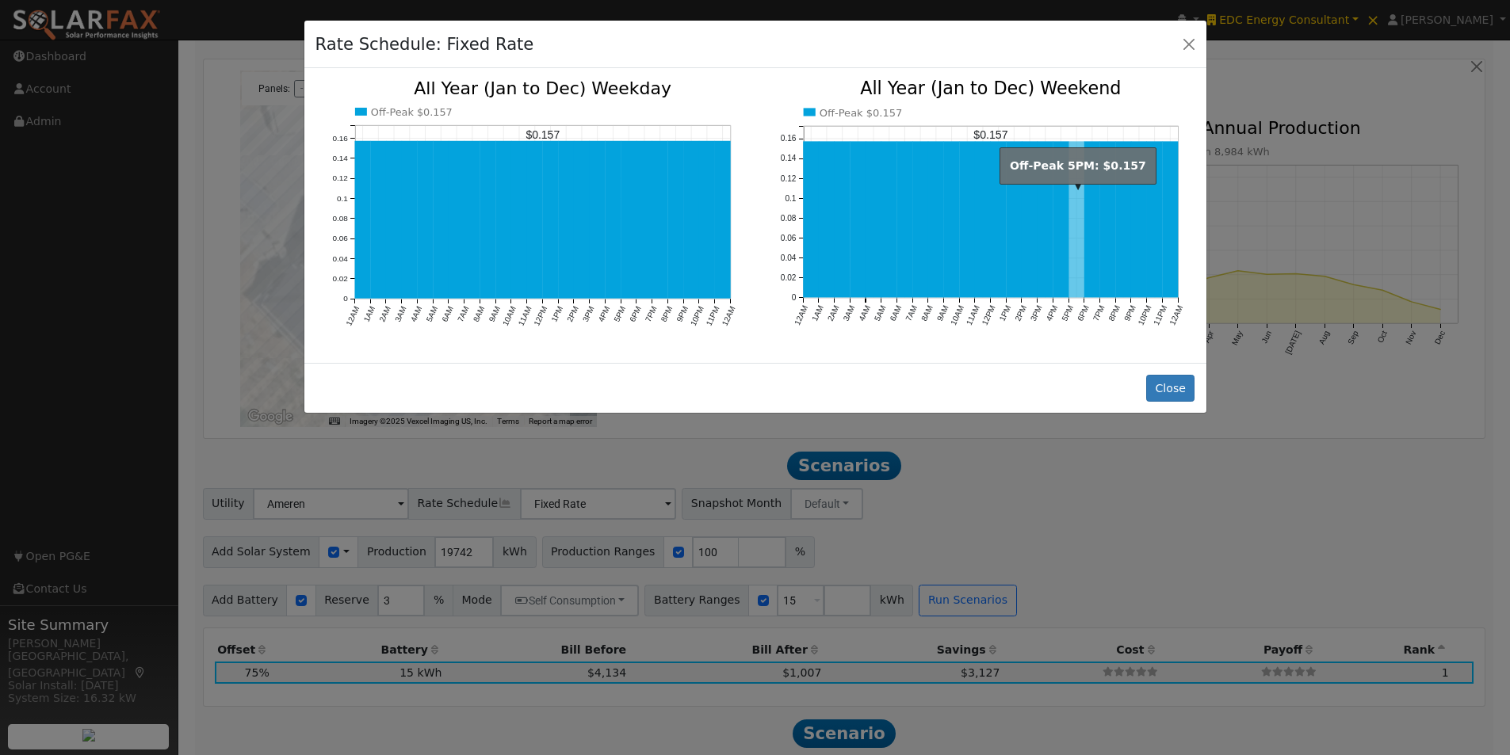
scroll to position [850, 0]
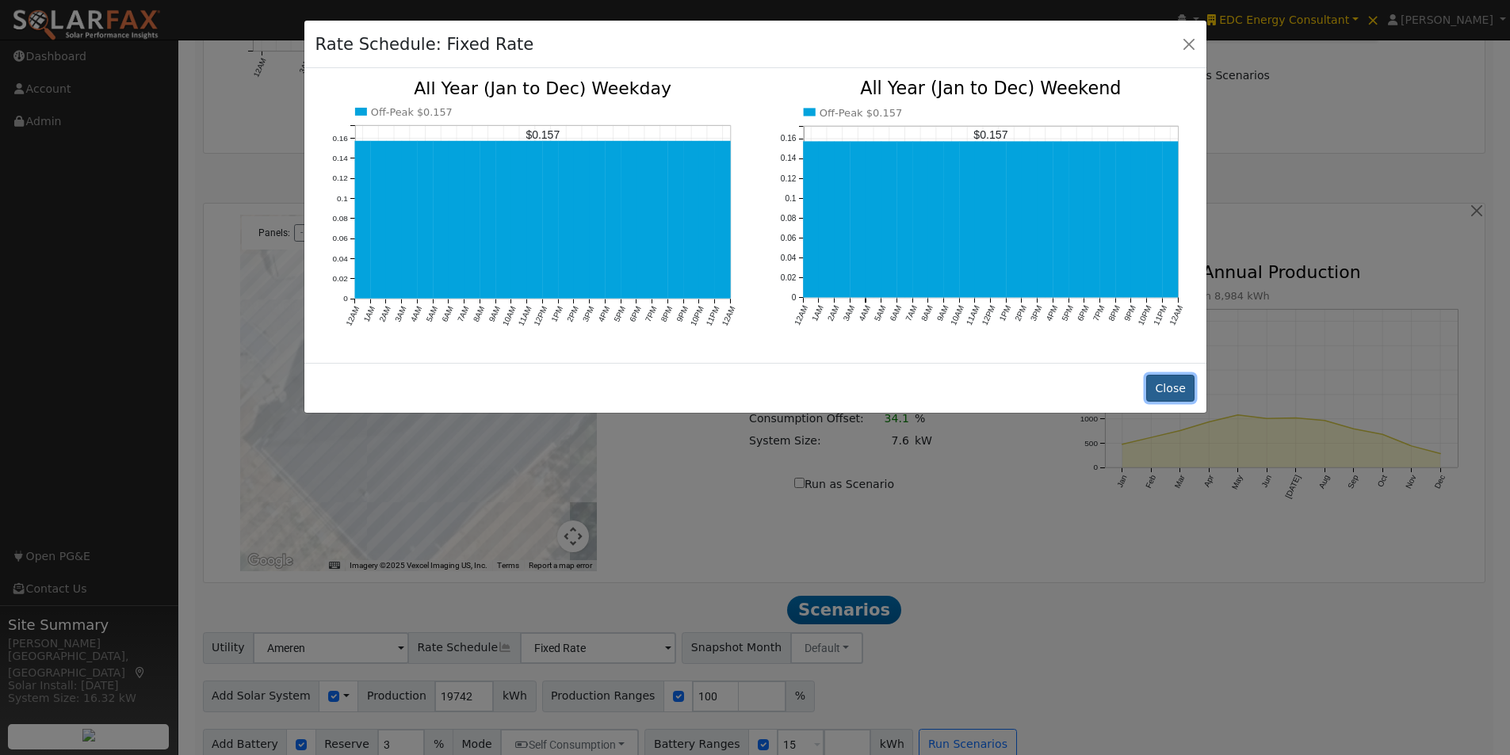
click at [1175, 378] on button "Close" at bounding box center [1170, 388] width 48 height 27
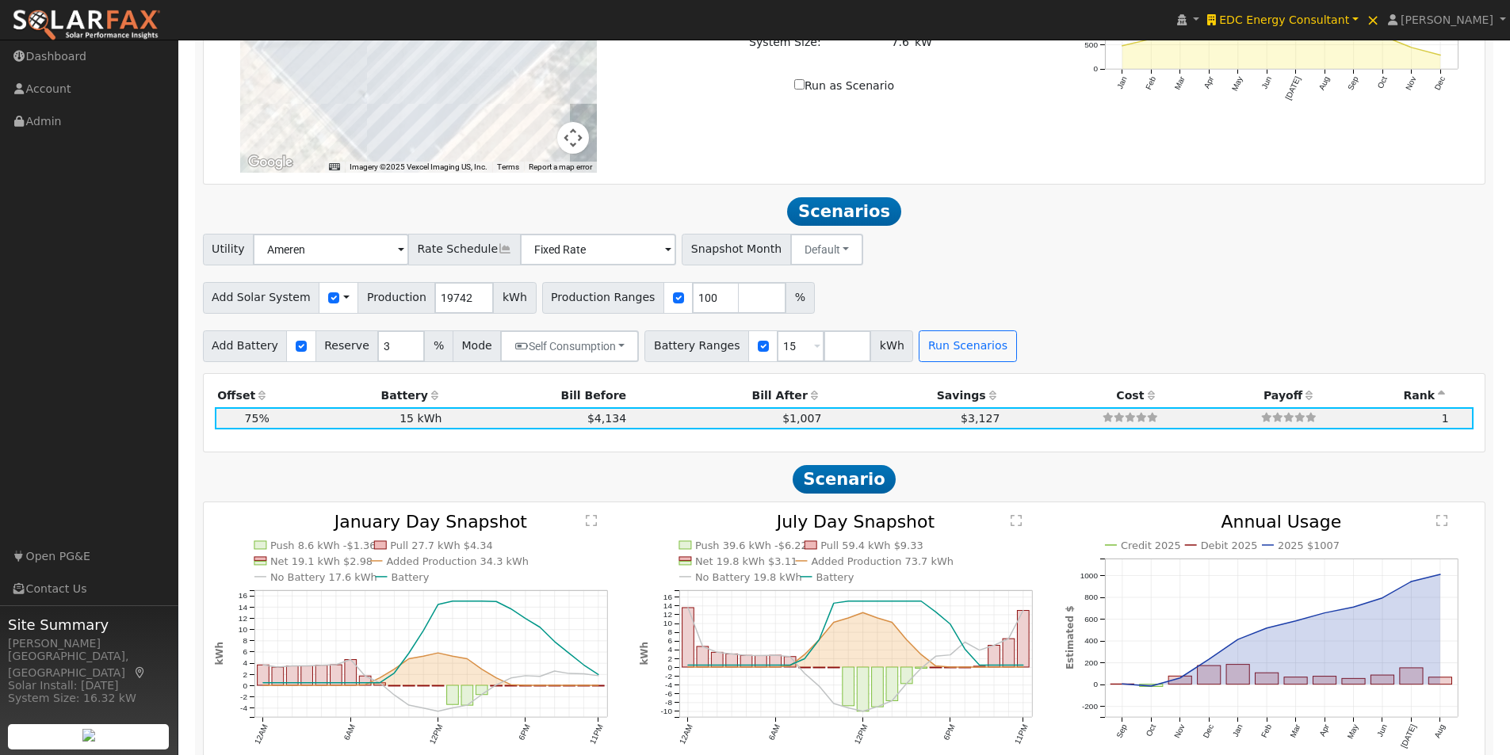
scroll to position [1326, 0]
